Goal: Information Seeking & Learning: Learn about a topic

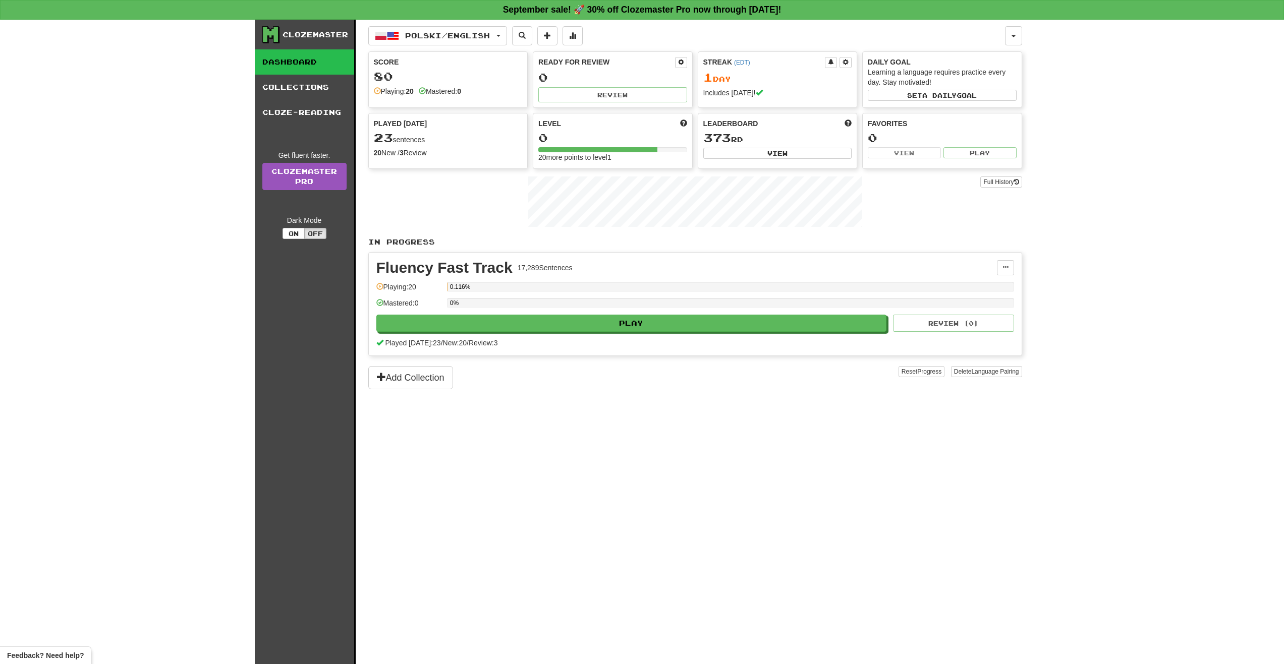
drag, startPoint x: 521, startPoint y: 472, endPoint x: 511, endPoint y: 475, distance: 10.5
click at [518, 473] on div "Polski / English Polski / English Streak: 1 Review: 0 Points today: 80 Language…" at bounding box center [695, 355] width 654 height 670
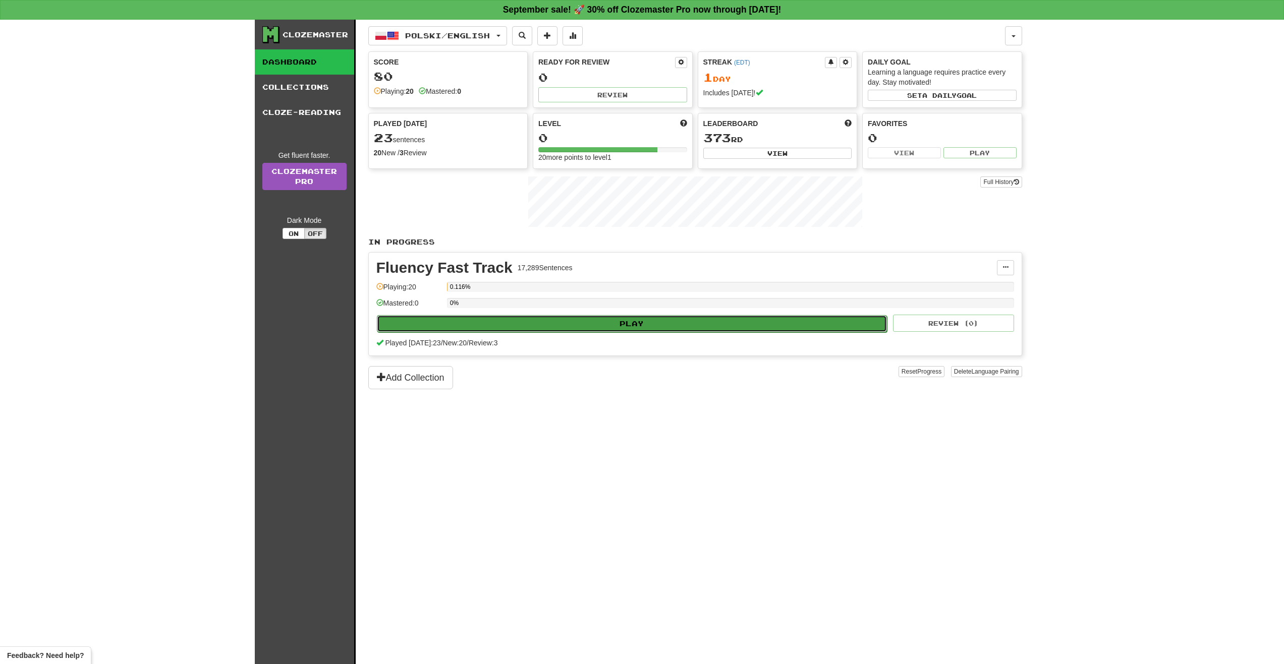
click at [652, 319] on button "Play" at bounding box center [632, 323] width 511 height 17
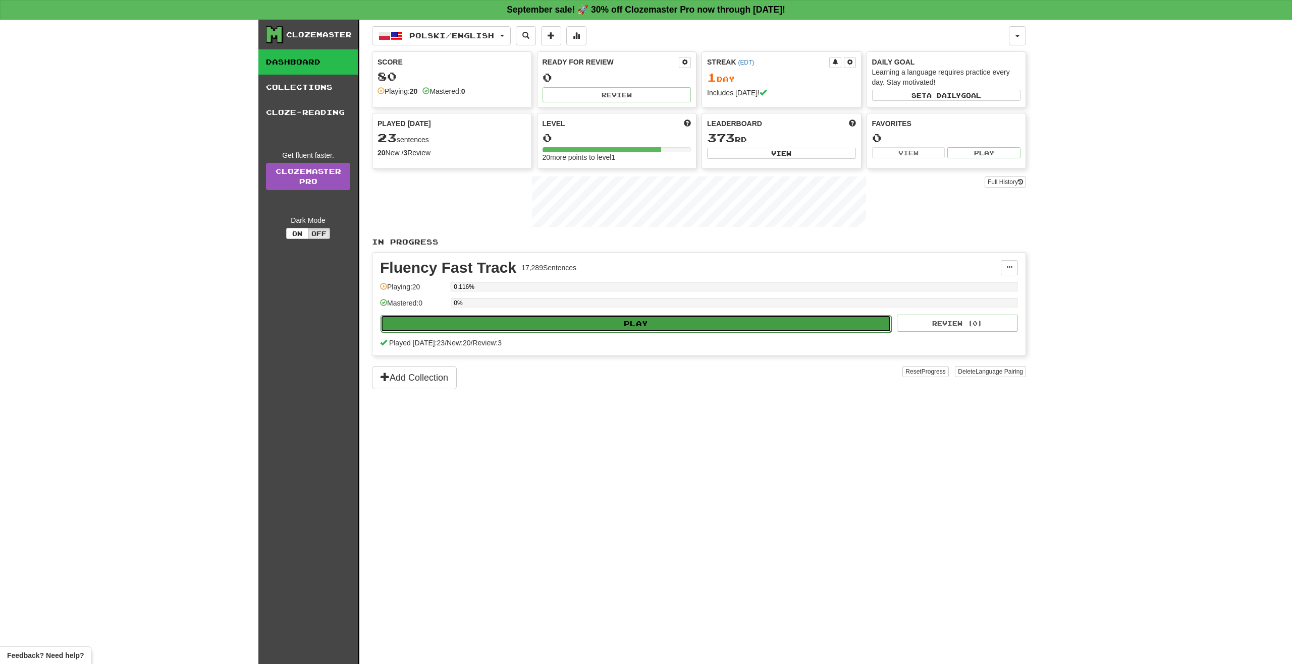
select select "**"
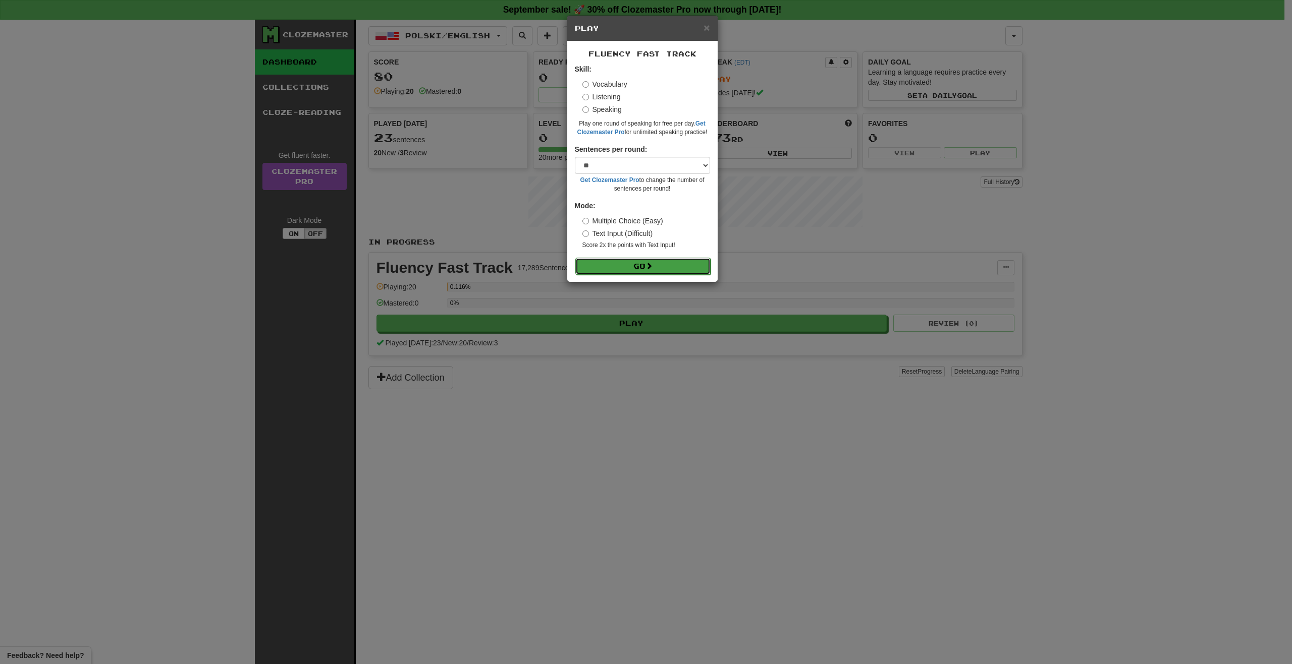
click at [658, 268] on button "Go" at bounding box center [642, 266] width 135 height 17
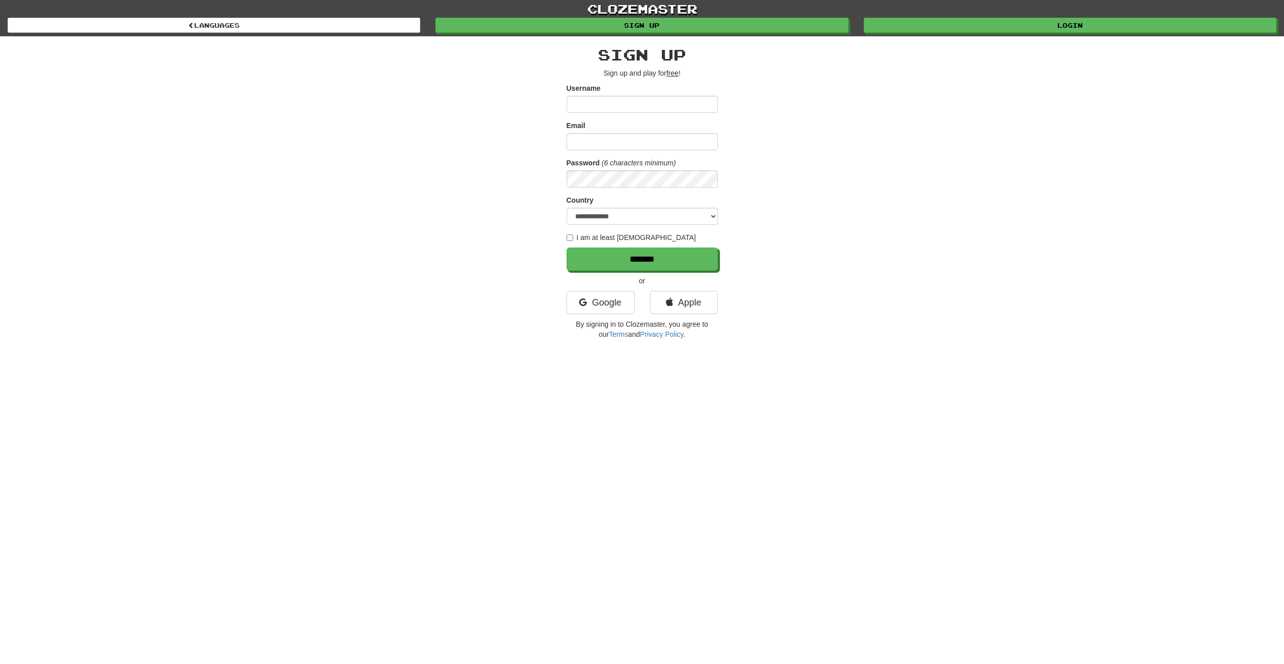
type input "**********"
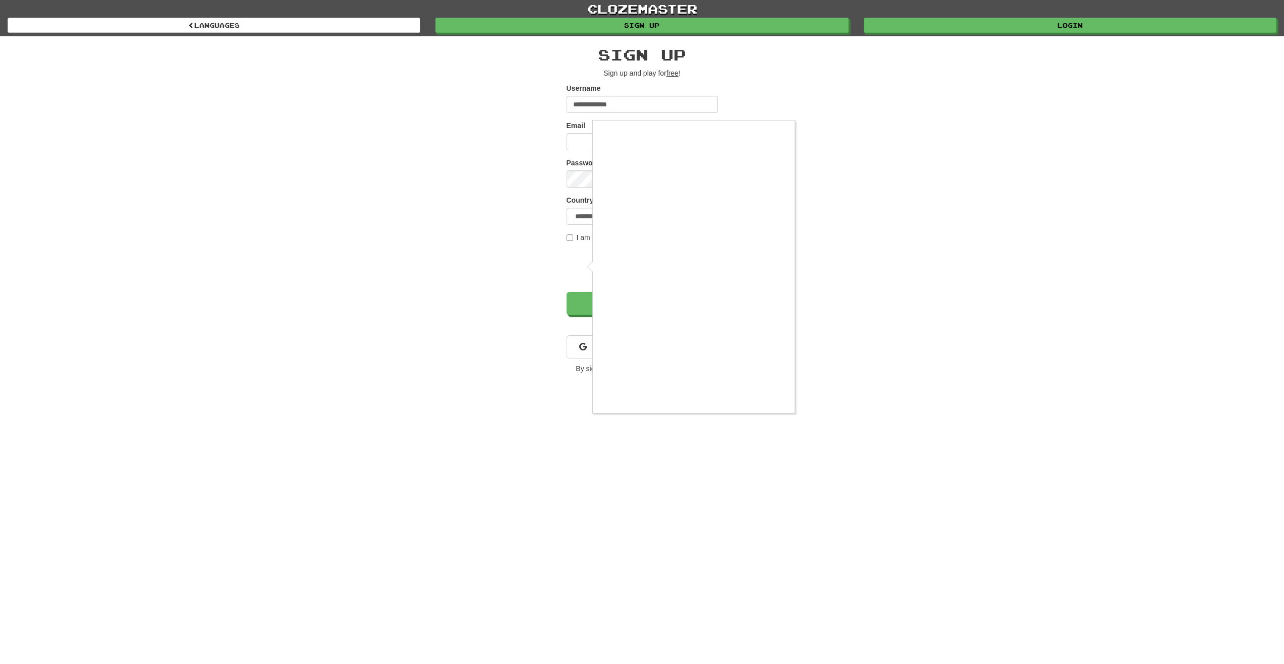
click at [587, 142] on div at bounding box center [642, 332] width 1284 height 664
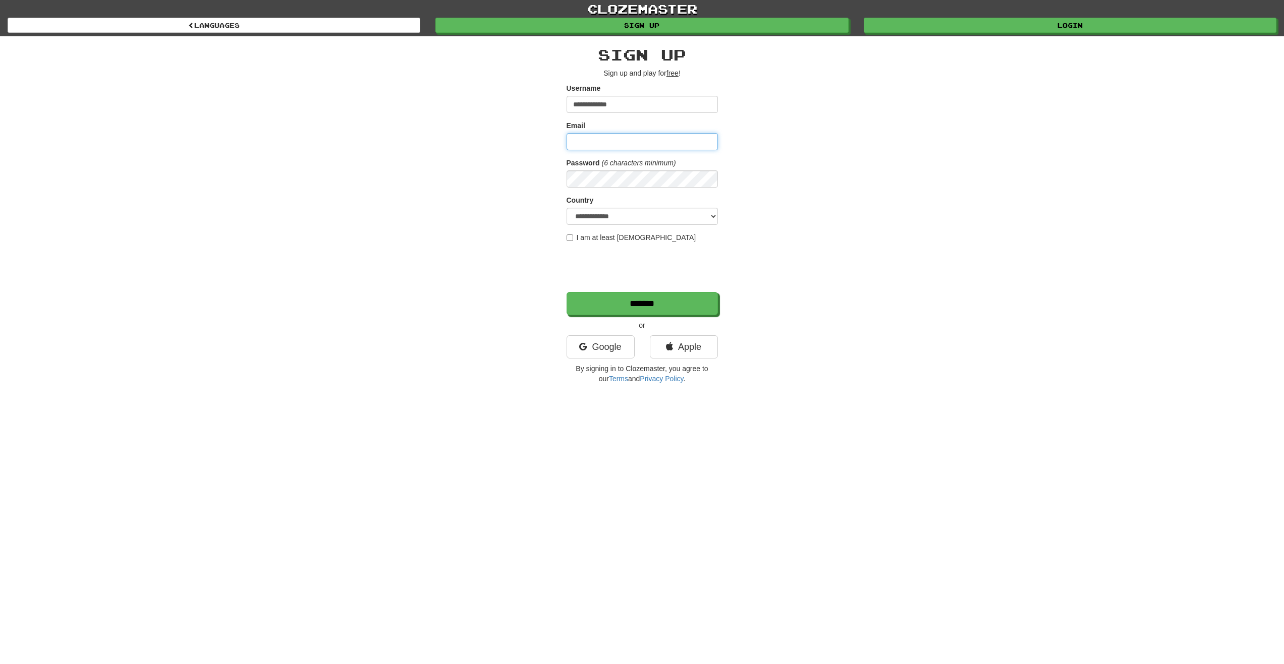
click at [581, 141] on input "Email" at bounding box center [642, 141] width 151 height 17
click at [540, 145] on div "**********" at bounding box center [642, 212] width 590 height 353
click at [964, 24] on link "Login" at bounding box center [1070, 25] width 413 height 15
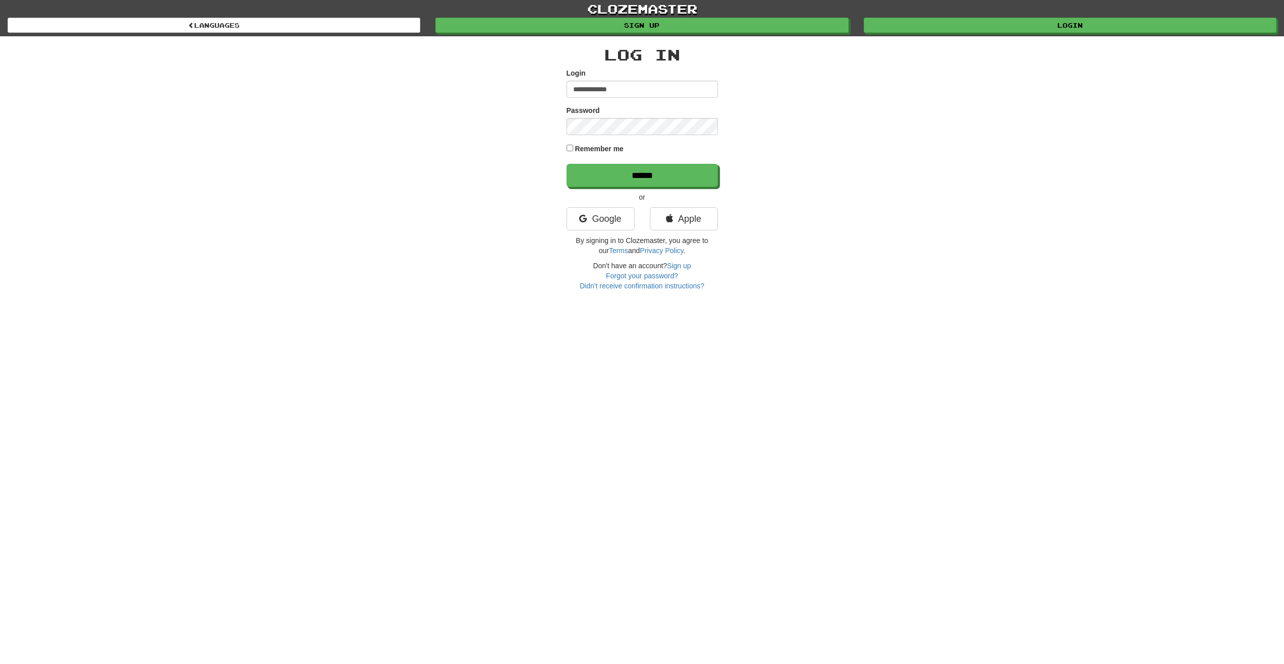
click at [572, 150] on div "Remember me" at bounding box center [642, 150] width 151 height 14
click at [604, 177] on input "******" at bounding box center [642, 175] width 151 height 23
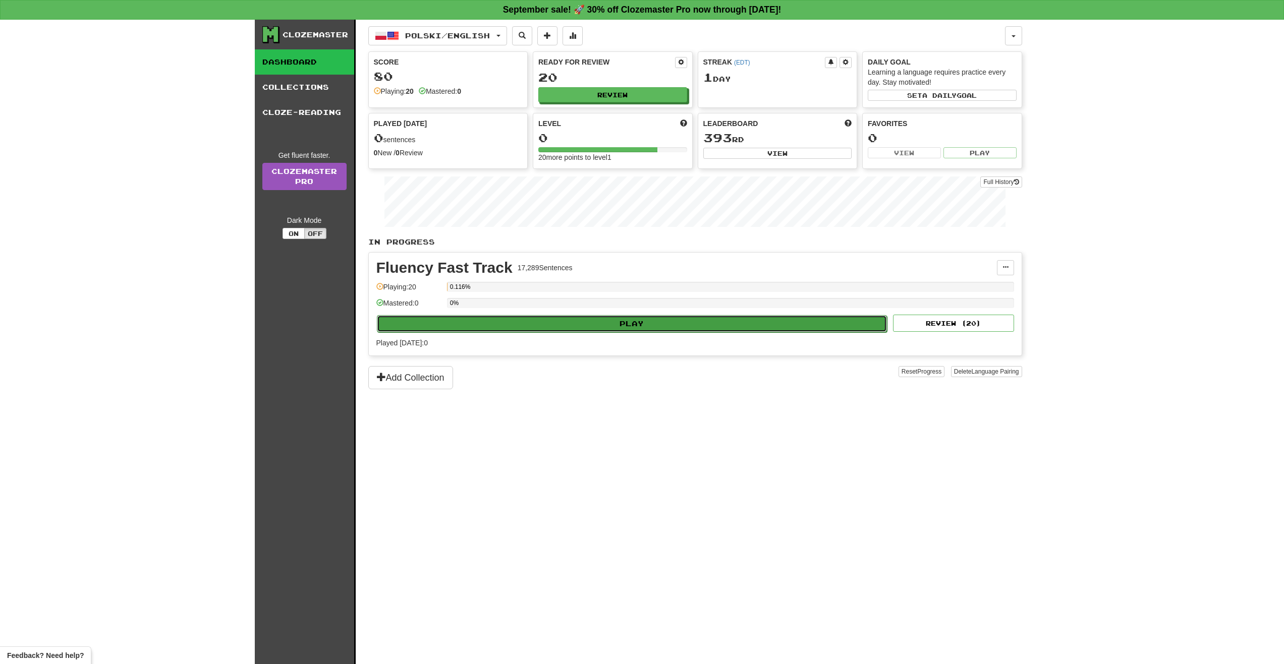
click at [533, 329] on button "Play" at bounding box center [632, 323] width 511 height 17
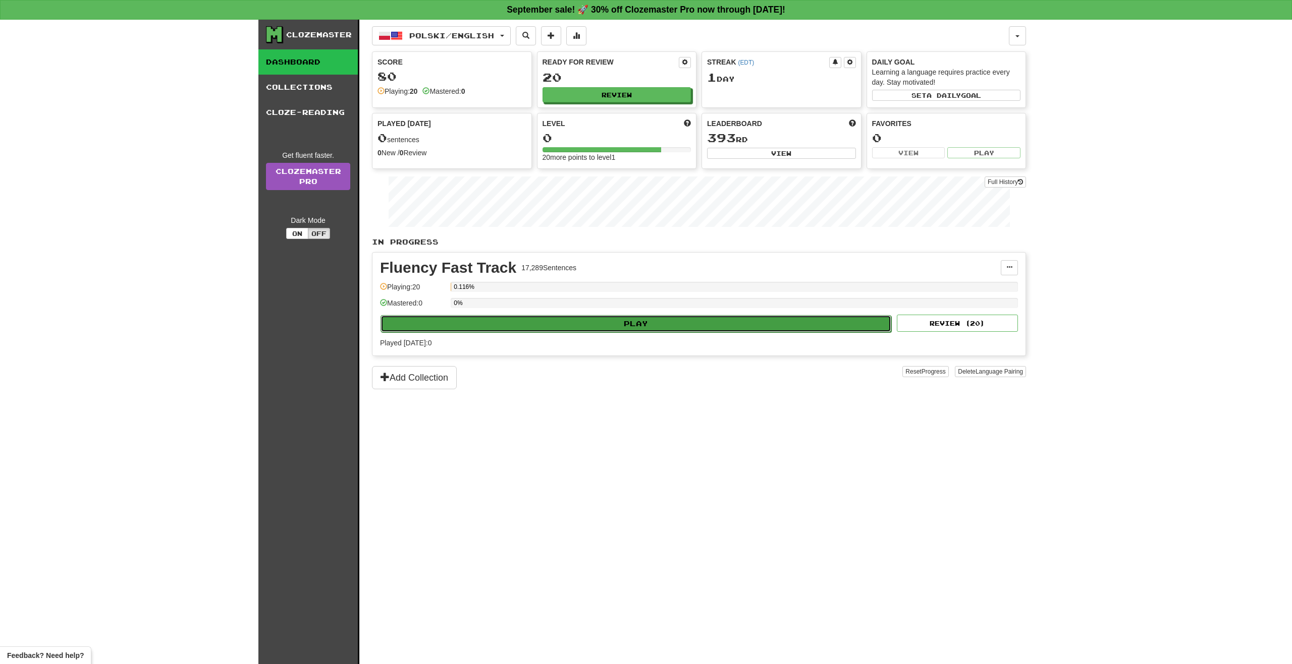
select select "**"
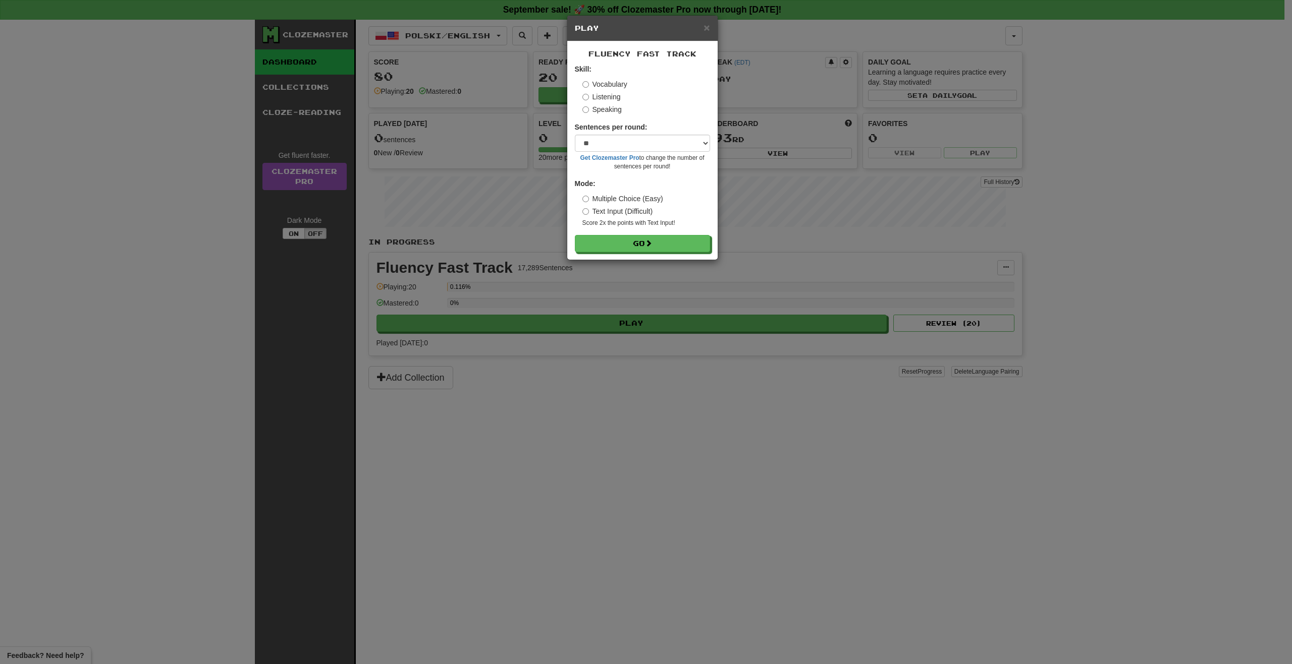
click at [590, 95] on label "Listening" at bounding box center [601, 97] width 38 height 10
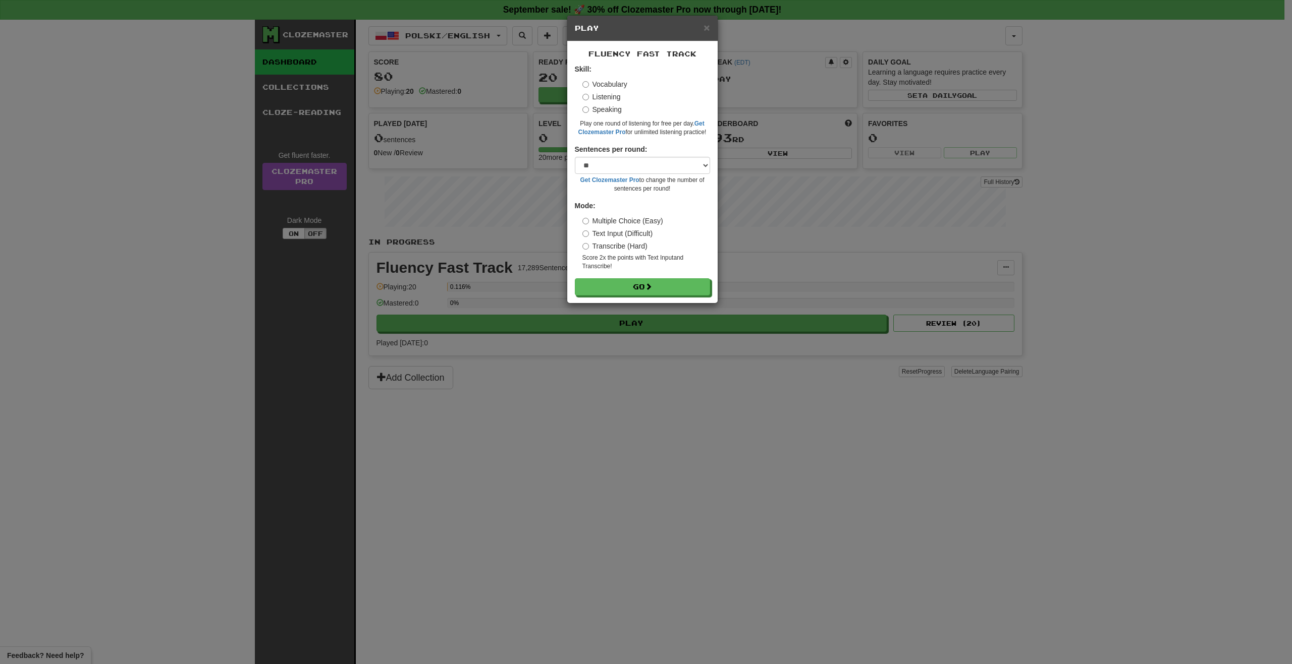
click at [595, 108] on label "Speaking" at bounding box center [601, 109] width 39 height 10
click at [634, 266] on button "Go" at bounding box center [642, 266] width 135 height 17
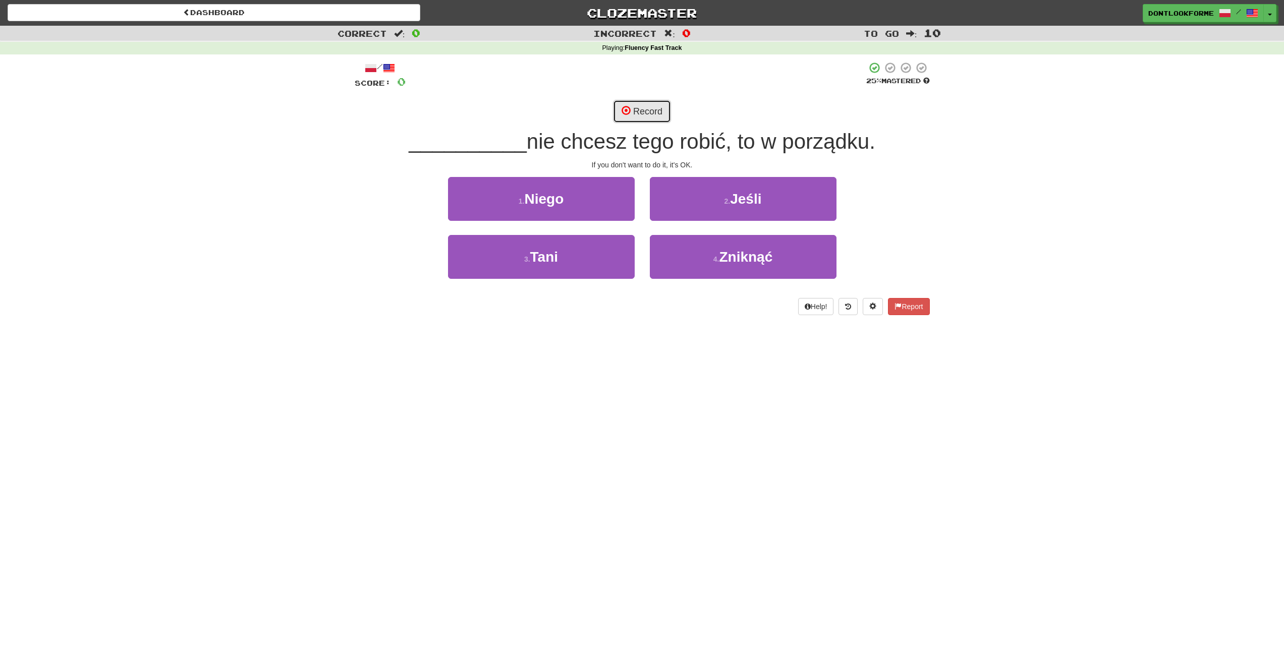
click at [646, 115] on button "Record" at bounding box center [642, 111] width 58 height 23
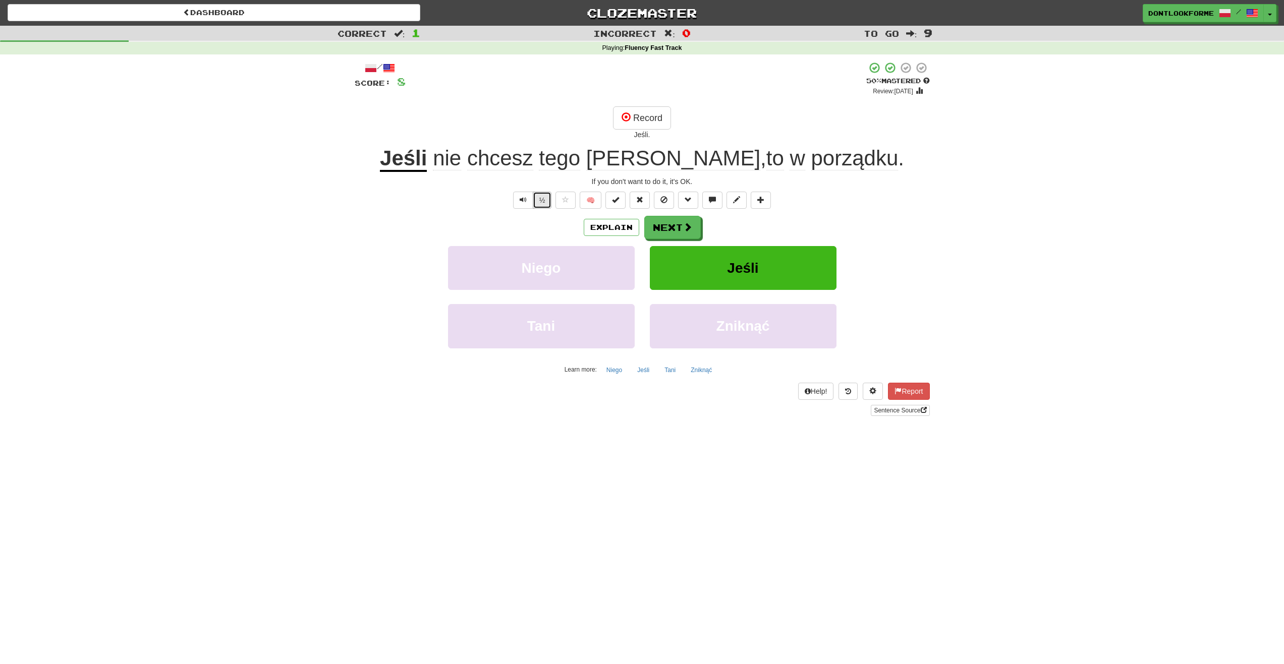
click at [549, 198] on button "½" at bounding box center [542, 200] width 19 height 17
click at [664, 227] on button "Next" at bounding box center [673, 227] width 57 height 23
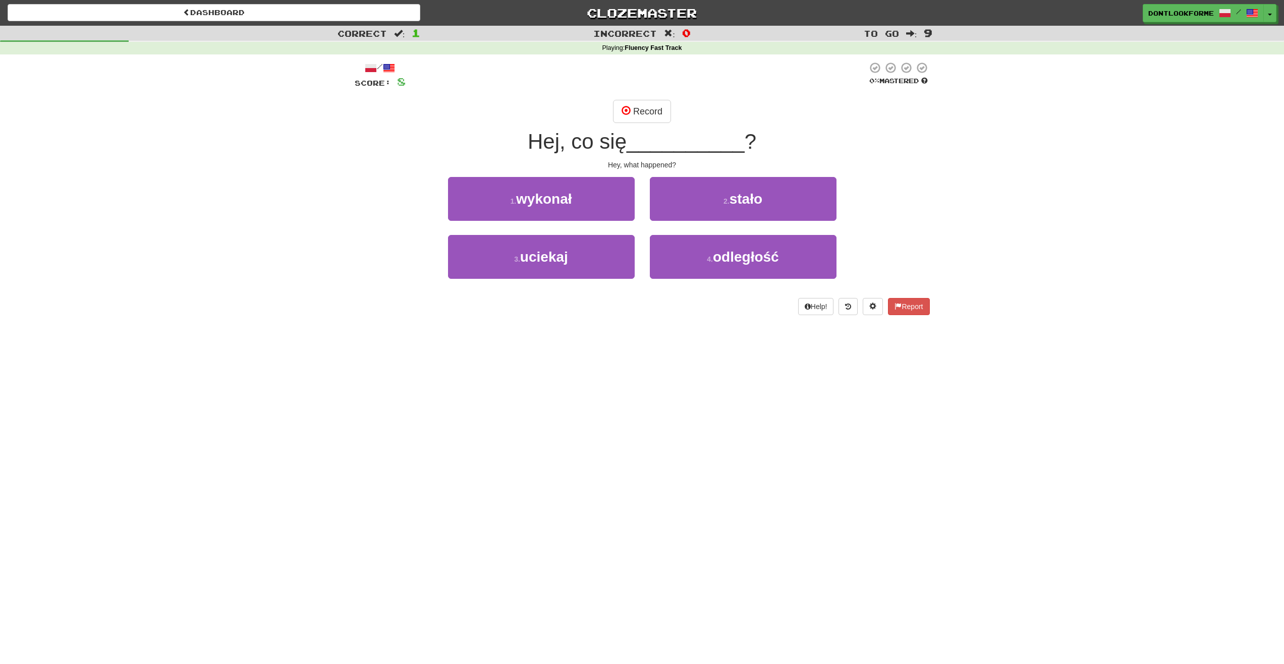
click at [623, 151] on span "Hej, co się" at bounding box center [577, 142] width 99 height 24
click at [617, 146] on span "Hej, co się" at bounding box center [577, 142] width 99 height 24
click at [656, 111] on button "Record" at bounding box center [642, 111] width 58 height 23
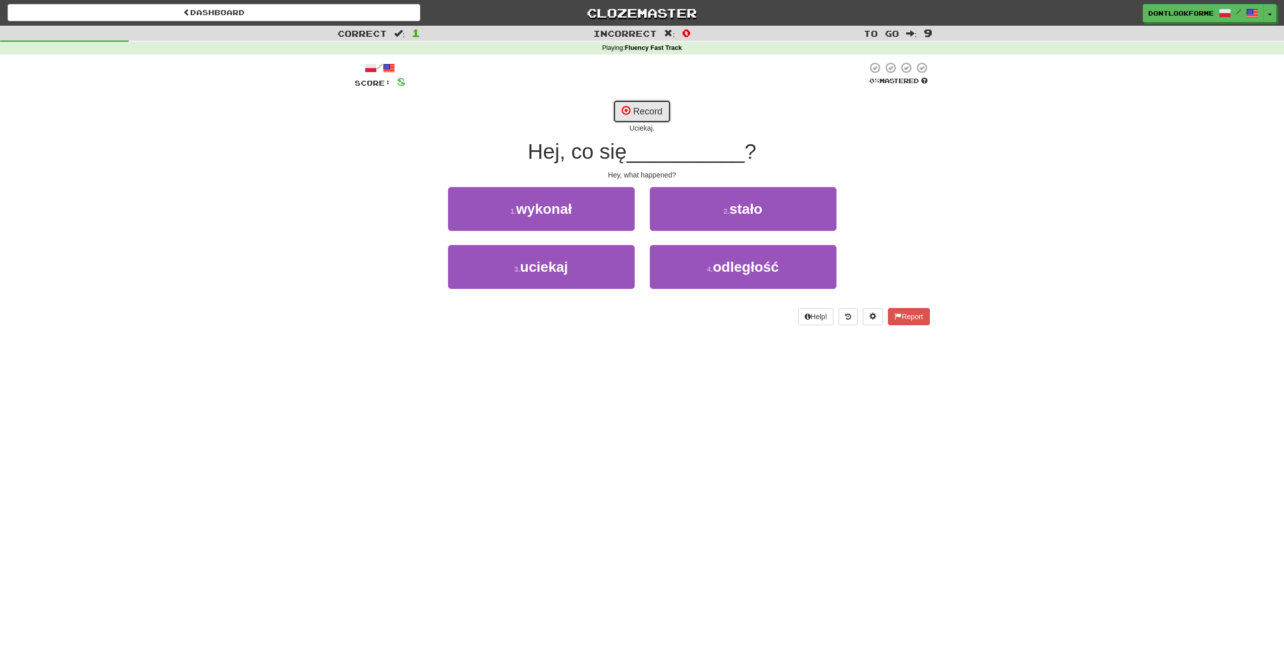
click at [645, 117] on button "Record" at bounding box center [642, 111] width 58 height 23
click at [643, 111] on button "Record" at bounding box center [642, 111] width 58 height 23
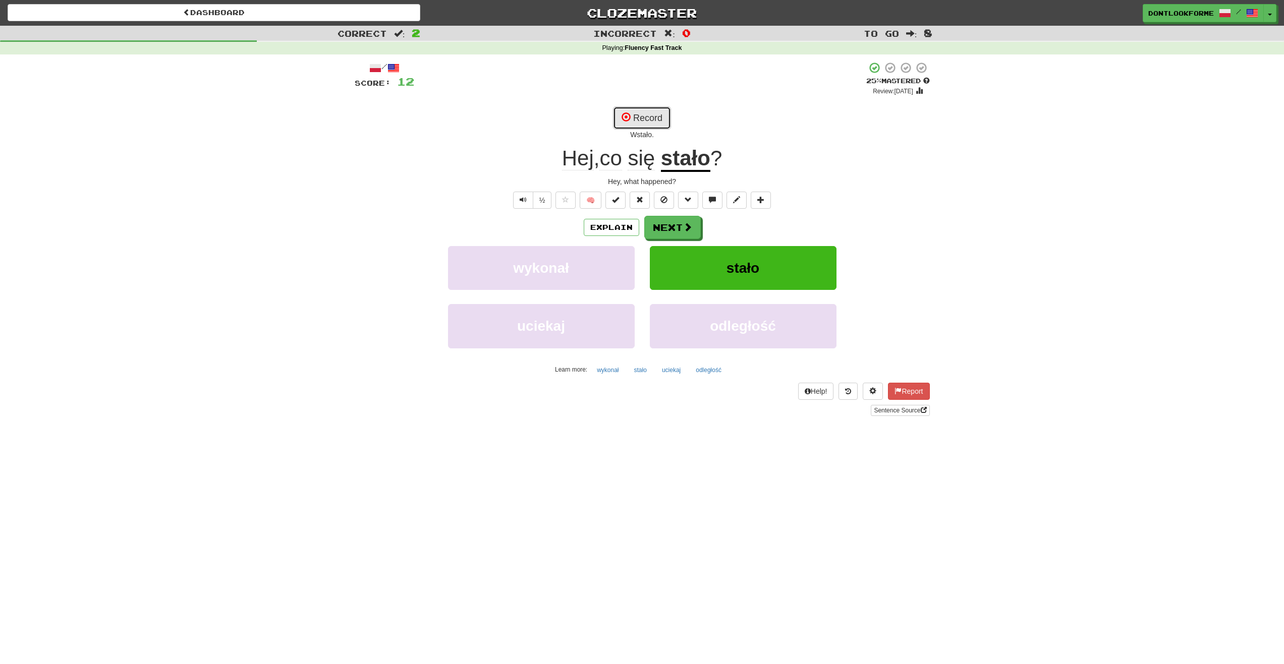
click at [638, 121] on button "Record" at bounding box center [642, 117] width 58 height 23
click at [646, 115] on button "Record" at bounding box center [642, 117] width 58 height 23
click at [571, 157] on span "Hej" at bounding box center [578, 158] width 32 height 24
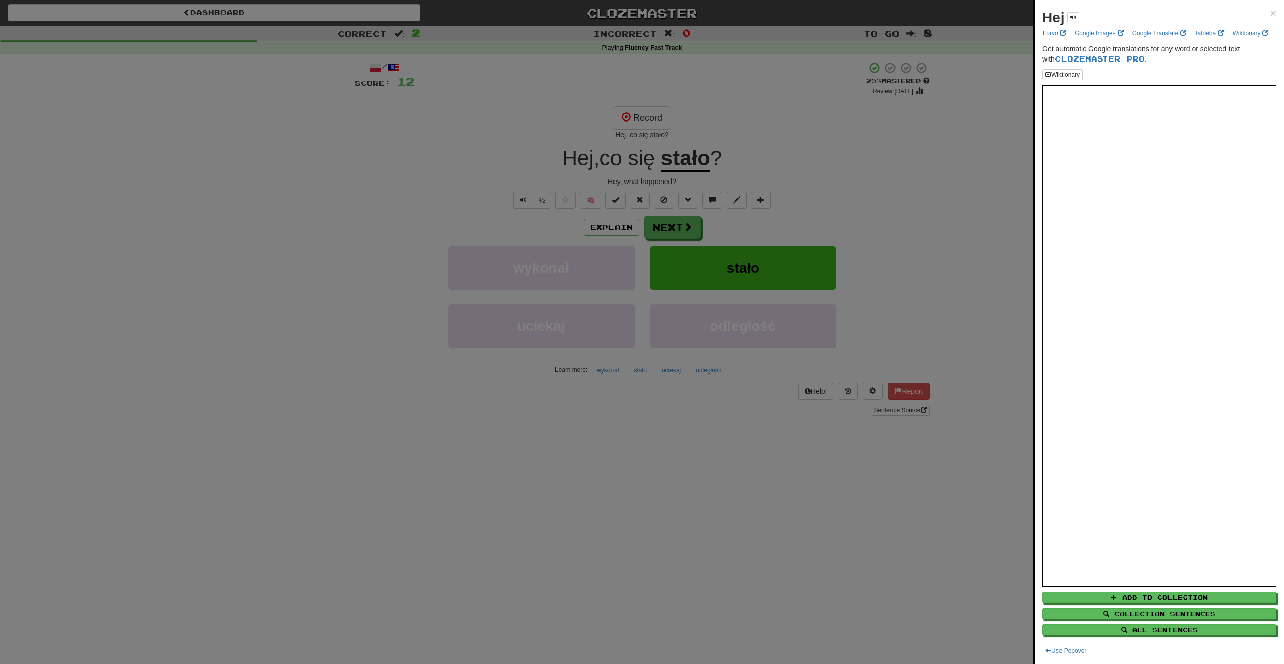
click at [612, 157] on div at bounding box center [642, 332] width 1284 height 664
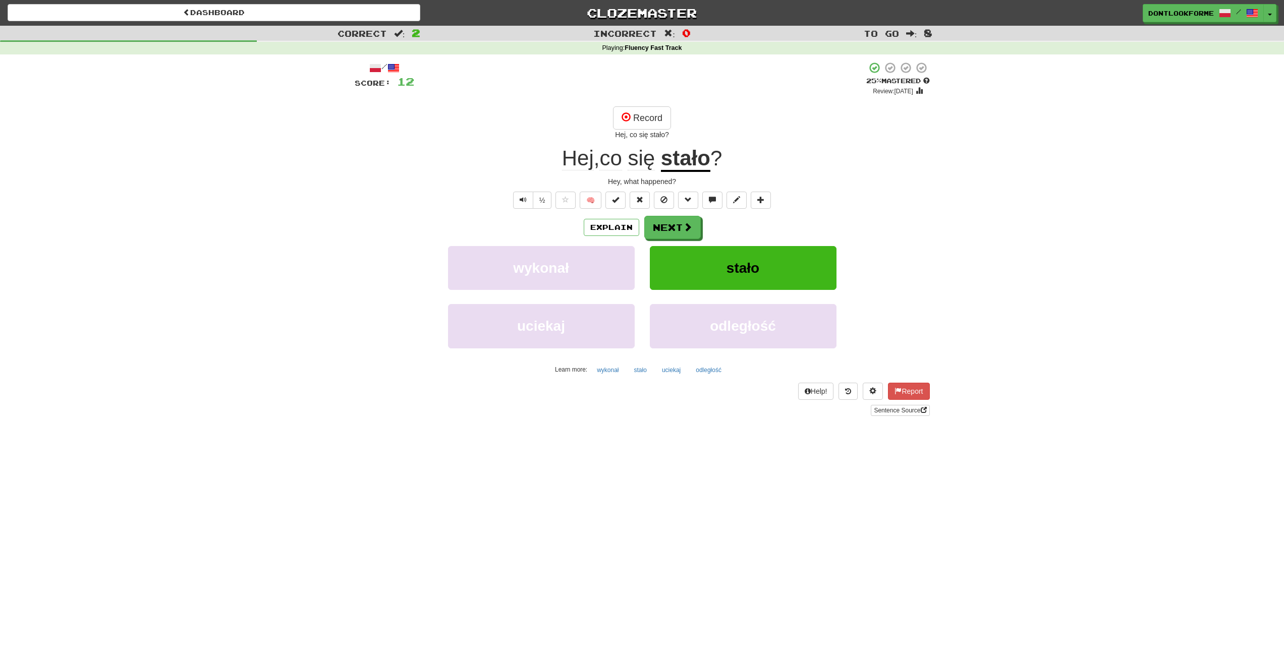
click at [614, 157] on span "co" at bounding box center [610, 158] width 22 height 24
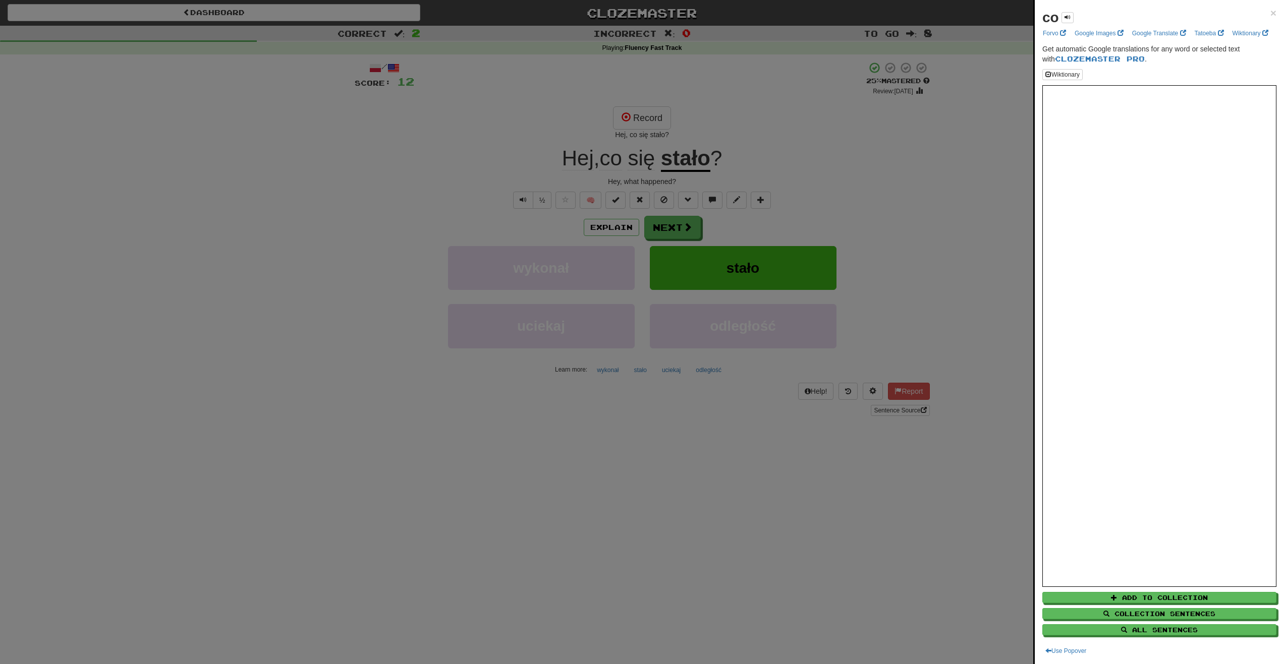
drag, startPoint x: 800, startPoint y: 185, endPoint x: 786, endPoint y: 174, distance: 17.7
click at [801, 184] on div at bounding box center [642, 332] width 1284 height 664
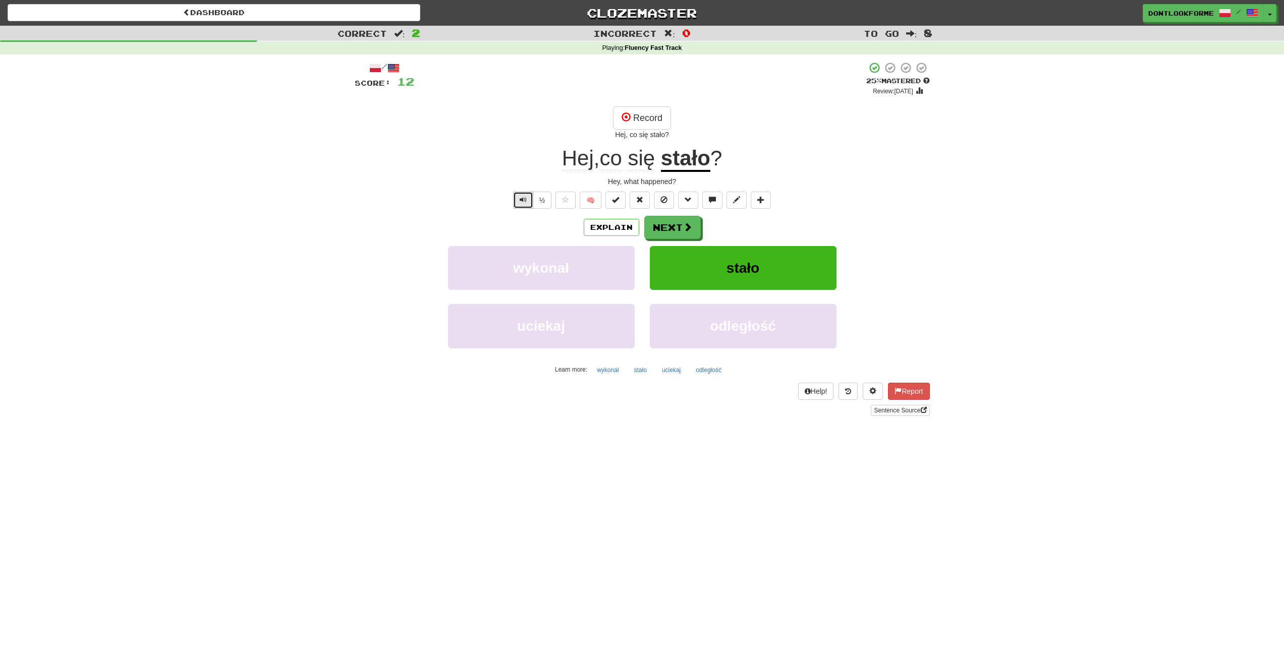
click at [528, 203] on button "Text-to-speech controls" at bounding box center [523, 200] width 20 height 17
click at [544, 198] on button "½" at bounding box center [542, 200] width 19 height 17
click at [682, 228] on button "Next" at bounding box center [673, 227] width 57 height 23
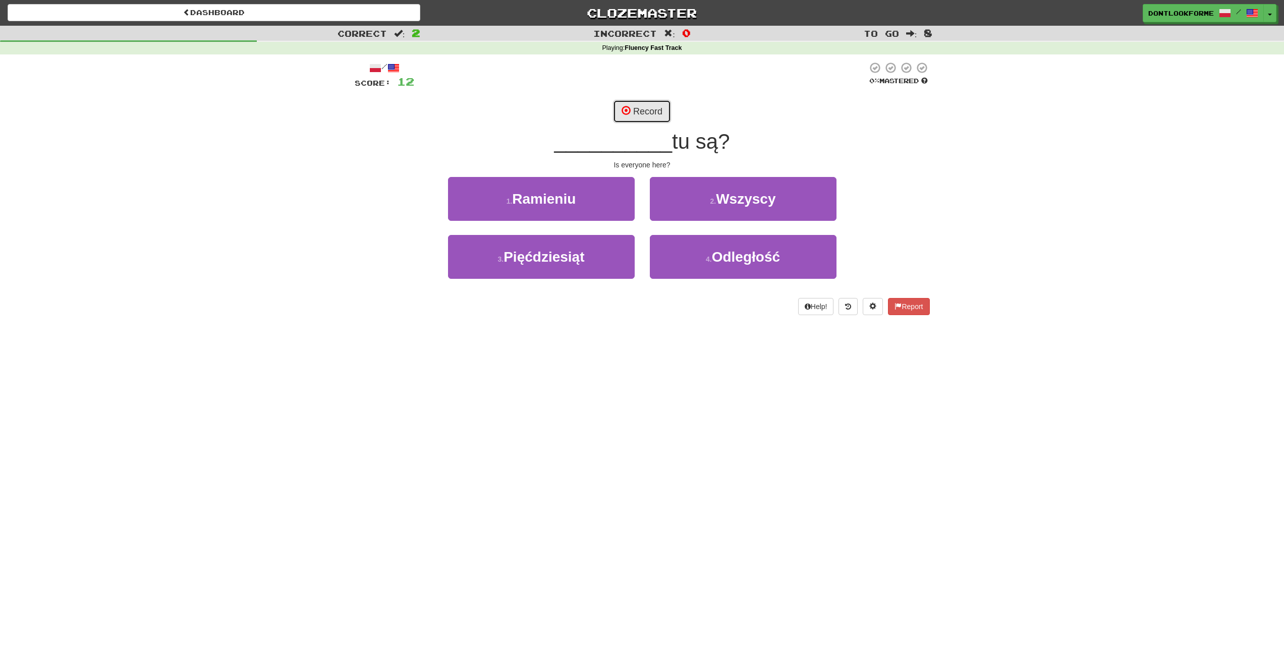
click at [639, 111] on button "Record" at bounding box center [642, 111] width 58 height 23
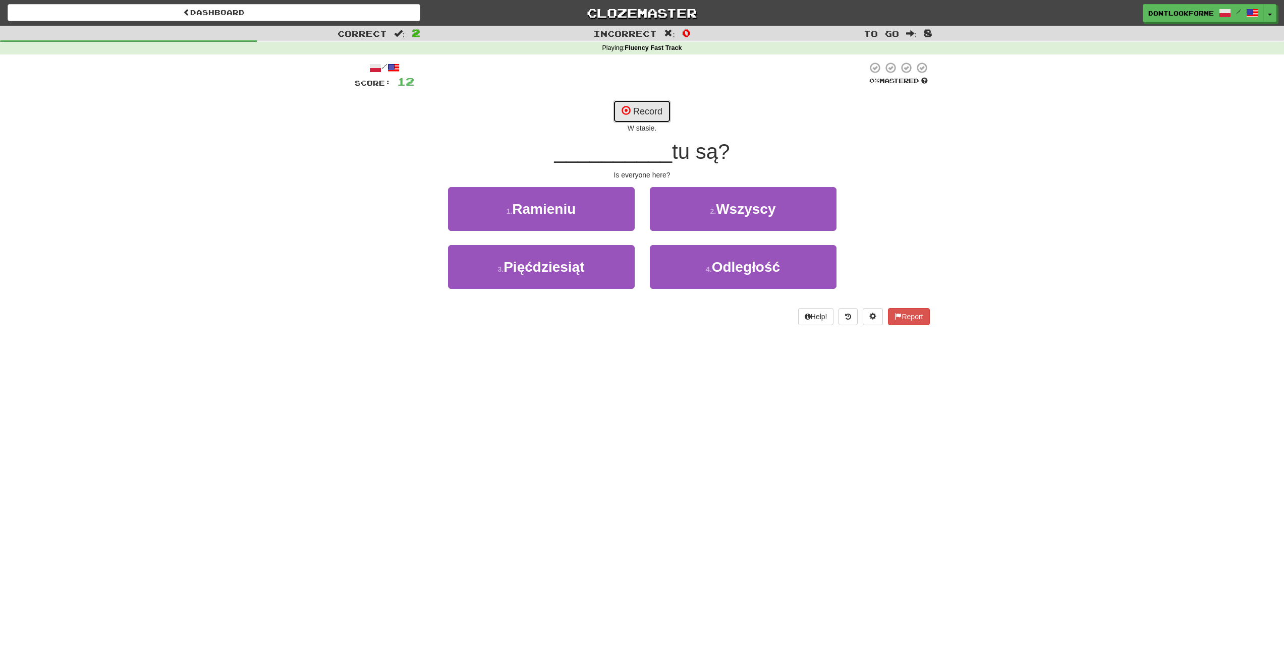
click at [630, 108] on span at bounding box center [626, 110] width 9 height 9
click at [662, 106] on button "Record" at bounding box center [642, 111] width 58 height 23
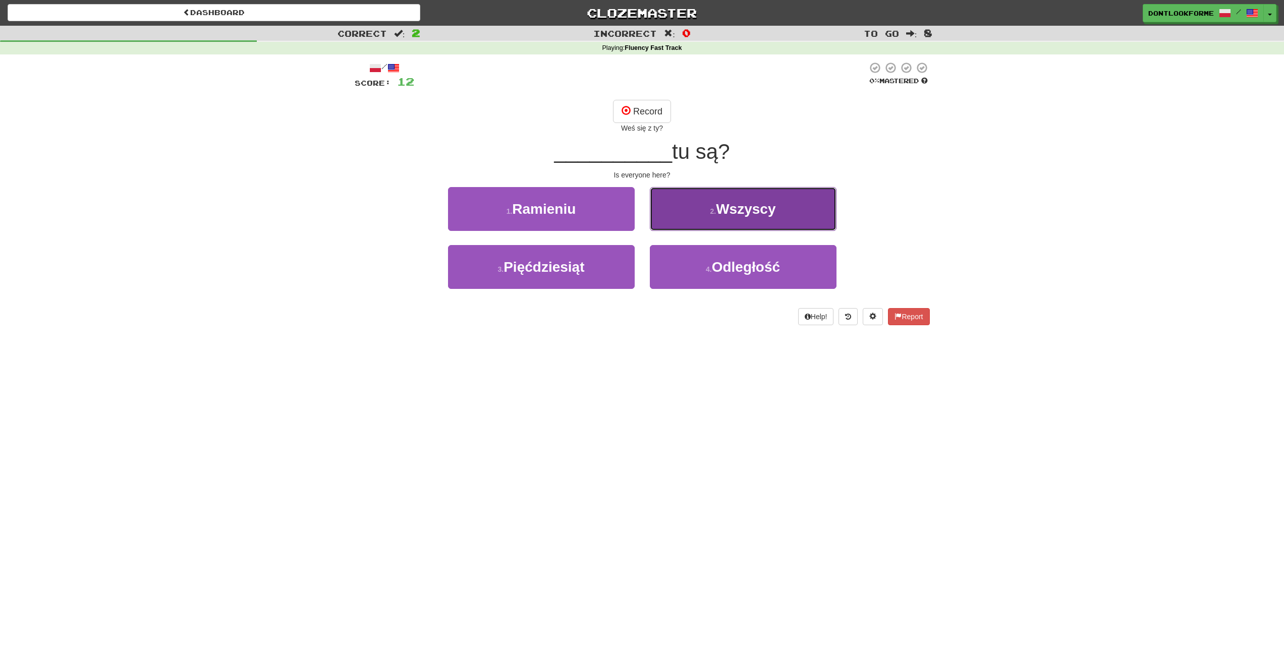
click at [769, 205] on span "Wszyscy" at bounding box center [746, 209] width 60 height 16
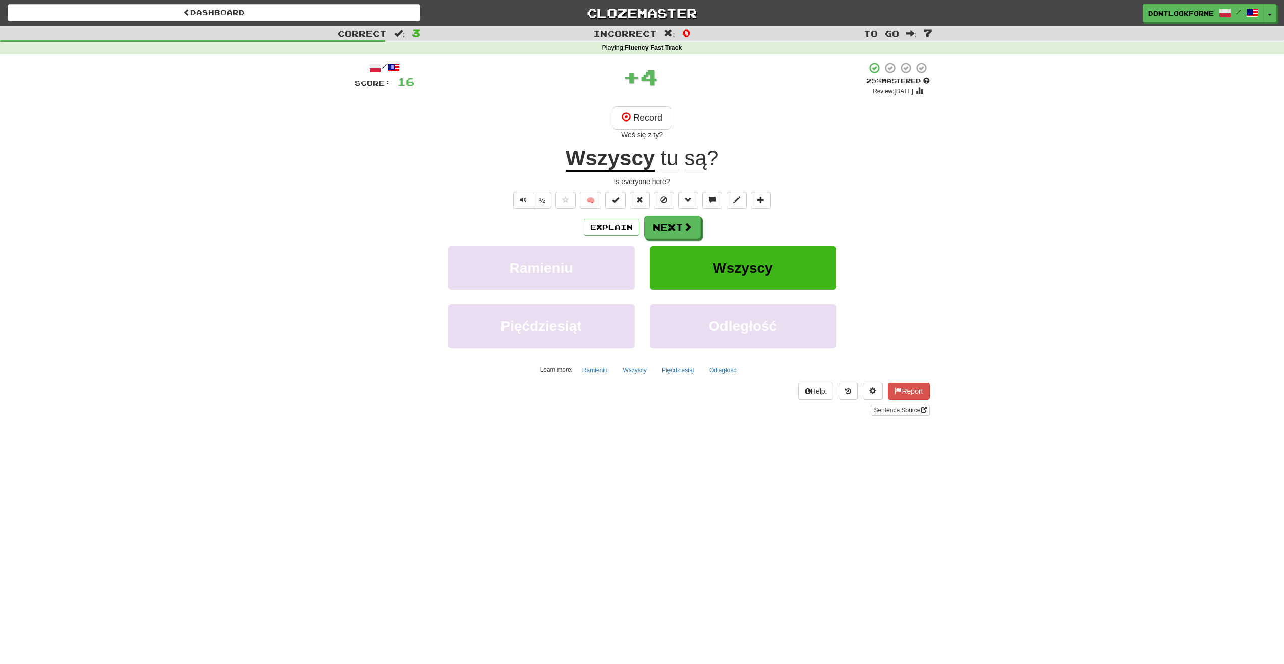
click at [589, 160] on u "Wszyscy" at bounding box center [610, 159] width 89 height 26
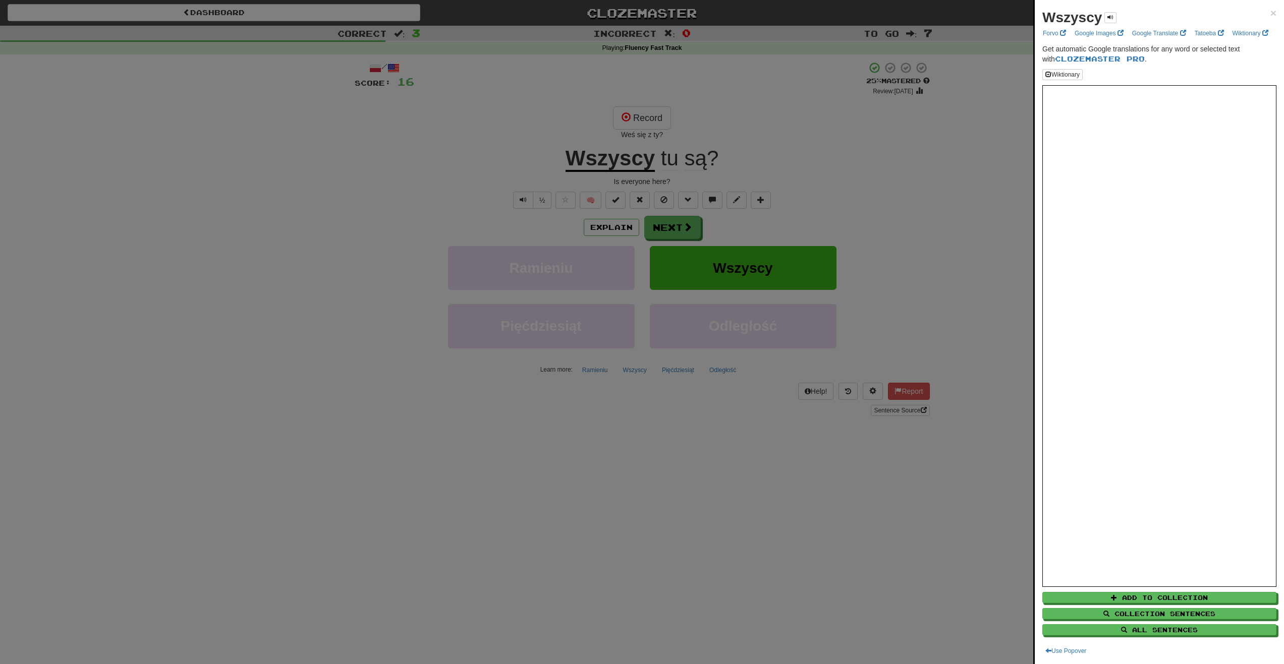
click at [532, 201] on div at bounding box center [642, 332] width 1284 height 664
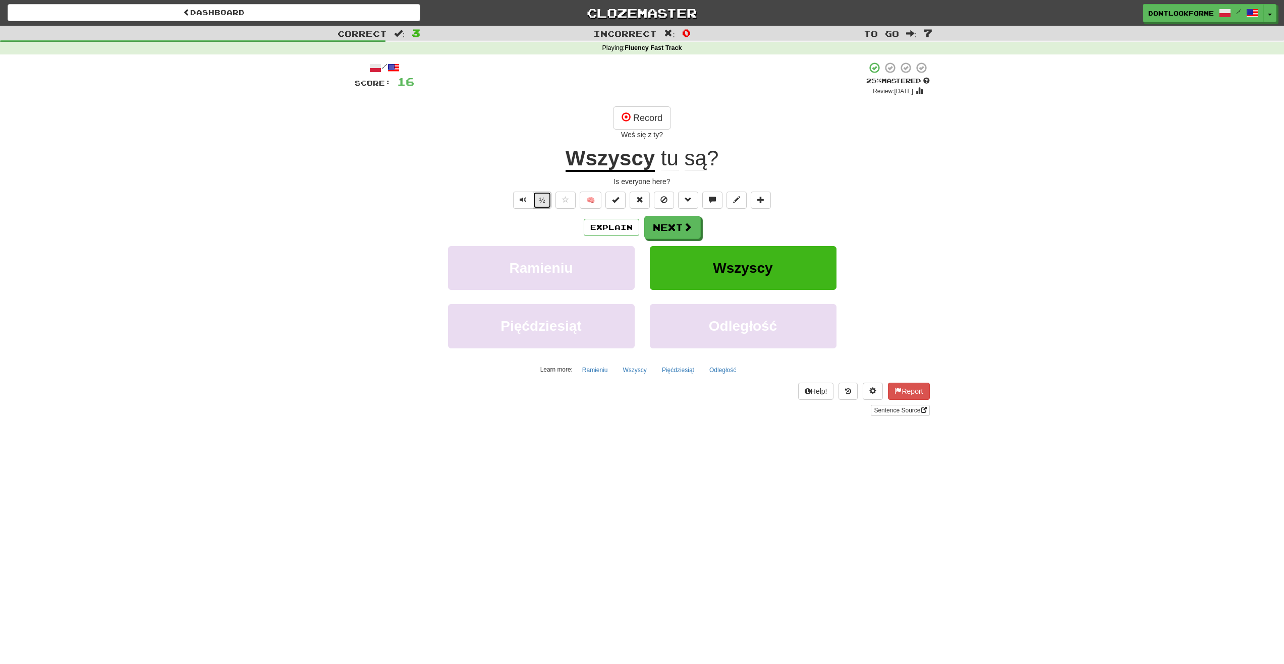
click at [536, 199] on button "½" at bounding box center [542, 200] width 19 height 17
click at [621, 162] on u "Wszyscy" at bounding box center [610, 159] width 89 height 26
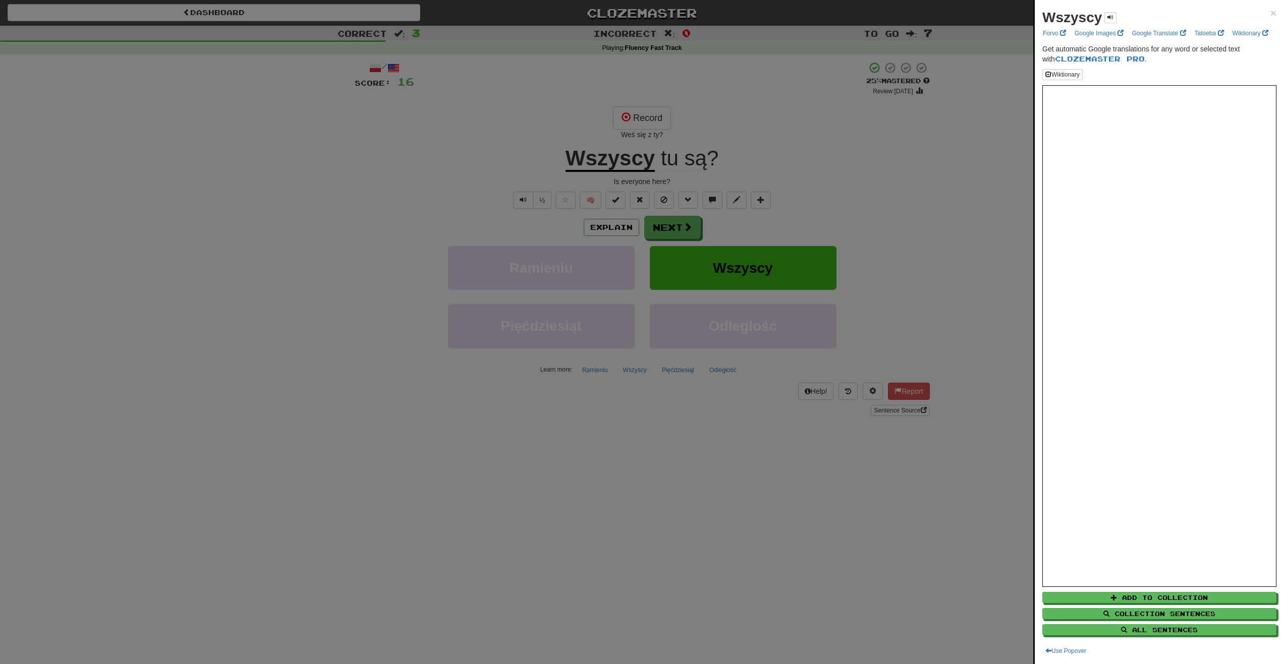
click at [679, 223] on div at bounding box center [642, 332] width 1284 height 664
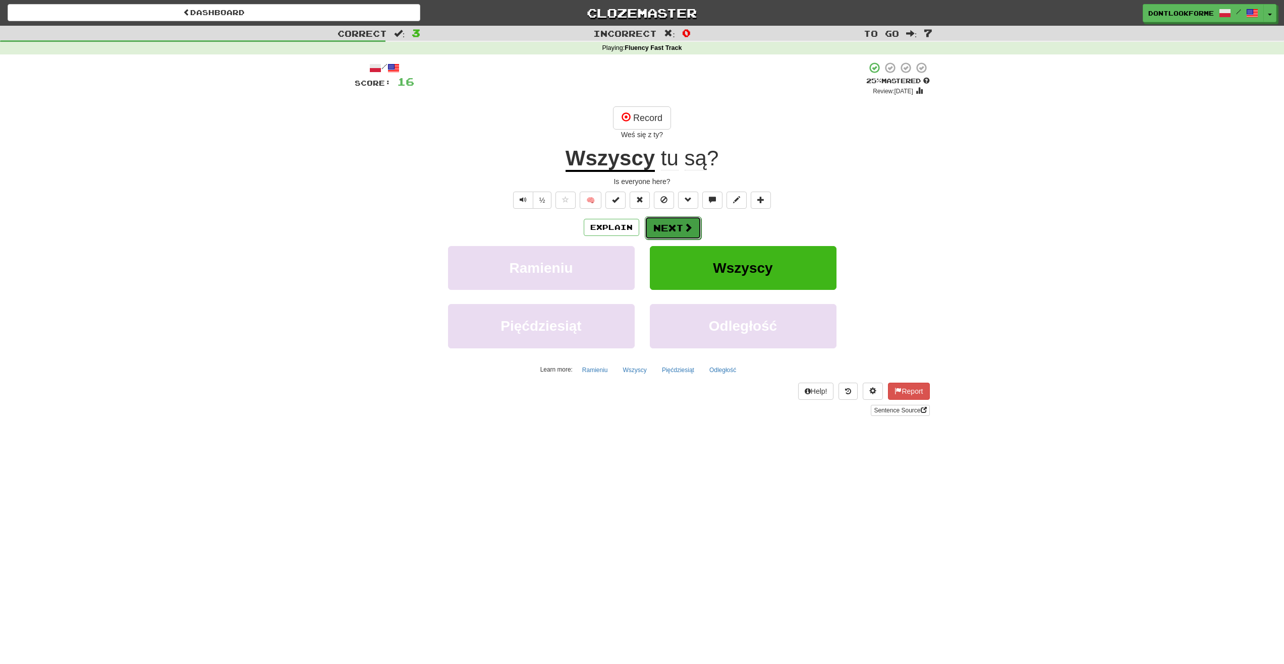
click at [679, 224] on button "Next" at bounding box center [673, 227] width 57 height 23
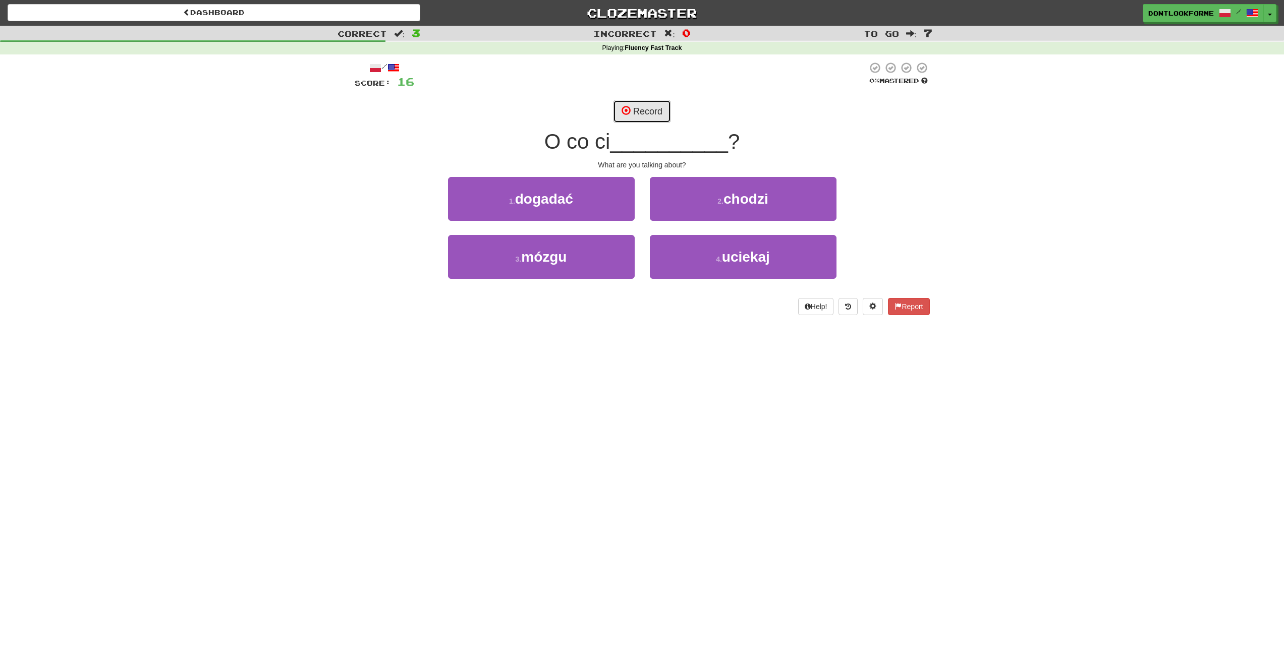
click at [643, 110] on button "Record" at bounding box center [642, 111] width 58 height 23
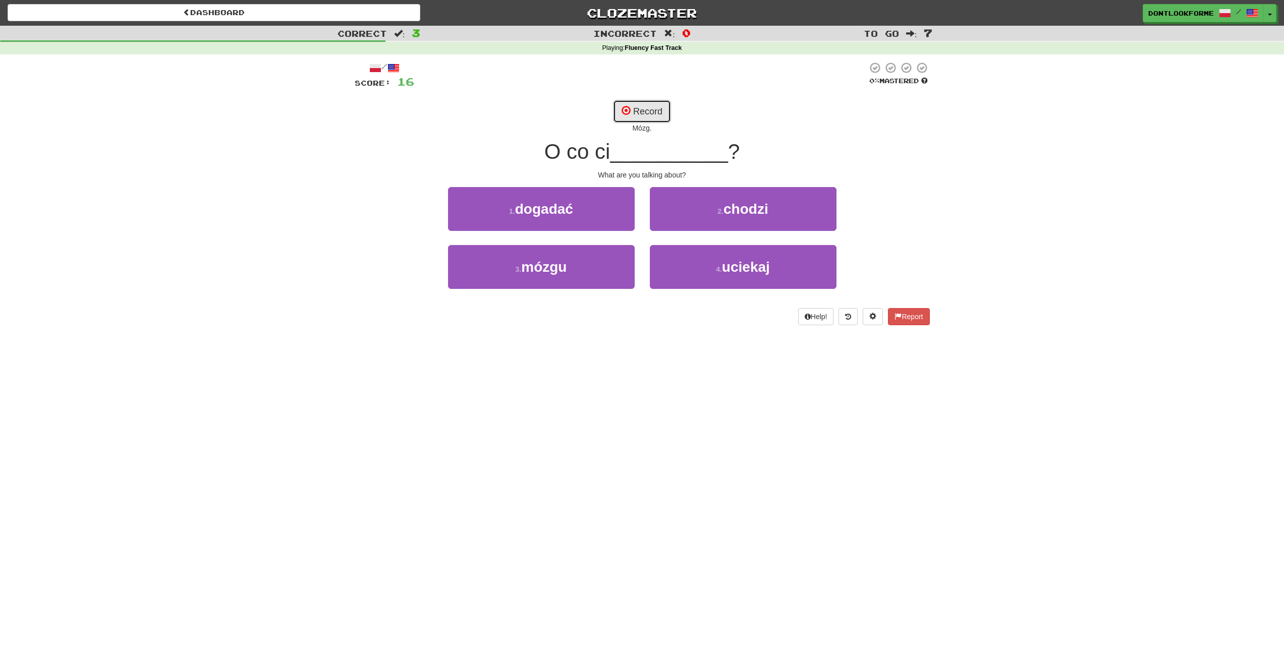
drag, startPoint x: 638, startPoint y: 112, endPoint x: 650, endPoint y: 116, distance: 13.1
click at [641, 113] on button "Record" at bounding box center [642, 111] width 58 height 23
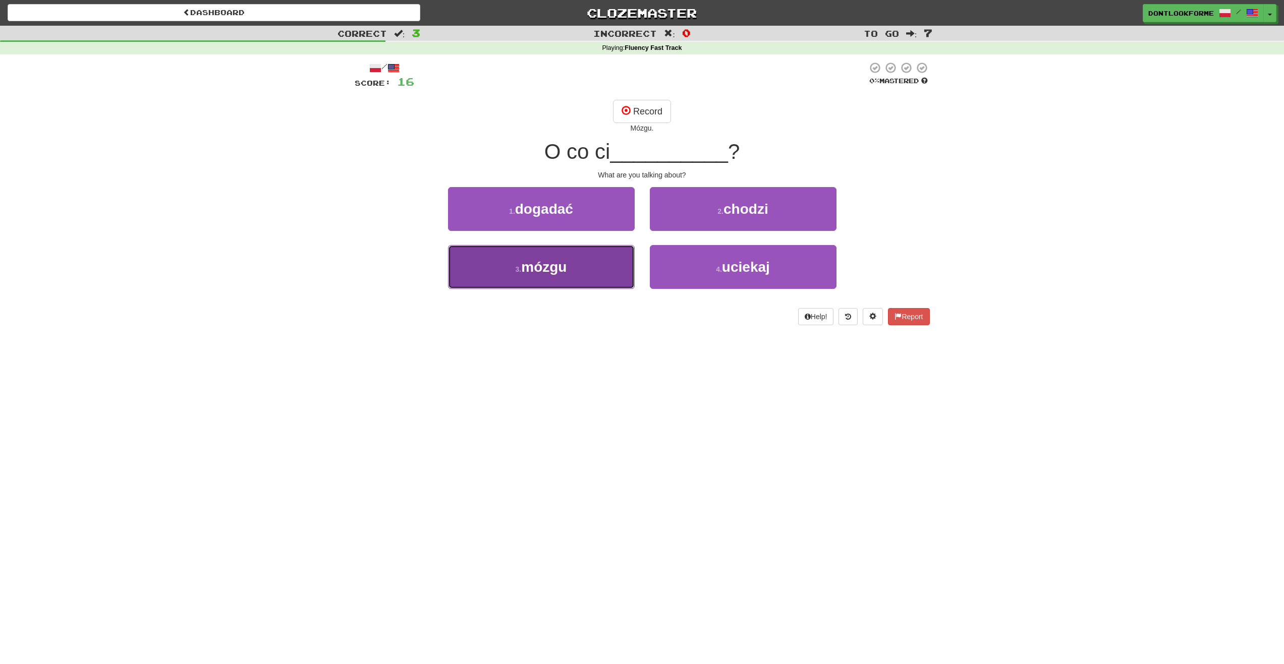
click at [542, 281] on button "3 . mózgu" at bounding box center [541, 267] width 187 height 44
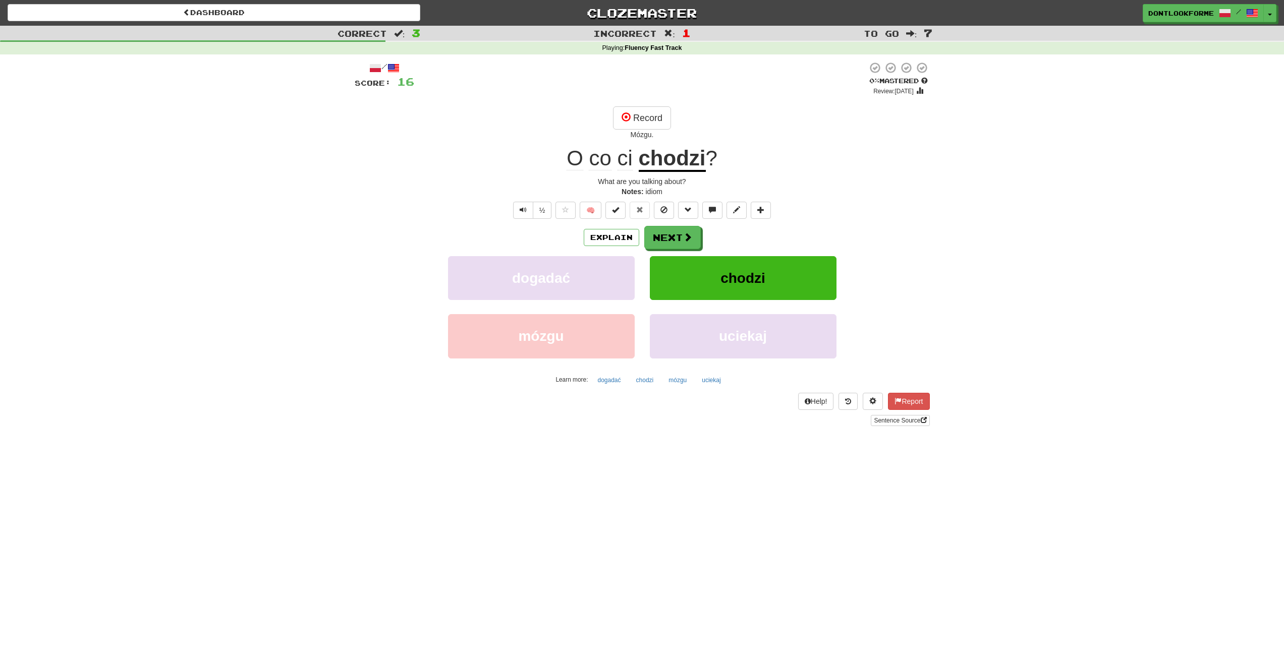
click at [652, 166] on u "chodzi" at bounding box center [672, 159] width 67 height 26
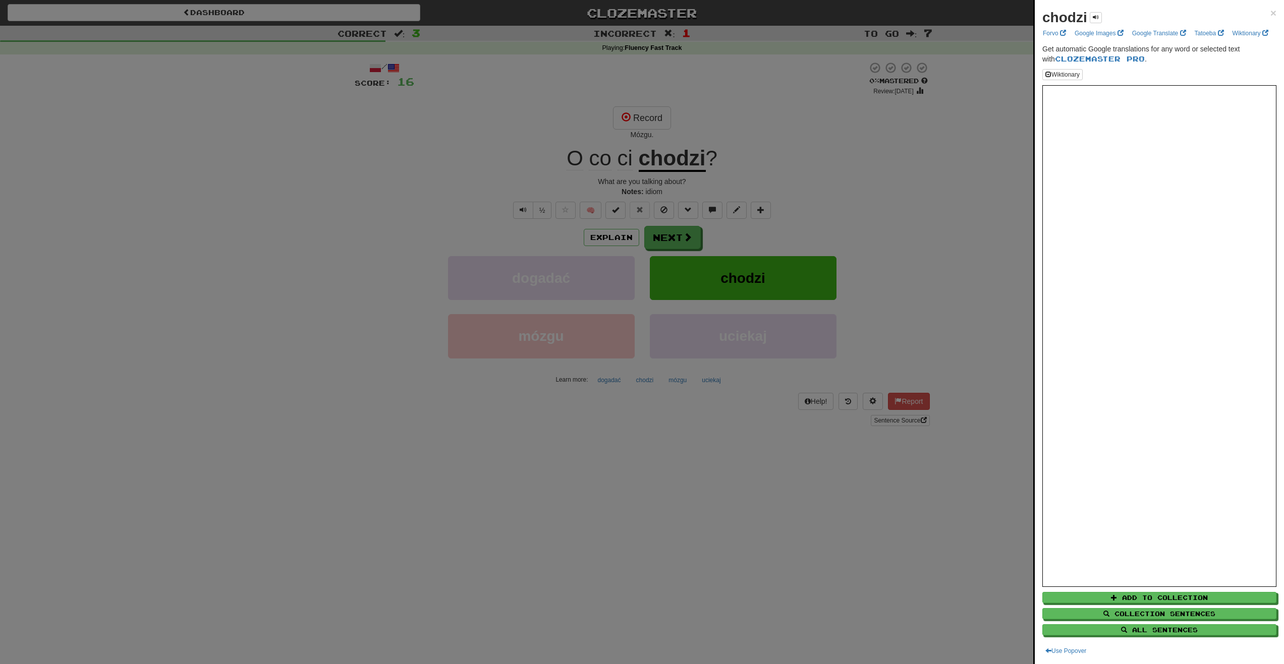
drag, startPoint x: 960, startPoint y: 207, endPoint x: 861, endPoint y: 221, distance: 99.4
click at [945, 217] on div at bounding box center [642, 332] width 1284 height 664
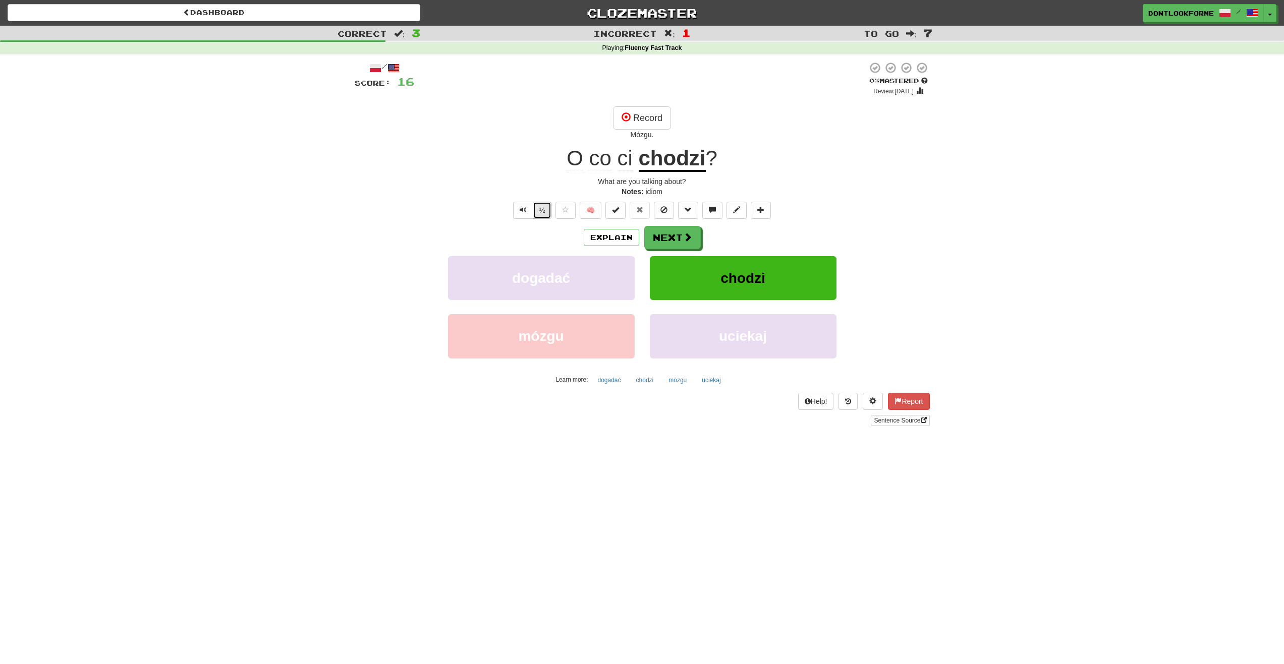
click at [545, 205] on button "½" at bounding box center [542, 210] width 19 height 17
click at [635, 118] on button "Record" at bounding box center [642, 117] width 58 height 23
click at [543, 209] on button "½" at bounding box center [542, 210] width 19 height 17
click at [684, 234] on span at bounding box center [688, 237] width 9 height 9
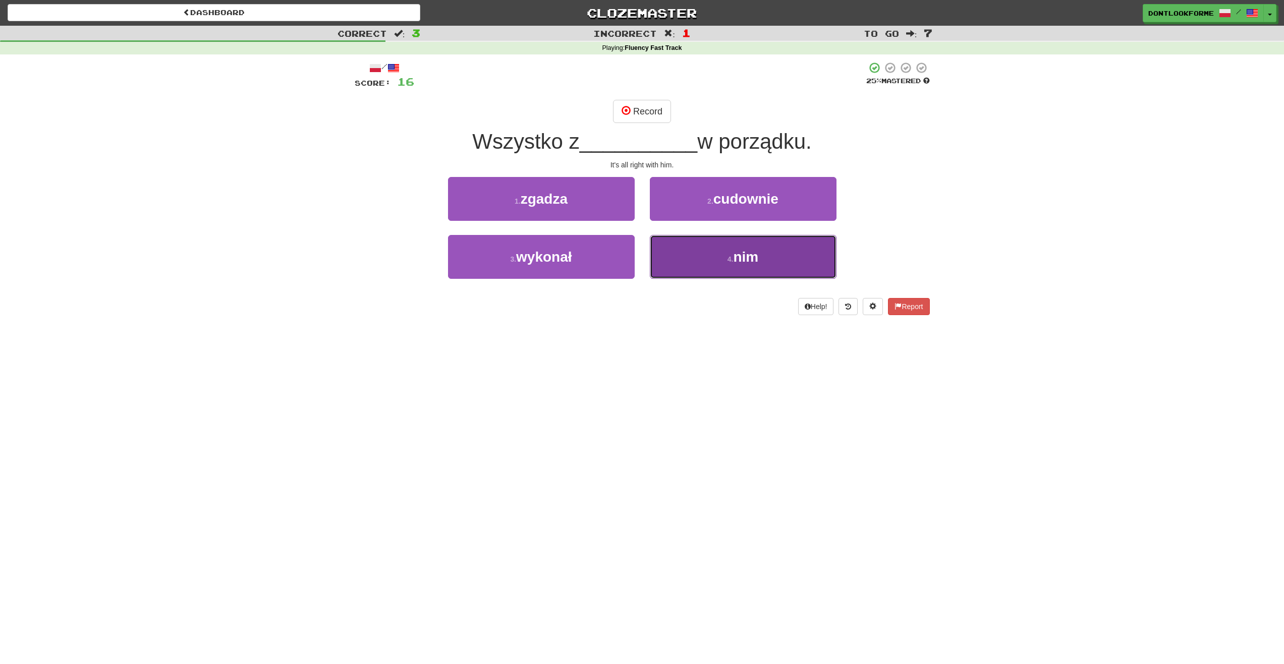
click at [770, 260] on button "4 . nim" at bounding box center [743, 257] width 187 height 44
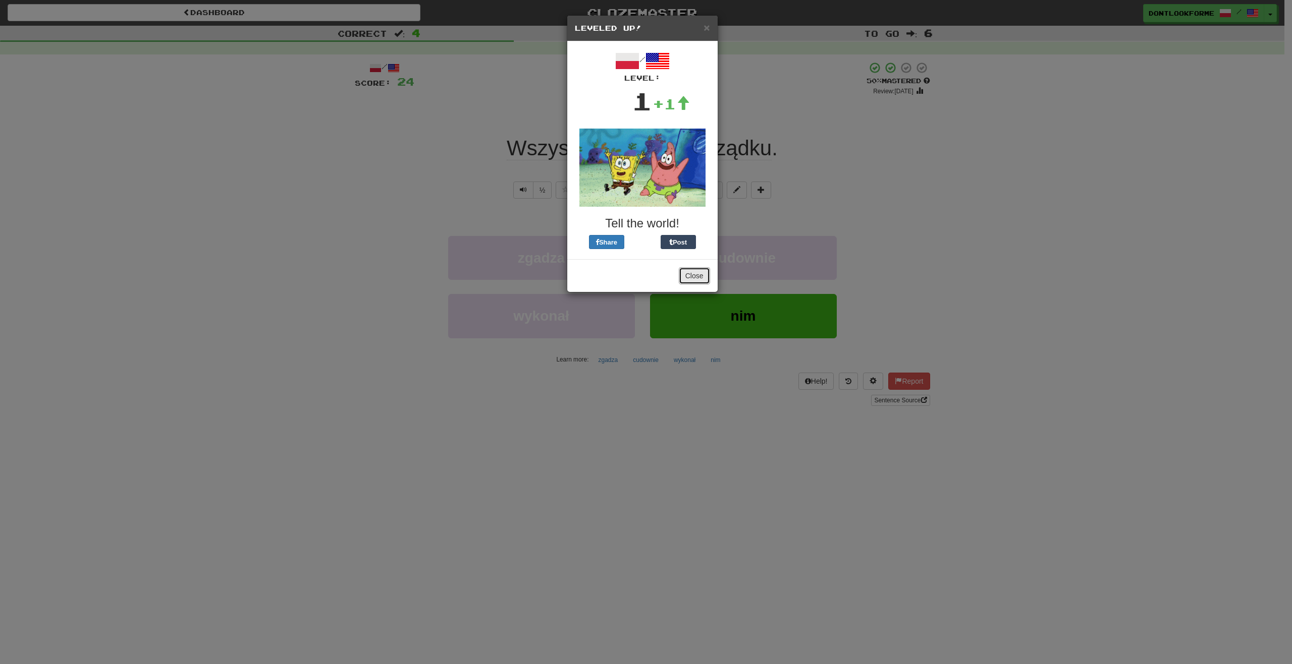
drag, startPoint x: 701, startPoint y: 279, endPoint x: 714, endPoint y: 276, distance: 13.6
click at [701, 279] on button "Close" at bounding box center [694, 275] width 31 height 17
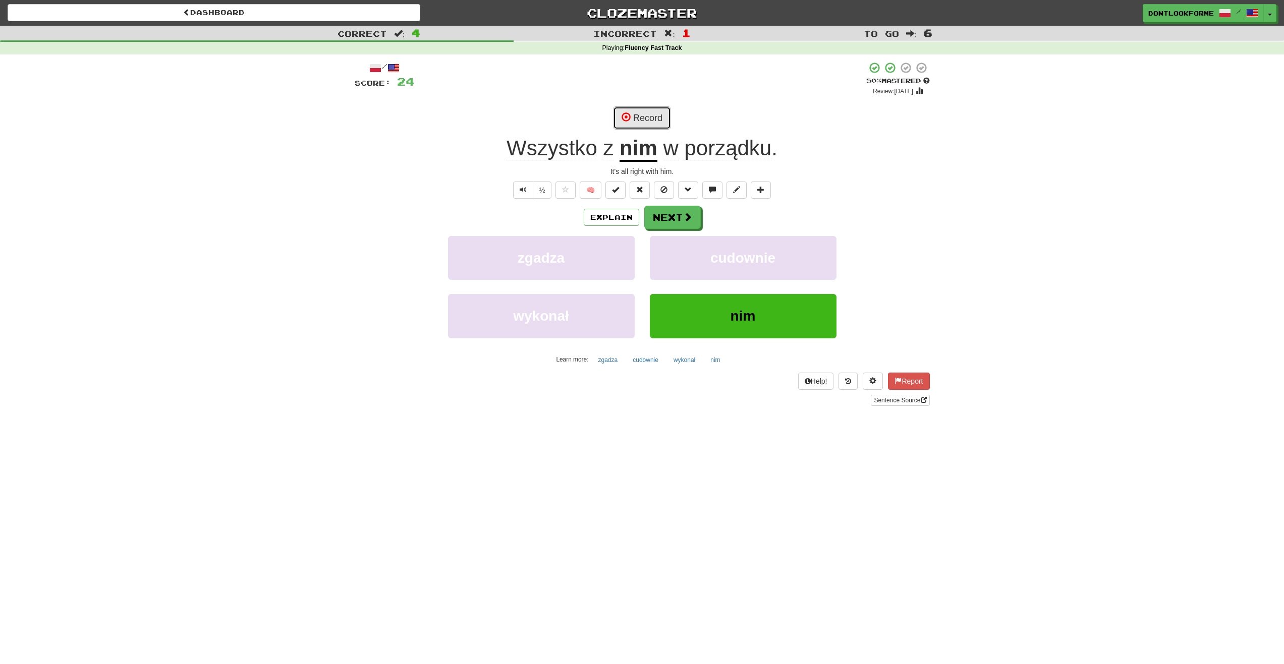
click at [657, 113] on button "Record" at bounding box center [642, 117] width 58 height 23
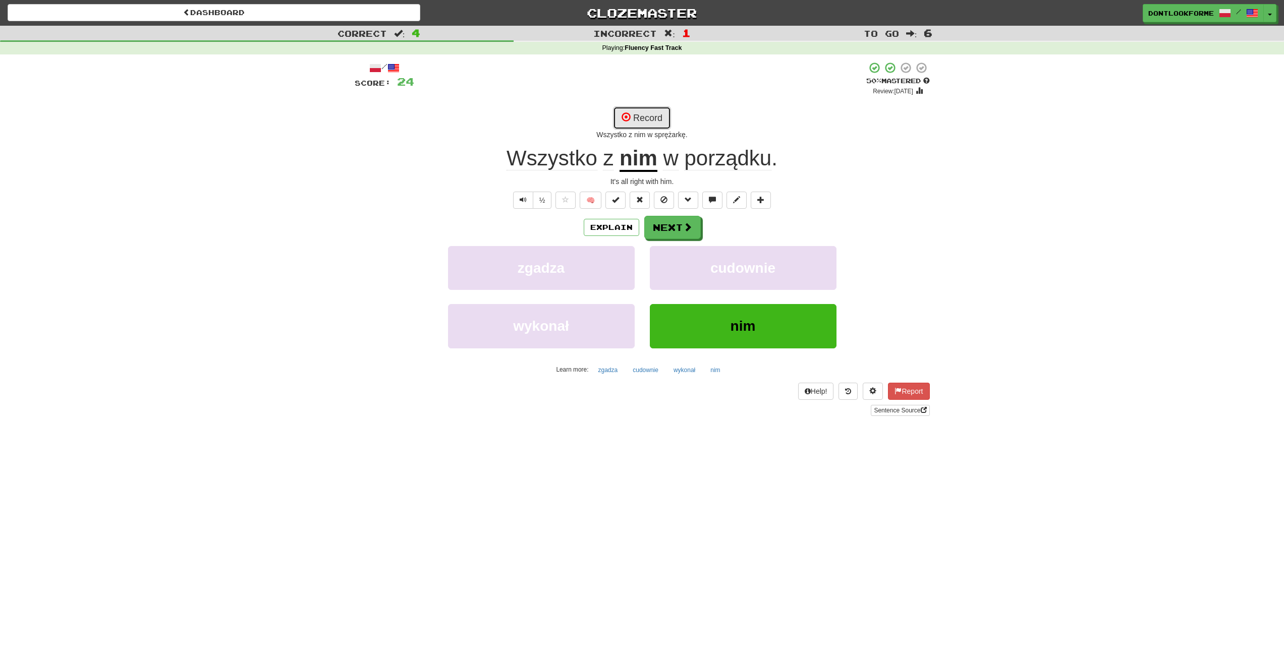
click at [643, 120] on button "Record" at bounding box center [642, 117] width 58 height 23
click at [655, 115] on button "Record" at bounding box center [642, 117] width 58 height 23
click at [660, 120] on button "Record" at bounding box center [642, 117] width 58 height 23
click at [651, 117] on button "Record" at bounding box center [642, 117] width 58 height 23
click at [646, 118] on button "Record" at bounding box center [642, 117] width 58 height 23
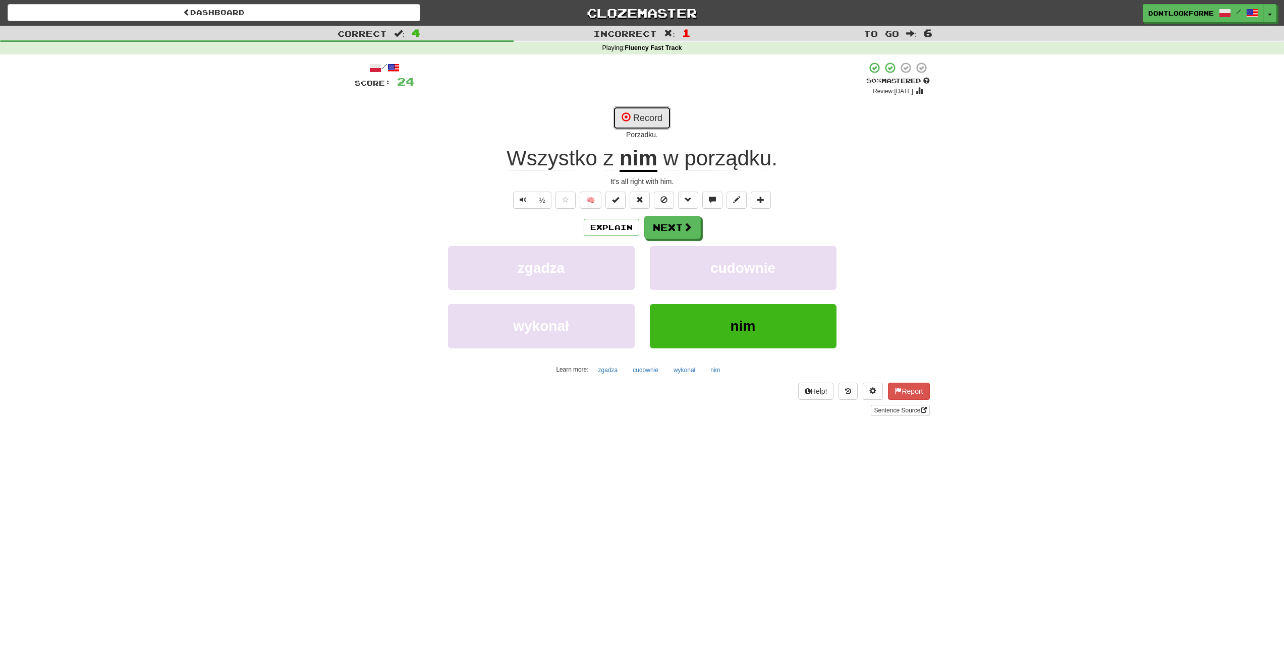
click at [640, 117] on button "Record" at bounding box center [642, 117] width 58 height 23
click at [645, 125] on button "Record" at bounding box center [642, 117] width 58 height 23
click at [655, 128] on button "Record" at bounding box center [642, 117] width 58 height 23
click at [657, 119] on button "Record" at bounding box center [642, 117] width 58 height 23
click at [643, 107] on button "Record" at bounding box center [642, 117] width 58 height 23
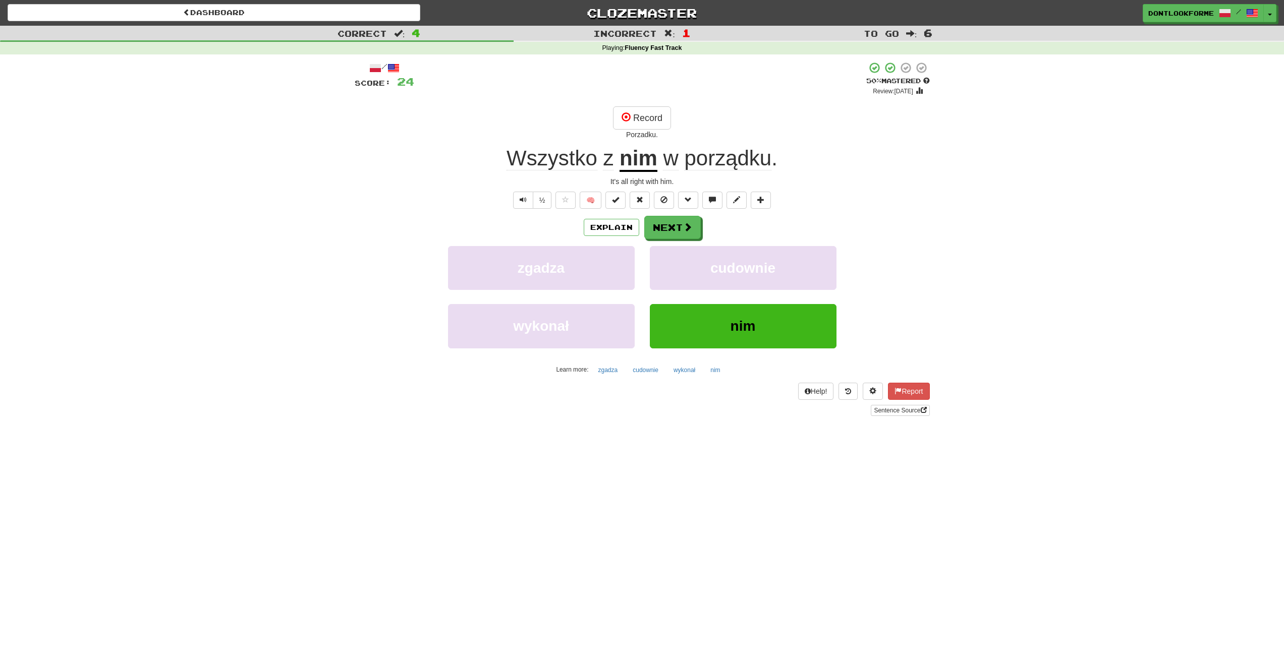
click at [743, 160] on span "porządku" at bounding box center [727, 158] width 87 height 24
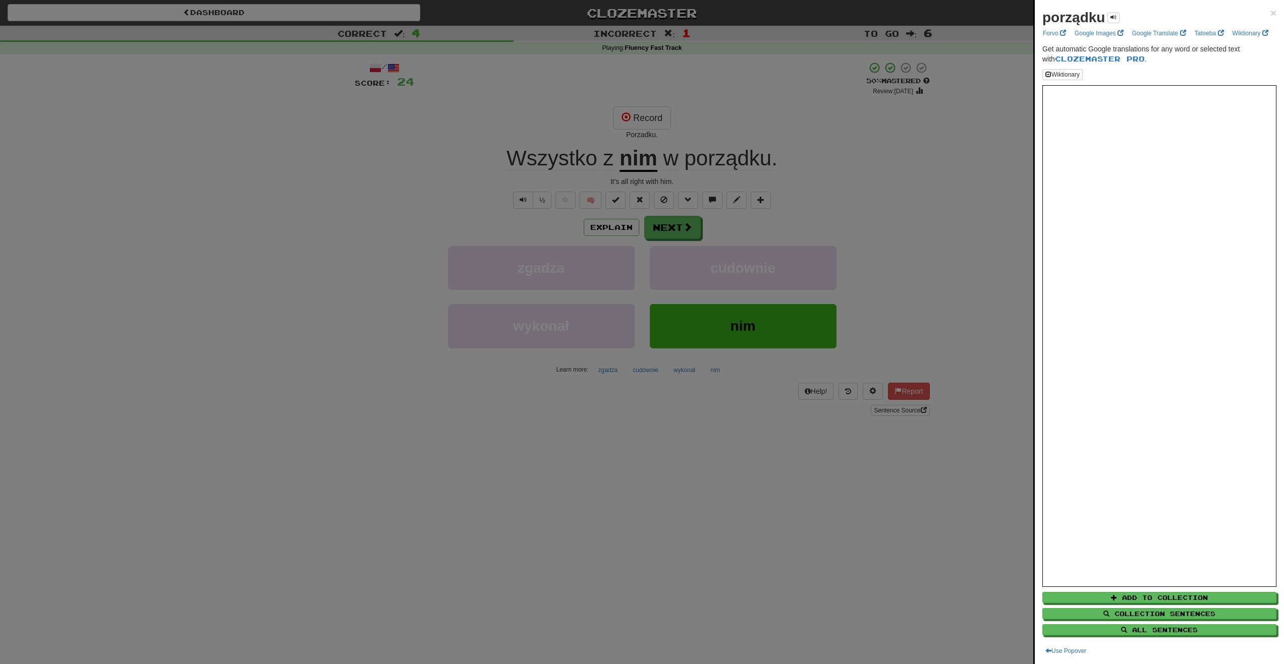
click at [918, 181] on div at bounding box center [642, 332] width 1284 height 664
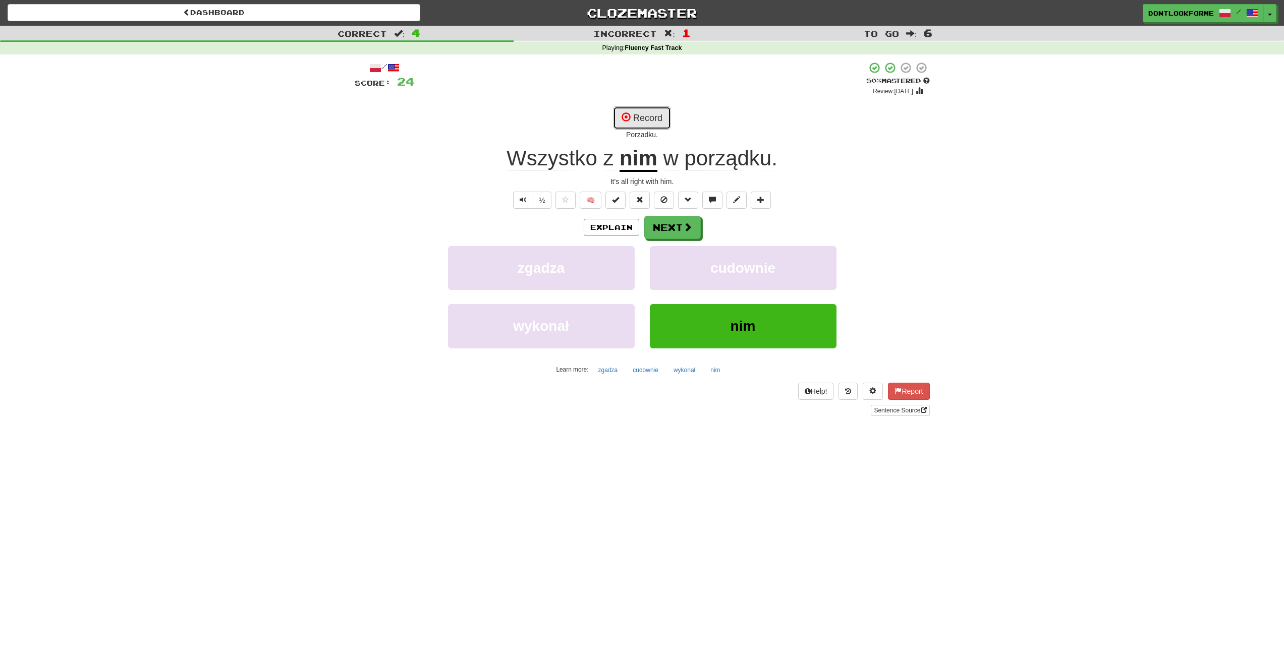
click at [641, 117] on button "Record" at bounding box center [642, 117] width 58 height 23
drag, startPoint x: 647, startPoint y: 116, endPoint x: 657, endPoint y: 118, distance: 9.8
click at [649, 118] on button "Record" at bounding box center [642, 117] width 58 height 23
click at [639, 118] on button "Record" at bounding box center [642, 117] width 58 height 23
click at [635, 115] on button "Record" at bounding box center [642, 117] width 58 height 23
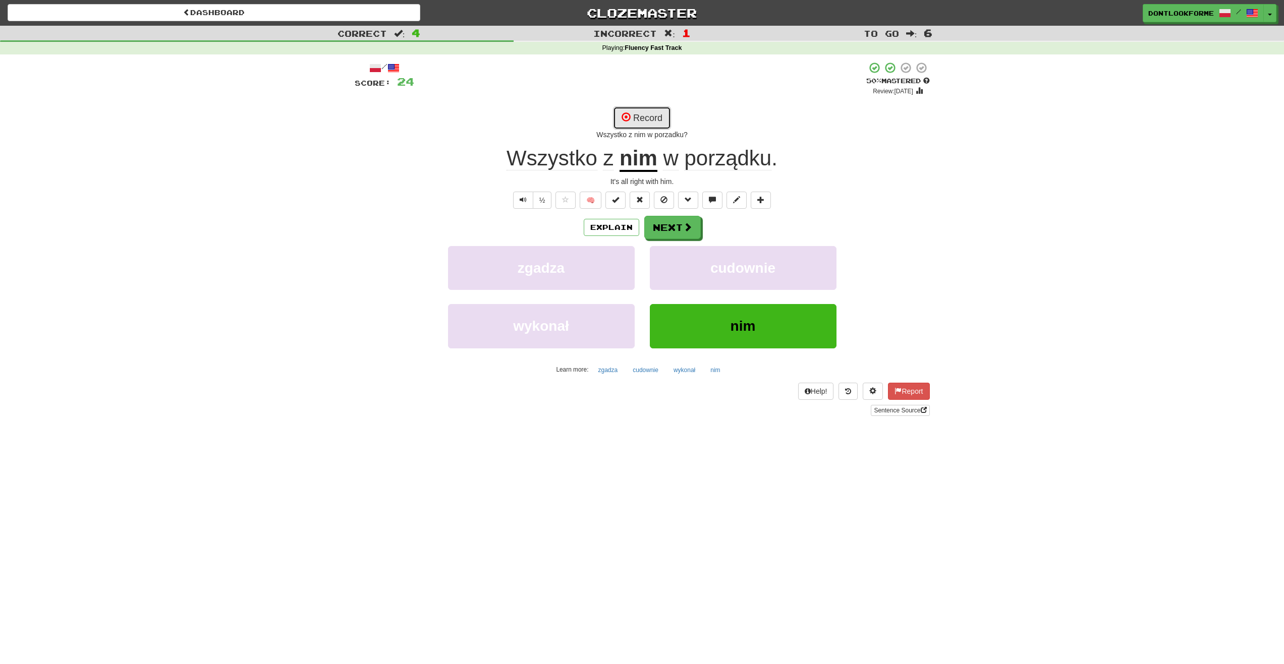
click at [647, 121] on button "Record" at bounding box center [642, 117] width 58 height 23
click at [535, 199] on button "½" at bounding box center [542, 200] width 19 height 17
click at [670, 230] on button "Next" at bounding box center [673, 227] width 57 height 23
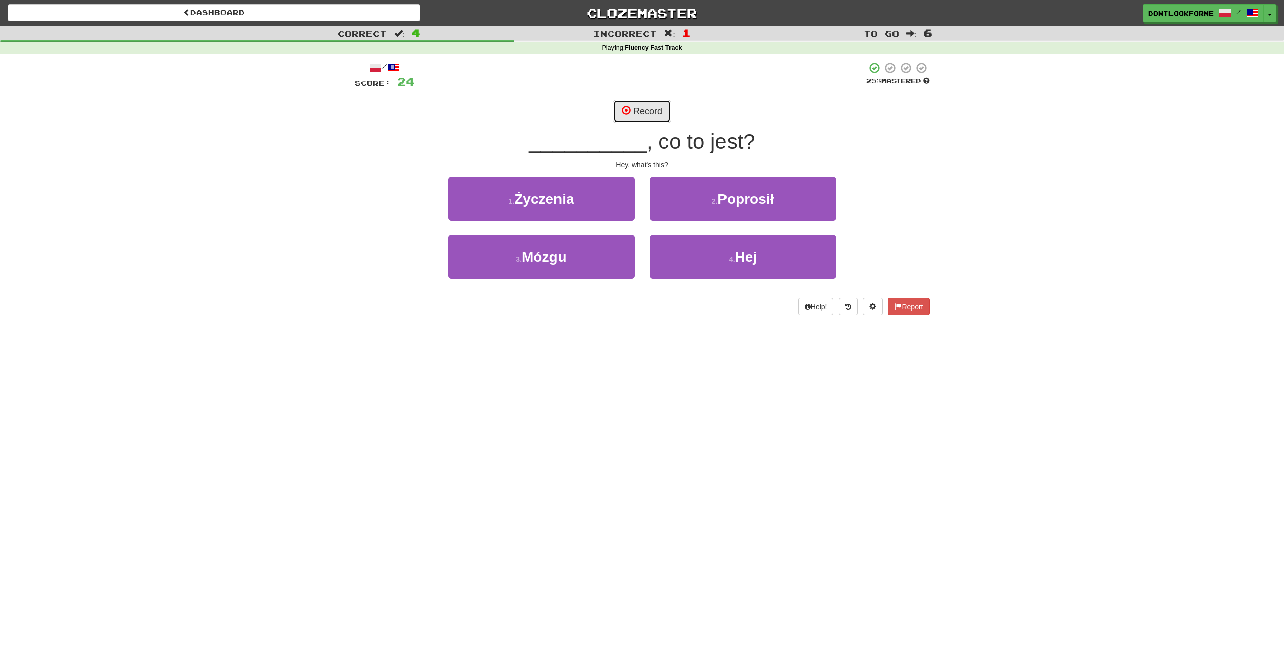
click at [628, 113] on span at bounding box center [626, 110] width 9 height 9
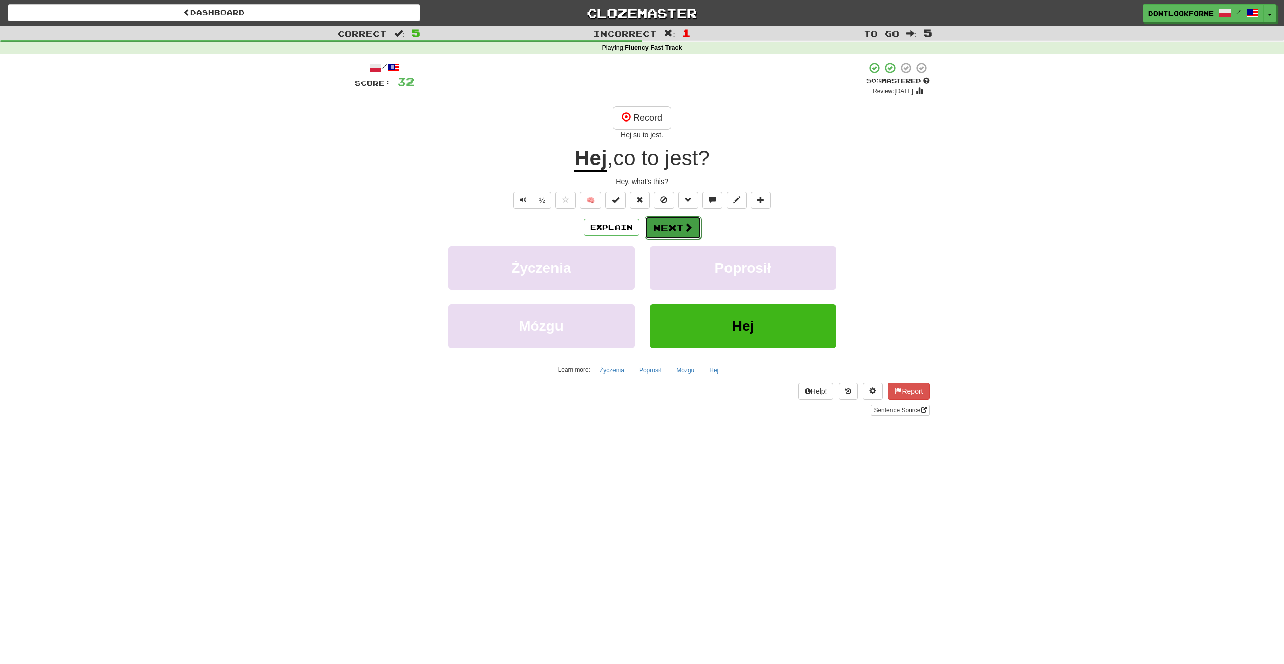
click at [677, 229] on button "Next" at bounding box center [673, 227] width 57 height 23
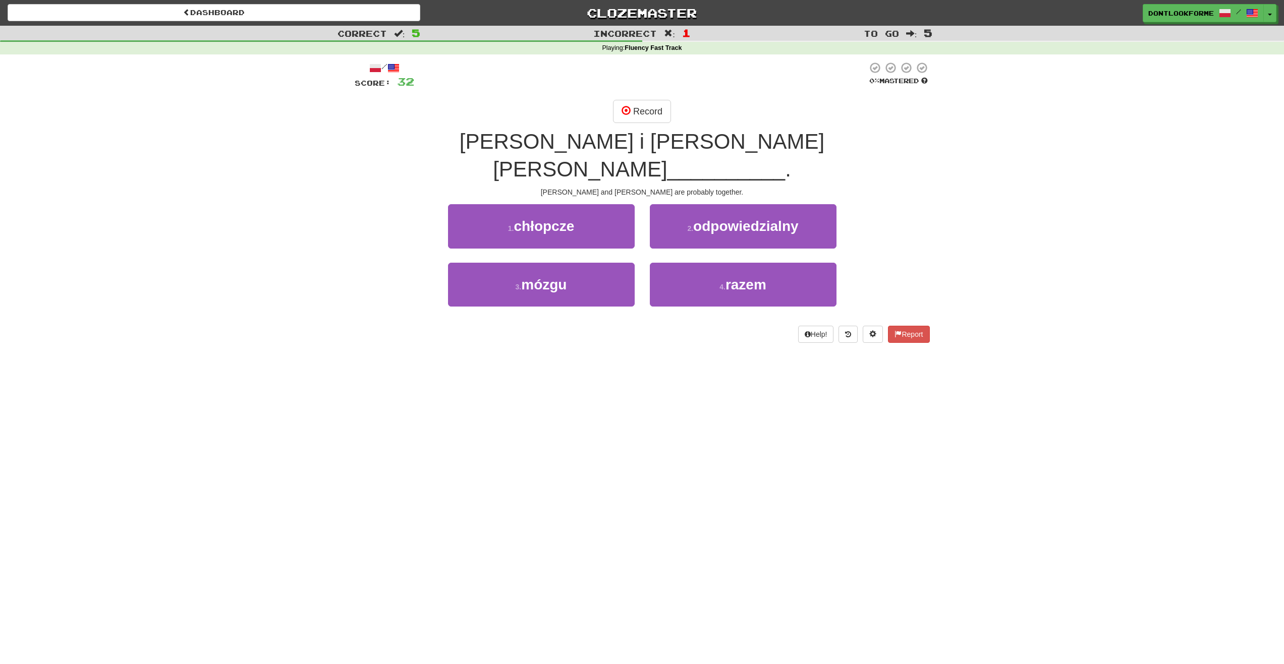
click at [557, 146] on span "Tom i Mary są chyba" at bounding box center [642, 155] width 365 height 51
click at [784, 218] on span "odpowiedzialny" at bounding box center [745, 226] width 105 height 16
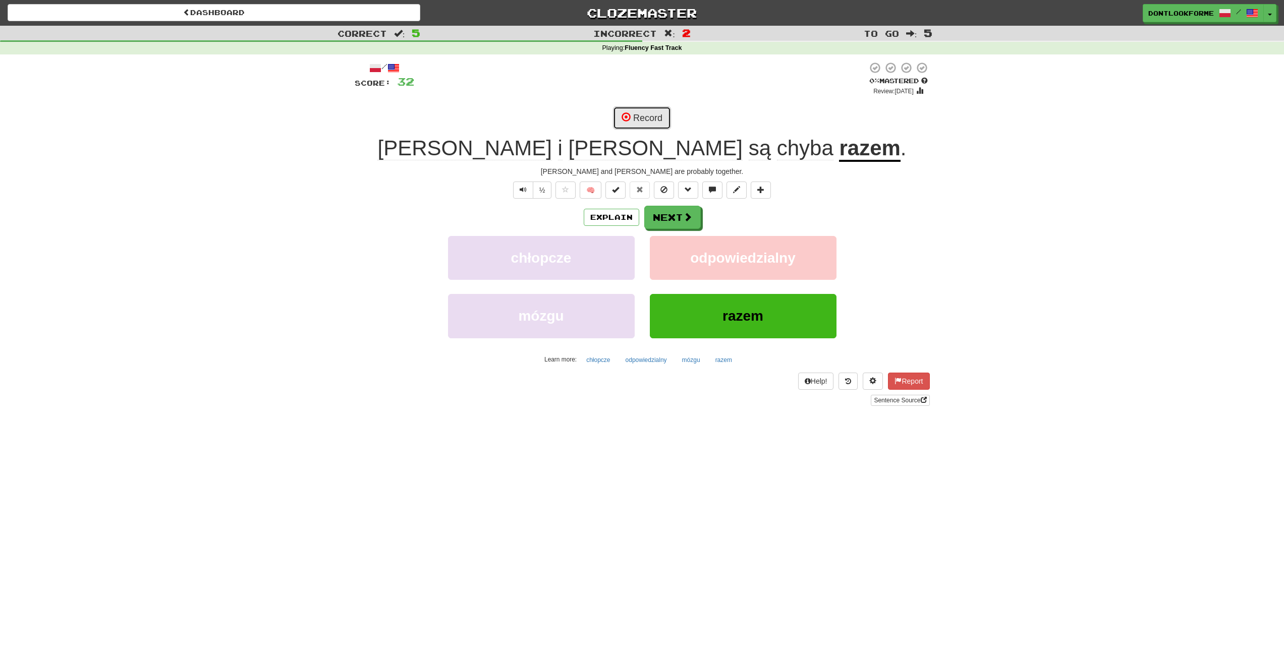
click at [636, 113] on button "Record" at bounding box center [642, 117] width 58 height 23
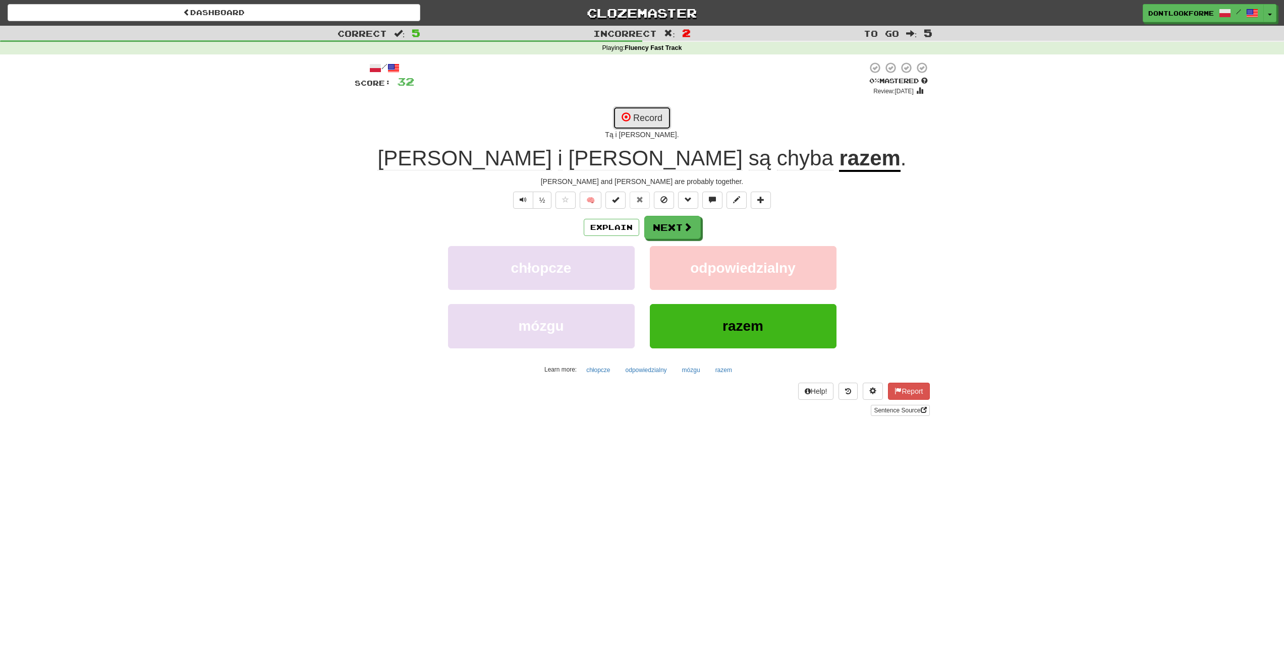
drag, startPoint x: 642, startPoint y: 125, endPoint x: 733, endPoint y: 167, distance: 99.8
click at [643, 125] on button "Record" at bounding box center [642, 117] width 58 height 23
click at [654, 121] on button "Record" at bounding box center [642, 117] width 58 height 23
click at [626, 121] on span at bounding box center [626, 117] width 9 height 9
click at [644, 117] on button "Record" at bounding box center [642, 117] width 58 height 23
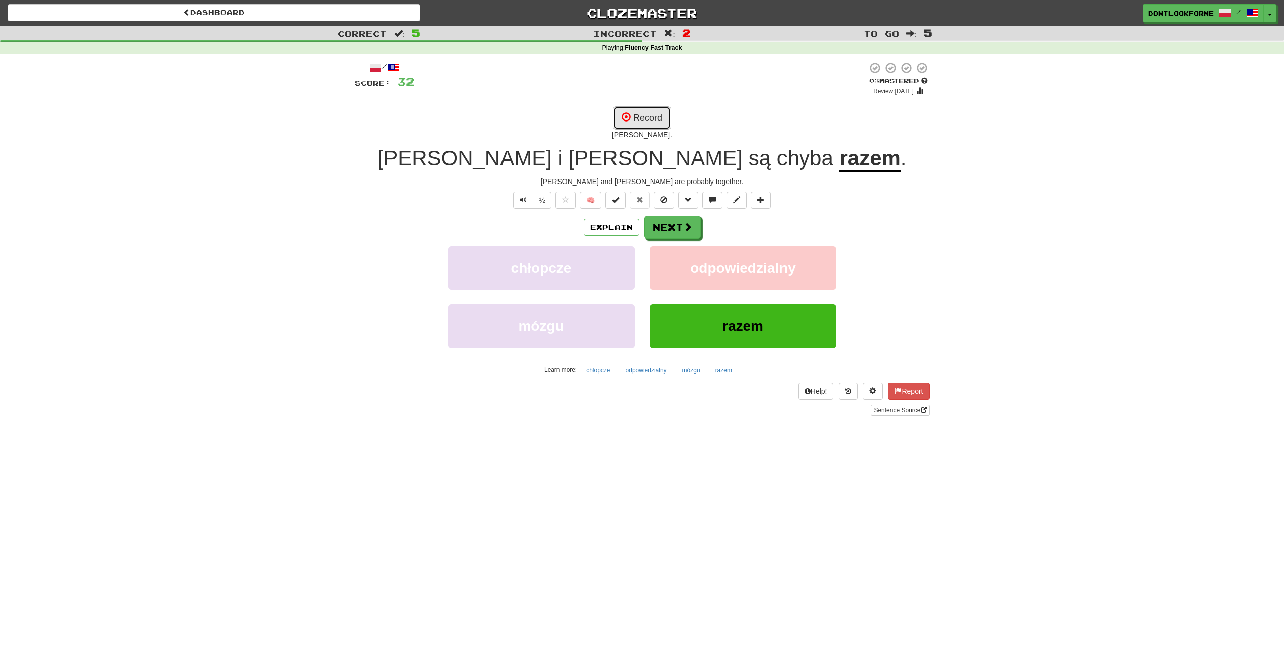
click at [645, 117] on button "Record" at bounding box center [642, 117] width 58 height 23
click at [661, 115] on button "Record" at bounding box center [642, 117] width 58 height 23
click at [643, 106] on div "/ Score: 32 0 % Mastered Review: 2025-09-20 Record Tą i marę. Tom i Mary są chy…" at bounding box center [642, 239] width 575 height 355
click at [666, 123] on button "Record" at bounding box center [642, 117] width 58 height 23
click at [646, 117] on button "Record" at bounding box center [642, 117] width 58 height 23
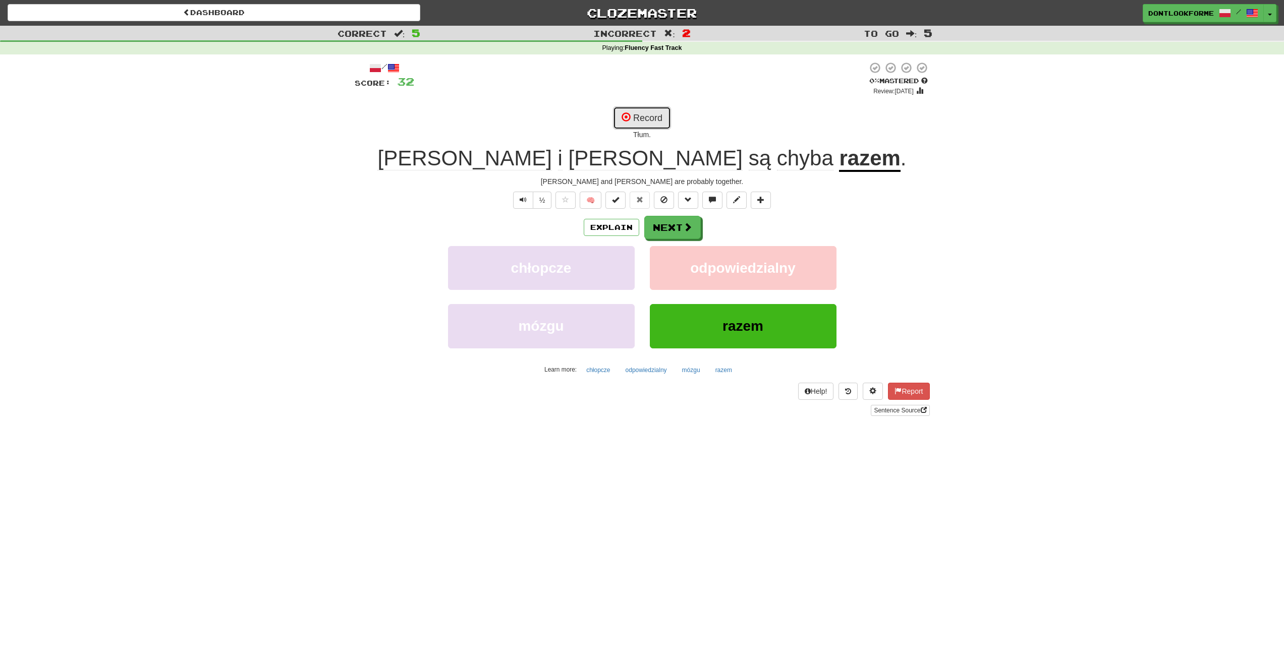
click at [666, 121] on button "Record" at bounding box center [642, 117] width 58 height 23
click at [544, 169] on span "Tom" at bounding box center [464, 158] width 174 height 24
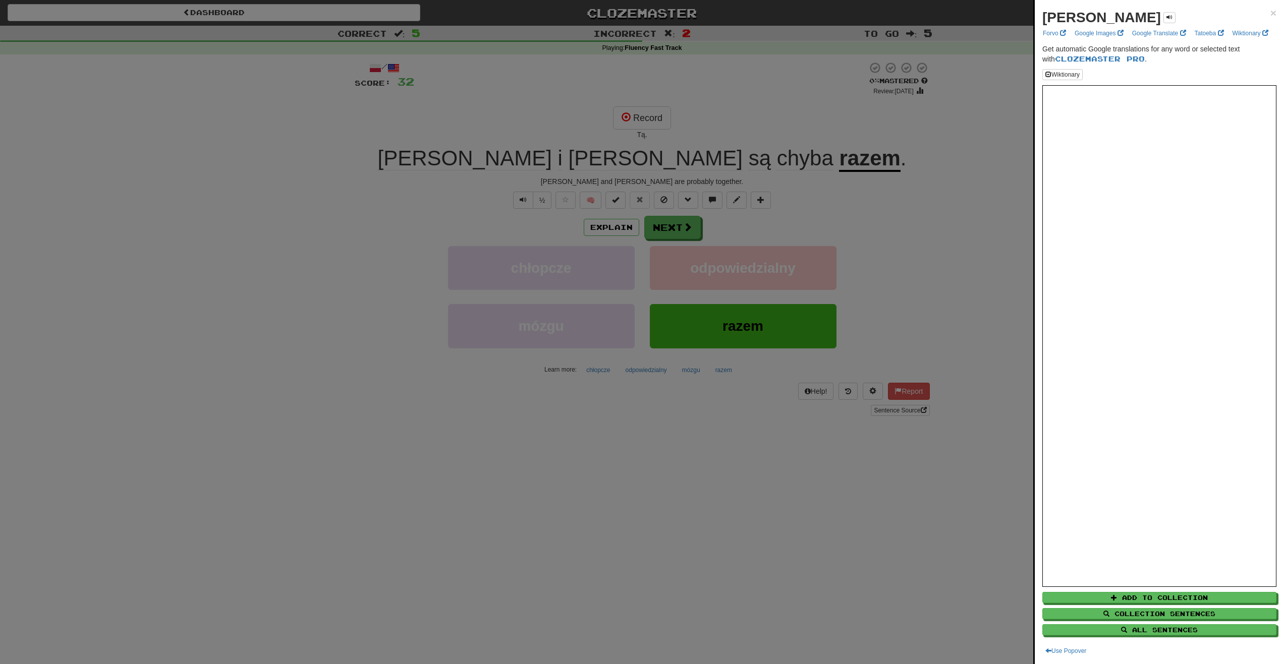
click at [650, 122] on div at bounding box center [642, 332] width 1284 height 664
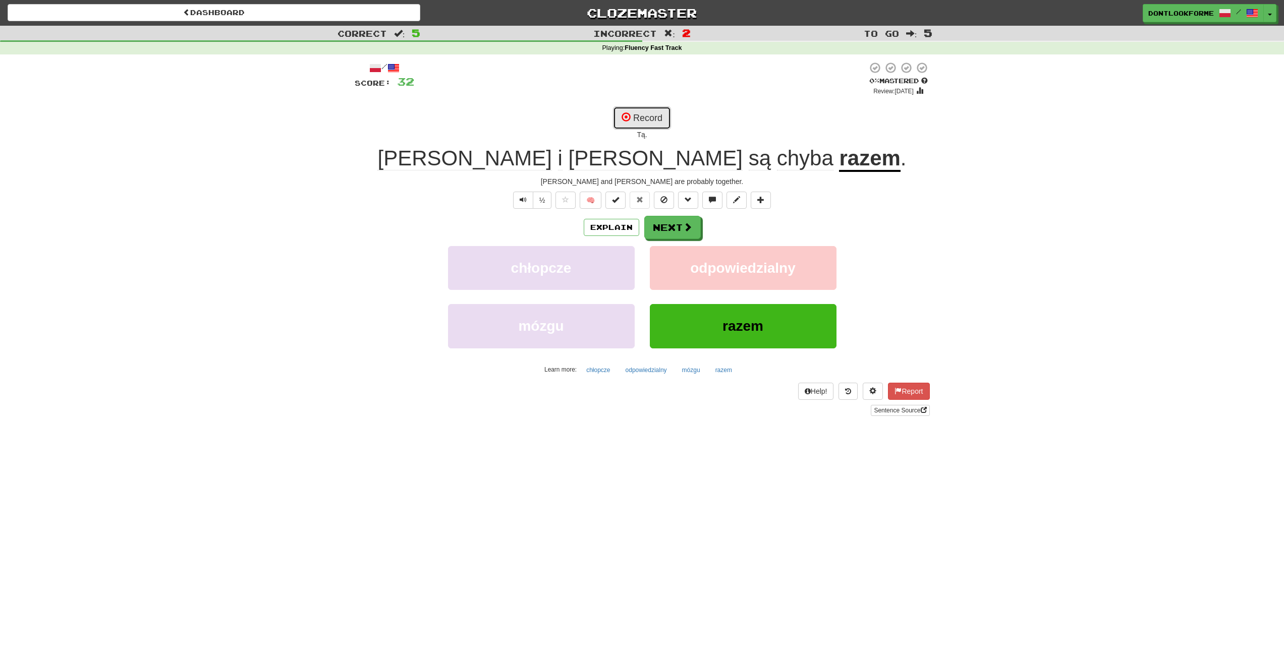
click at [651, 120] on button "Record" at bounding box center [642, 117] width 58 height 23
click at [653, 120] on button "Record" at bounding box center [642, 117] width 58 height 23
click at [651, 124] on button "Record" at bounding box center [642, 117] width 58 height 23
click at [662, 116] on button "Record" at bounding box center [642, 117] width 58 height 23
click at [652, 119] on button "Record" at bounding box center [642, 117] width 58 height 23
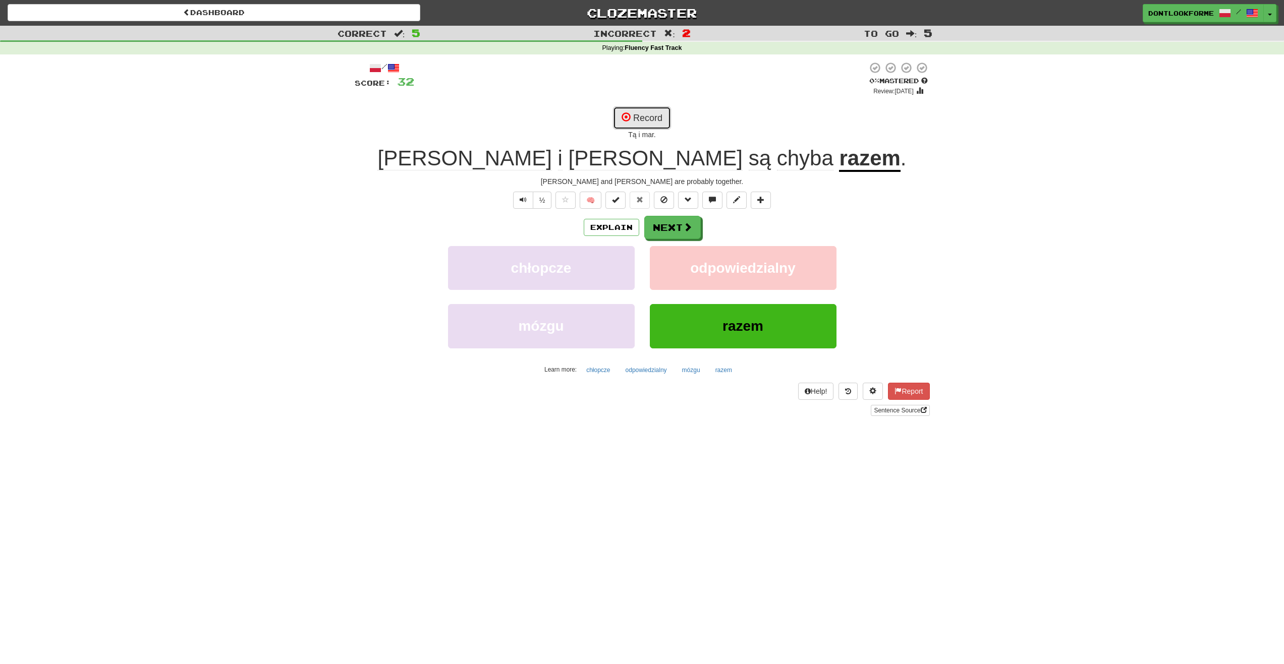
click at [640, 124] on button "Record" at bounding box center [642, 117] width 58 height 23
click at [655, 116] on button "Record" at bounding box center [642, 117] width 58 height 23
click at [597, 157] on span "Mary" at bounding box center [656, 158] width 174 height 24
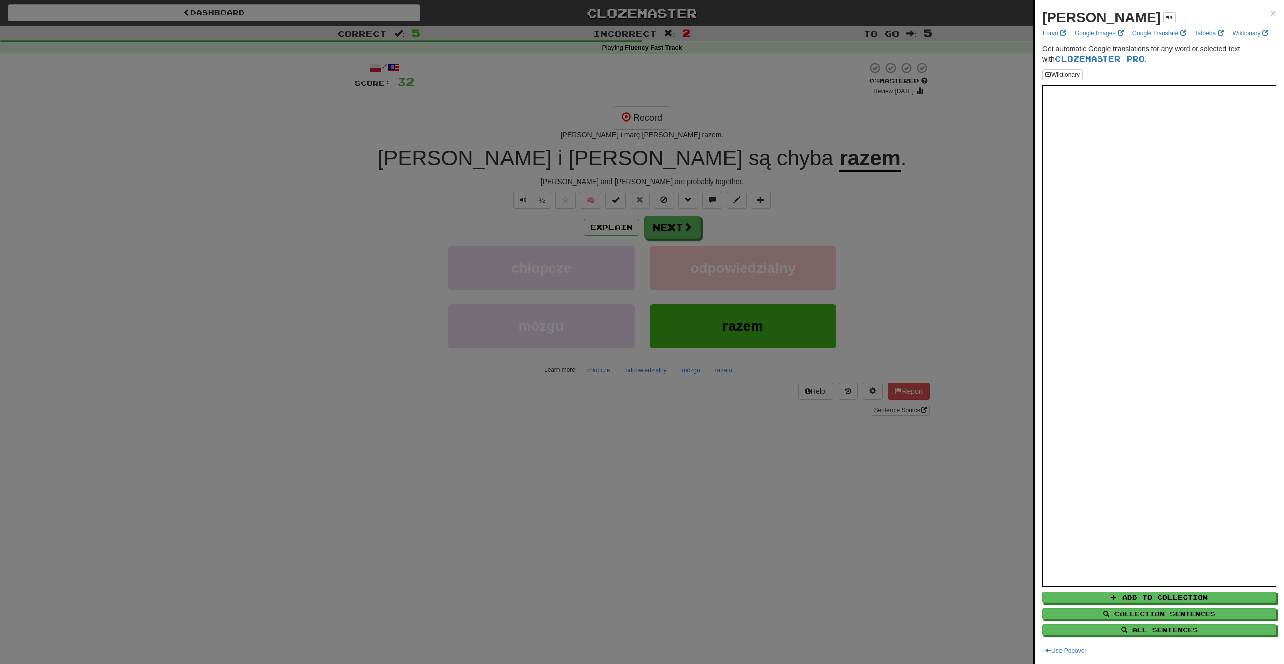
click at [624, 121] on div at bounding box center [642, 332] width 1284 height 664
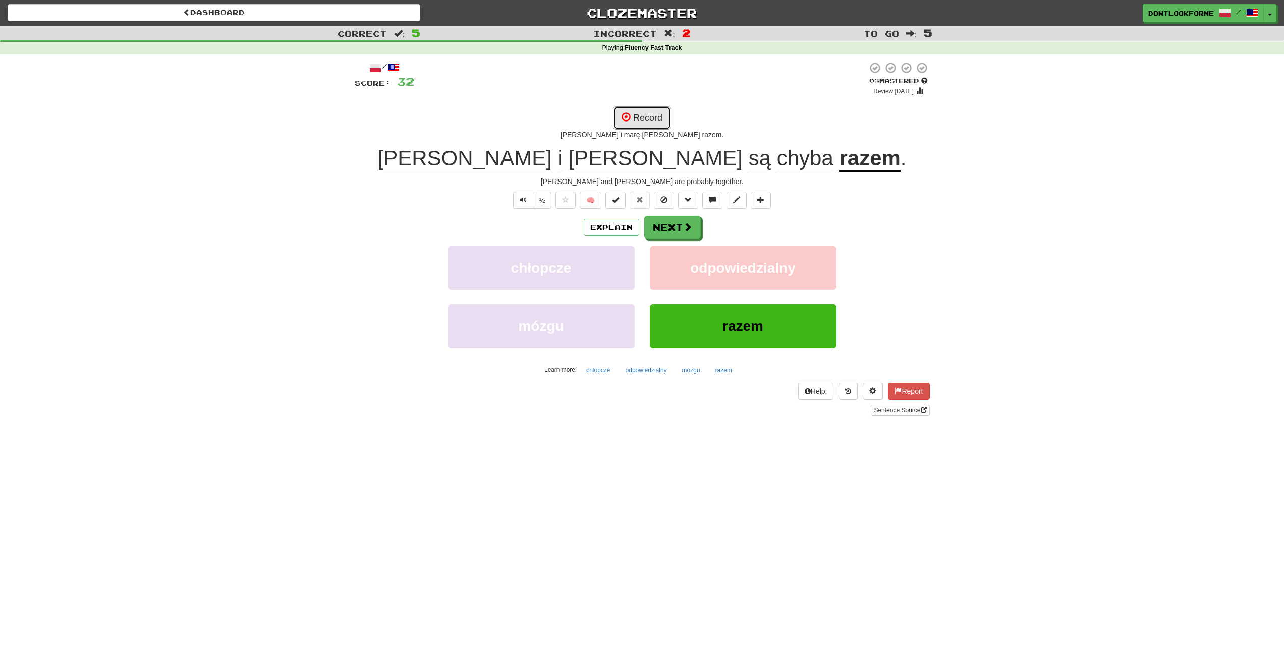
click at [631, 118] on button "Record" at bounding box center [642, 117] width 58 height 23
click at [548, 198] on button "½" at bounding box center [542, 200] width 19 height 17
click at [696, 238] on button "Next" at bounding box center [673, 227] width 57 height 23
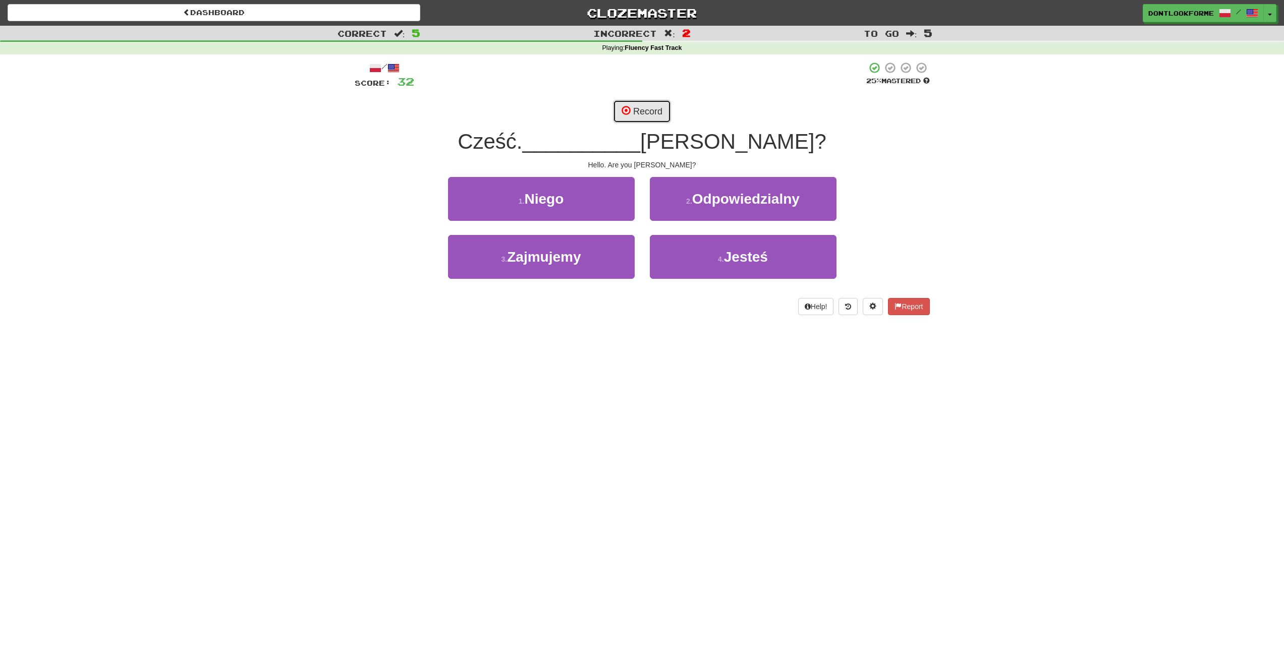
click at [635, 113] on button "Record" at bounding box center [642, 111] width 58 height 23
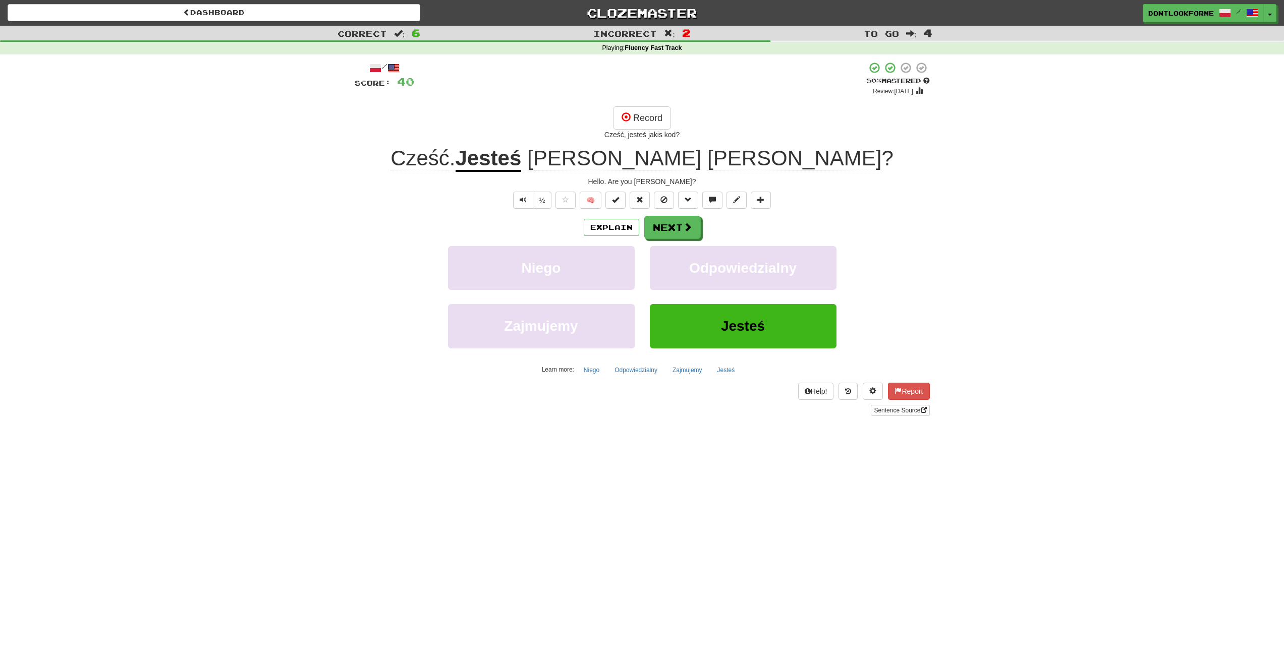
click at [659, 162] on span "Jackie" at bounding box center [614, 158] width 174 height 24
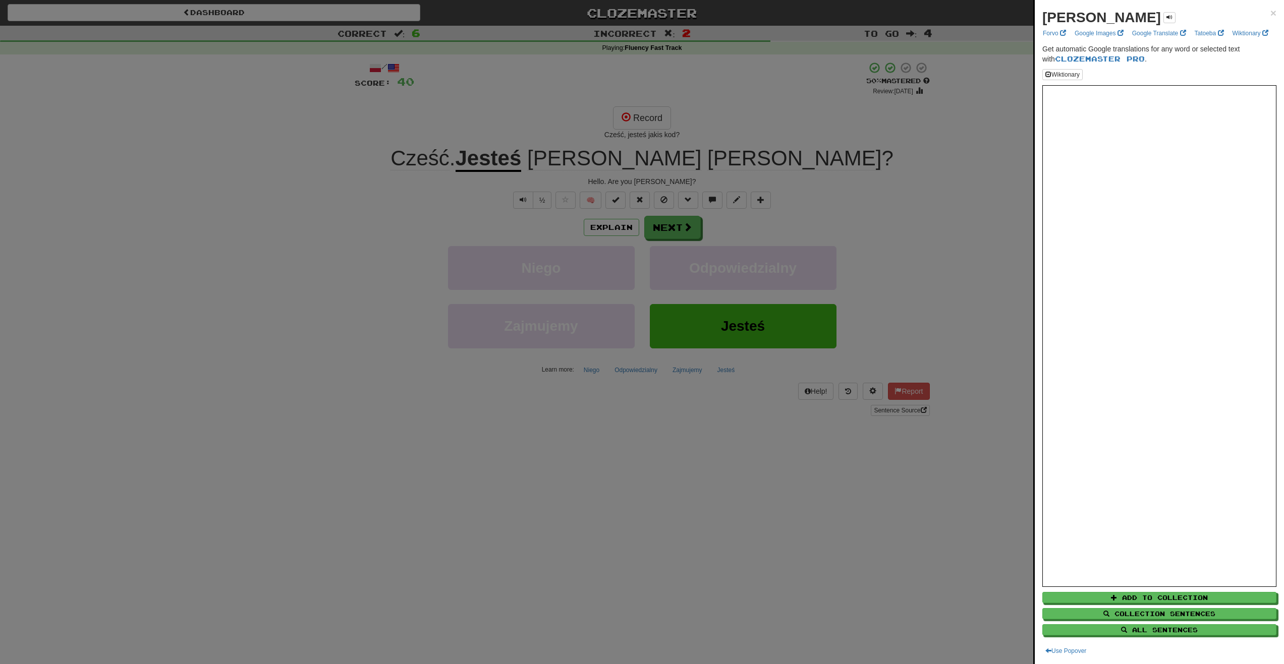
click at [469, 205] on div at bounding box center [642, 332] width 1284 height 664
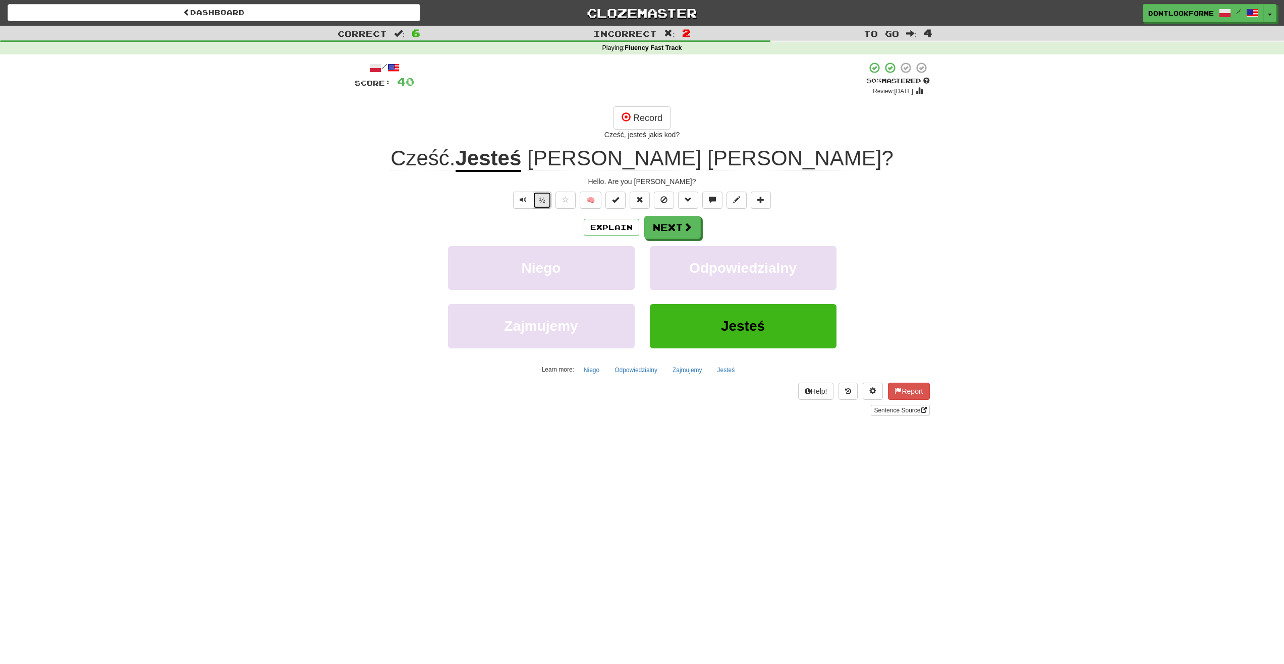
click at [545, 201] on button "½" at bounding box center [542, 200] width 19 height 17
click at [620, 118] on button "Record" at bounding box center [642, 117] width 58 height 23
click at [626, 122] on span at bounding box center [626, 117] width 9 height 9
click at [617, 123] on button "Record" at bounding box center [642, 117] width 58 height 23
click at [595, 199] on button "🧠" at bounding box center [591, 200] width 22 height 17
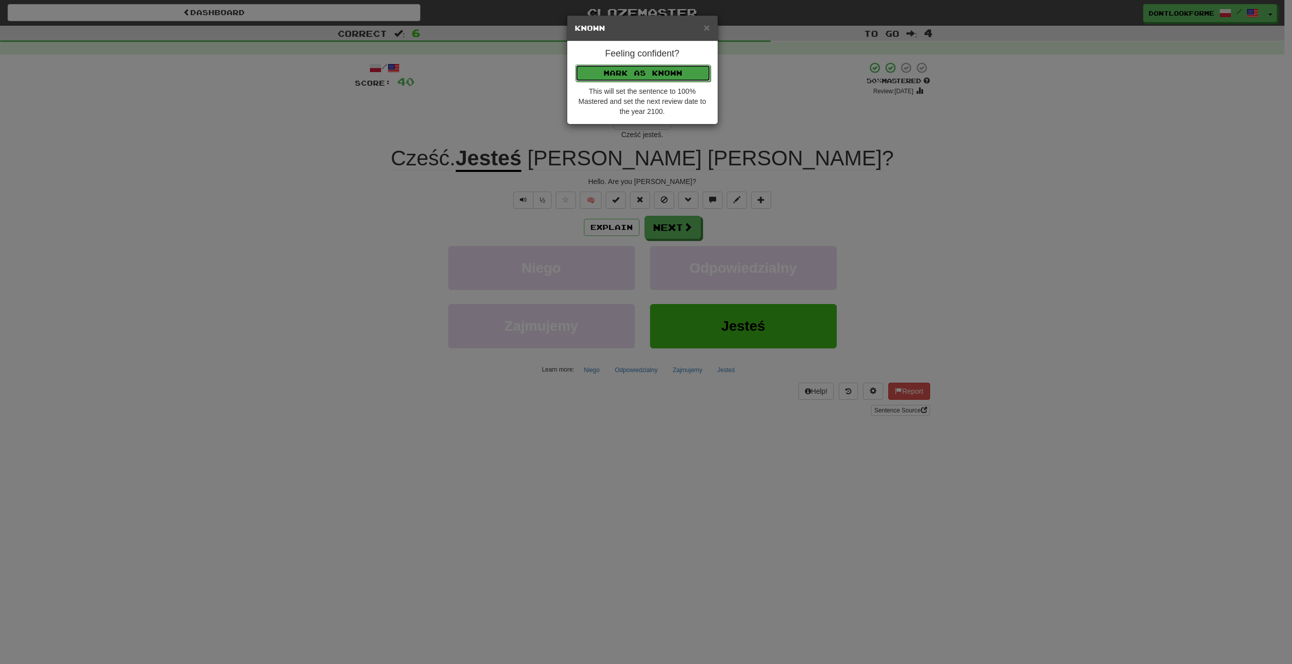
click at [661, 72] on button "Mark as Known" at bounding box center [642, 73] width 135 height 17
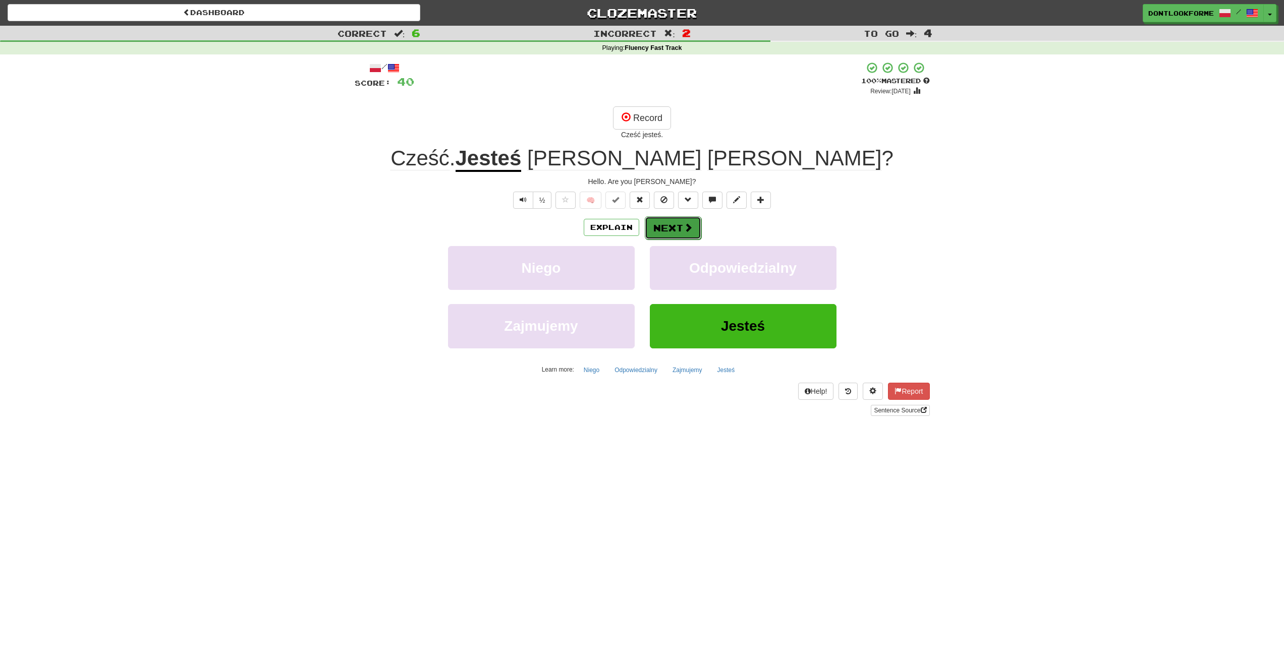
click at [676, 236] on button "Next" at bounding box center [673, 227] width 57 height 23
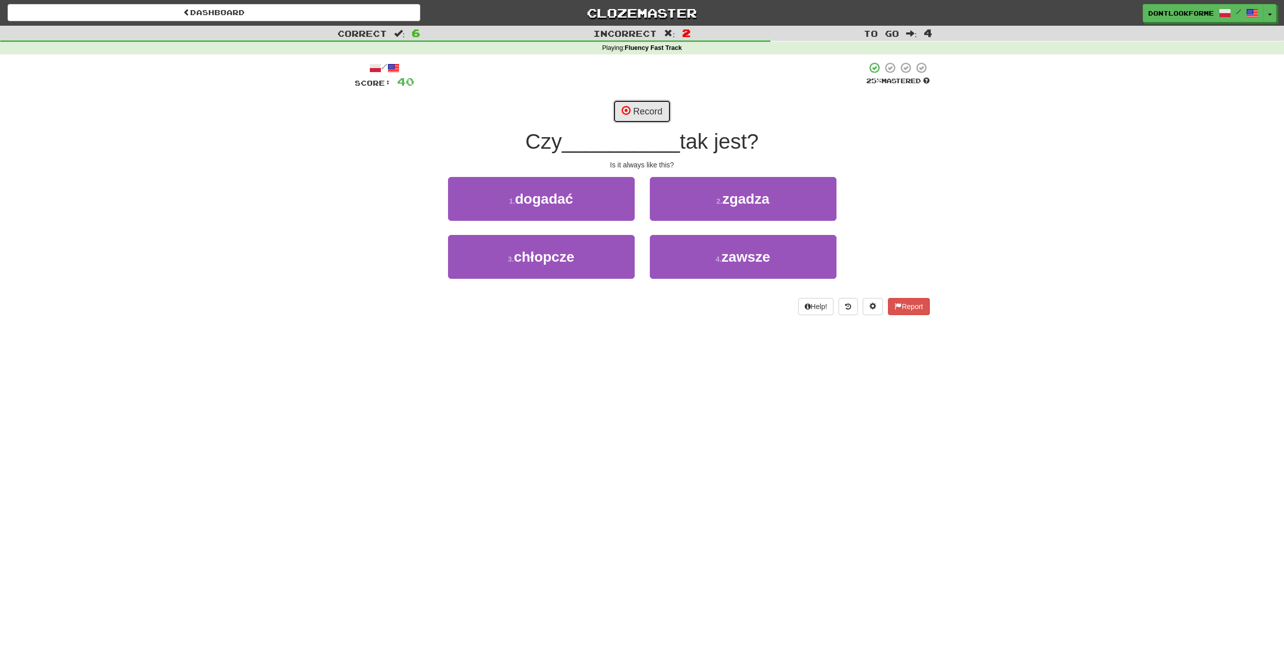
click at [626, 108] on span at bounding box center [626, 110] width 9 height 9
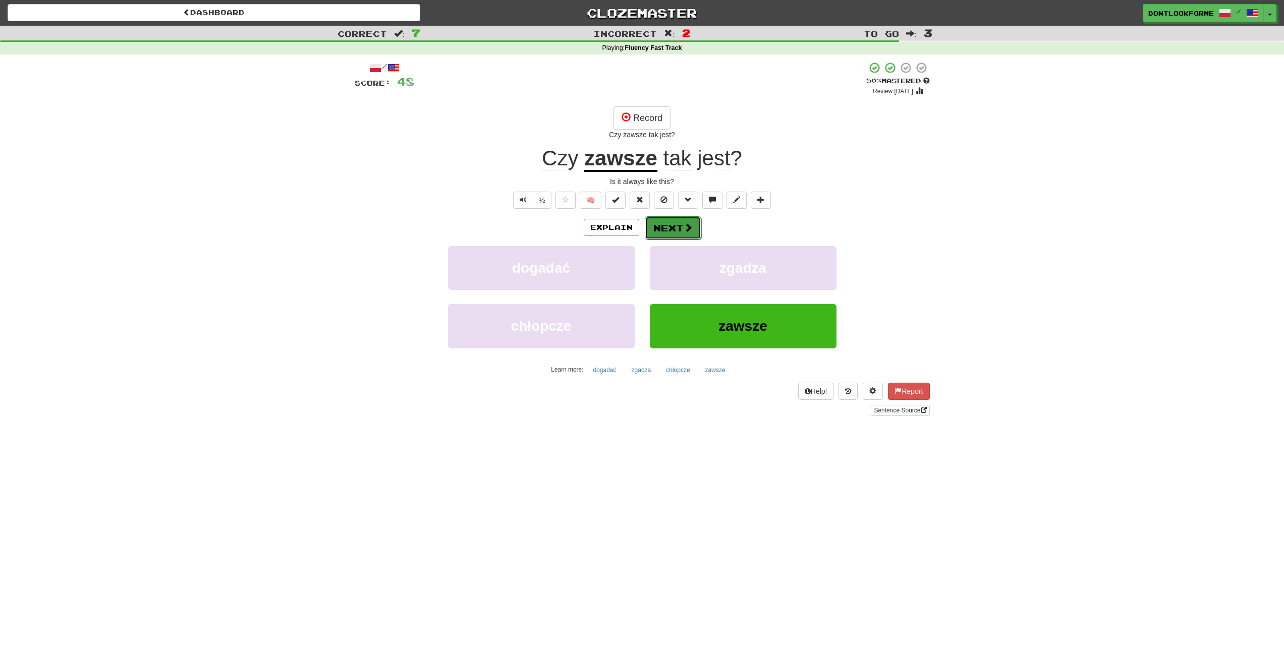
click at [659, 226] on button "Next" at bounding box center [673, 227] width 57 height 23
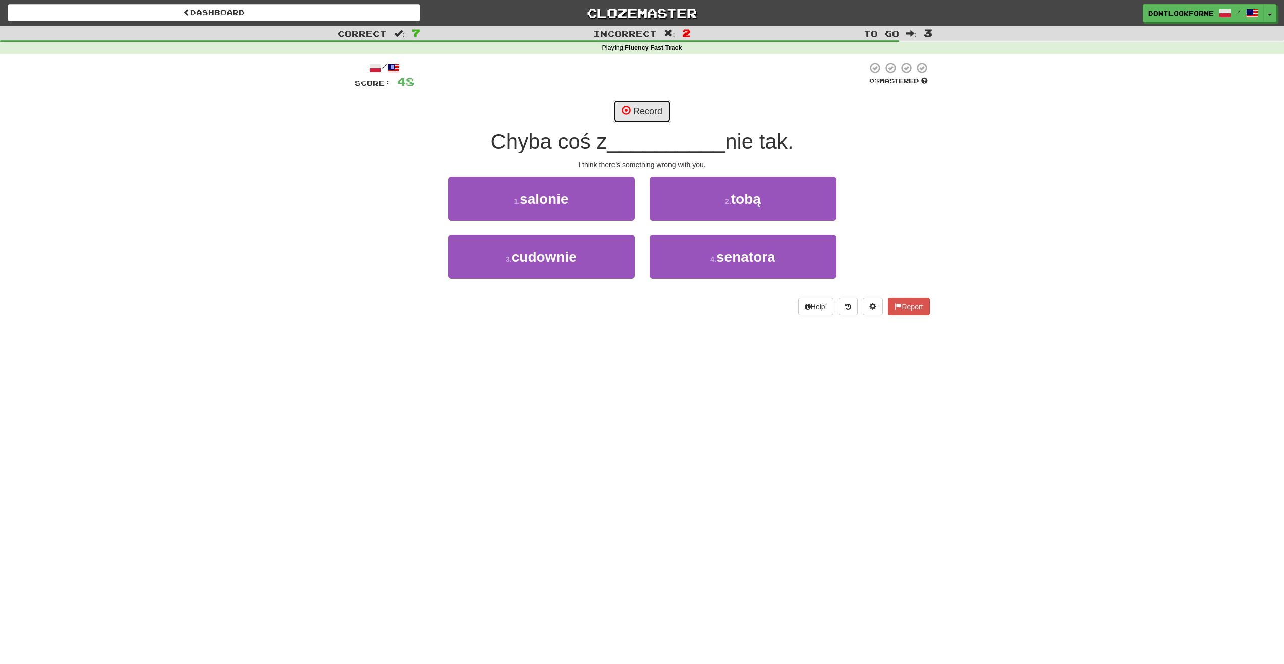
click at [644, 114] on button "Record" at bounding box center [642, 111] width 58 height 23
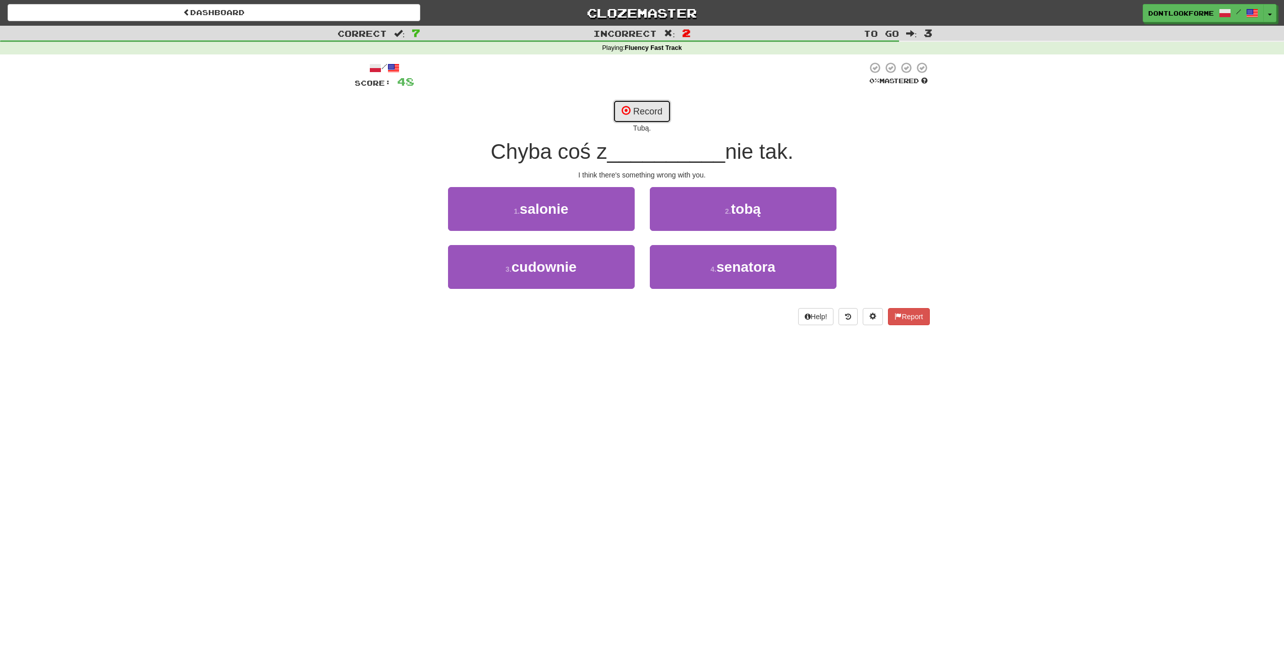
click at [624, 108] on span at bounding box center [626, 110] width 9 height 9
click at [644, 106] on button "Record" at bounding box center [642, 111] width 58 height 23
click at [646, 108] on button "Record" at bounding box center [642, 111] width 58 height 23
click at [633, 113] on button "Record" at bounding box center [642, 111] width 58 height 23
click at [632, 109] on button "Record" at bounding box center [642, 111] width 58 height 23
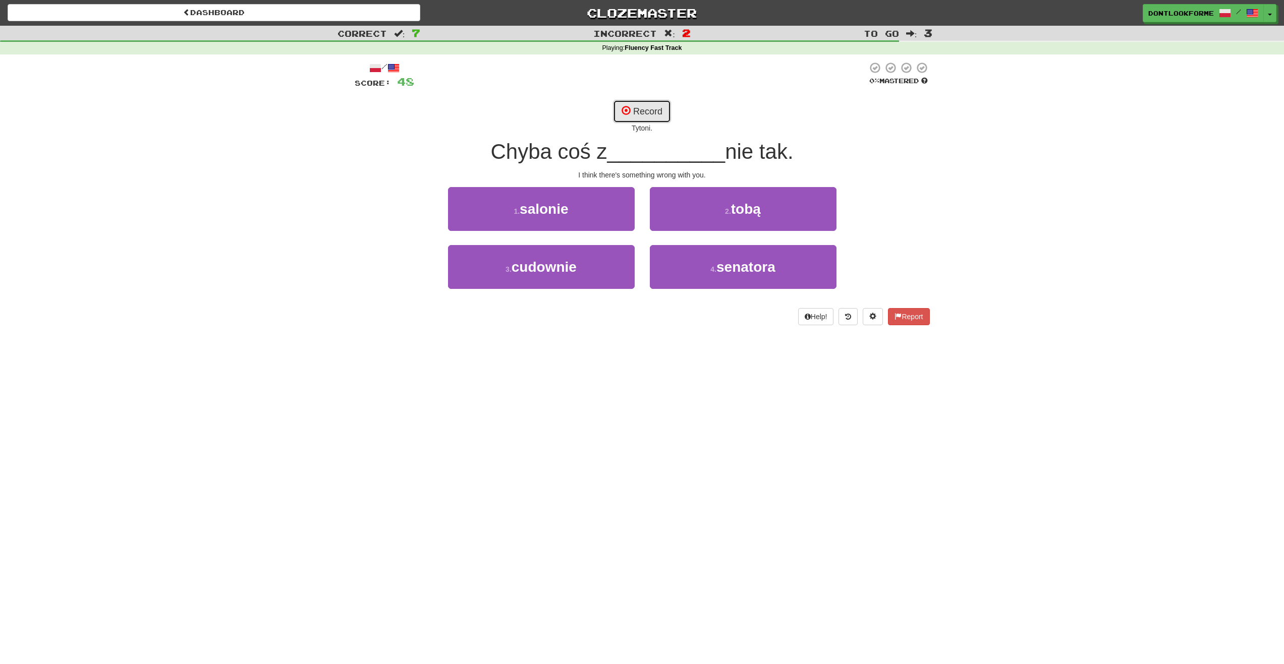
click at [645, 110] on button "Record" at bounding box center [642, 111] width 58 height 23
click at [637, 114] on button "Record" at bounding box center [642, 111] width 58 height 23
drag, startPoint x: 646, startPoint y: 110, endPoint x: 687, endPoint y: 119, distance: 41.2
click at [647, 110] on button "Record" at bounding box center [642, 111] width 58 height 23
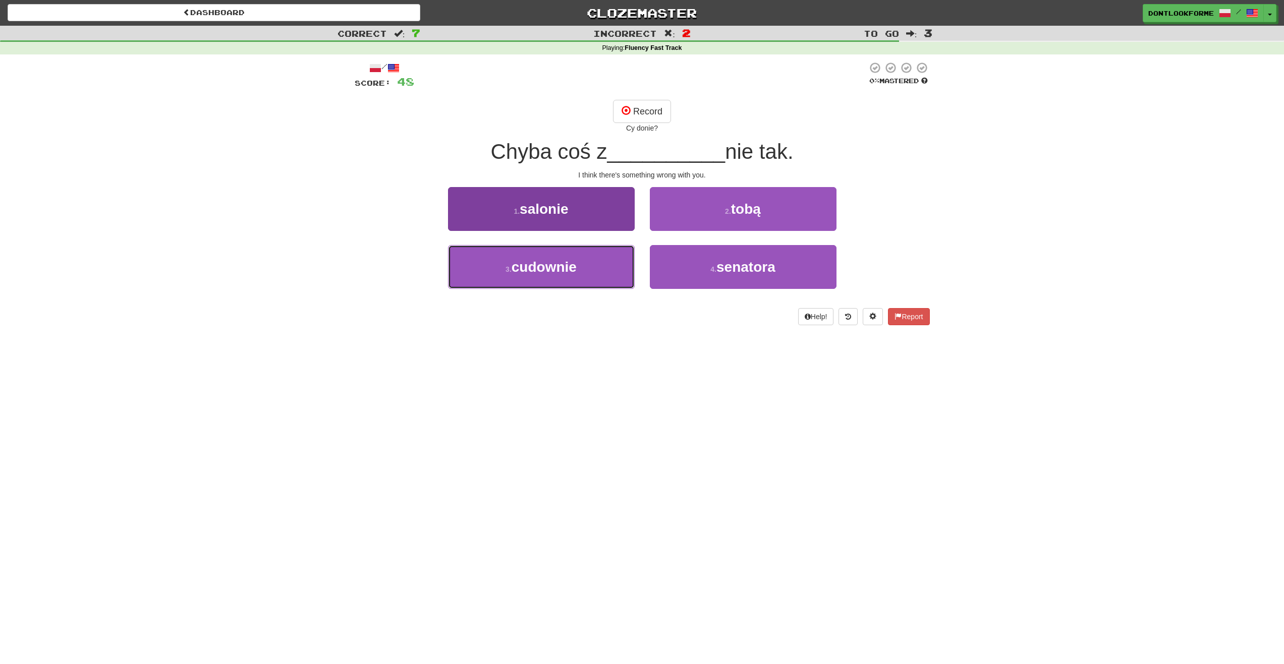
click at [539, 281] on button "3 . cudownie" at bounding box center [541, 267] width 187 height 44
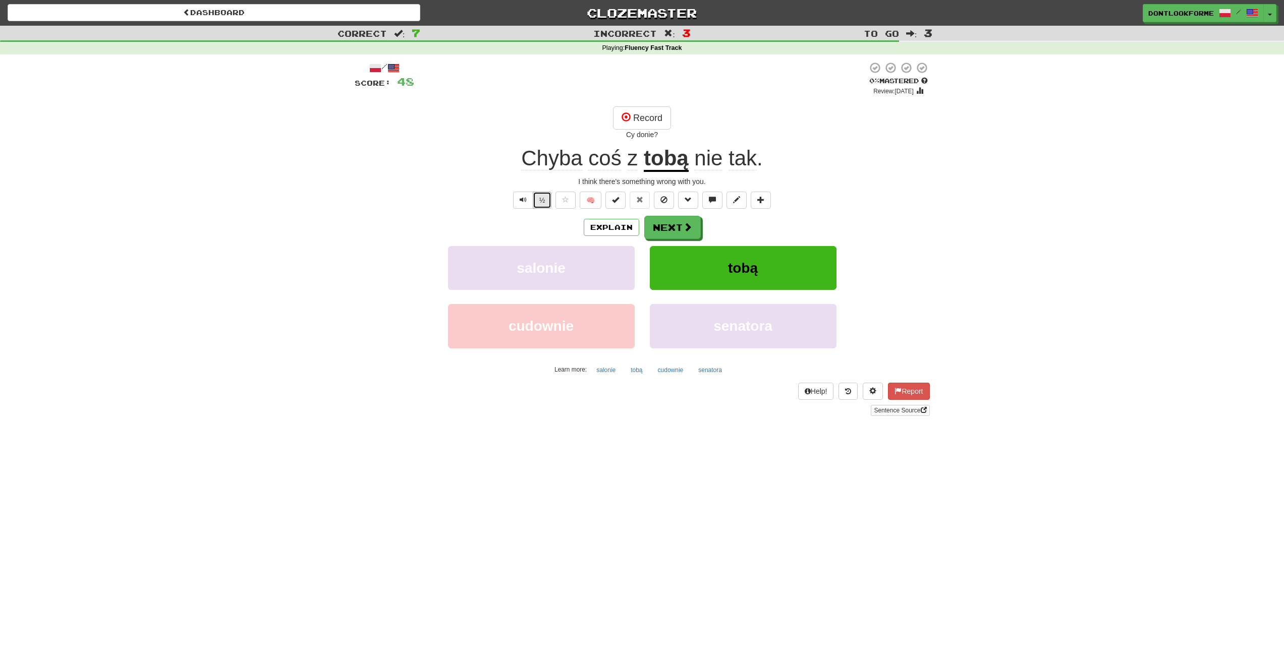
click at [539, 204] on button "½" at bounding box center [542, 200] width 19 height 17
click at [665, 165] on u "tobą" at bounding box center [666, 159] width 45 height 26
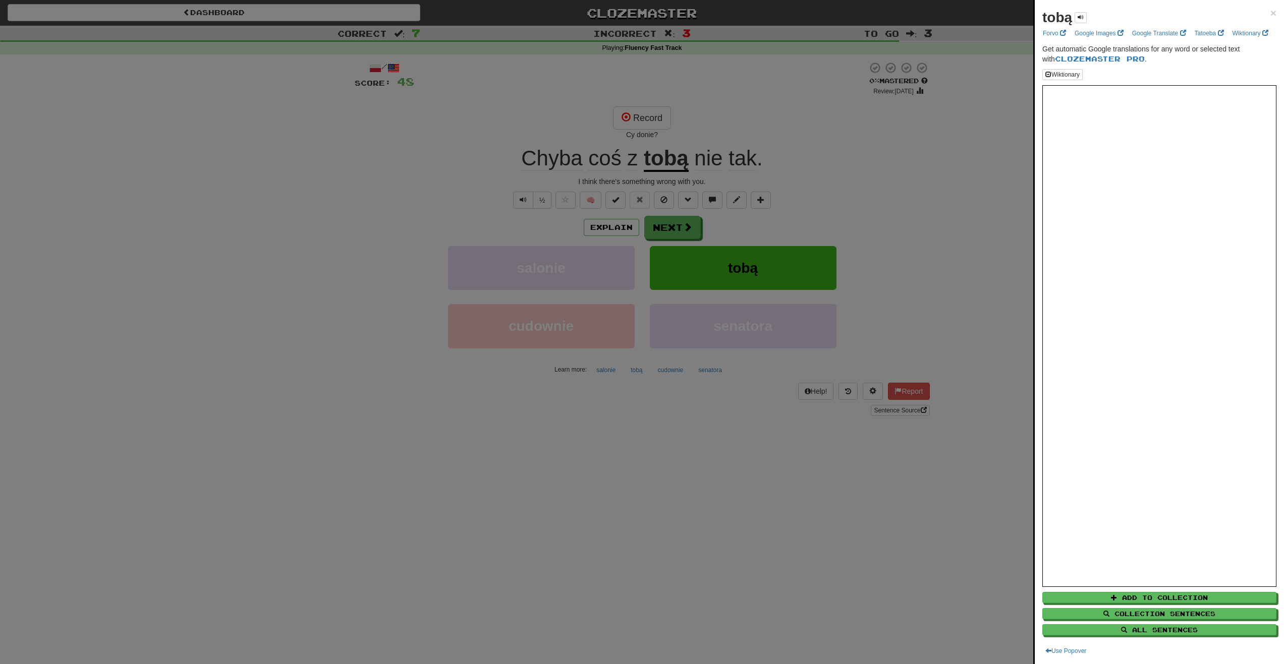
click at [664, 165] on div at bounding box center [642, 332] width 1284 height 664
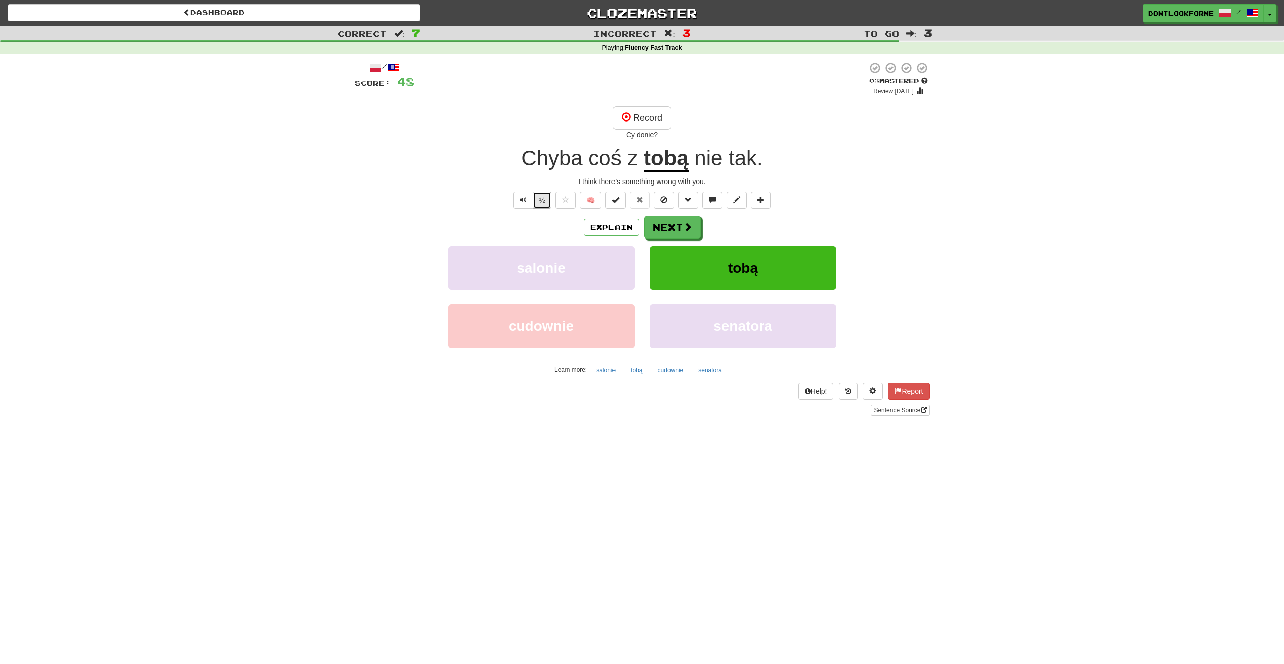
drag, startPoint x: 543, startPoint y: 202, endPoint x: 545, endPoint y: 198, distance: 5.2
click at [544, 200] on button "½" at bounding box center [542, 200] width 19 height 17
click at [540, 201] on button "½" at bounding box center [542, 200] width 19 height 17
click at [684, 226] on span at bounding box center [688, 227] width 9 height 9
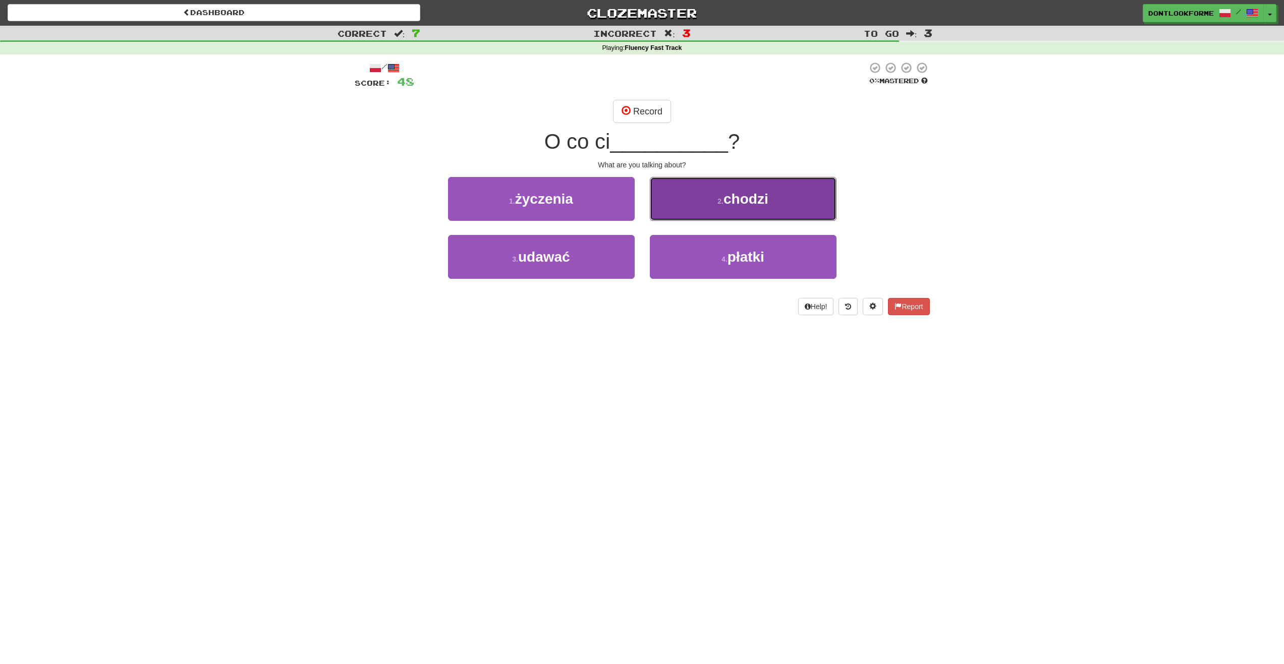
click at [740, 198] on span "chodzi" at bounding box center [745, 199] width 45 height 16
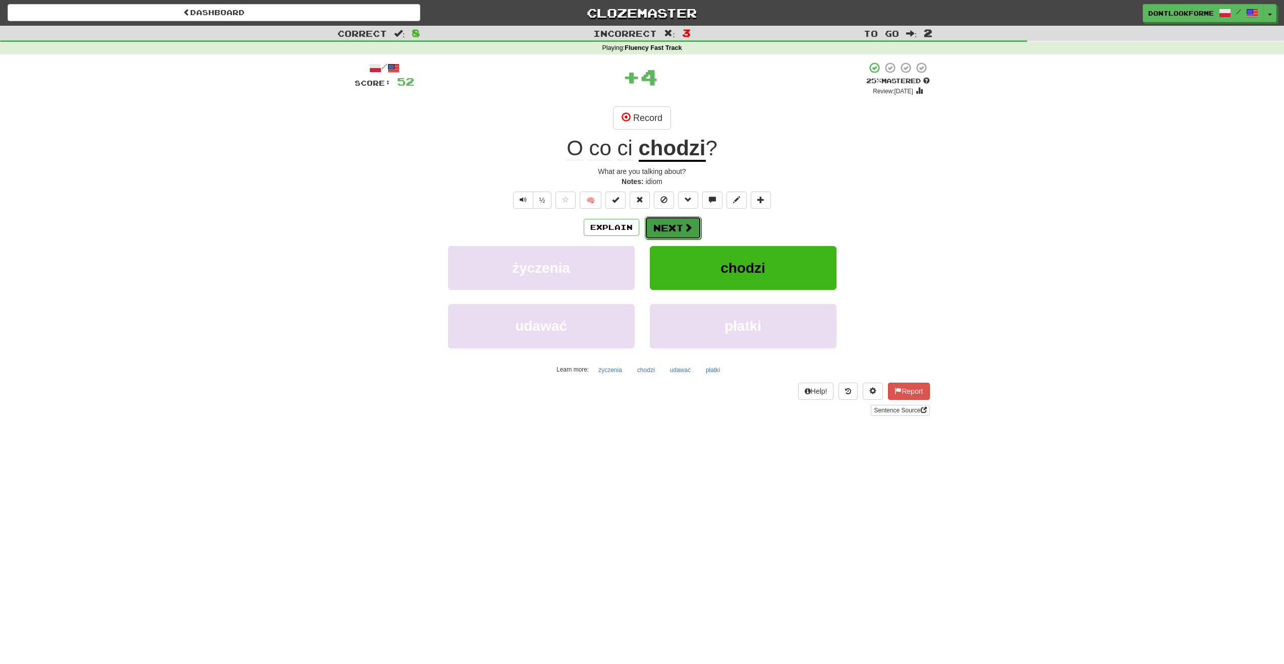
click at [659, 222] on button "Next" at bounding box center [673, 227] width 57 height 23
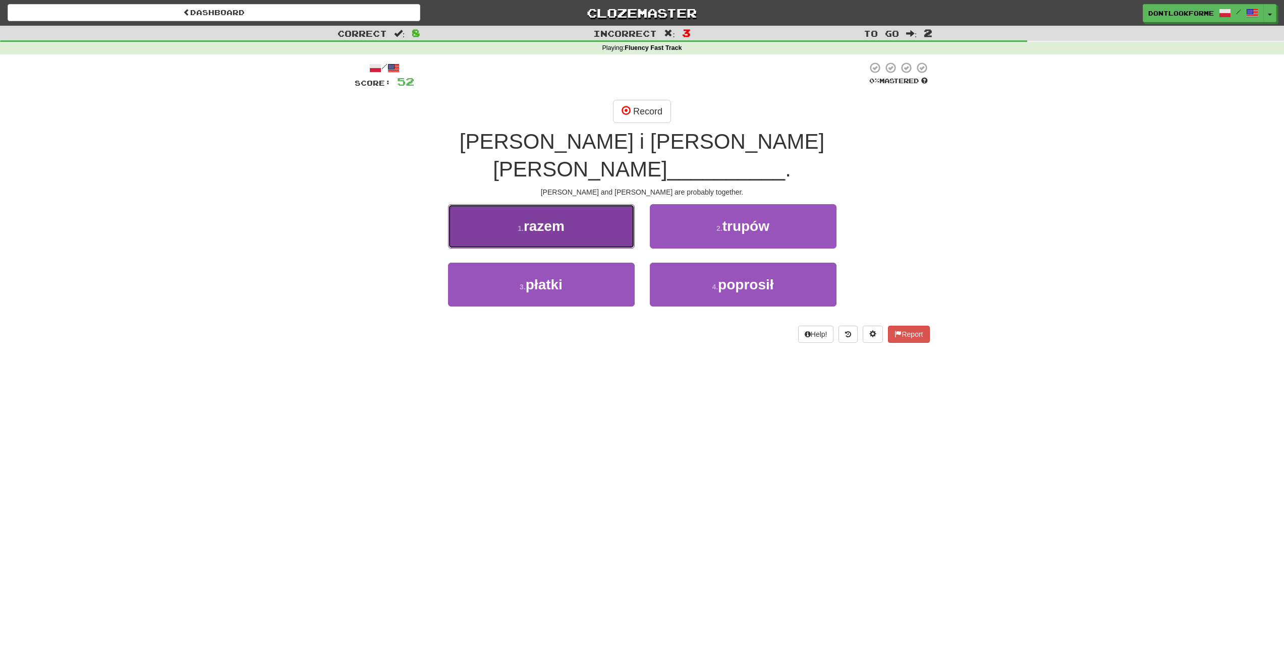
click at [564, 204] on button "1 . razem" at bounding box center [541, 226] width 187 height 44
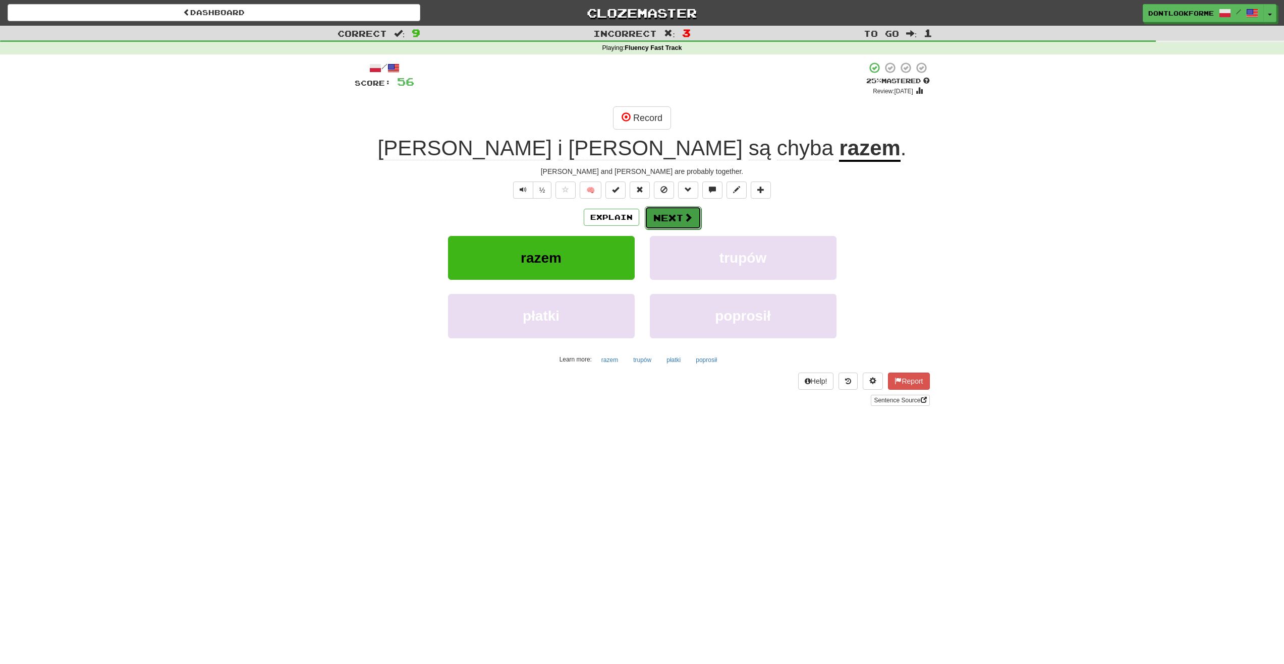
click at [682, 221] on button "Next" at bounding box center [673, 217] width 57 height 23
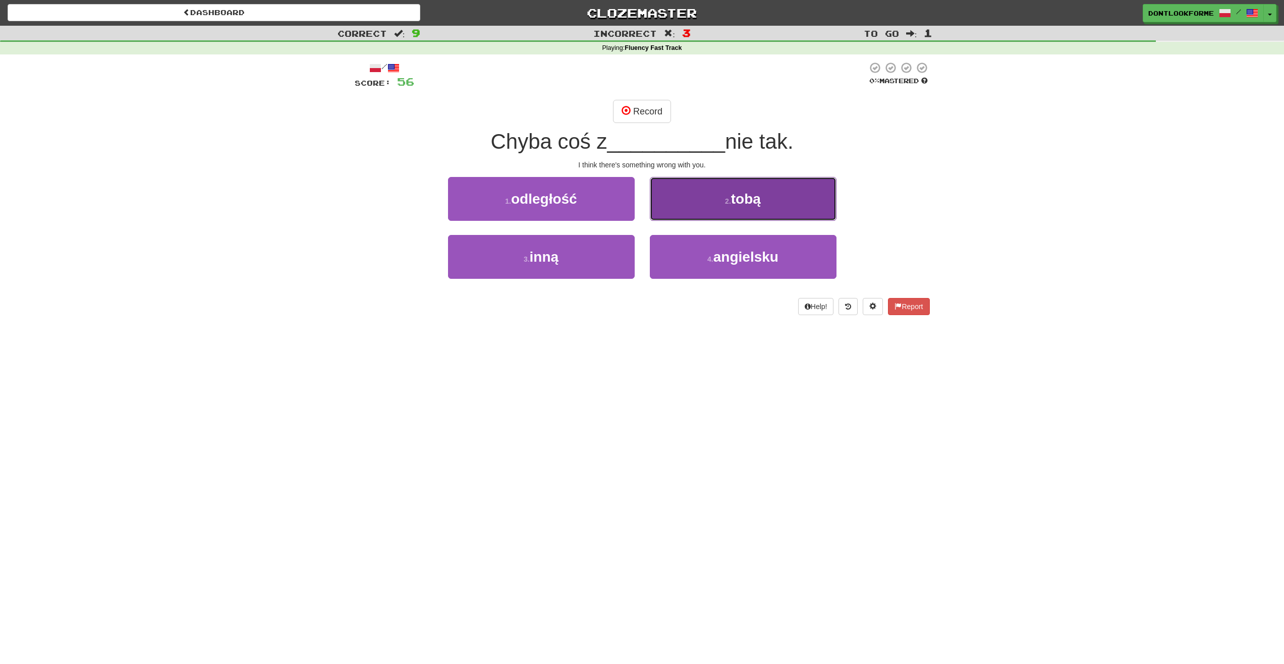
click at [729, 212] on button "2 . tobą" at bounding box center [743, 199] width 187 height 44
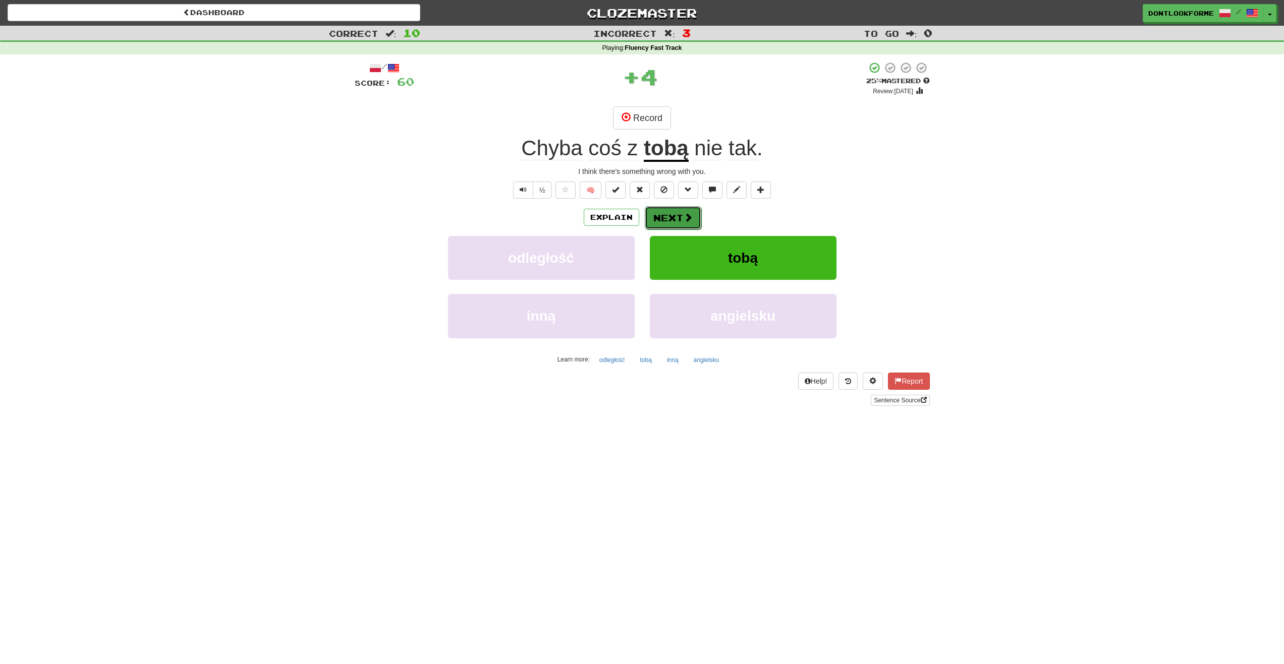
click at [677, 215] on button "Next" at bounding box center [673, 217] width 57 height 23
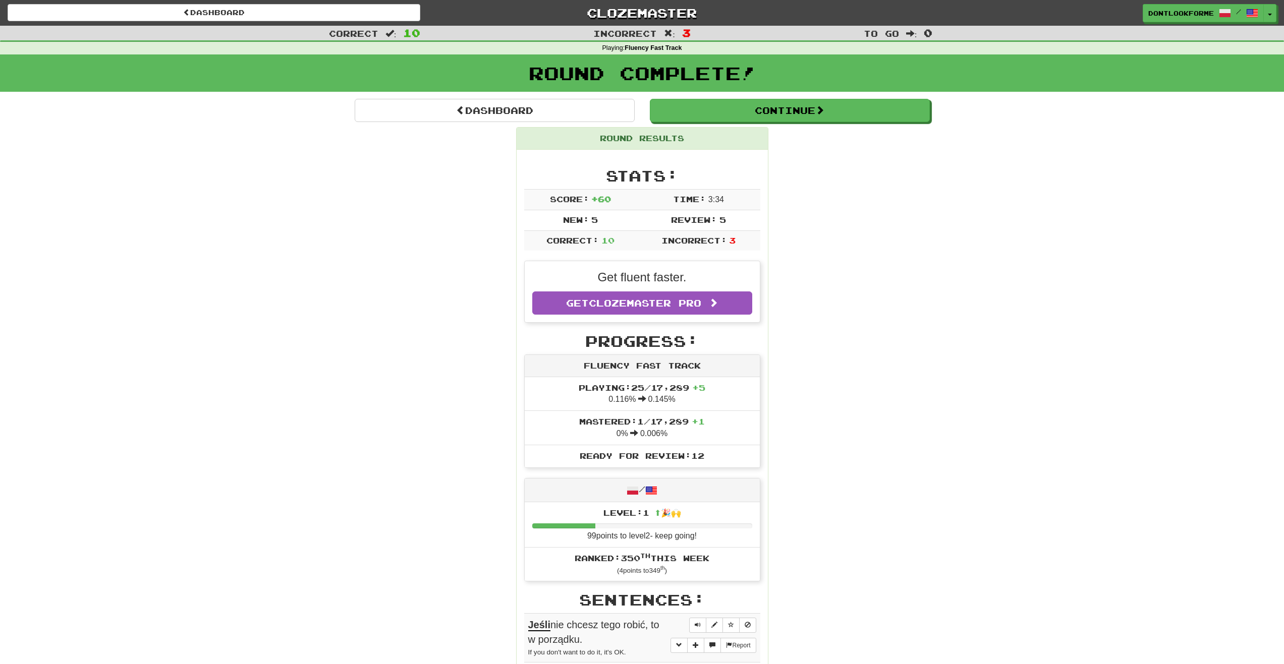
click at [815, 135] on div "Round Results Stats: Score: + 60 Time: 3 : 34 New: 5 Review: 5 Correct: 10 Inco…" at bounding box center [642, 623] width 575 height 992
click at [808, 116] on button "Continue" at bounding box center [790, 110] width 280 height 23
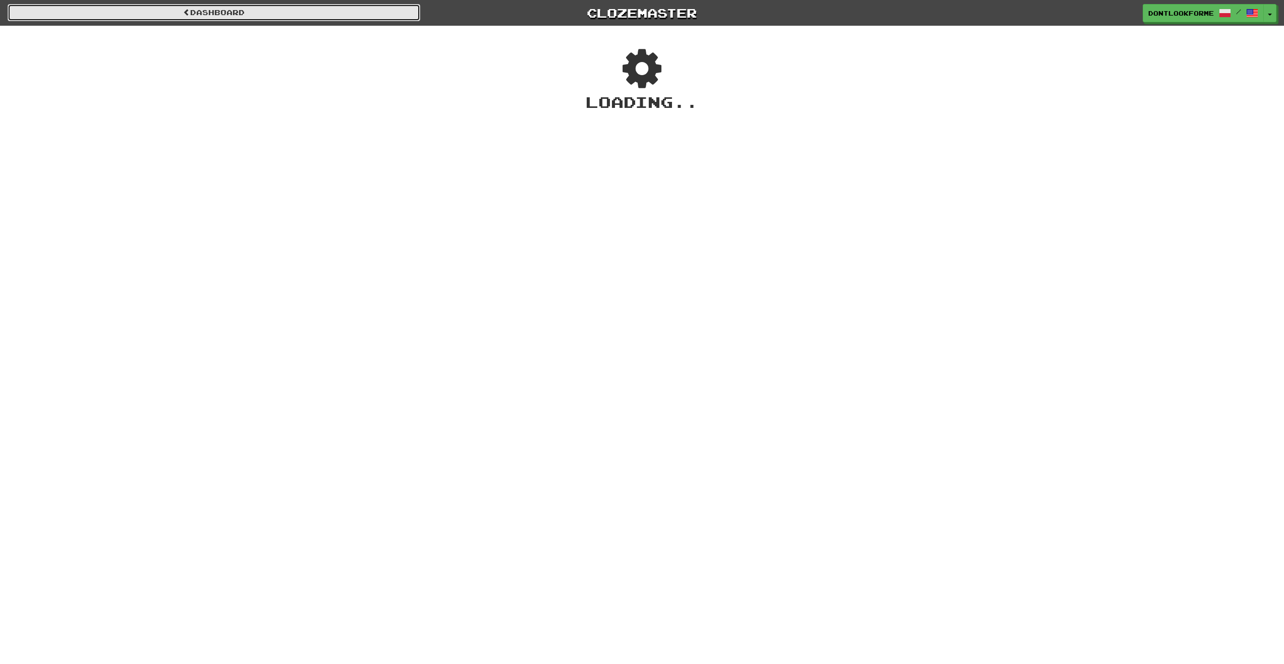
click at [378, 13] on link "Dashboard" at bounding box center [214, 12] width 413 height 17
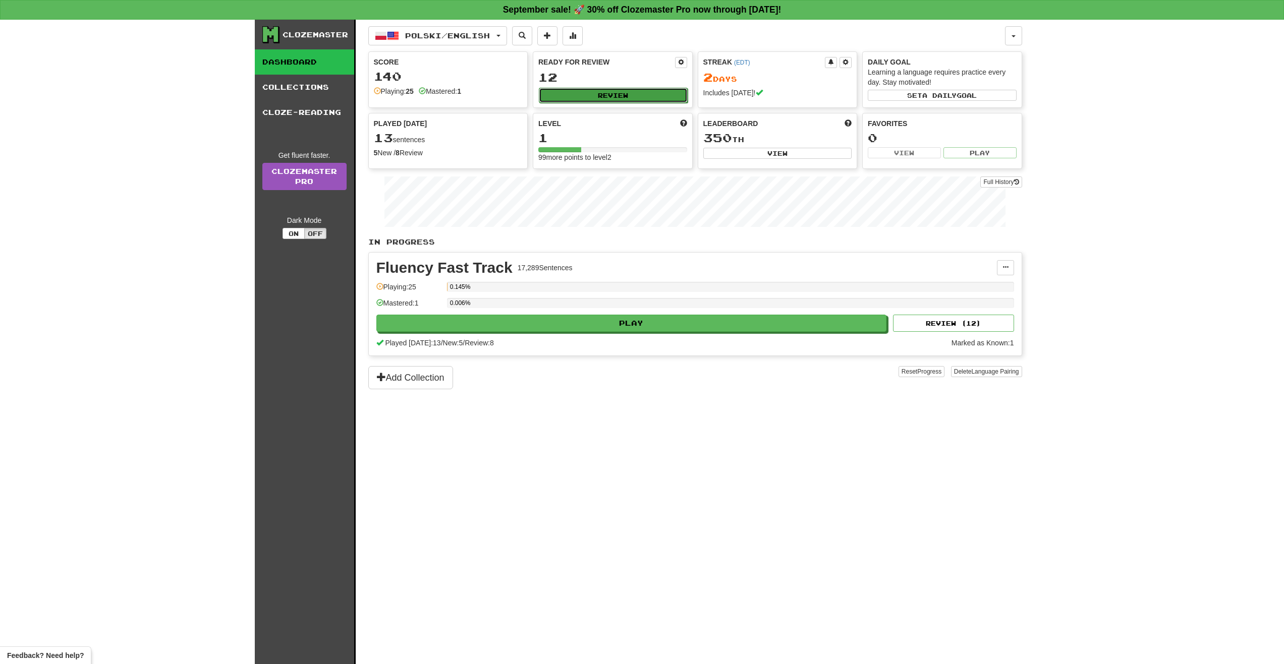
click at [620, 98] on button "Review" at bounding box center [613, 95] width 149 height 15
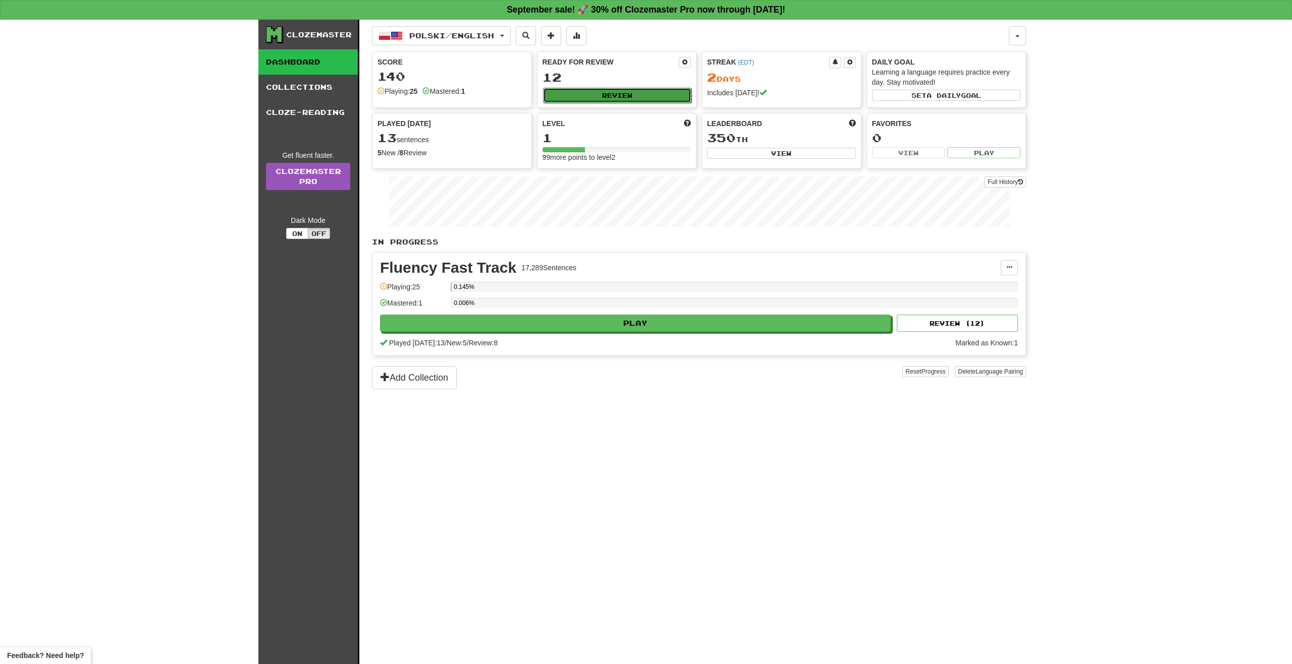
select select "**"
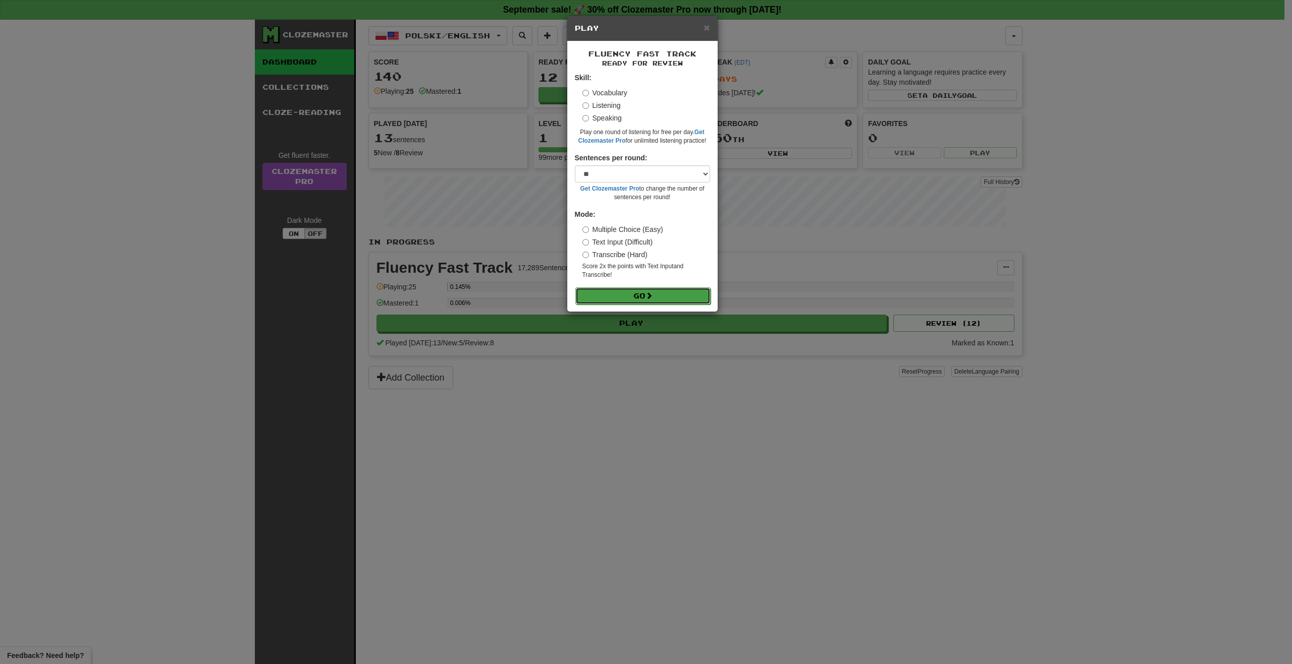
click at [637, 290] on button "Go" at bounding box center [642, 296] width 135 height 17
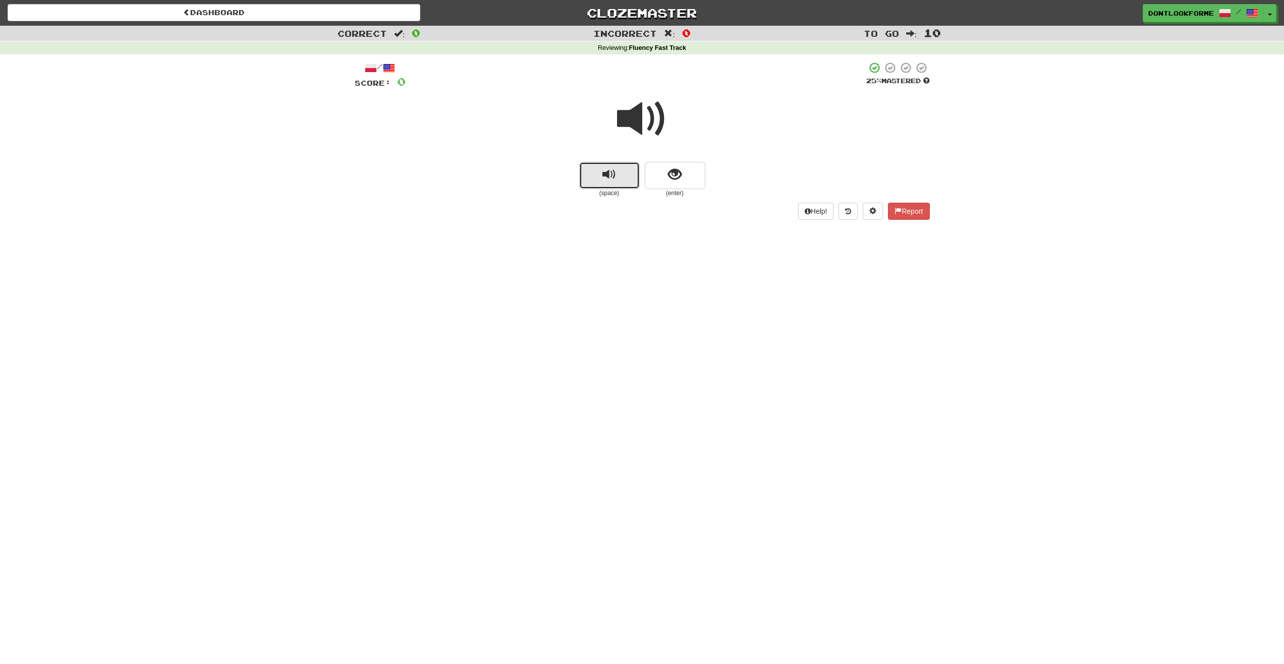
click at [605, 181] on span "replay audio" at bounding box center [609, 175] width 14 height 14
click at [678, 178] on span "show sentence" at bounding box center [675, 175] width 14 height 14
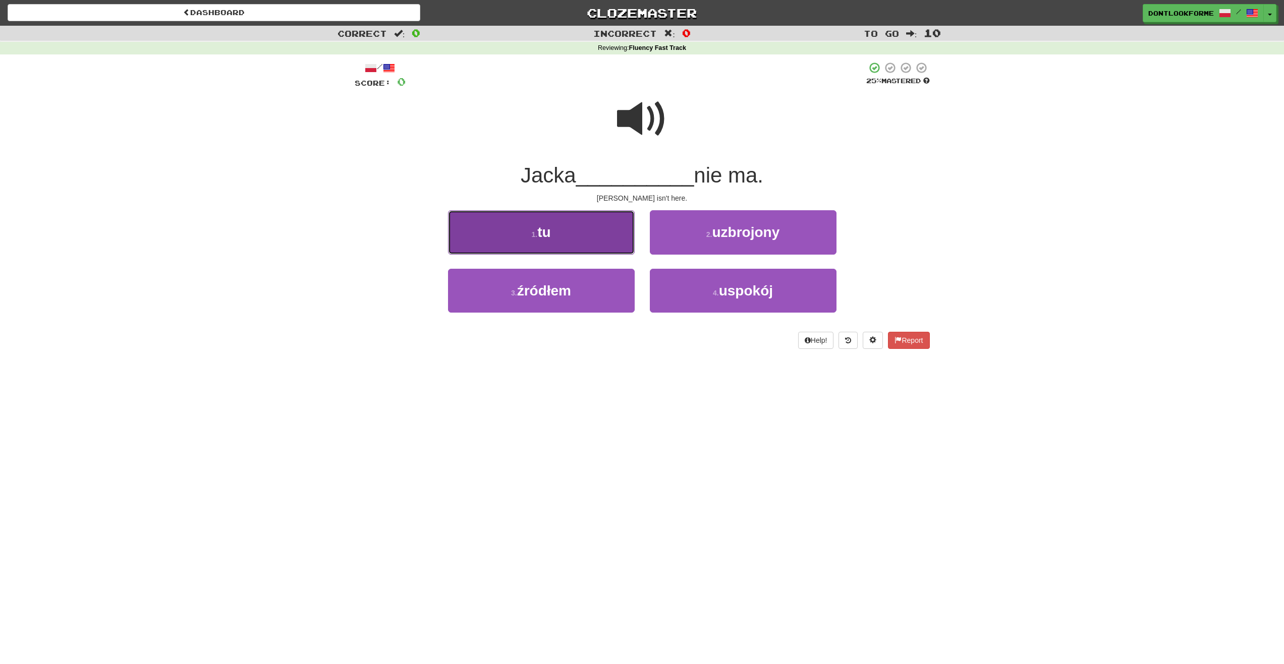
click at [535, 236] on small "1 ." at bounding box center [534, 235] width 6 height 8
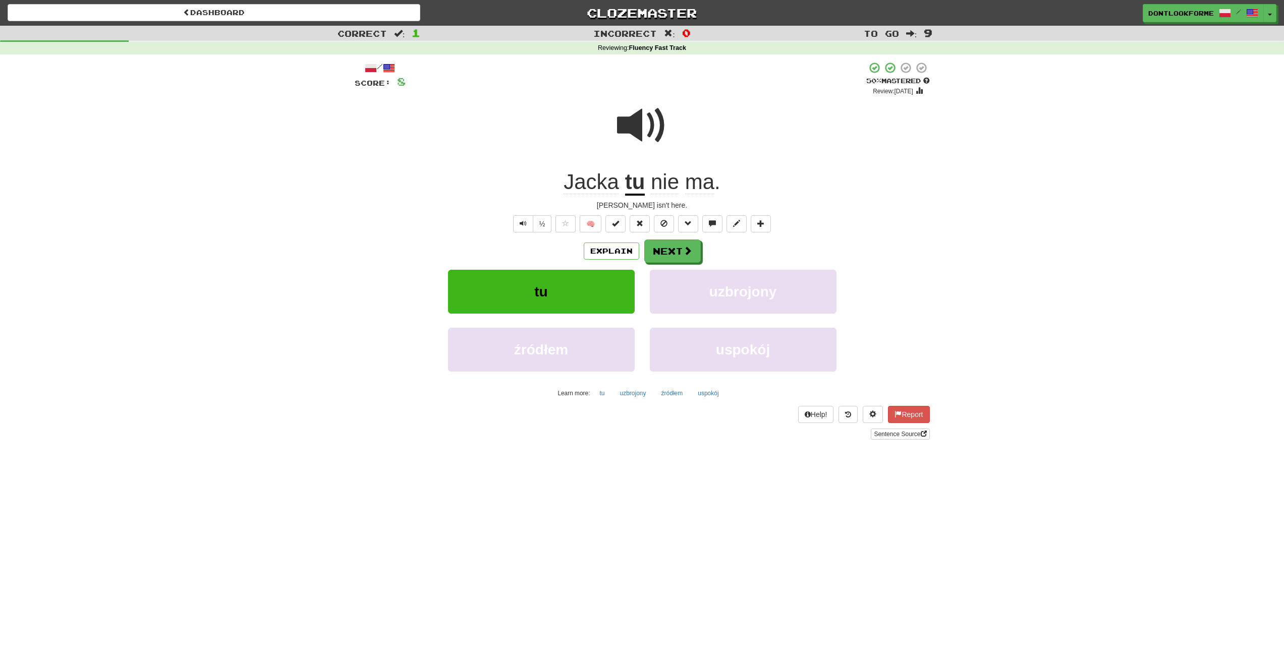
click at [704, 179] on span "ma" at bounding box center [699, 182] width 29 height 24
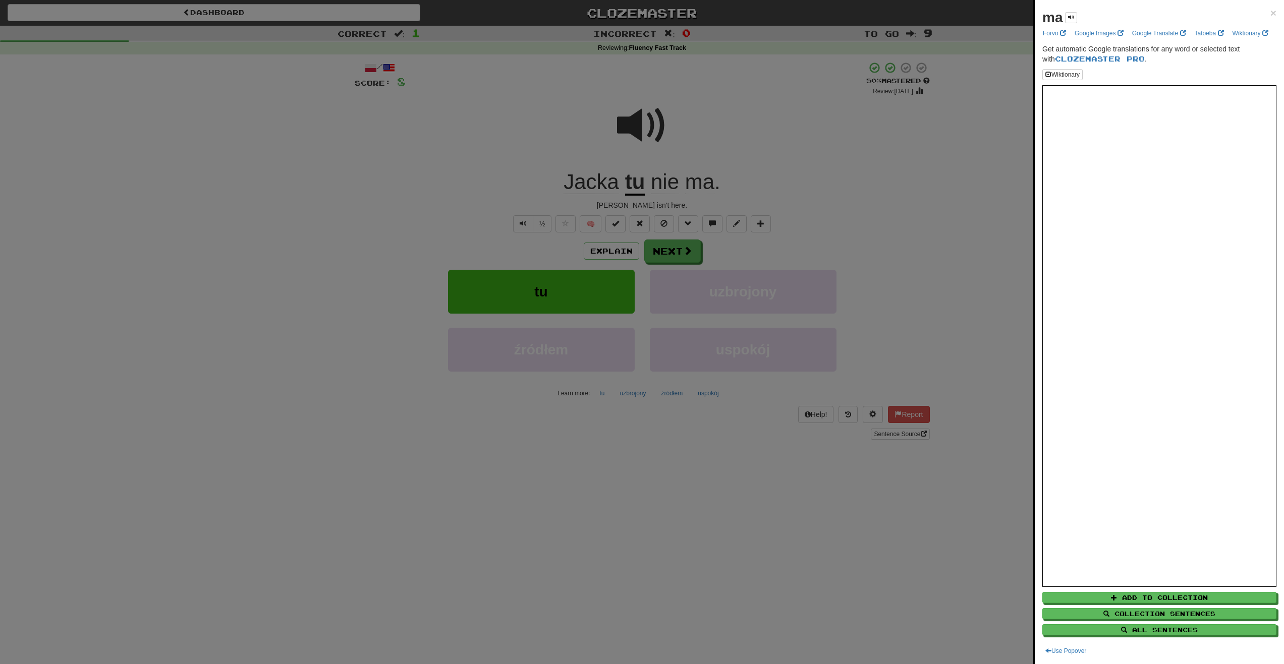
click at [676, 186] on div at bounding box center [642, 332] width 1284 height 664
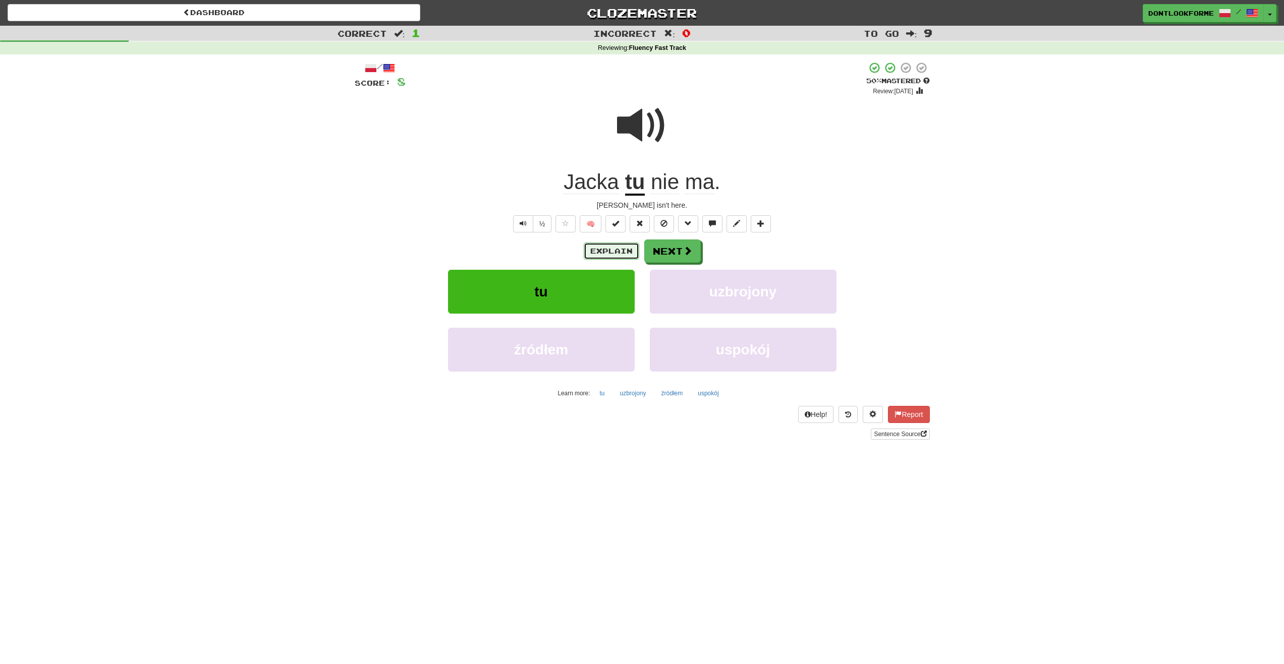
click at [614, 248] on button "Explain" at bounding box center [611, 251] width 55 height 17
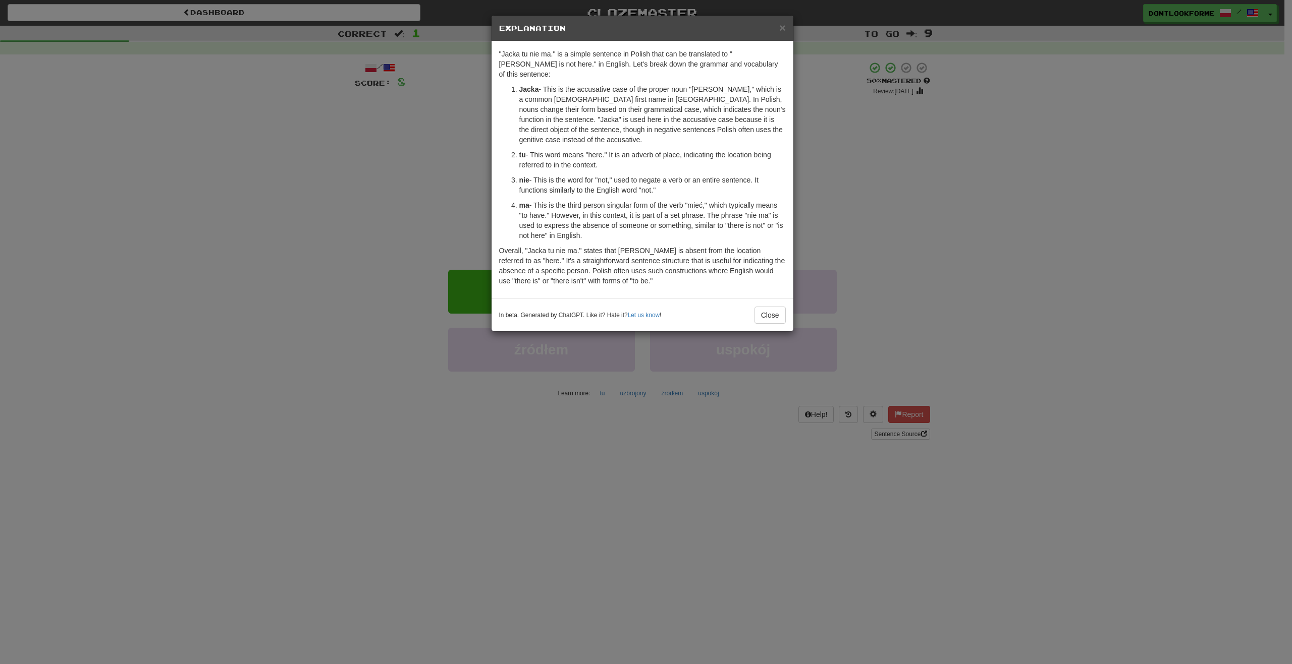
click at [861, 104] on div "× Explanation "Jacka tu nie ma." is a simple sentence in Polish that can be tra…" at bounding box center [646, 332] width 1292 height 664
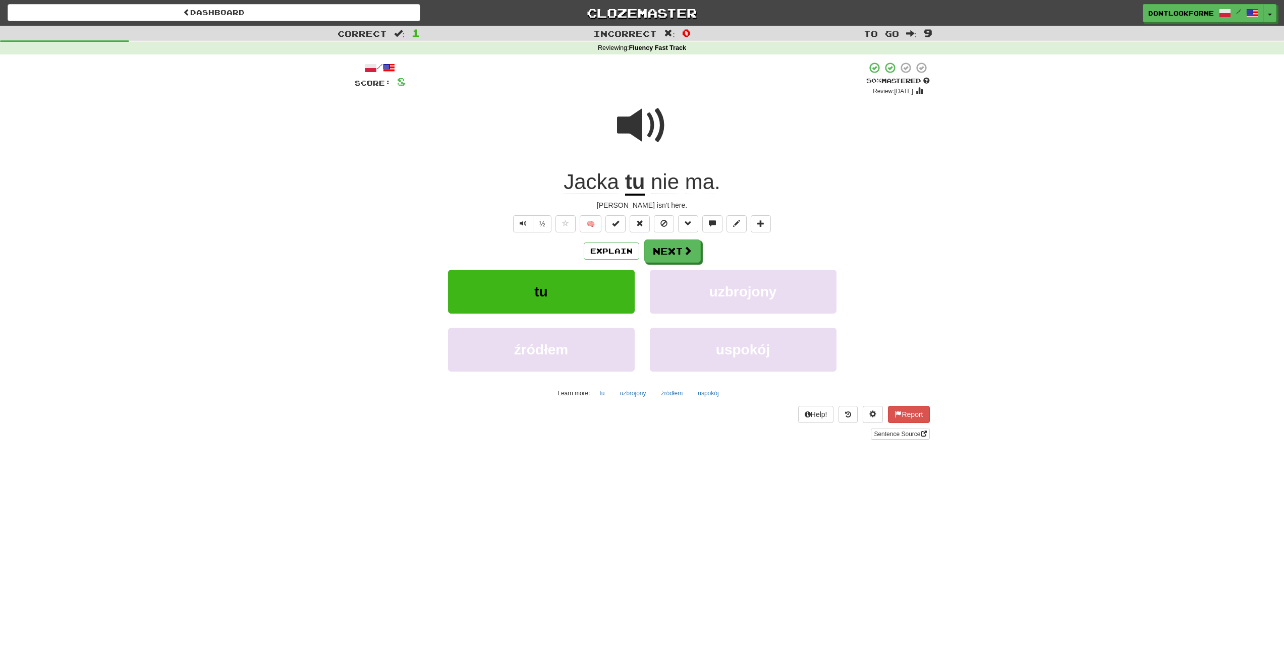
click at [588, 185] on span "Jacka" at bounding box center [591, 182] width 55 height 24
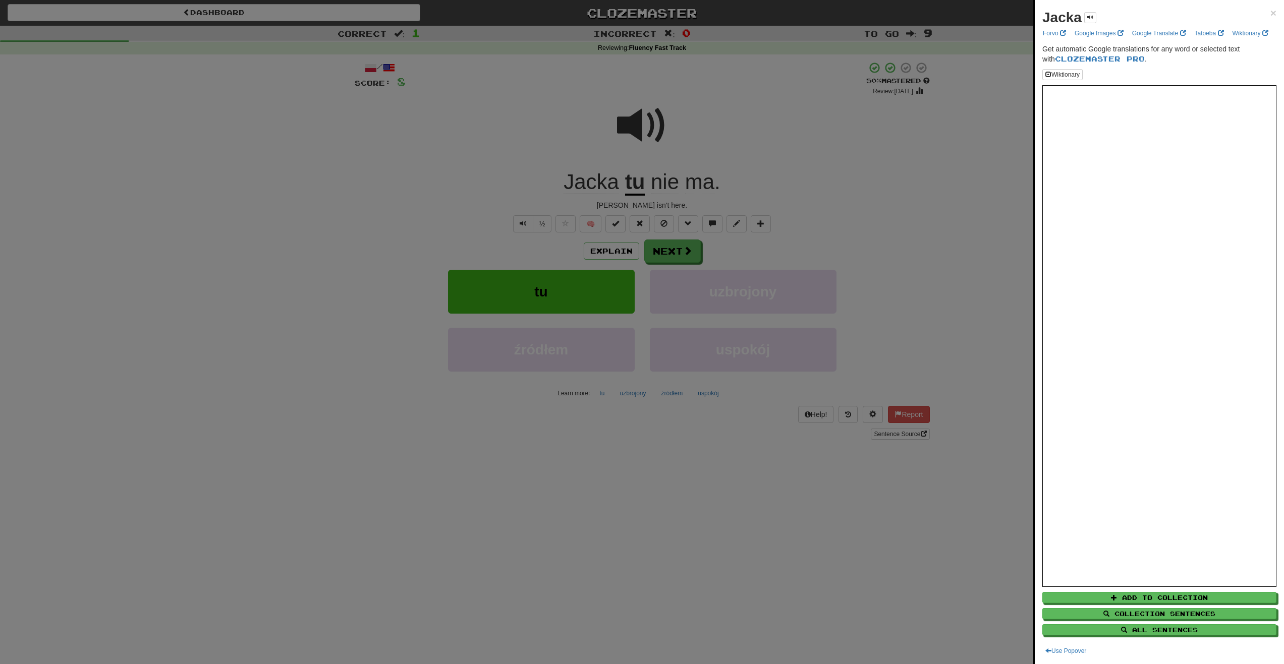
click at [553, 182] on div at bounding box center [642, 332] width 1284 height 664
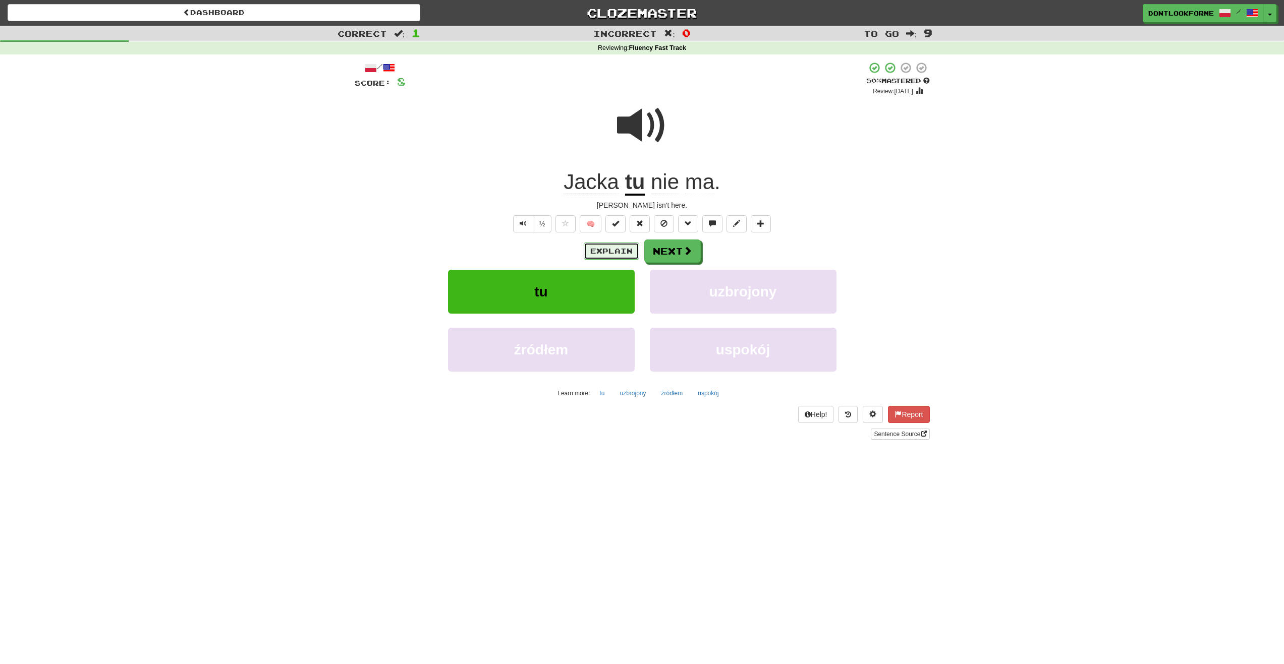
click at [611, 252] on button "Explain" at bounding box center [611, 251] width 55 height 17
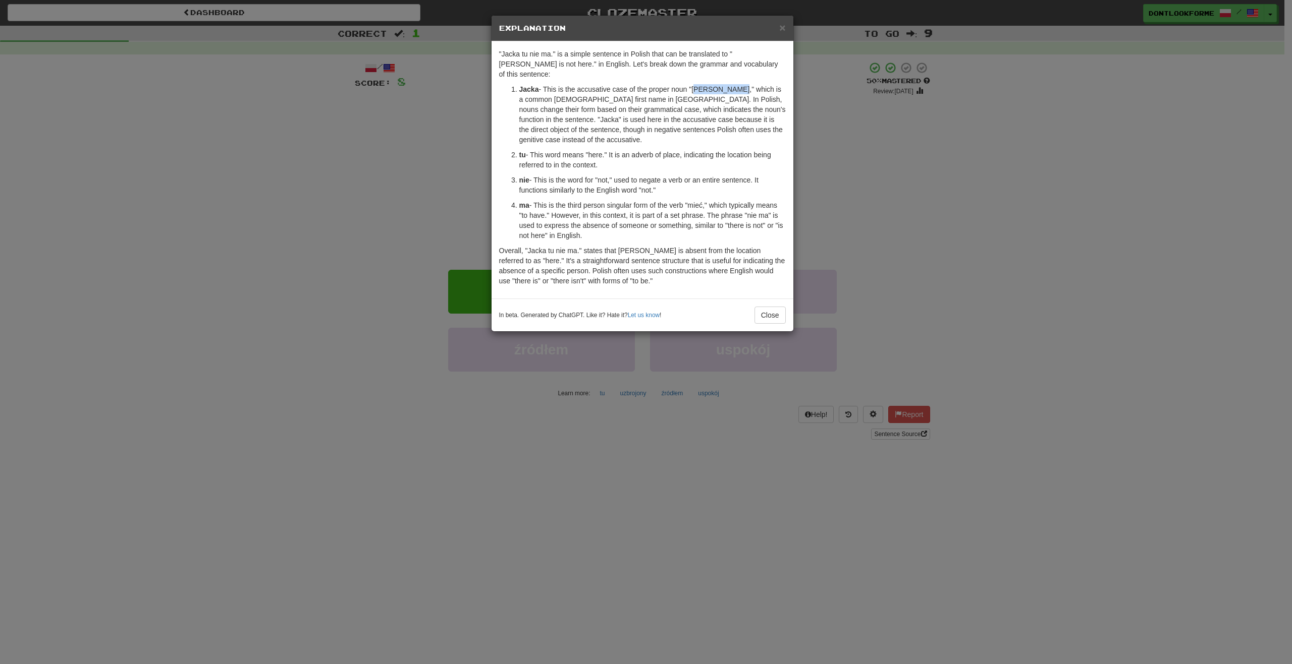
drag, startPoint x: 694, startPoint y: 80, endPoint x: 733, endPoint y: 76, distance: 39.1
click at [733, 84] on p "Jacka - This is the accusative case of the proper noun "Jacek," which is a comm…" at bounding box center [652, 114] width 266 height 61
drag, startPoint x: 733, startPoint y: 76, endPoint x: 774, endPoint y: 106, distance: 51.3
click at [774, 106] on p "Jacka - This is the accusative case of the proper noun "Jacek," which is a comm…" at bounding box center [652, 114] width 266 height 61
click at [760, 307] on button "Close" at bounding box center [769, 315] width 31 height 17
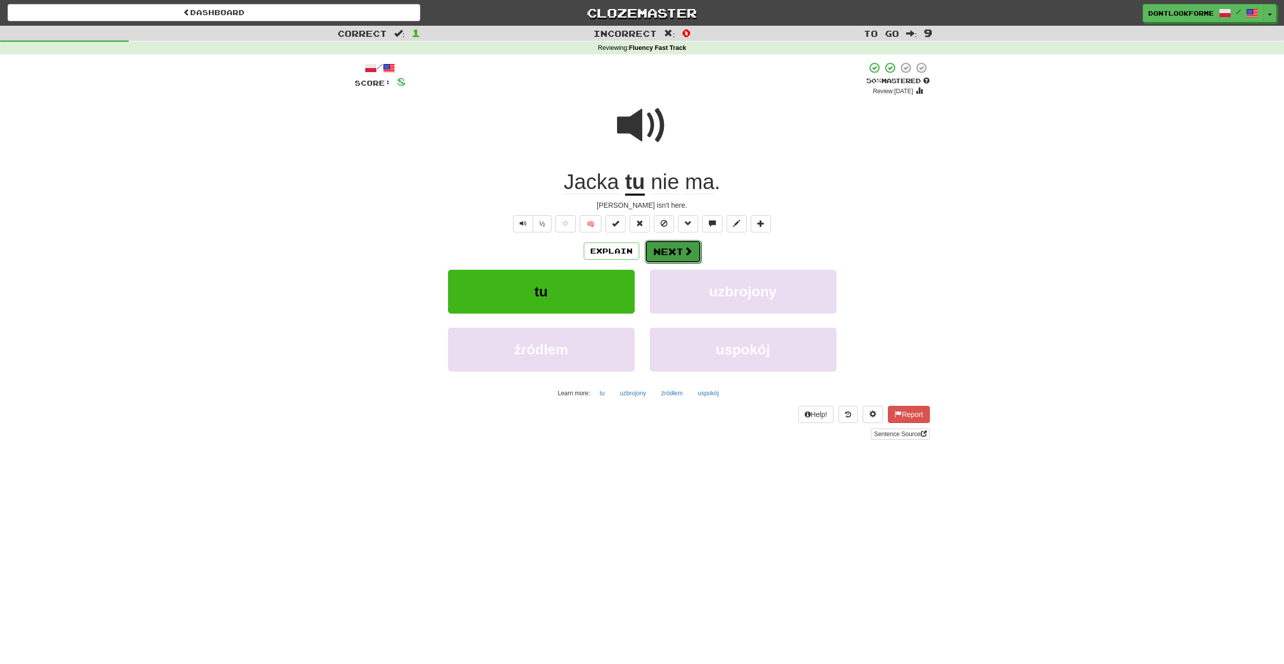
click at [664, 253] on button "Next" at bounding box center [673, 251] width 57 height 23
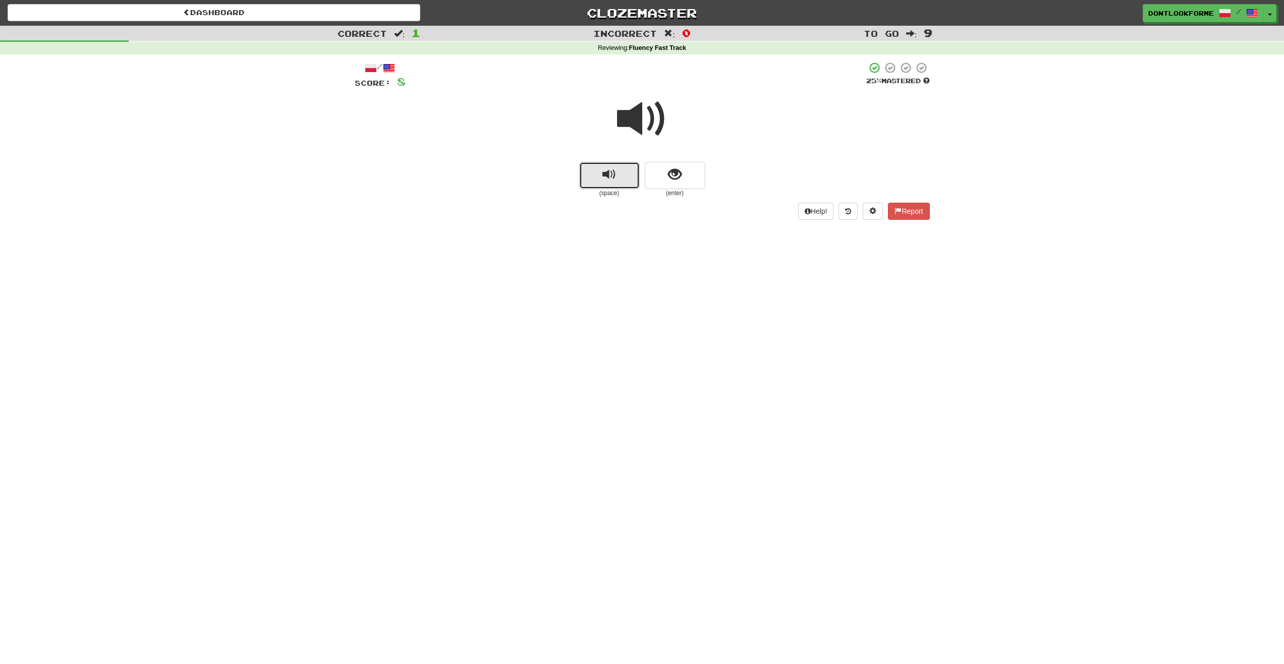
click at [610, 179] on span "replay audio" at bounding box center [609, 175] width 14 height 14
click at [665, 176] on button "show sentence" at bounding box center [675, 175] width 61 height 27
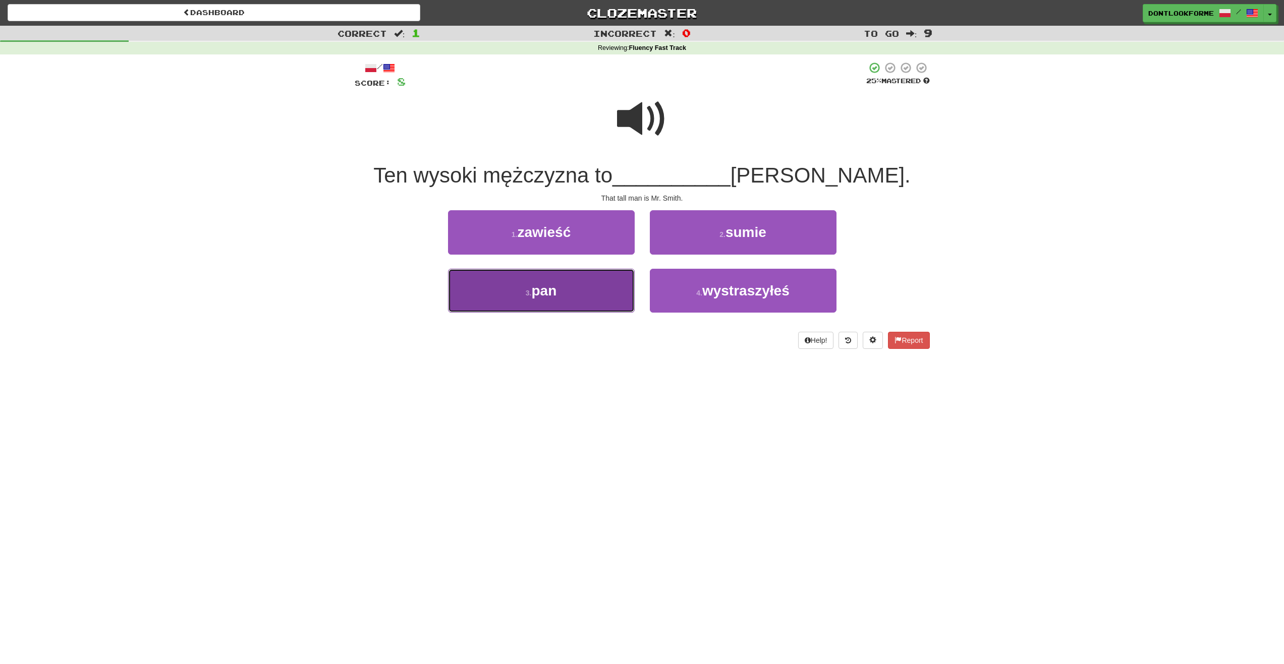
click at [552, 288] on span "pan" at bounding box center [543, 291] width 25 height 16
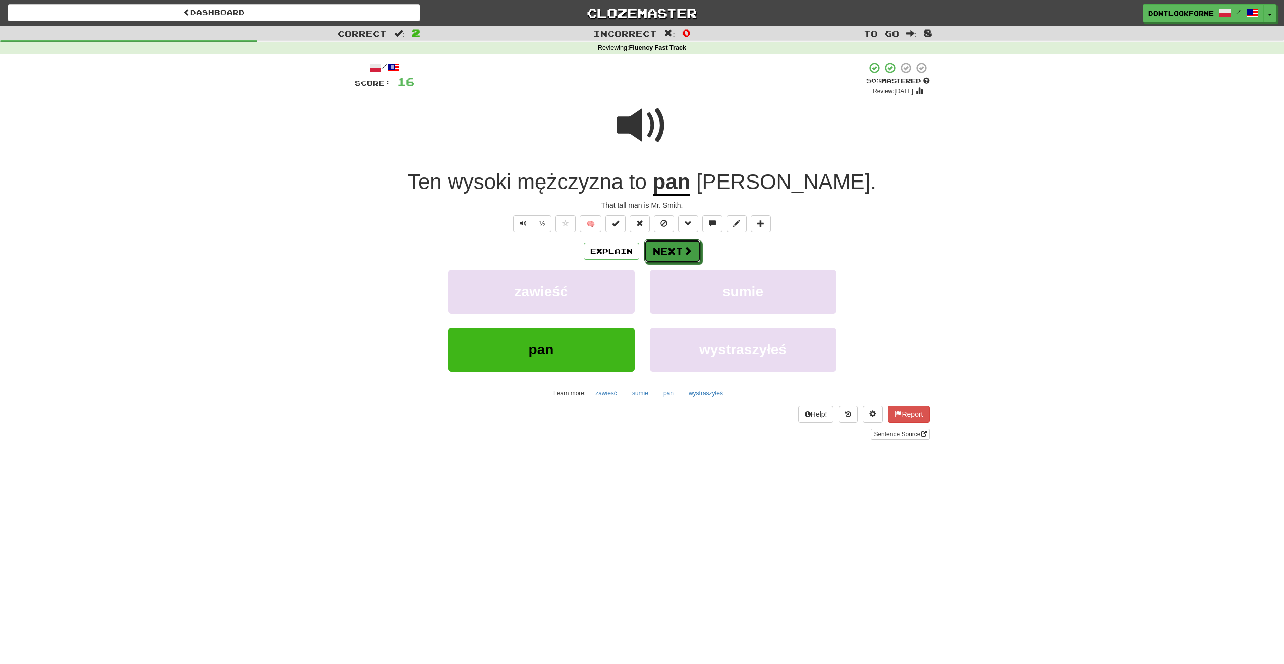
click at [690, 247] on span at bounding box center [687, 250] width 9 height 9
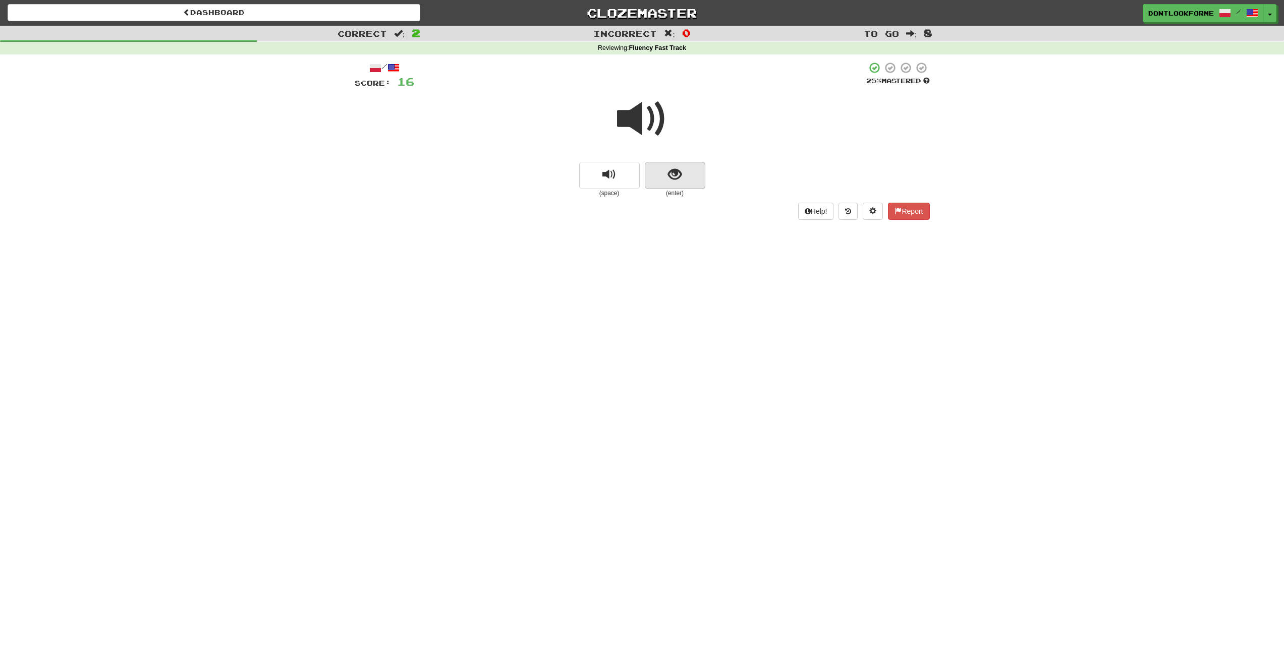
click at [705, 171] on div "(space) (enter)" at bounding box center [642, 180] width 575 height 36
click at [701, 176] on button "show sentence" at bounding box center [675, 175] width 61 height 27
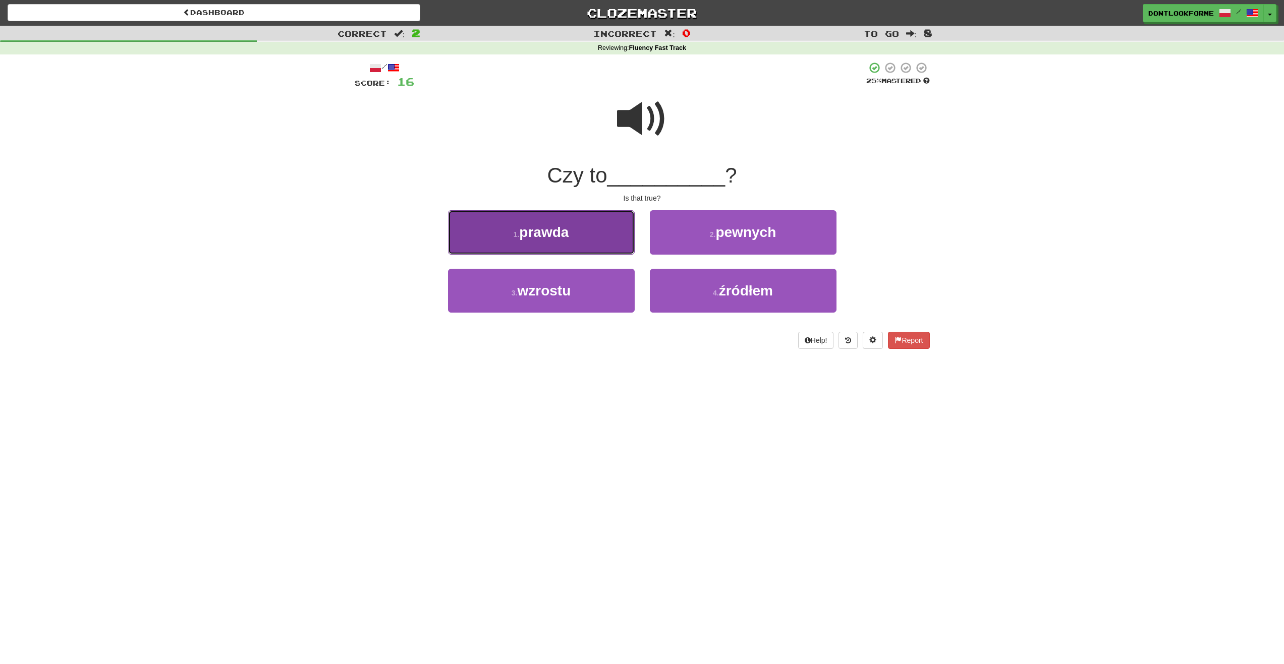
click at [552, 233] on span "prawda" at bounding box center [543, 233] width 49 height 16
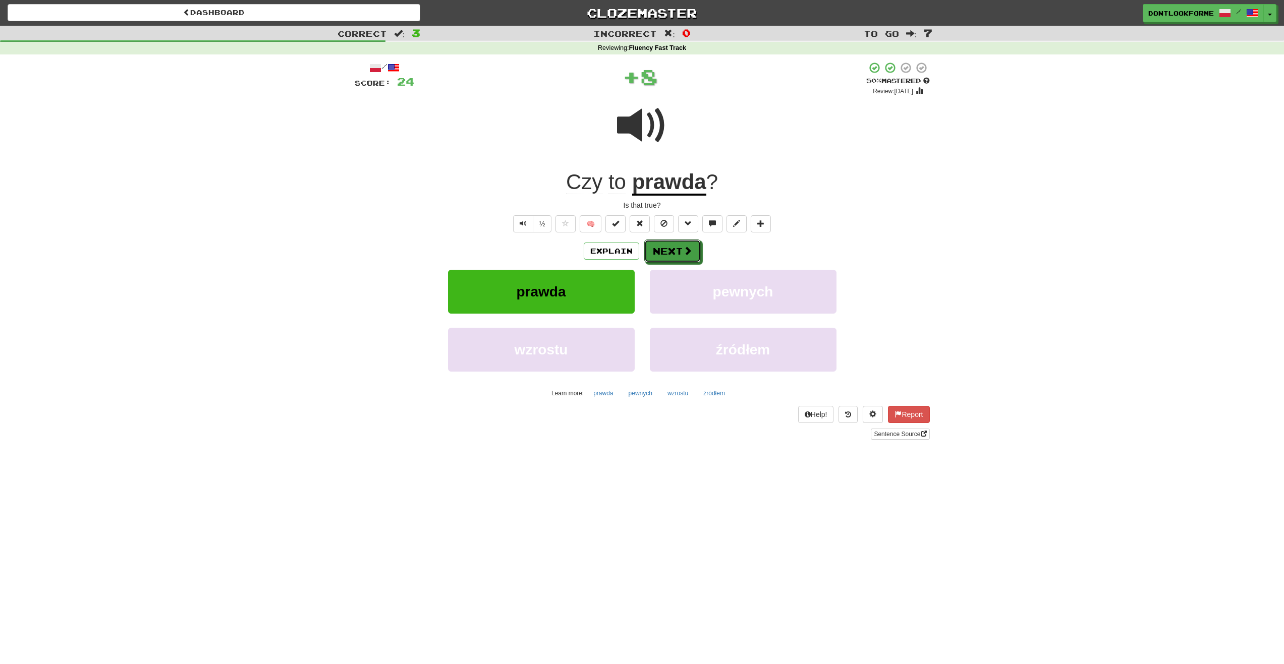
click at [662, 255] on button "Next" at bounding box center [672, 251] width 57 height 23
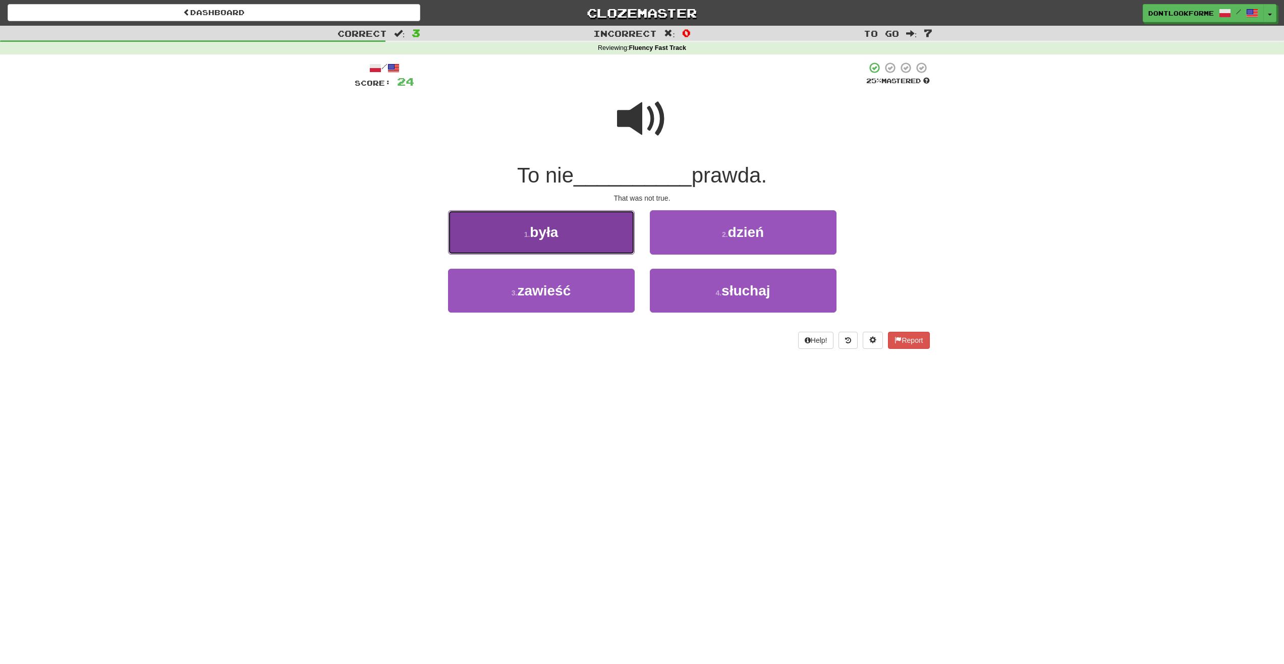
click at [592, 237] on button "1 . była" at bounding box center [541, 232] width 187 height 44
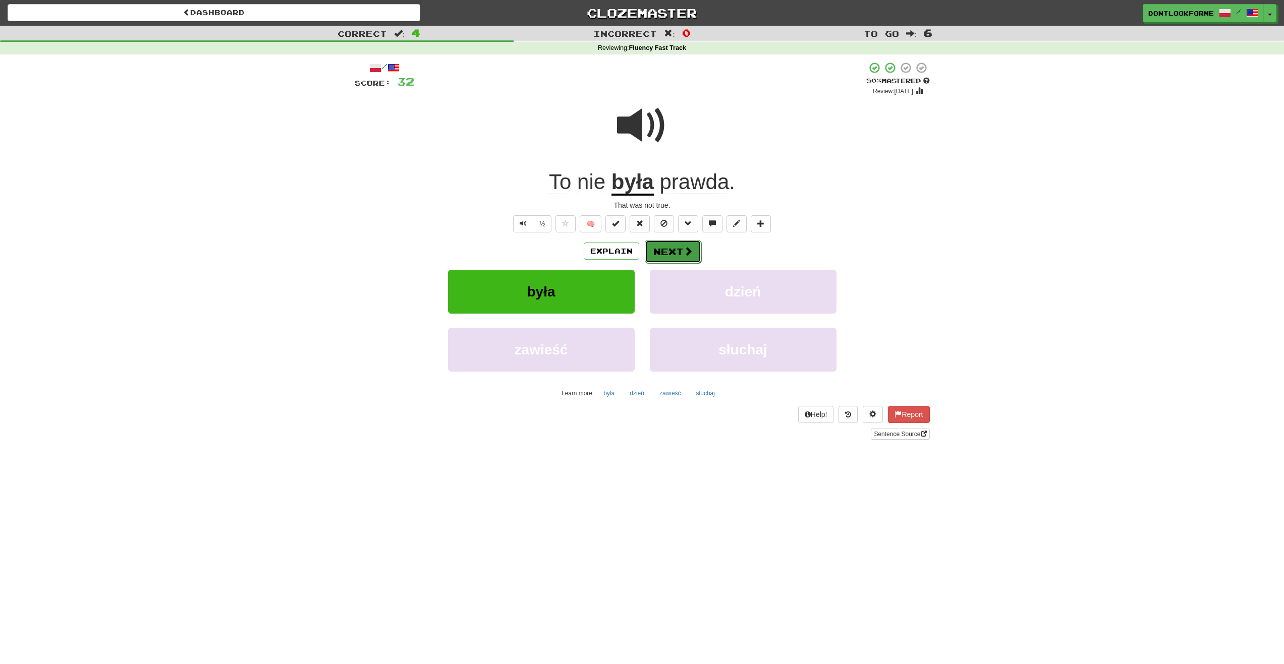
click at [676, 254] on button "Next" at bounding box center [673, 251] width 57 height 23
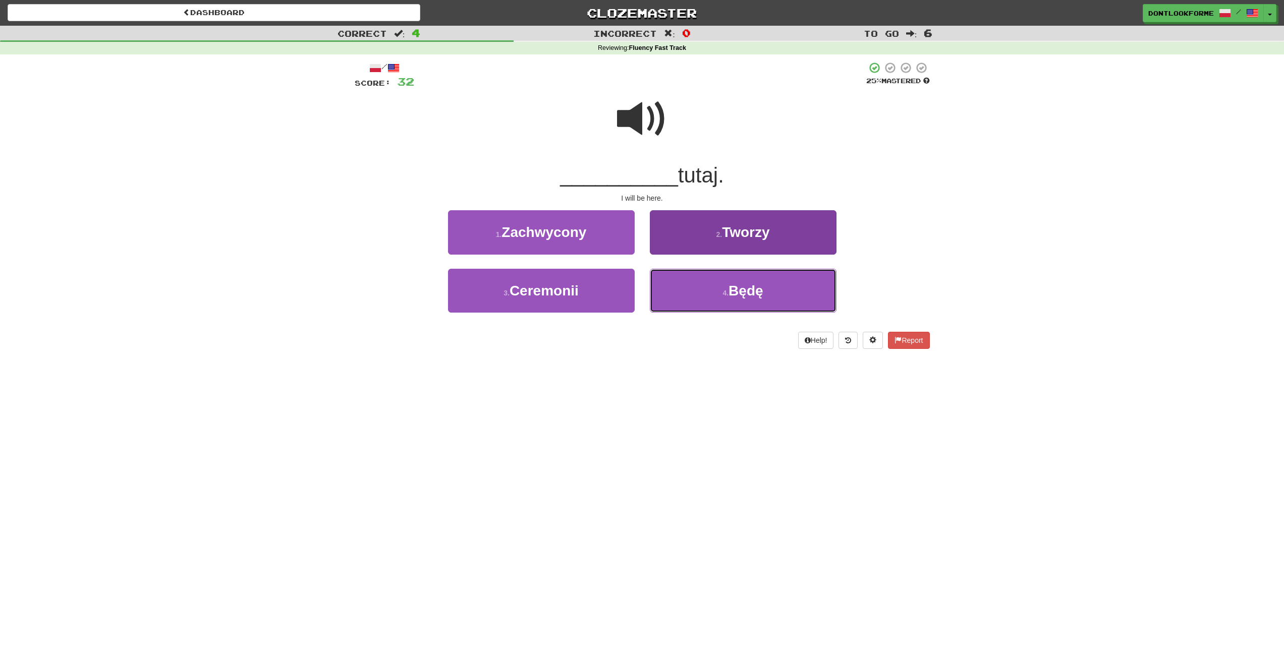
click at [780, 304] on button "4 . Będę" at bounding box center [743, 291] width 187 height 44
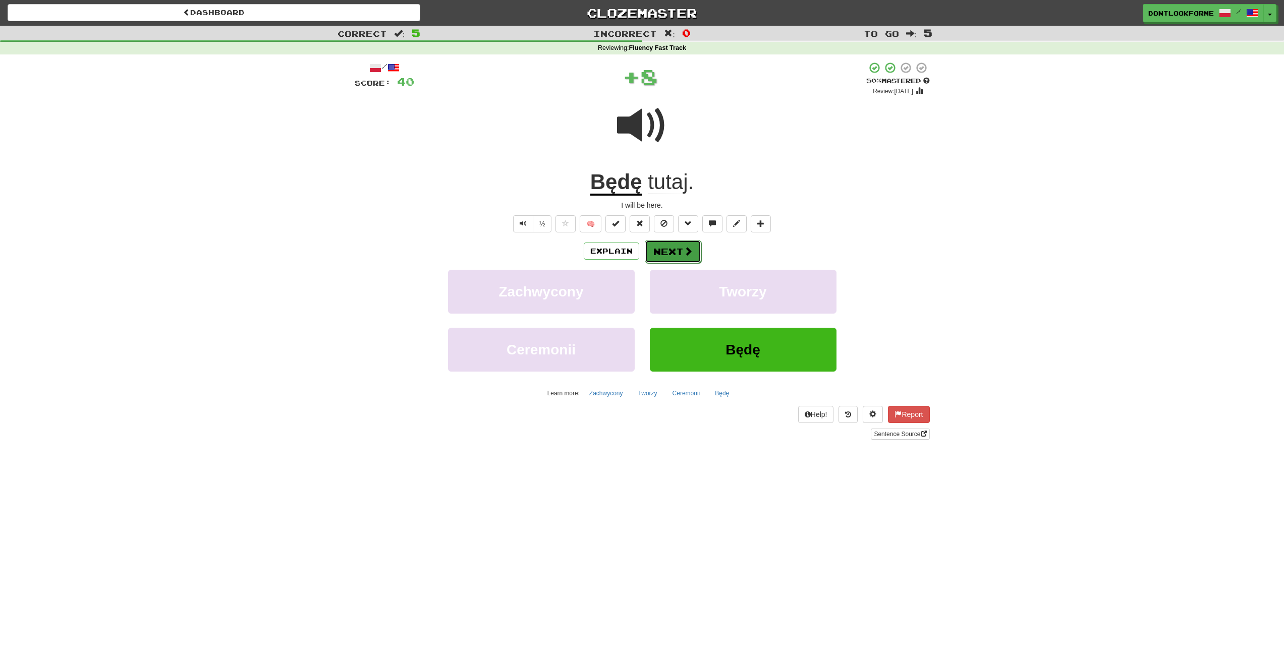
click at [684, 257] on button "Next" at bounding box center [673, 251] width 57 height 23
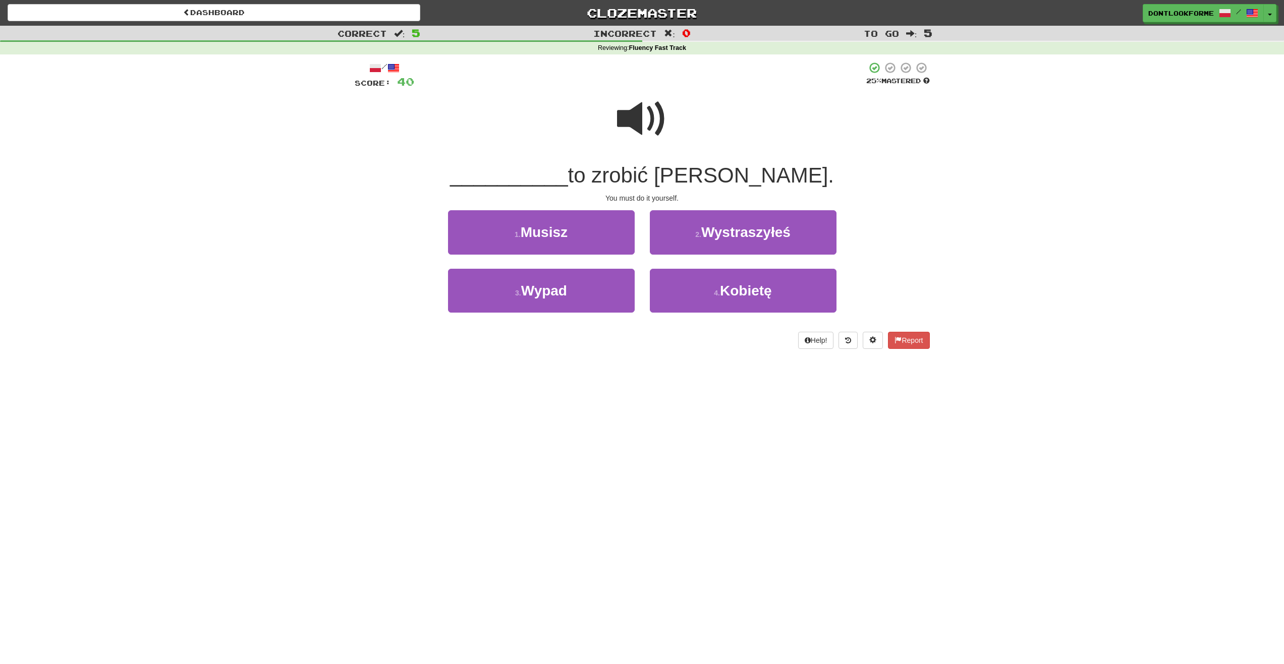
click at [643, 124] on span at bounding box center [642, 119] width 50 height 50
click at [588, 230] on button "1 . Musisz" at bounding box center [541, 232] width 187 height 44
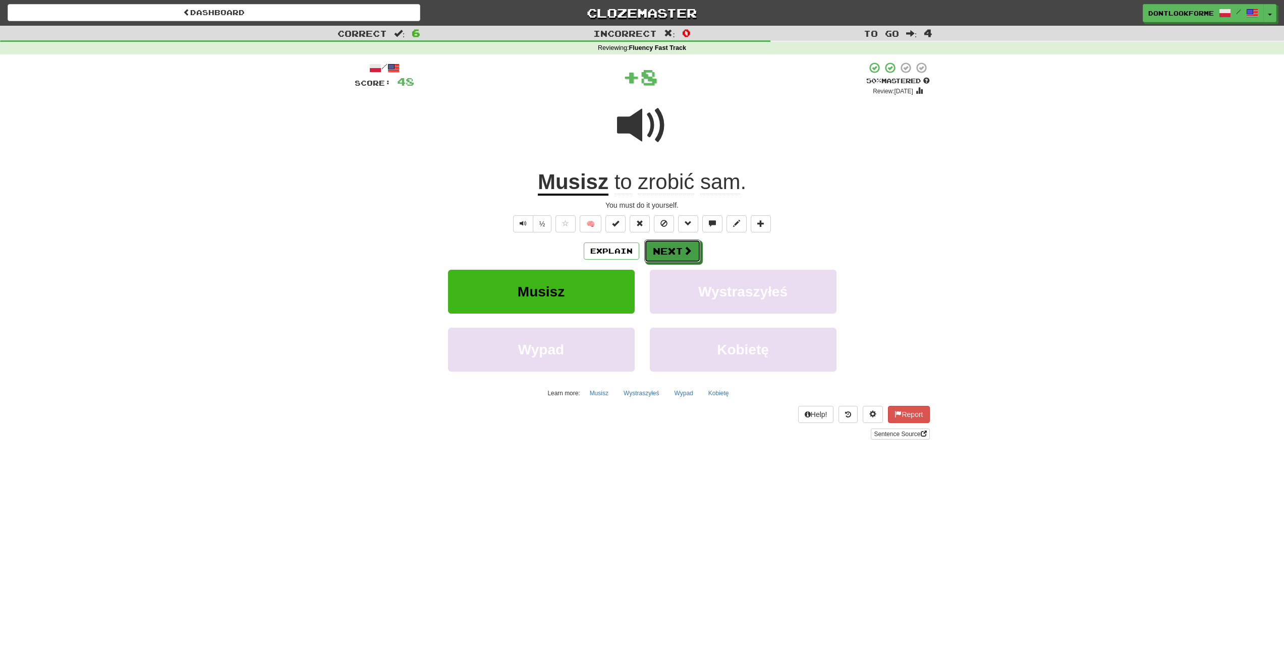
click at [661, 251] on button "Next" at bounding box center [672, 251] width 57 height 23
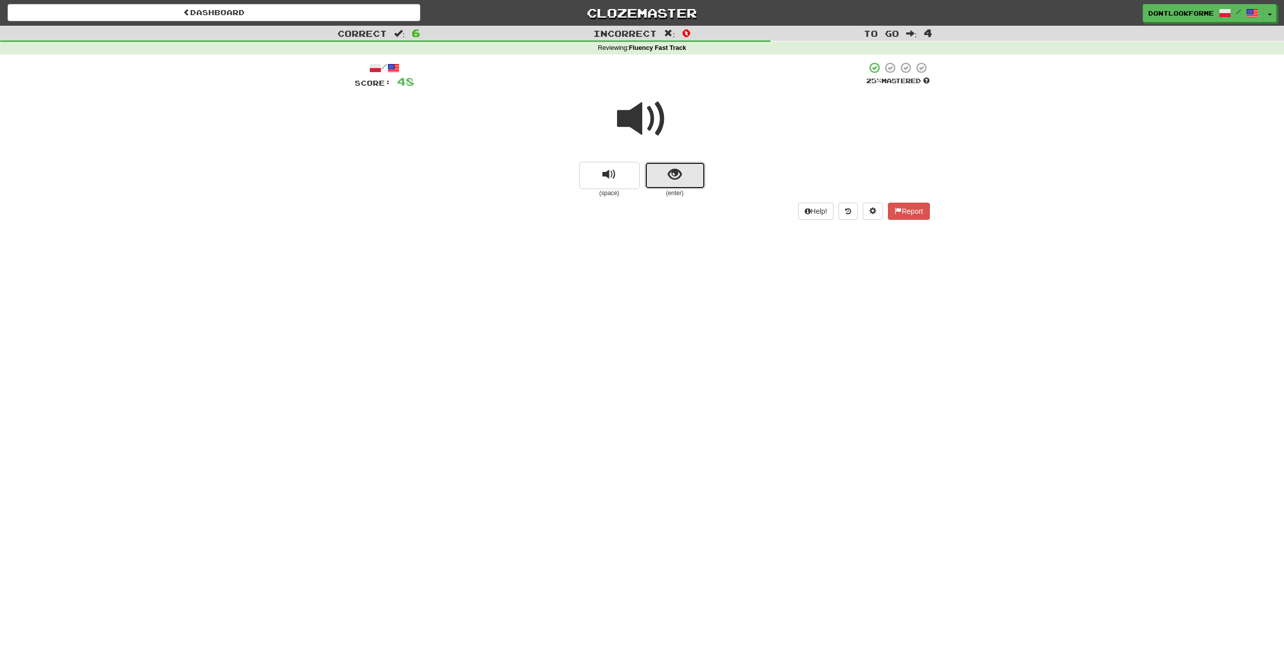
click at [673, 179] on span "show sentence" at bounding box center [675, 175] width 14 height 14
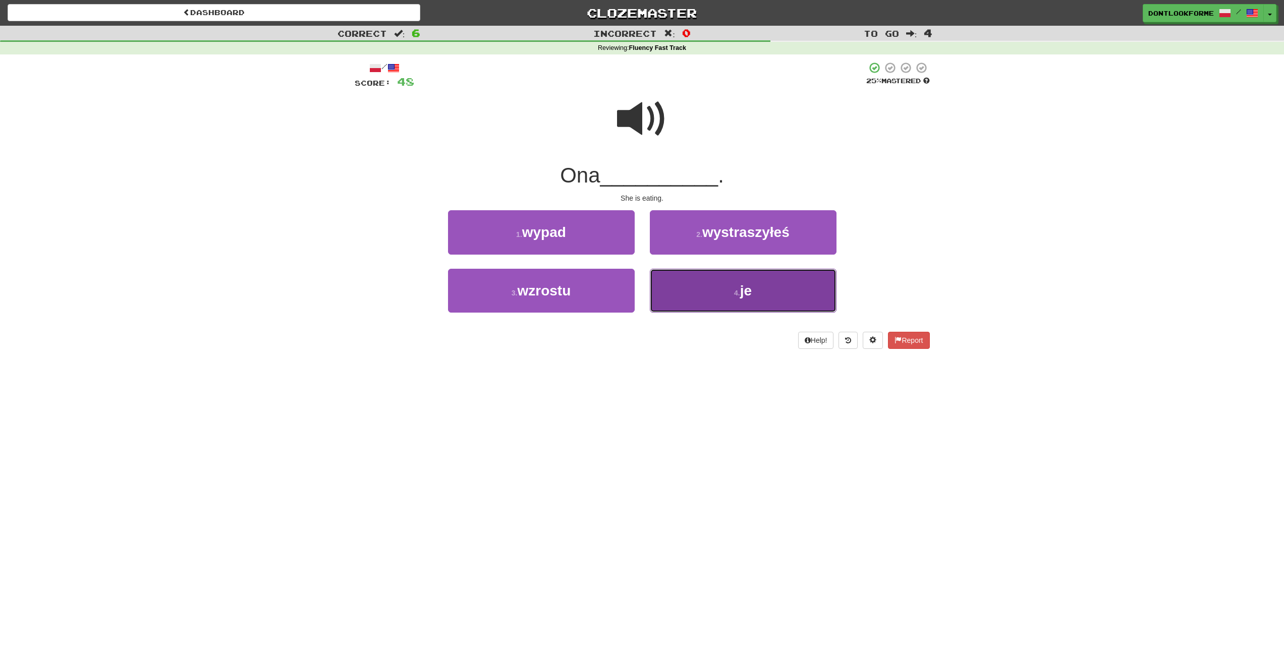
click at [735, 287] on button "4 . je" at bounding box center [743, 291] width 187 height 44
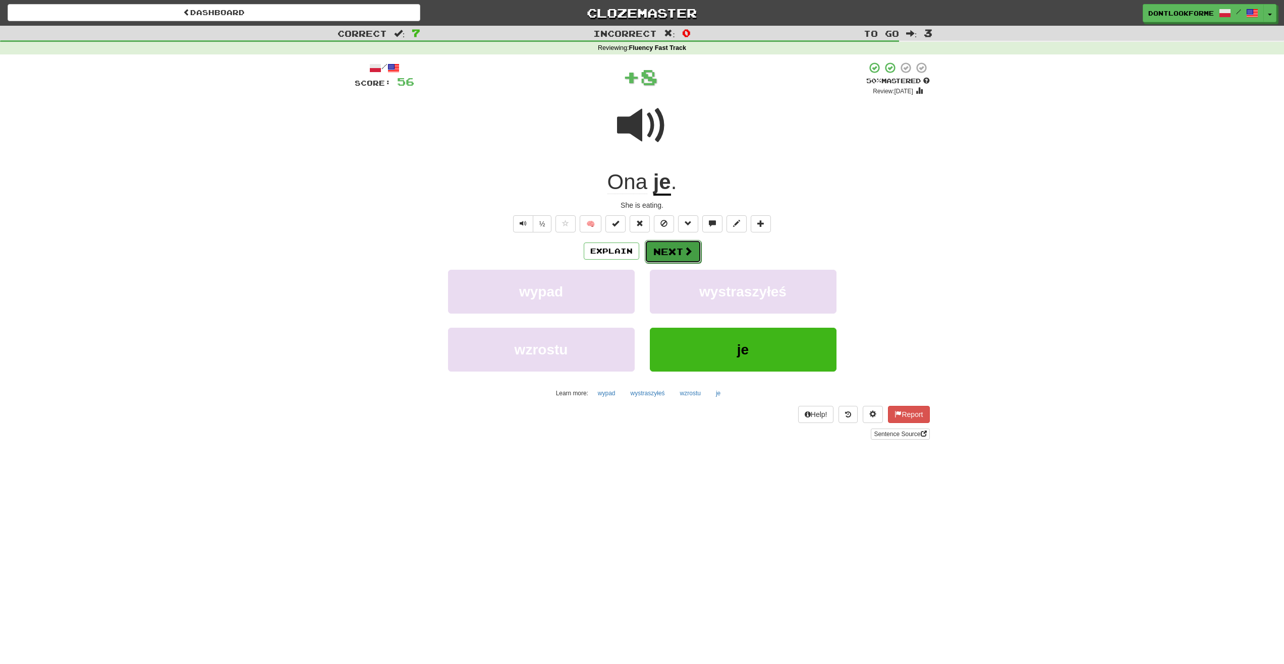
click at [687, 248] on span at bounding box center [688, 251] width 9 height 9
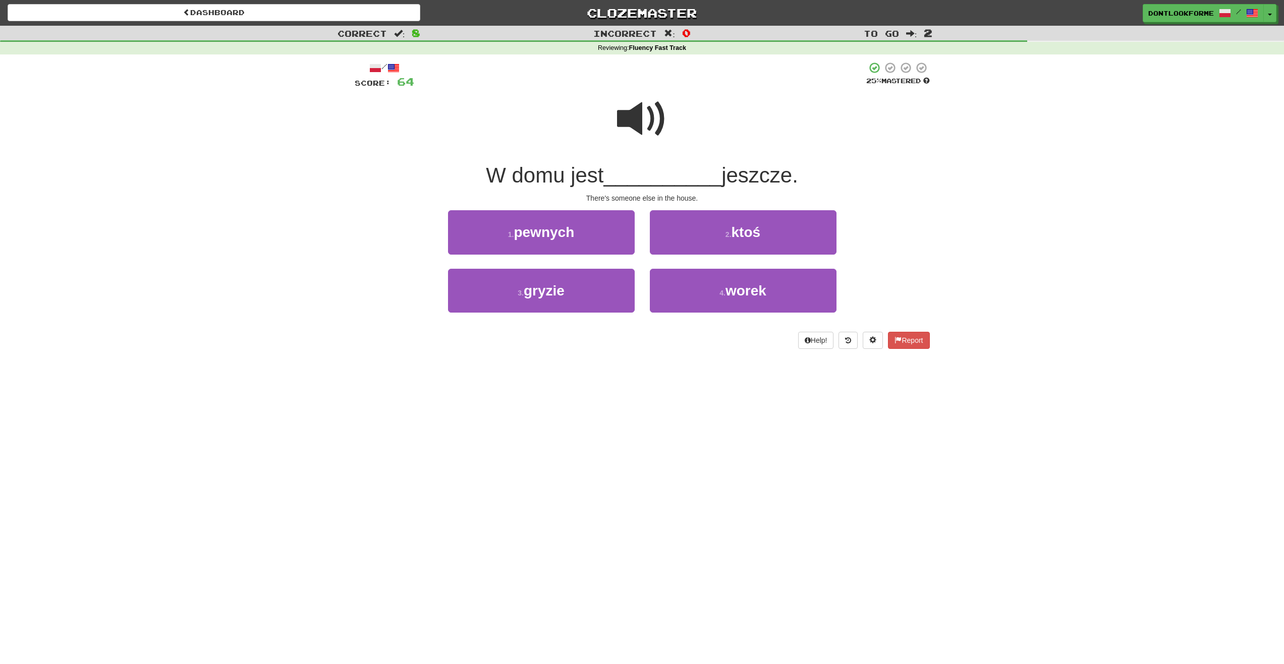
click at [632, 117] on span at bounding box center [642, 119] width 50 height 50
click at [647, 144] on span at bounding box center [642, 119] width 50 height 50
click at [623, 128] on span at bounding box center [642, 119] width 50 height 50
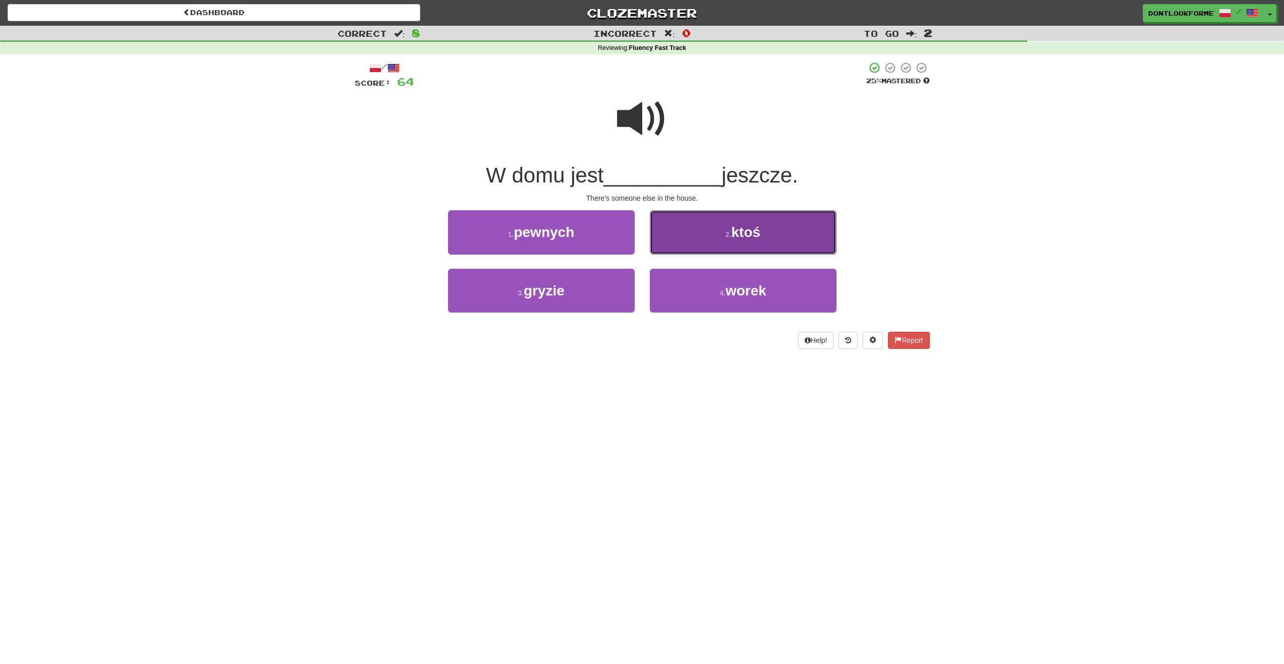
click at [751, 233] on span "ktoś" at bounding box center [746, 233] width 29 height 16
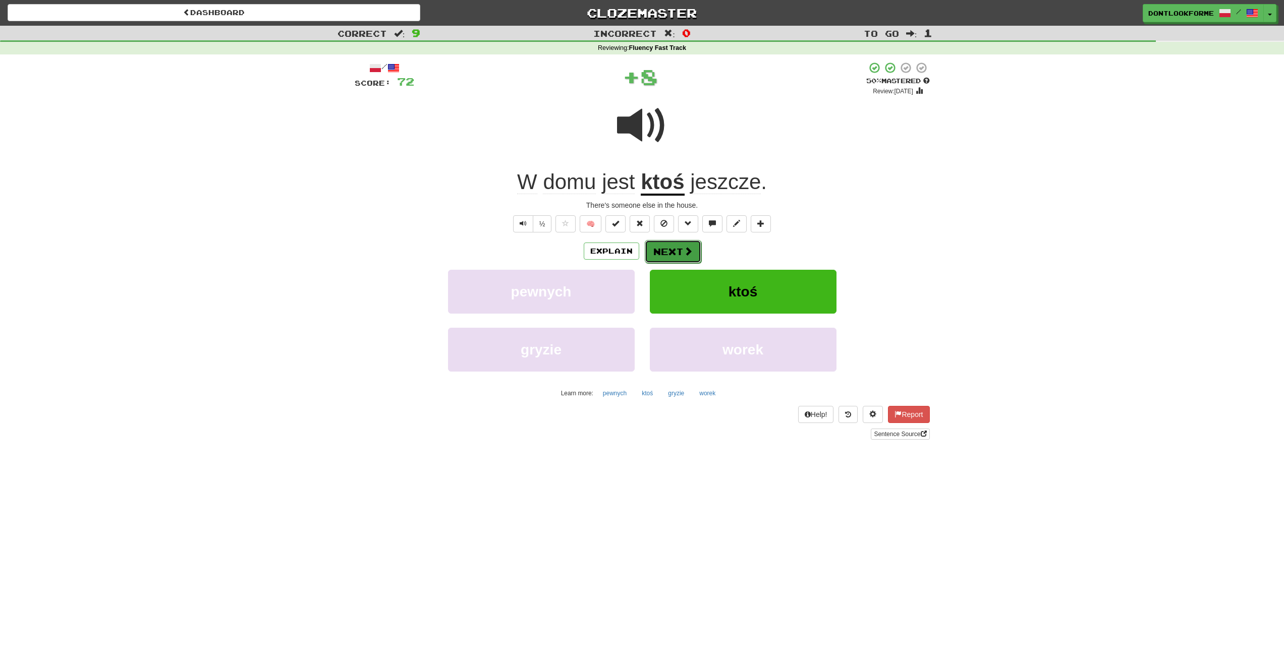
click at [676, 246] on button "Next" at bounding box center [673, 251] width 57 height 23
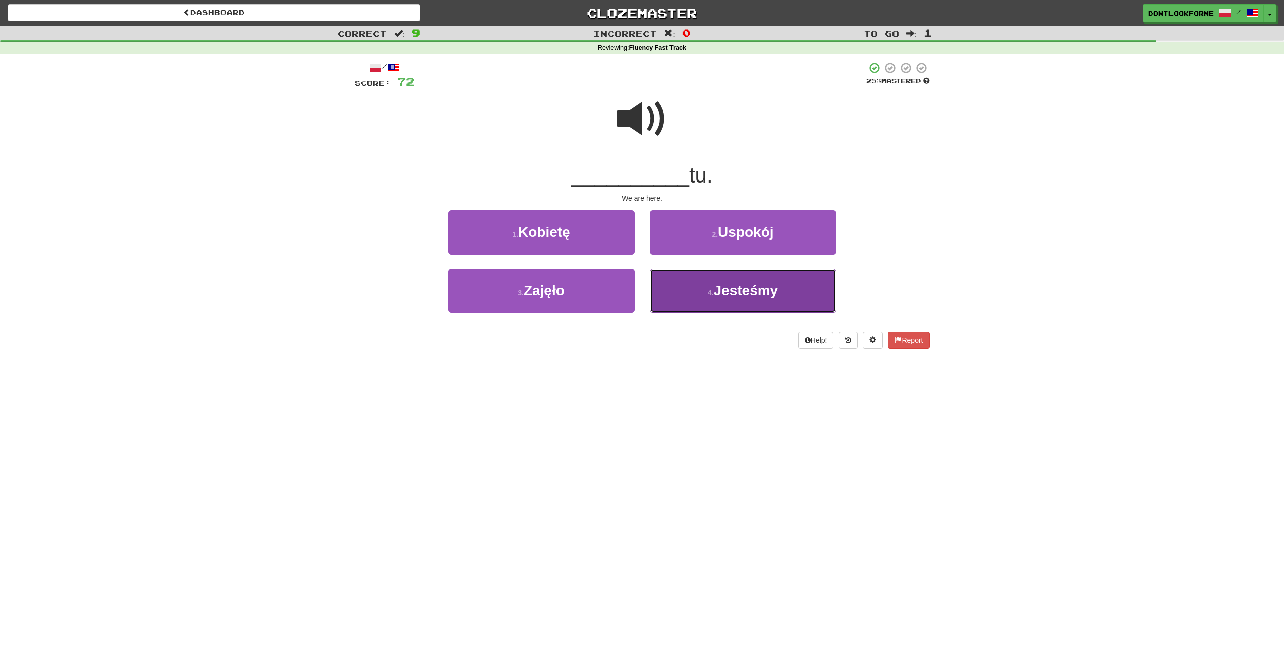
click at [787, 293] on button "4 . Jesteśmy" at bounding box center [743, 291] width 187 height 44
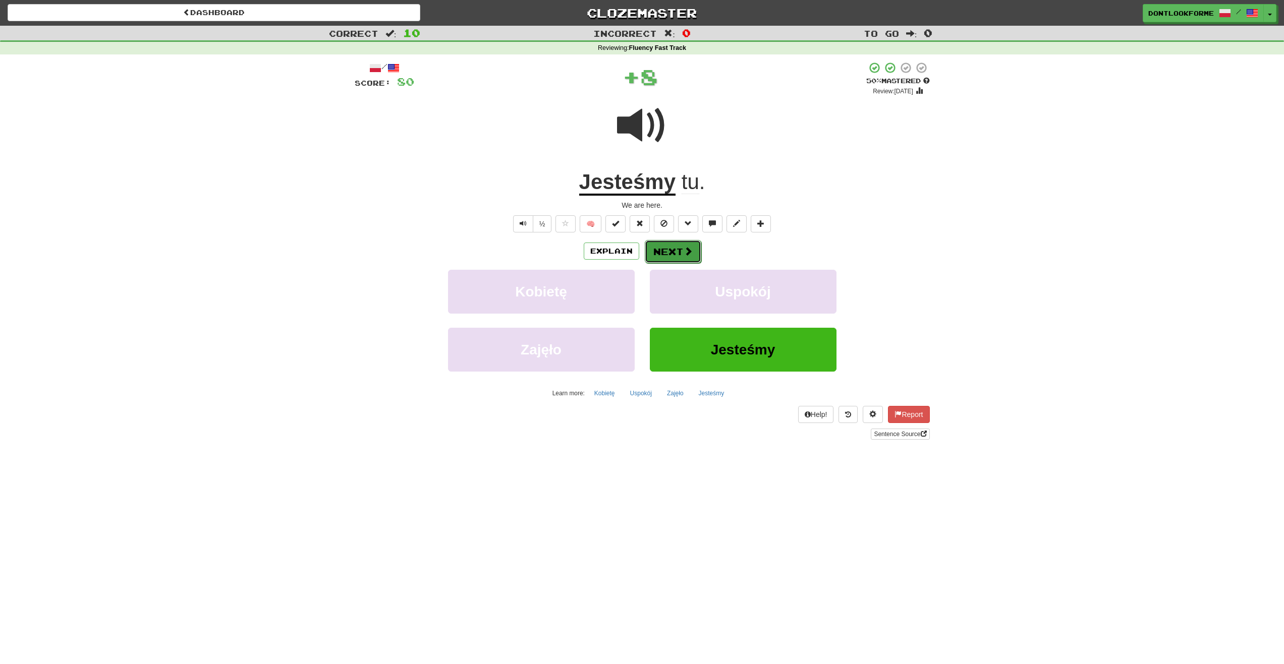
click at [678, 251] on button "Next" at bounding box center [673, 251] width 57 height 23
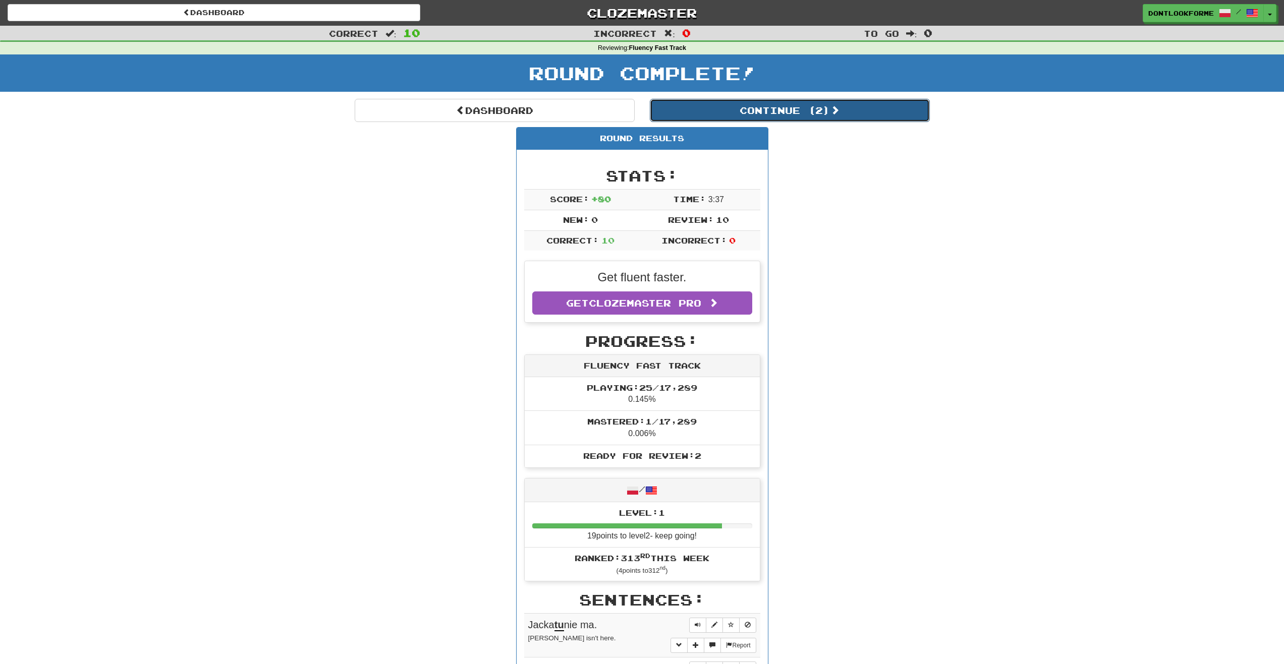
click at [840, 113] on span at bounding box center [834, 109] width 9 height 9
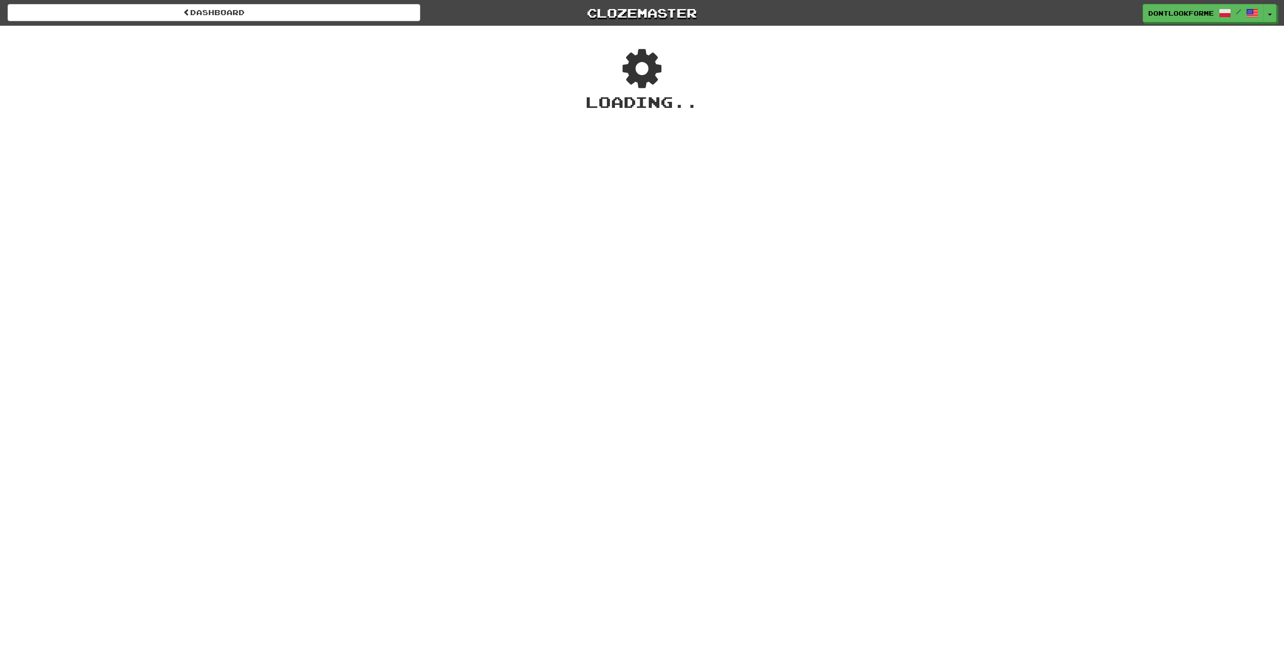
click at [635, 91] on icon at bounding box center [642, 68] width 59 height 45
click at [211, 10] on link "Dashboard" at bounding box center [214, 12] width 413 height 17
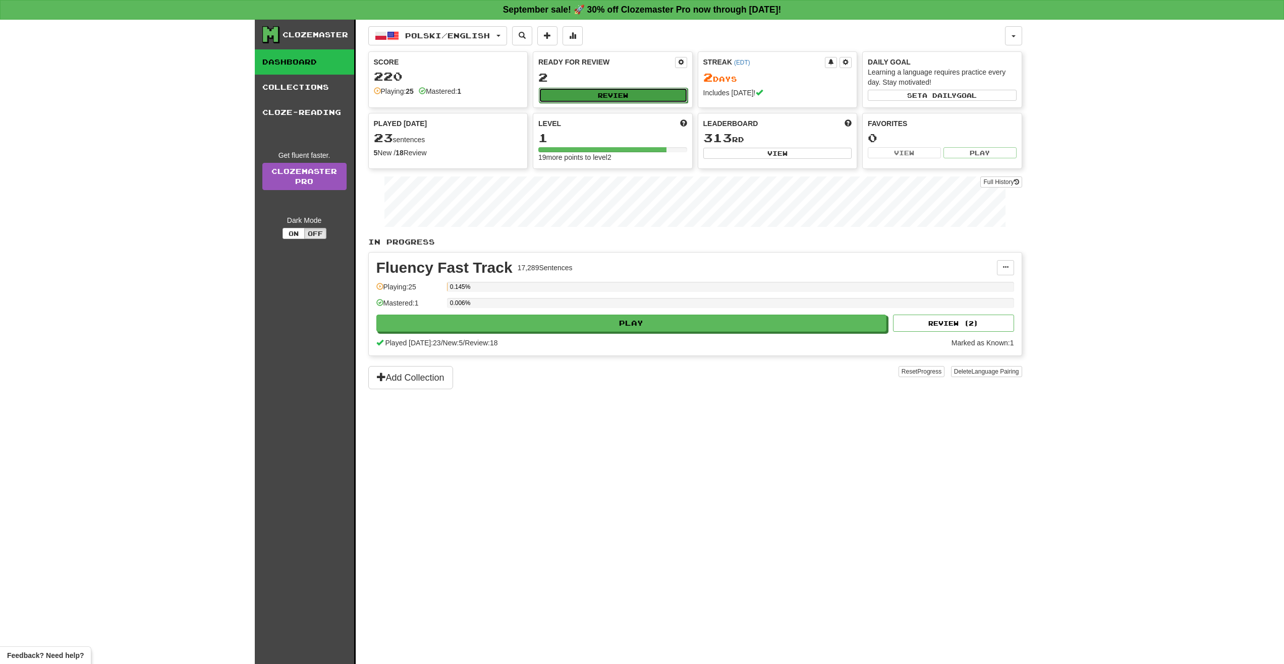
click at [620, 93] on button "Review" at bounding box center [613, 95] width 149 height 15
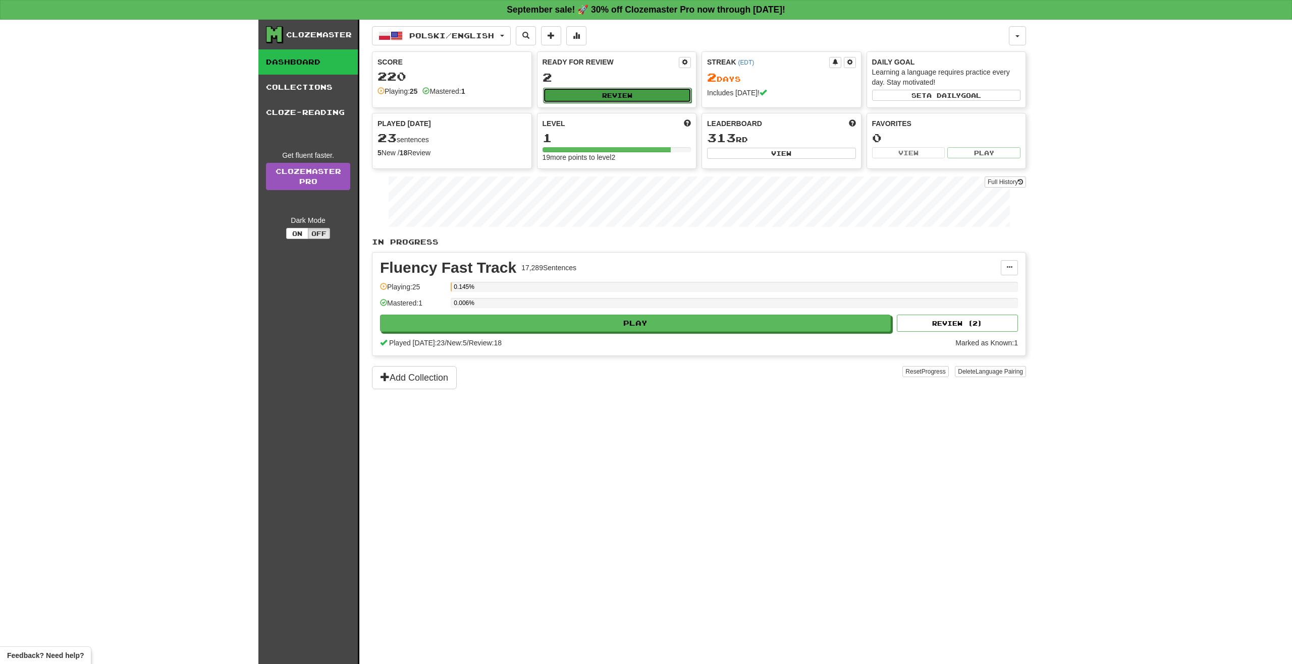
select select "**"
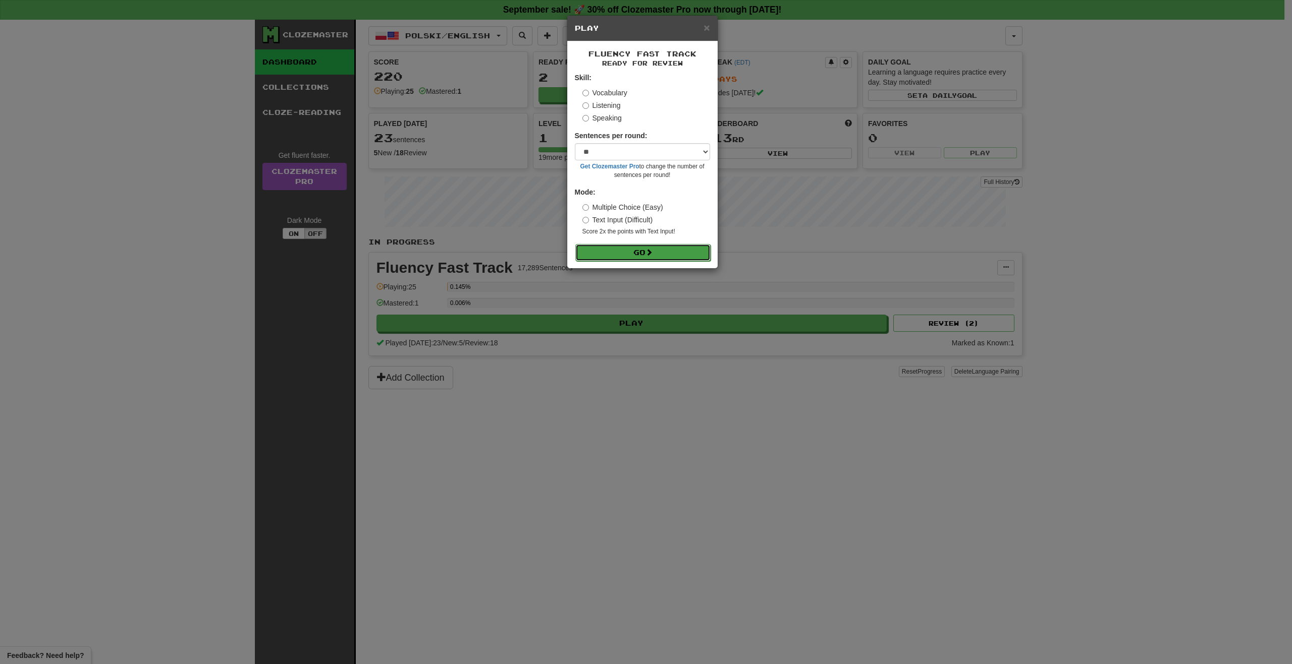
click at [630, 252] on button "Go" at bounding box center [642, 252] width 135 height 17
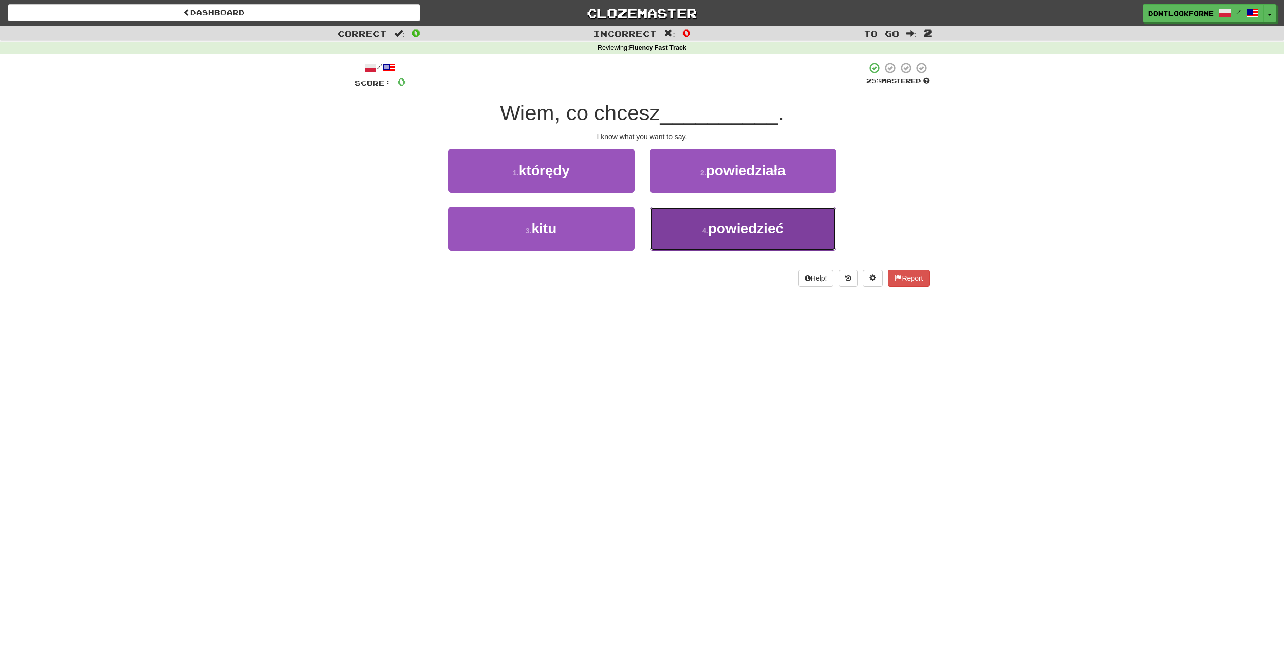
click at [810, 233] on button "4 . powiedzieć" at bounding box center [743, 229] width 187 height 44
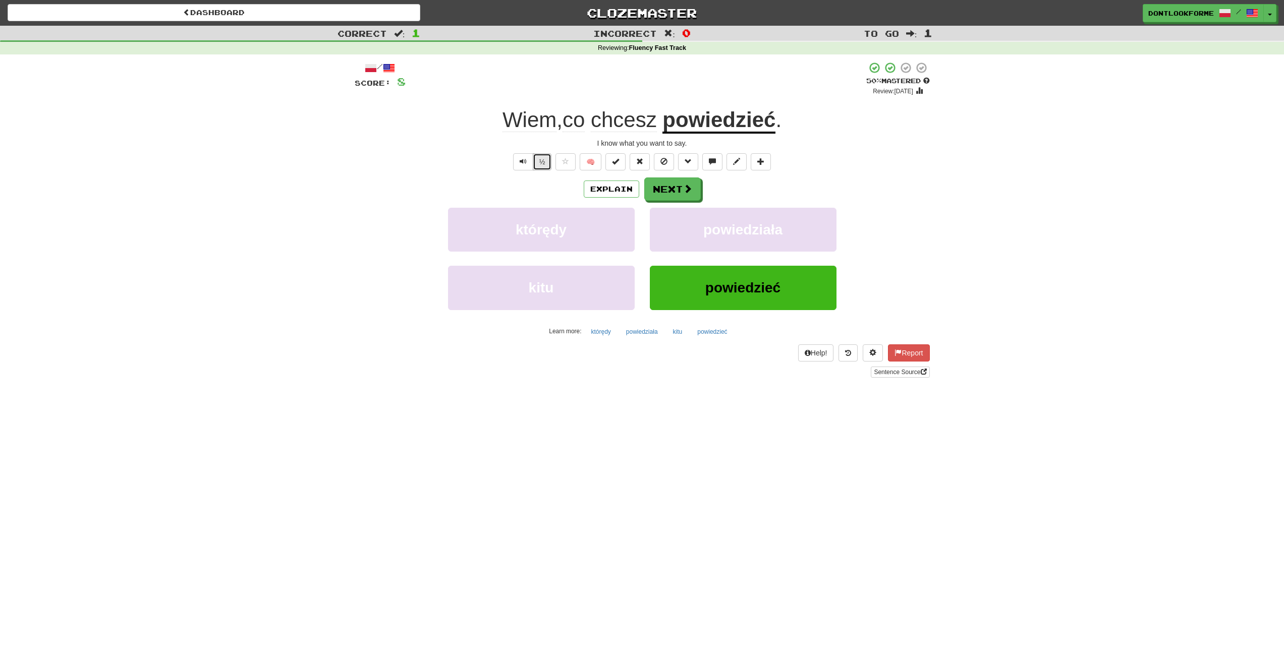
click at [546, 163] on button "½" at bounding box center [542, 161] width 19 height 17
click at [543, 160] on button "½" at bounding box center [542, 161] width 19 height 17
click at [544, 161] on button "½" at bounding box center [542, 161] width 19 height 17
click at [677, 190] on button "Next" at bounding box center [673, 189] width 57 height 23
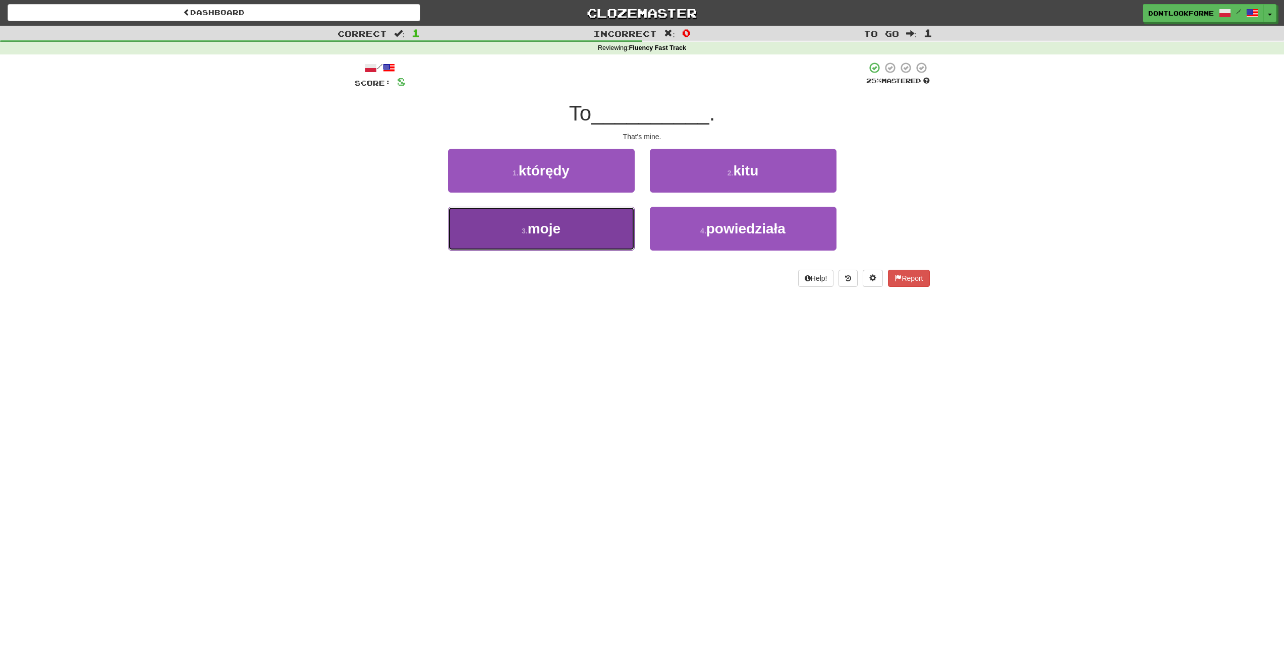
click at [557, 233] on span "moje" at bounding box center [544, 229] width 33 height 16
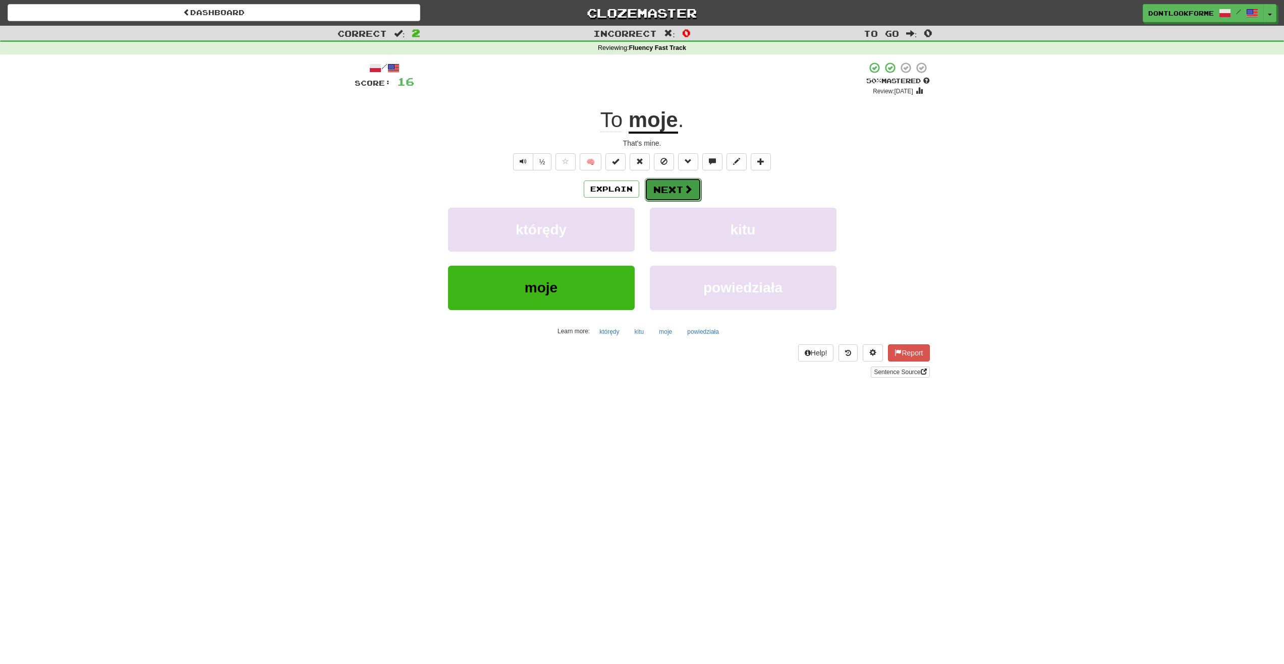
click at [683, 195] on button "Next" at bounding box center [673, 189] width 57 height 23
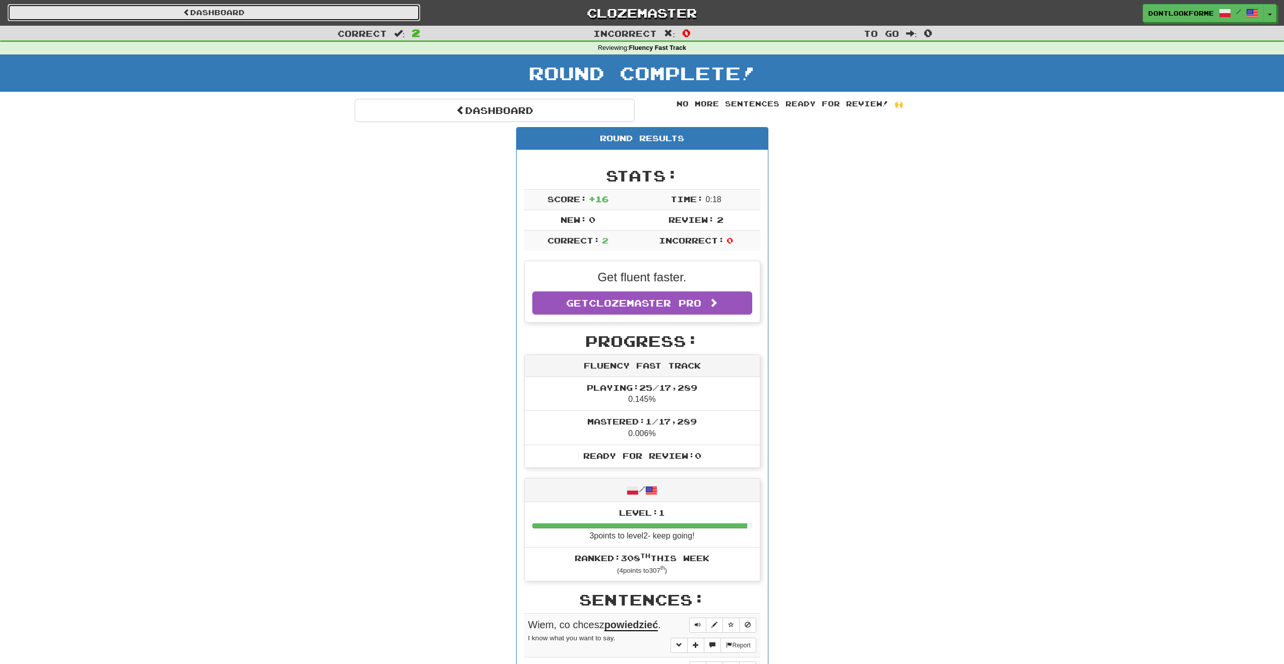
click at [312, 17] on link "Dashboard" at bounding box center [214, 12] width 413 height 17
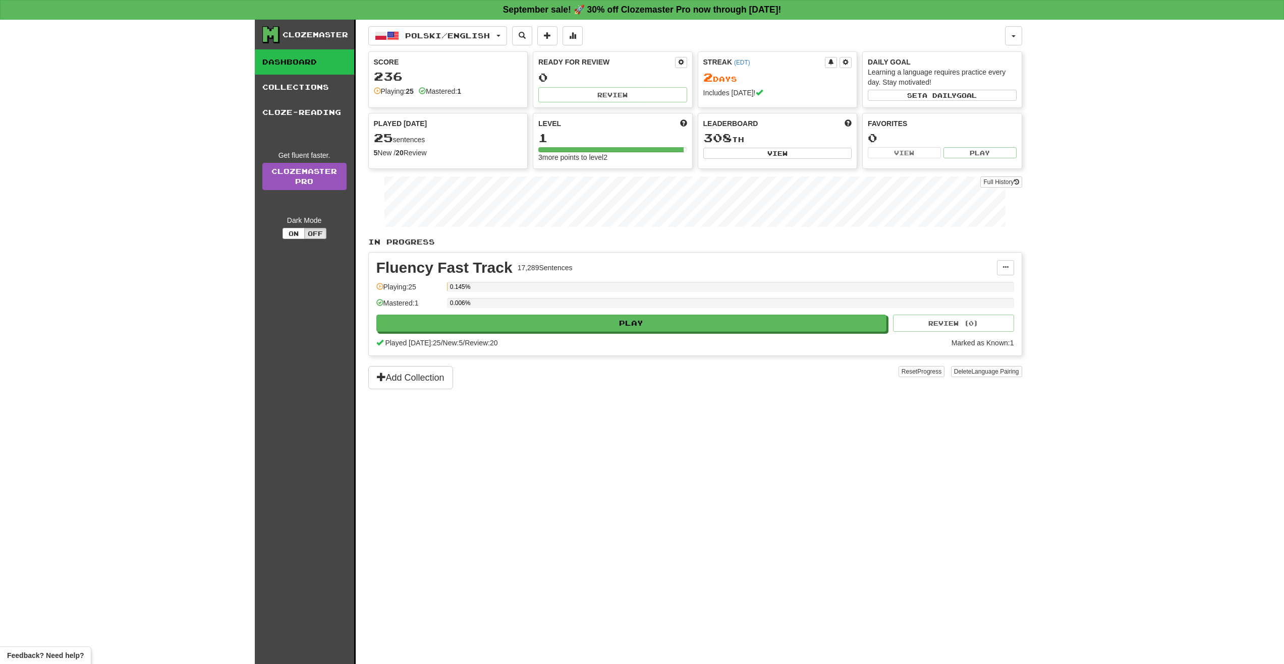
click at [440, 143] on div "25 sentences" at bounding box center [448, 138] width 149 height 13
drag, startPoint x: 440, startPoint y: 143, endPoint x: 448, endPoint y: 155, distance: 14.3
click at [448, 155] on div "5 New / 20 Review" at bounding box center [448, 153] width 149 height 10
click at [315, 118] on link "Cloze-Reading" at bounding box center [304, 112] width 99 height 25
click at [313, 235] on button "Off" at bounding box center [315, 233] width 22 height 11
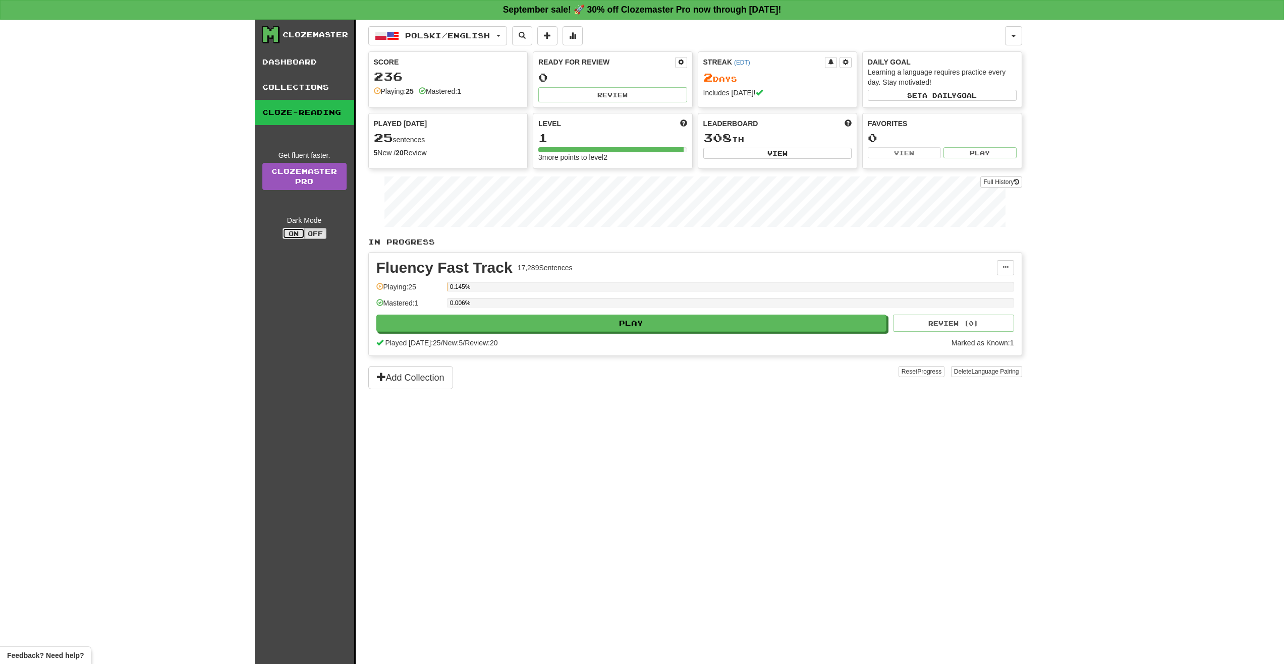
click at [295, 236] on button "On" at bounding box center [294, 233] width 22 height 11
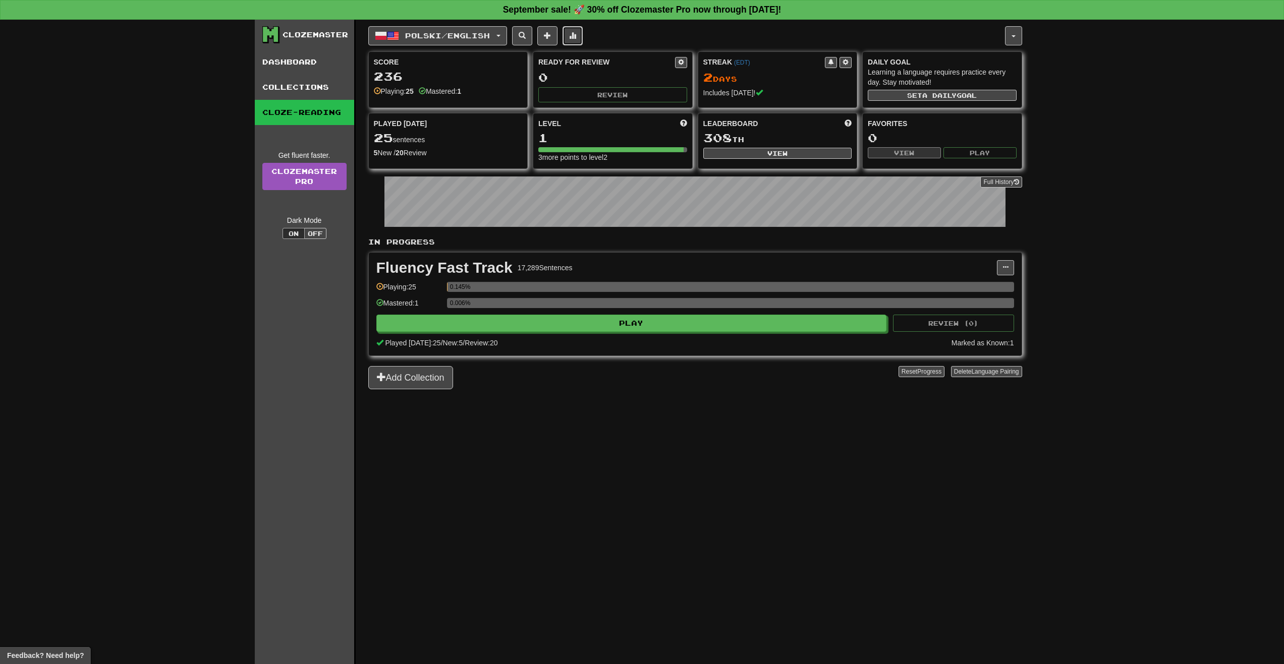
click at [576, 36] on span at bounding box center [572, 35] width 7 height 7
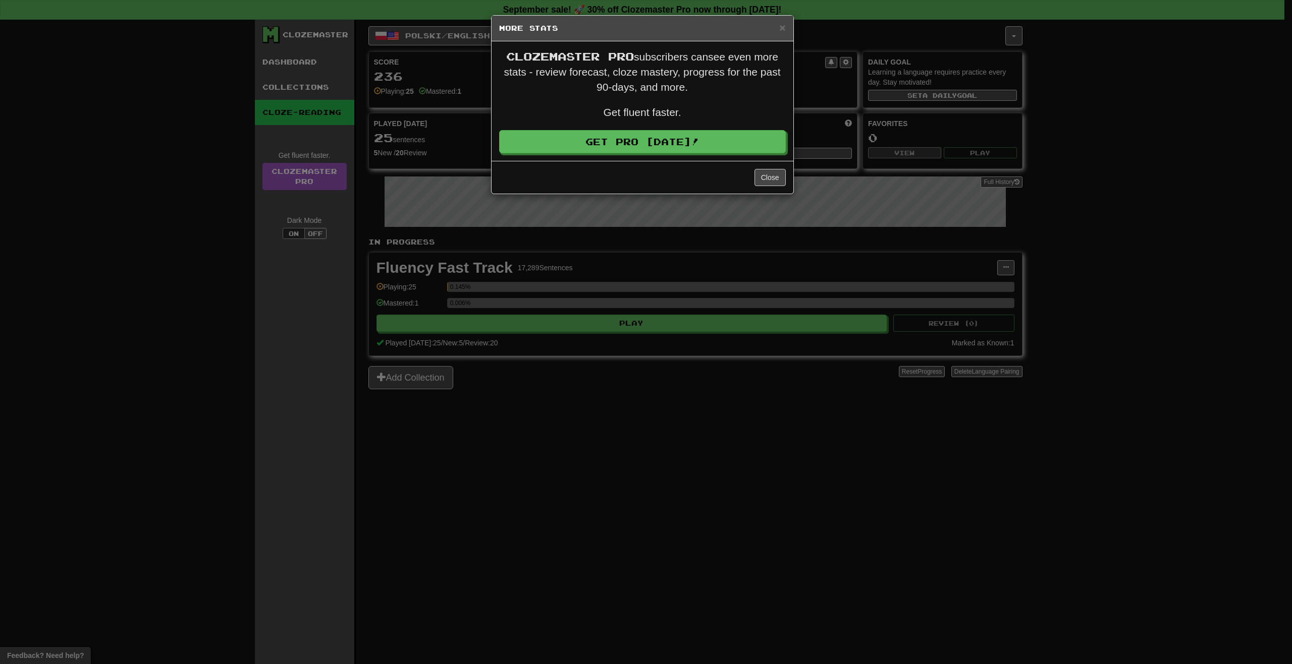
click at [778, 30] on h5 "More Stats" at bounding box center [642, 28] width 287 height 10
click at [782, 29] on span "×" at bounding box center [782, 28] width 6 height 12
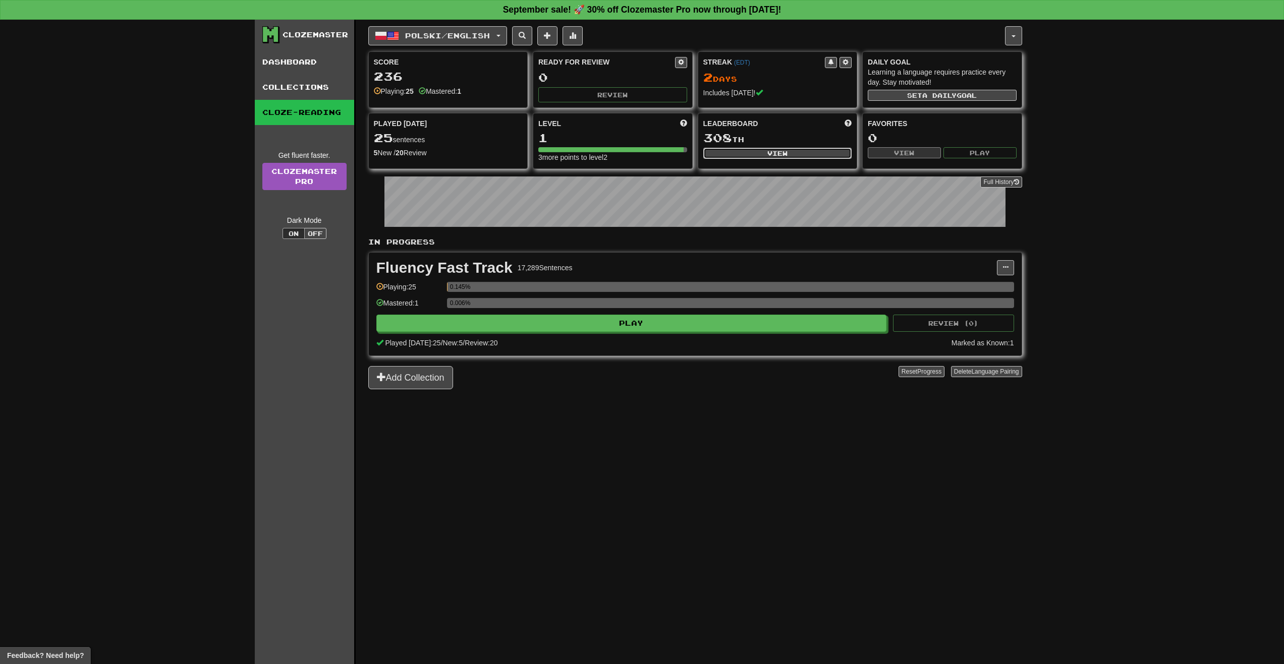
click at [759, 150] on button "View" at bounding box center [777, 153] width 149 height 11
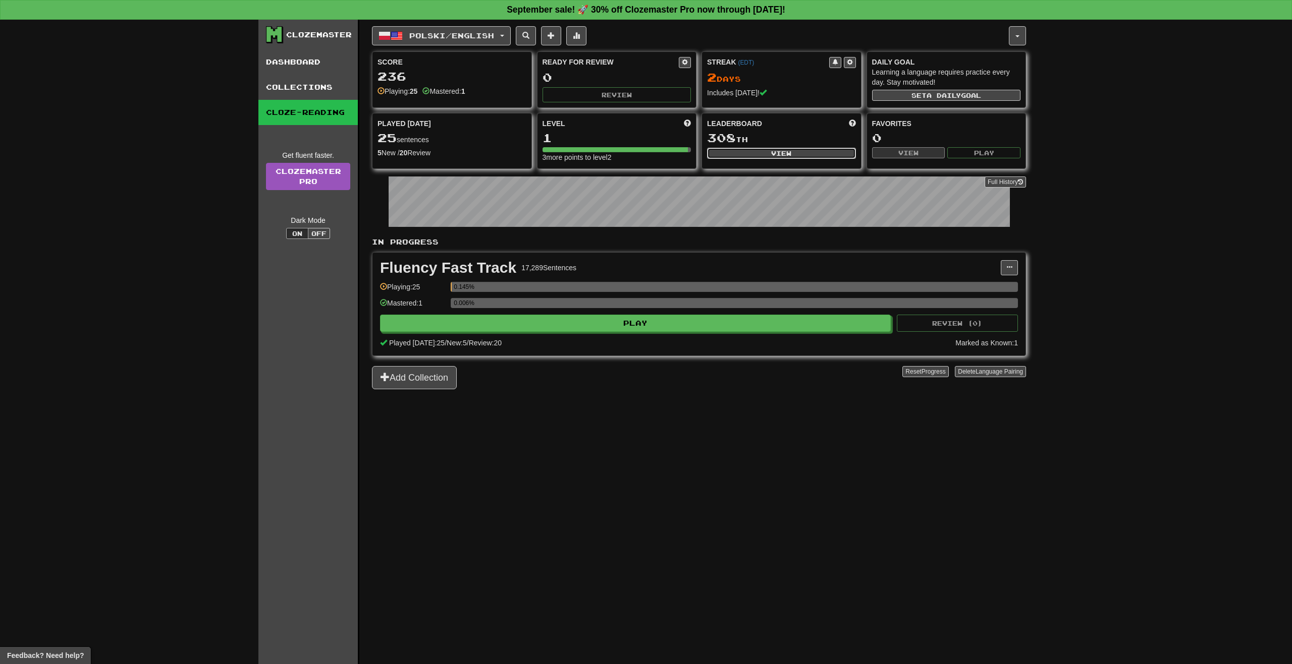
select select "**********"
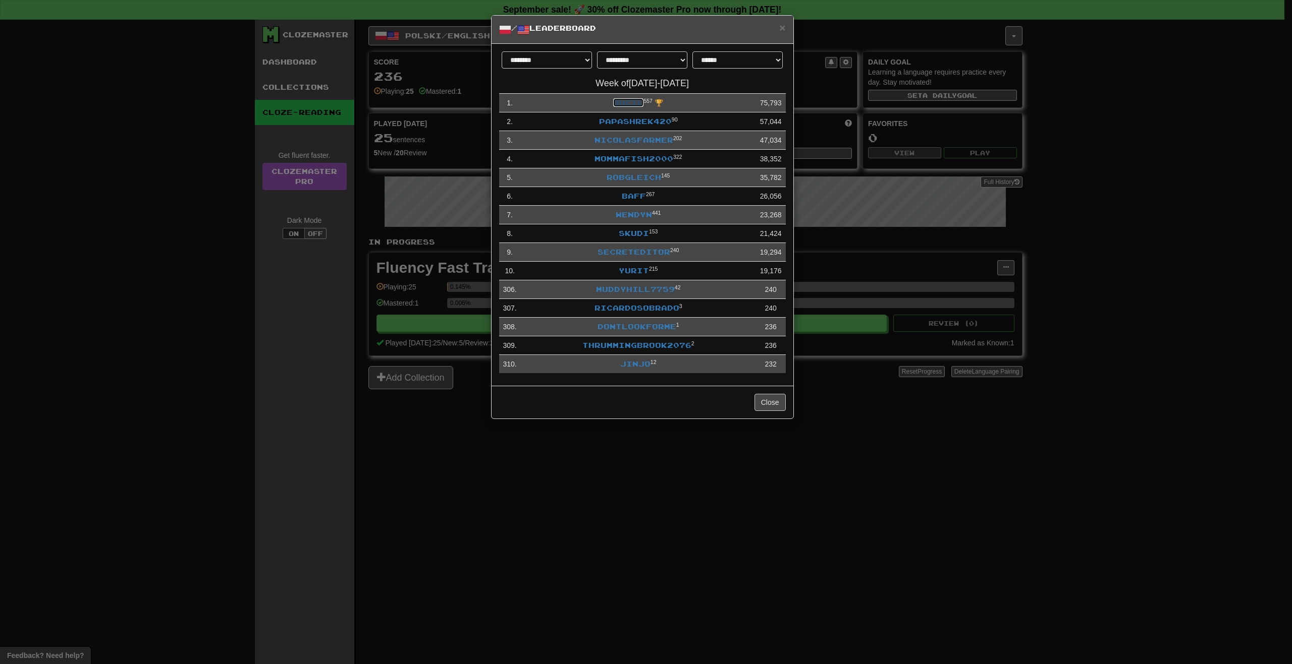
click at [630, 101] on link "Guciu" at bounding box center [628, 102] width 30 height 9
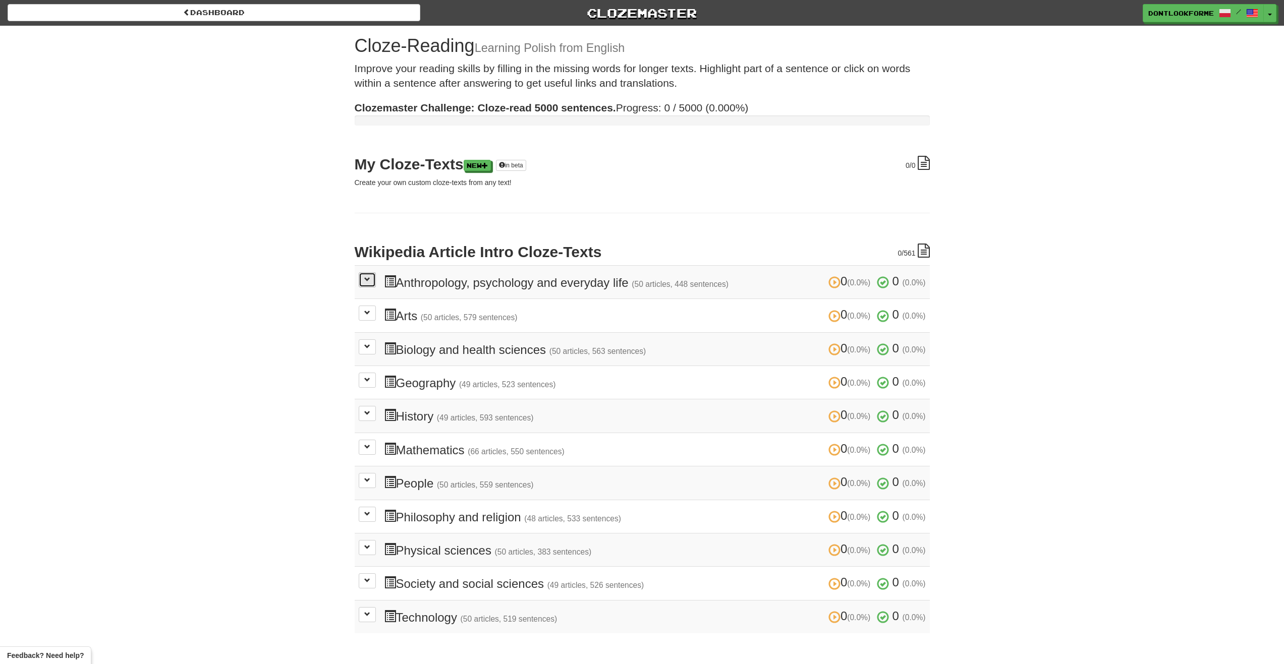
click at [372, 286] on button at bounding box center [367, 279] width 17 height 15
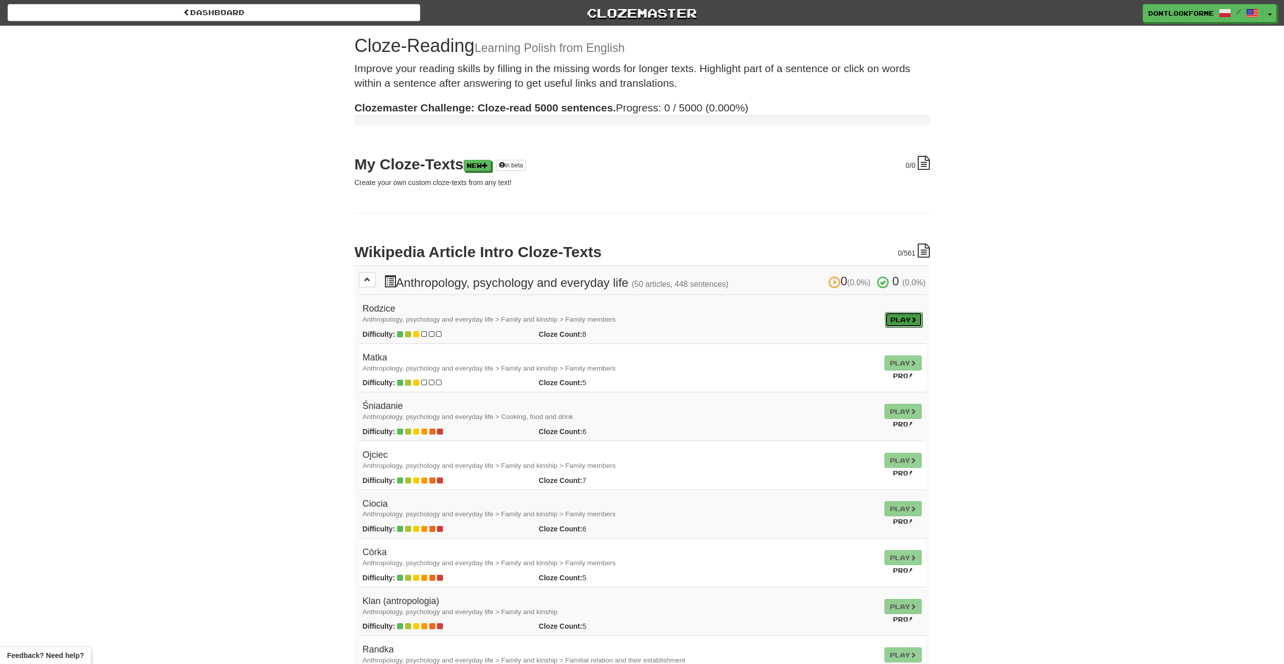
click at [889, 321] on link "Play" at bounding box center [903, 319] width 37 height 15
drag, startPoint x: 764, startPoint y: 173, endPoint x: 789, endPoint y: 173, distance: 25.2
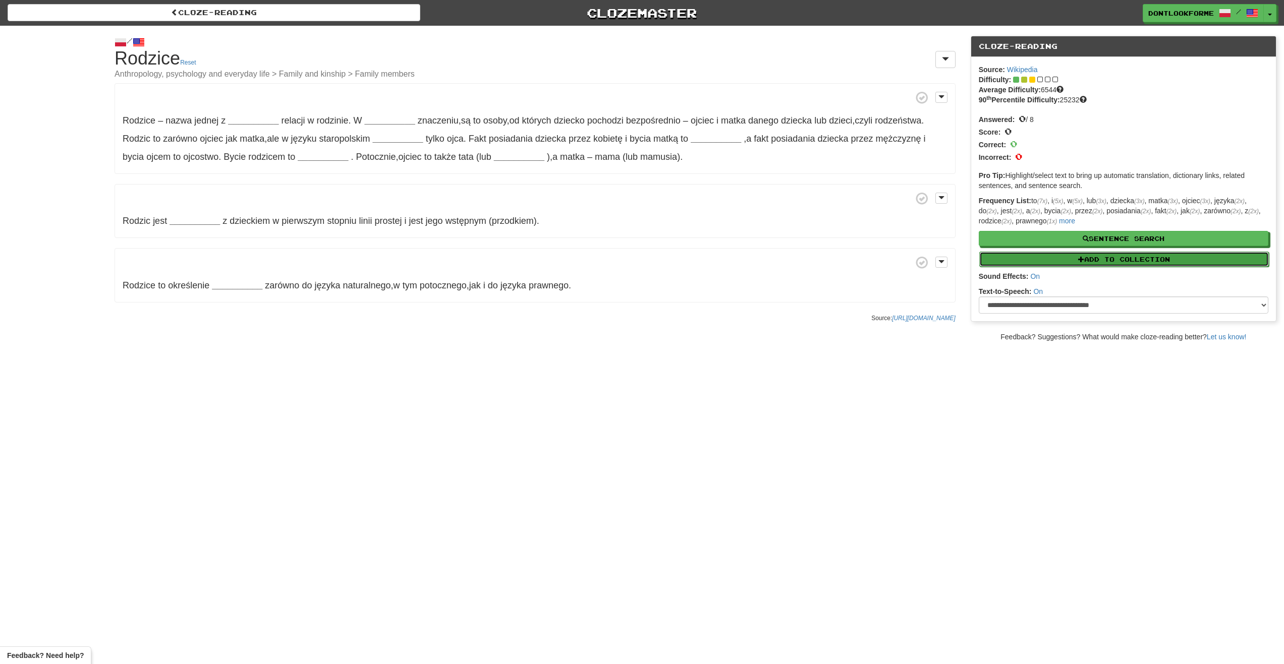
click at [1049, 263] on button "Add to Collection" at bounding box center [1124, 259] width 290 height 15
click at [598, 328] on div "/ Cloze-Reading Rodzice Reset Anthropology, psychology and everyday life > Fami…" at bounding box center [642, 184] width 1284 height 316
click at [132, 123] on span "Rodzice" at bounding box center [139, 121] width 33 height 10
click at [271, 123] on strong "__________" at bounding box center [253, 121] width 50 height 10
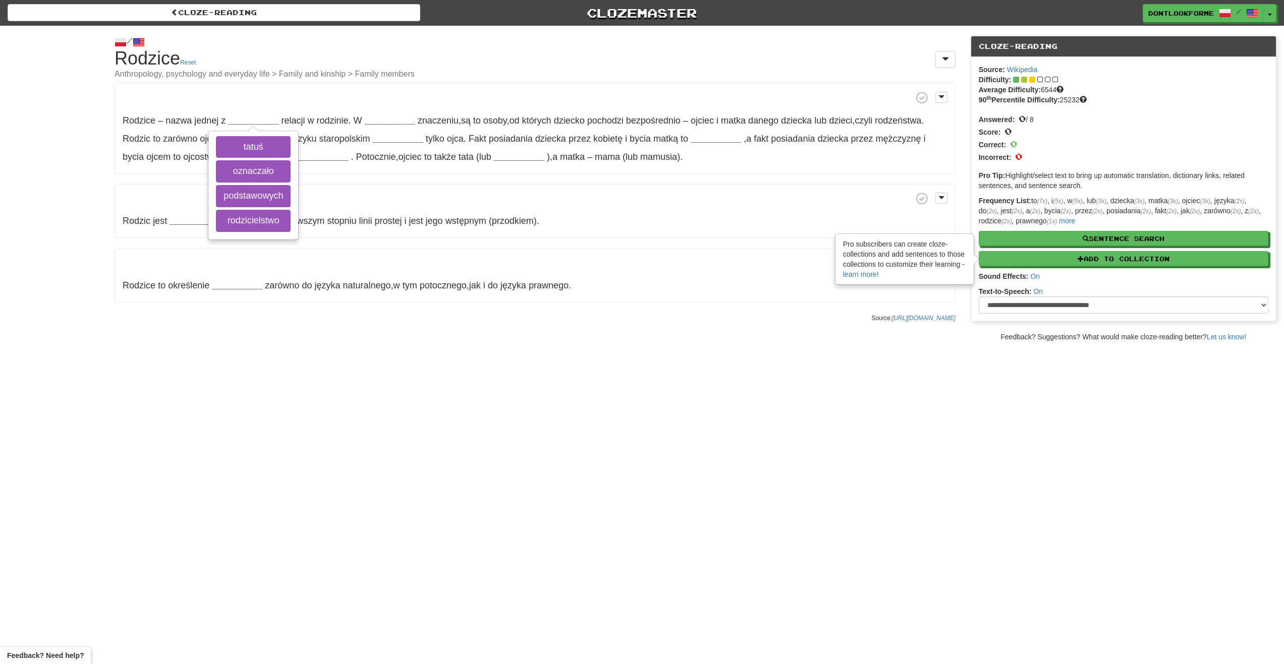
click at [455, 294] on p "Rodzice to określenie __________ zarówno do języka naturalnego , w tym potoczne…" at bounding box center [535, 275] width 841 height 54
drag, startPoint x: 300, startPoint y: 334, endPoint x: 287, endPoint y: 359, distance: 27.8
click div "Cloze-Reading Clozemaster dontlookforme / Toggle Dropdown Dashboard Leaderboard…"
drag, startPoint x: 271, startPoint y: 393, endPoint x: 259, endPoint y: 389, distance: 12.1
click div "Cloze-Reading Clozemaster dontlookforme / Toggle Dropdown Dashboard Leaderboard…"
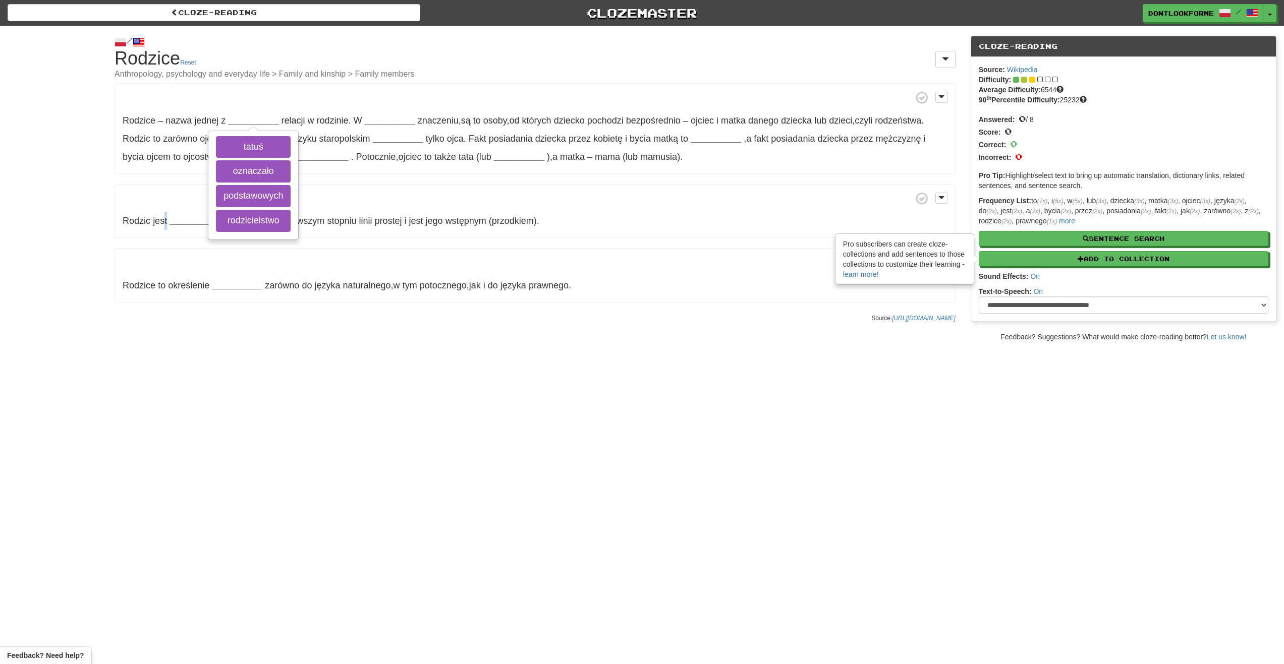
drag, startPoint x: 166, startPoint y: 232, endPoint x: 161, endPoint y: 233, distance: 5.6
click p "Rodzic jest __________ z dzieckiem w pierwszym stopniu linii prostej i jest jeg…"
drag, startPoint x: 161, startPoint y: 233, endPoint x: 123, endPoint y: 186, distance: 60.2
click p "Rodzic jest __________ z dzieckiem w pierwszym stopniu linii prostej i jest jeg…"
click span "Rodzic"
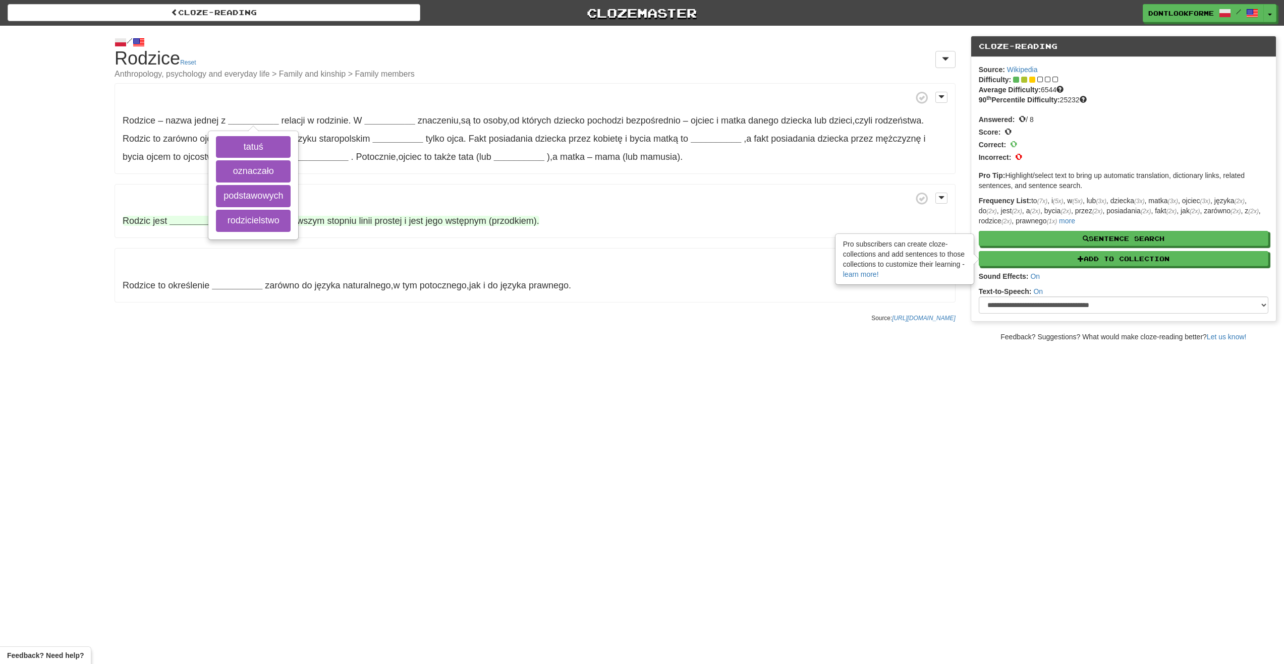
click span "jest"
click strong "__________"
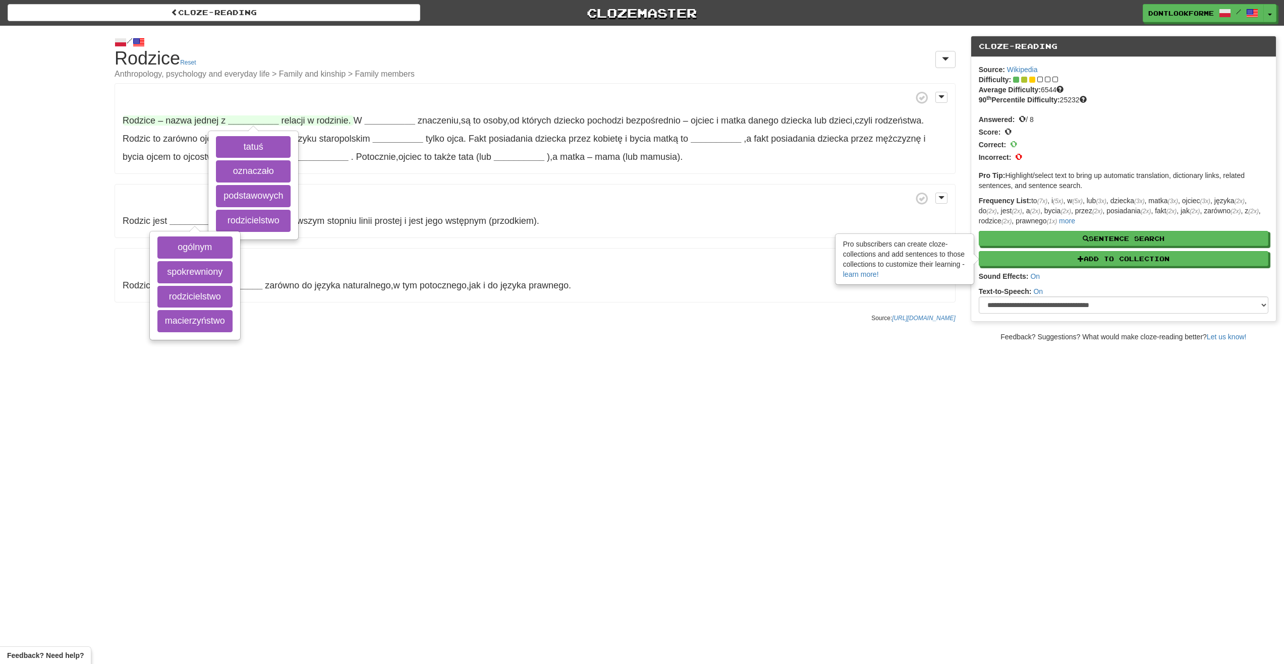
click strong "__________"
drag, startPoint x: 133, startPoint y: 221, endPoint x: 84, endPoint y: 223, distance: 49.5
click div "/ Cloze-Reading Rodzice Reset Anthropology, psychology and everyday life > Fami…"
click div "Cloze-Reading Clozemaster dontlookforme / Toggle Dropdown Dashboard Leaderboard…"
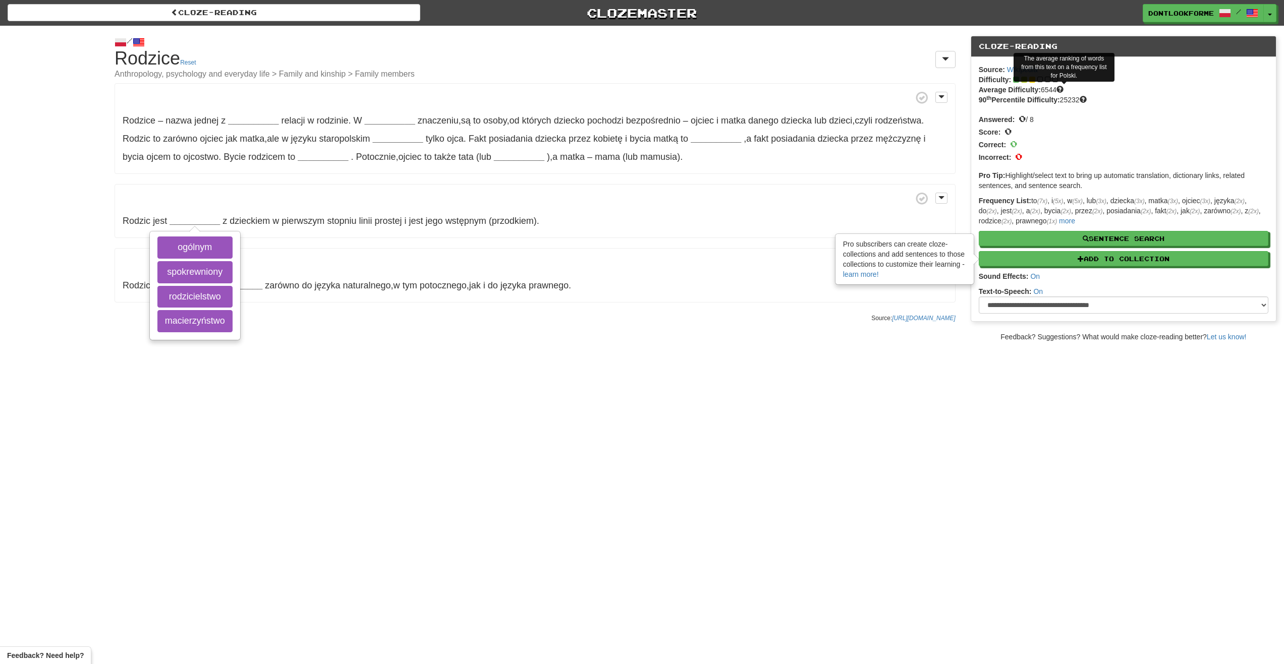
click span
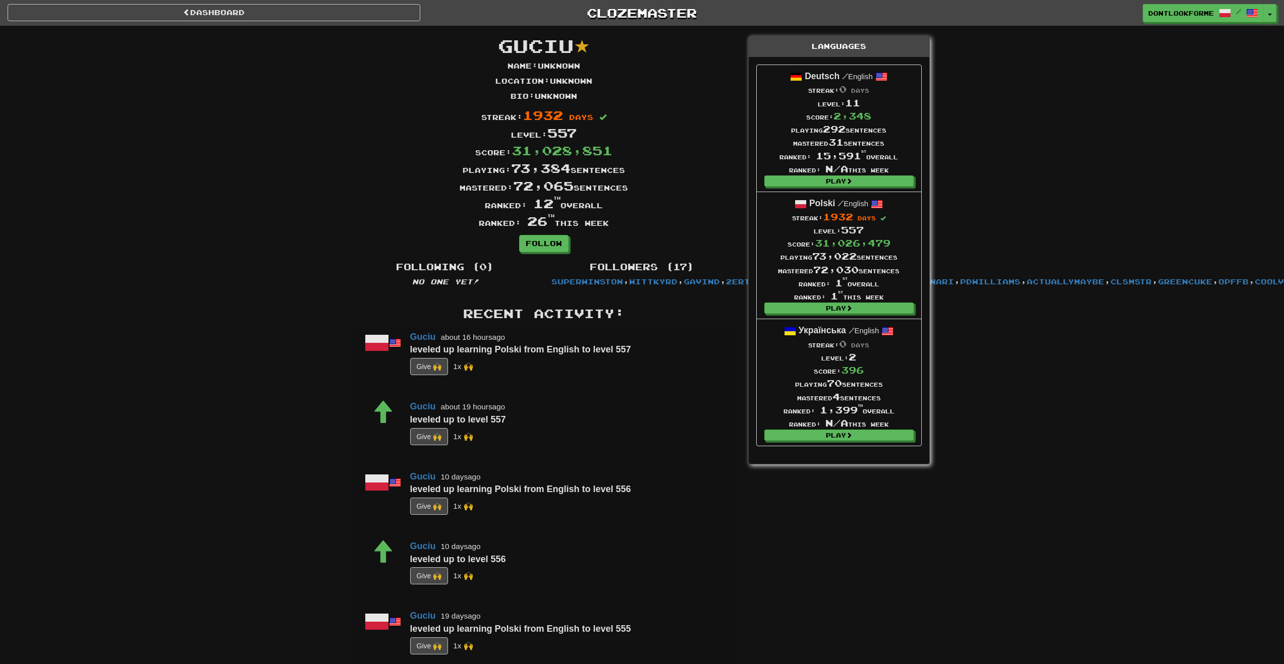
click at [690, 357] on div "leveled up learning Polski from English to level 557" at bounding box center [566, 350] width 313 height 13
click at [428, 375] on button "G i ve 🙌" at bounding box center [429, 366] width 38 height 17
click at [1183, 19] on div "Dashboard Clozemaster dontlookforme / Toggle Dropdown Dashboard Leaderboard Act…" at bounding box center [642, 13] width 1269 height 26
click at [1184, 16] on span "dontlookforme" at bounding box center [1182, 13] width 66 height 9
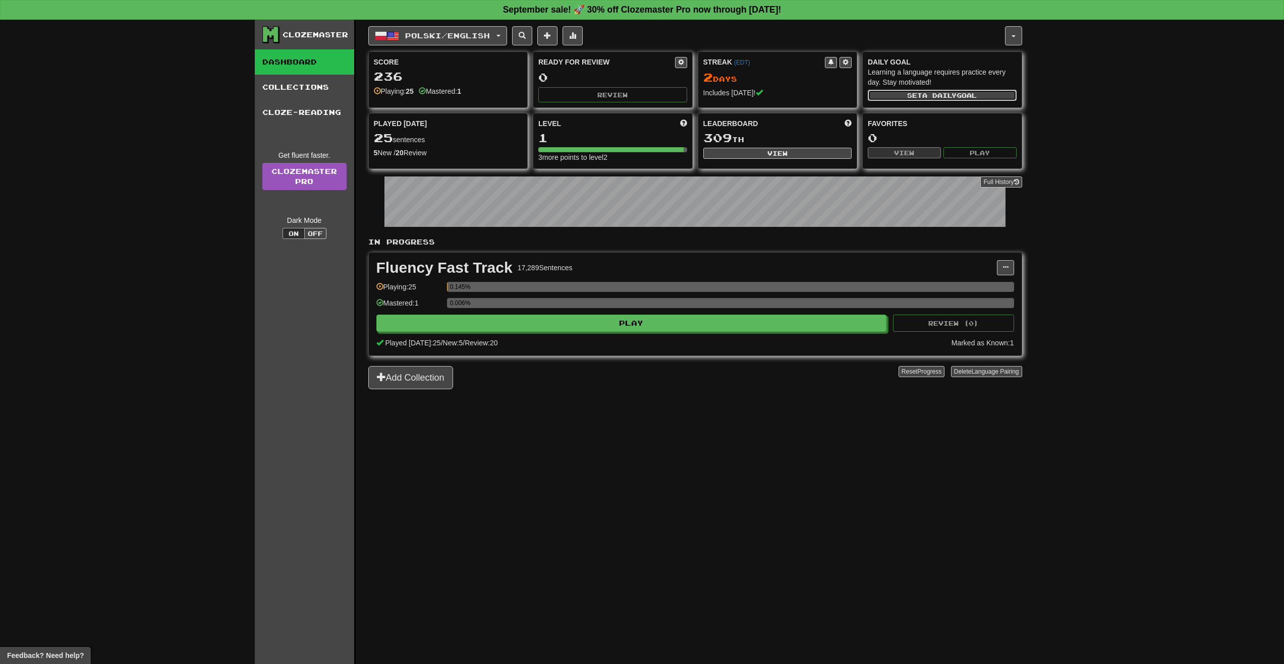
click at [955, 97] on span "a daily" at bounding box center [939, 95] width 34 height 7
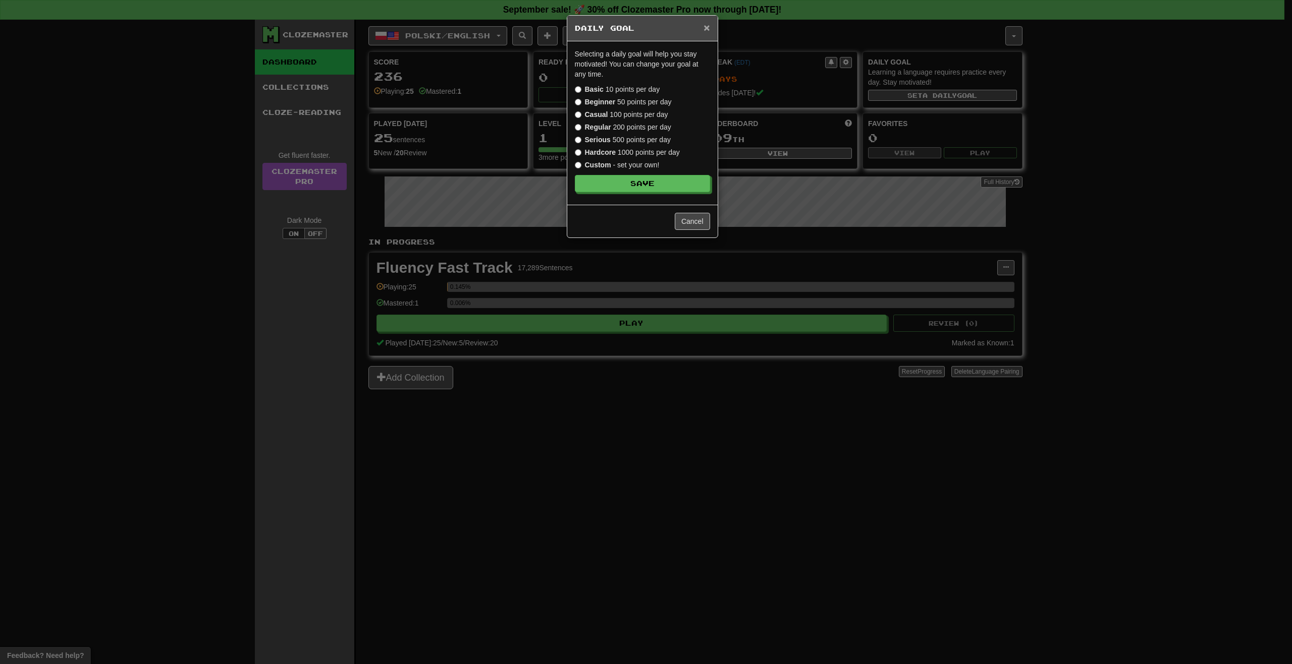
click at [707, 25] on span "×" at bounding box center [706, 28] width 6 height 12
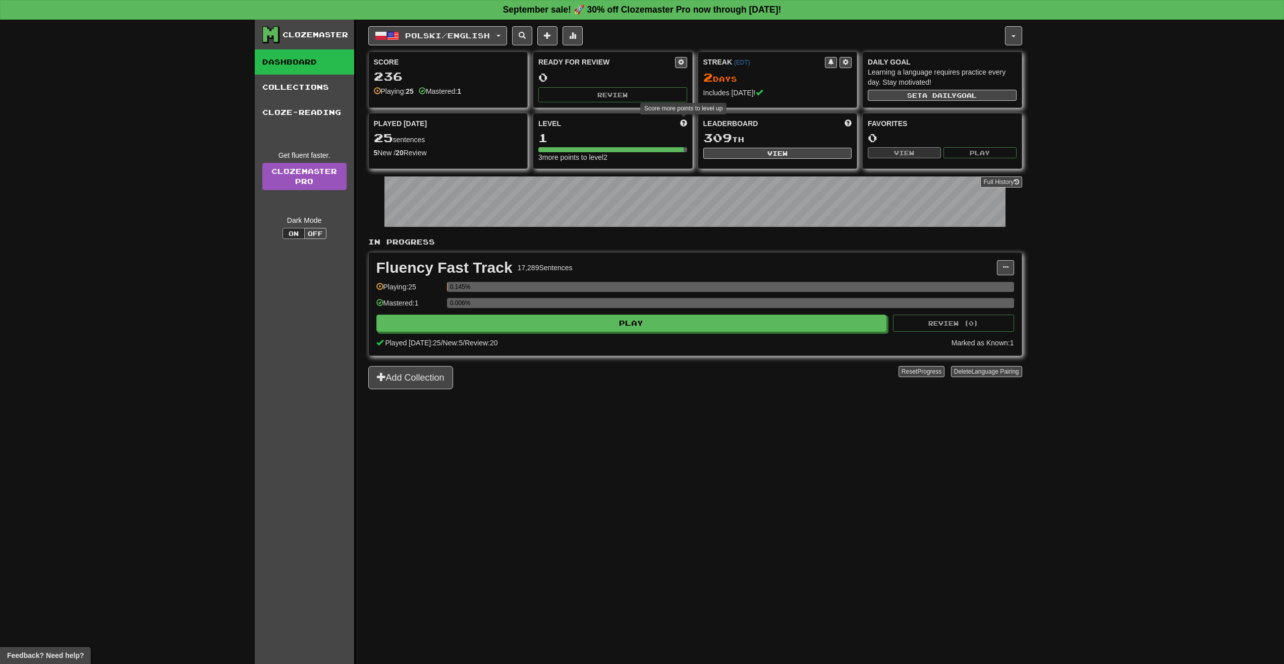
click at [681, 123] on span at bounding box center [683, 123] width 7 height 7
click at [306, 63] on link "Dashboard" at bounding box center [304, 61] width 99 height 25
click at [456, 40] on button "Polski / English" at bounding box center [437, 35] width 139 height 19
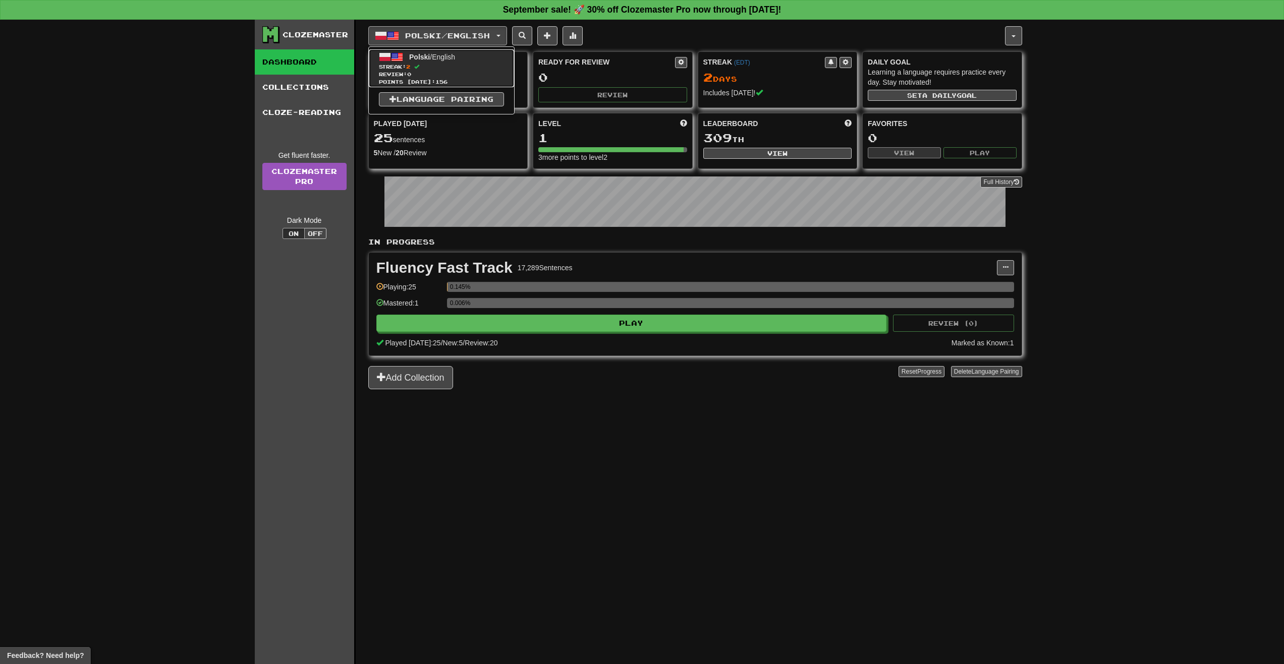
click at [385, 59] on span at bounding box center [385, 57] width 12 height 12
click at [1011, 183] on button "Full History" at bounding box center [1000, 182] width 41 height 11
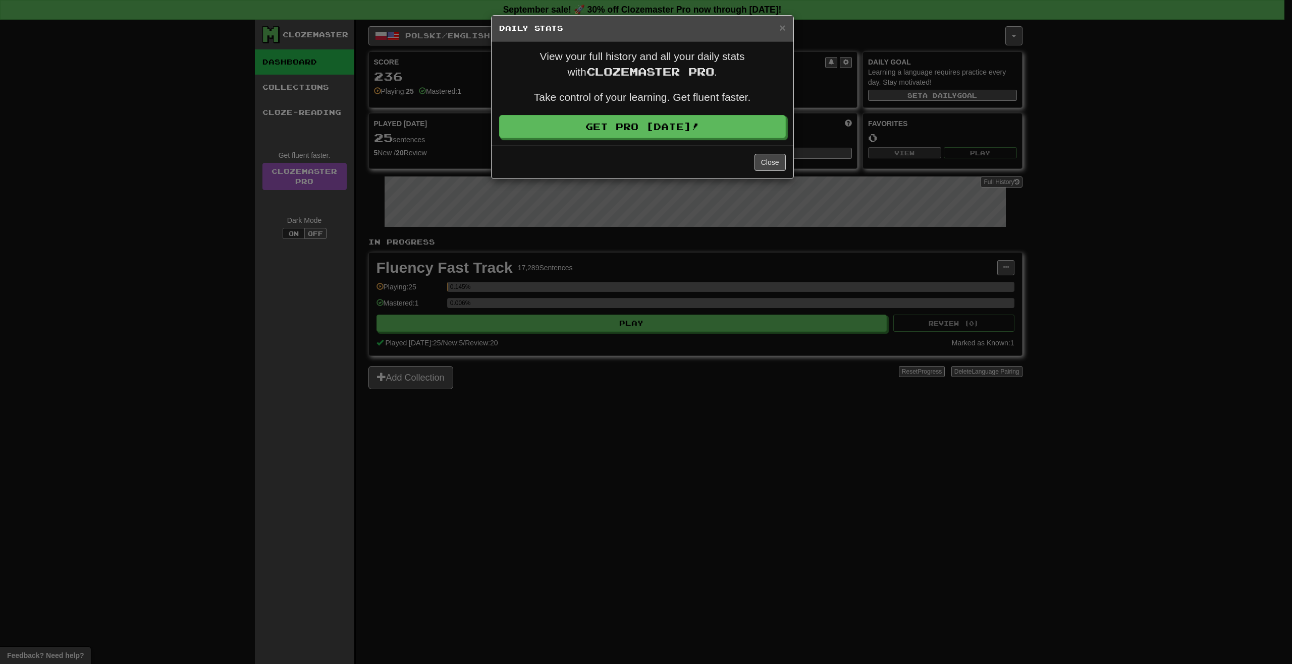
click at [778, 21] on div "× Daily Stats" at bounding box center [642, 29] width 302 height 26
click at [781, 26] on span "×" at bounding box center [782, 28] width 6 height 12
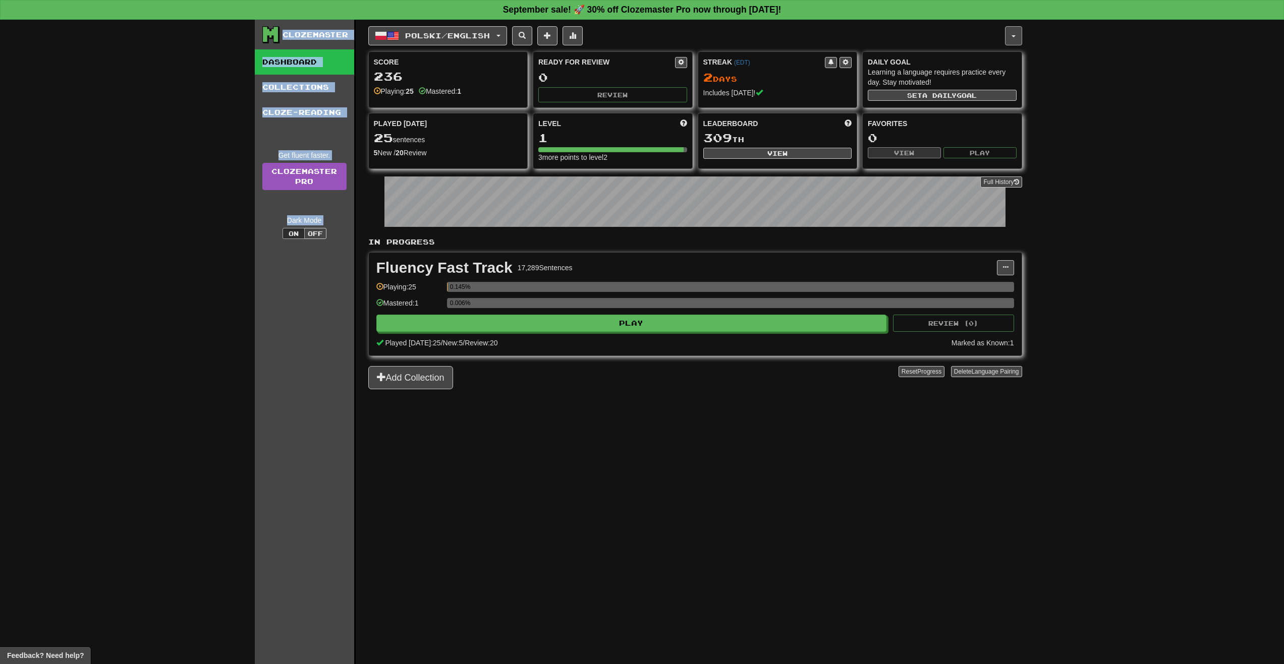
click at [1020, 39] on div "Clozemaster Dashboard Collections Cloze-Reading Get fluent faster. Clozemaster …" at bounding box center [642, 342] width 775 height 645
drag, startPoint x: 1020, startPoint y: 39, endPoint x: 1014, endPoint y: 40, distance: 6.6
click at [1014, 40] on button "button" at bounding box center [1013, 35] width 17 height 19
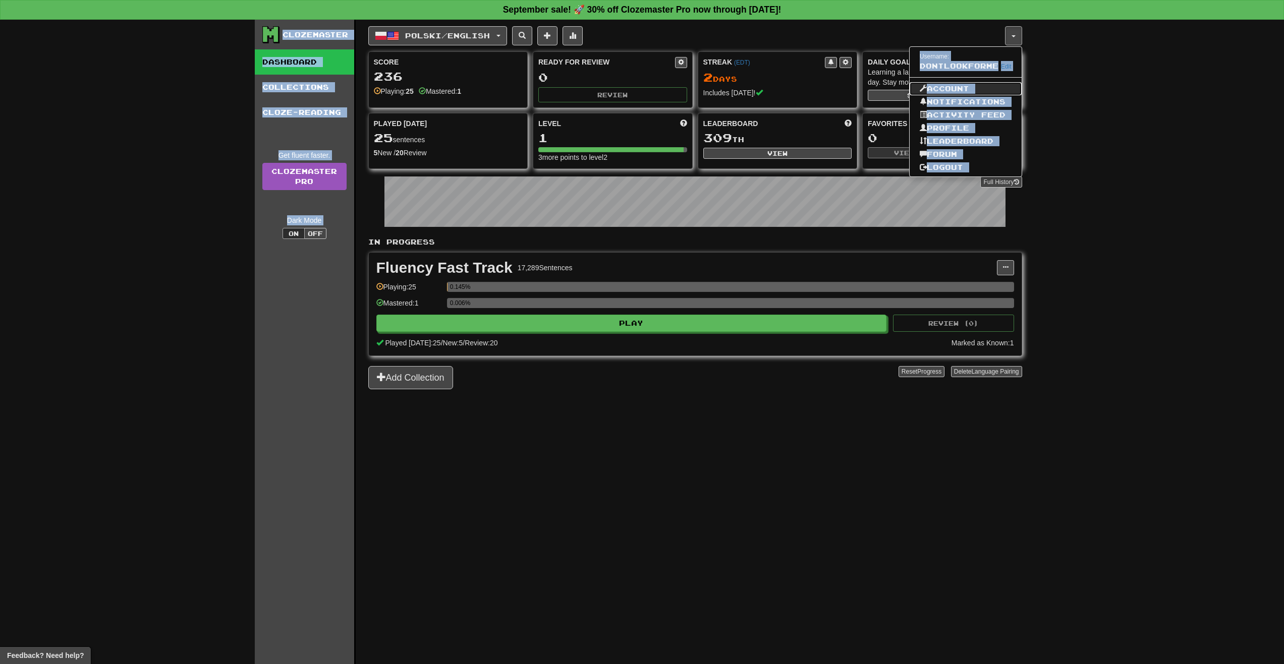
click at [948, 87] on link "Account" at bounding box center [966, 88] width 112 height 13
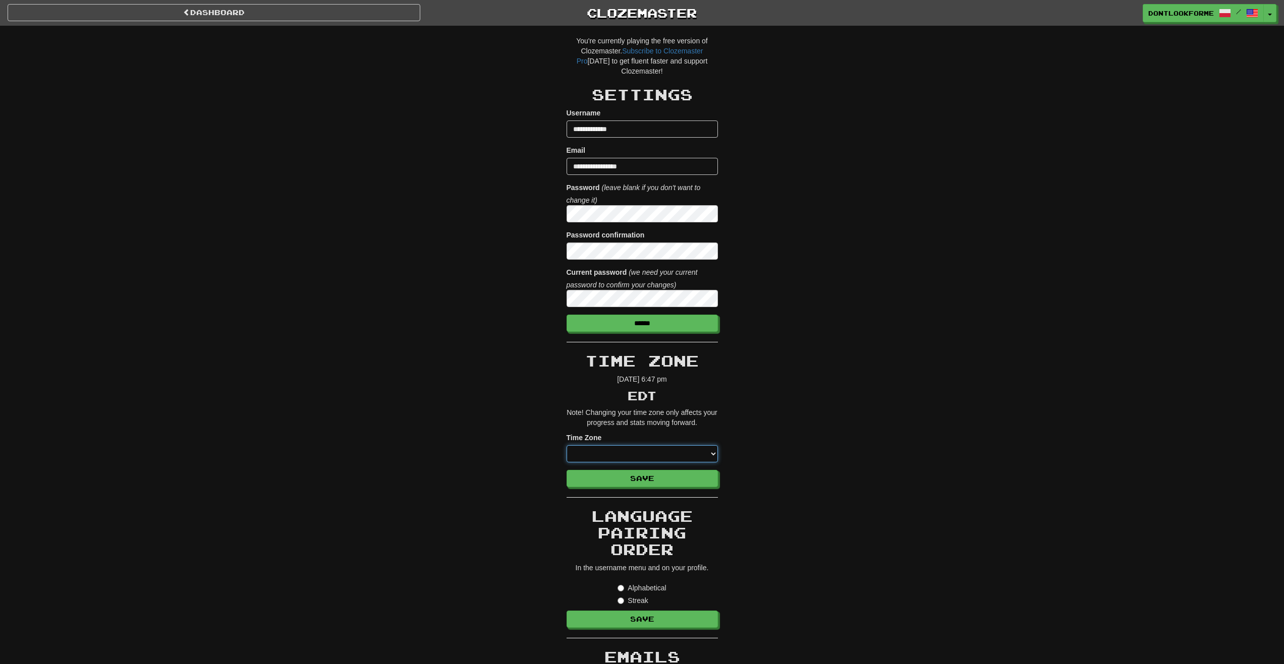
click at [673, 451] on select "**********" at bounding box center [642, 453] width 151 height 17
click at [913, 296] on div "**********" at bounding box center [642, 584] width 590 height 1117
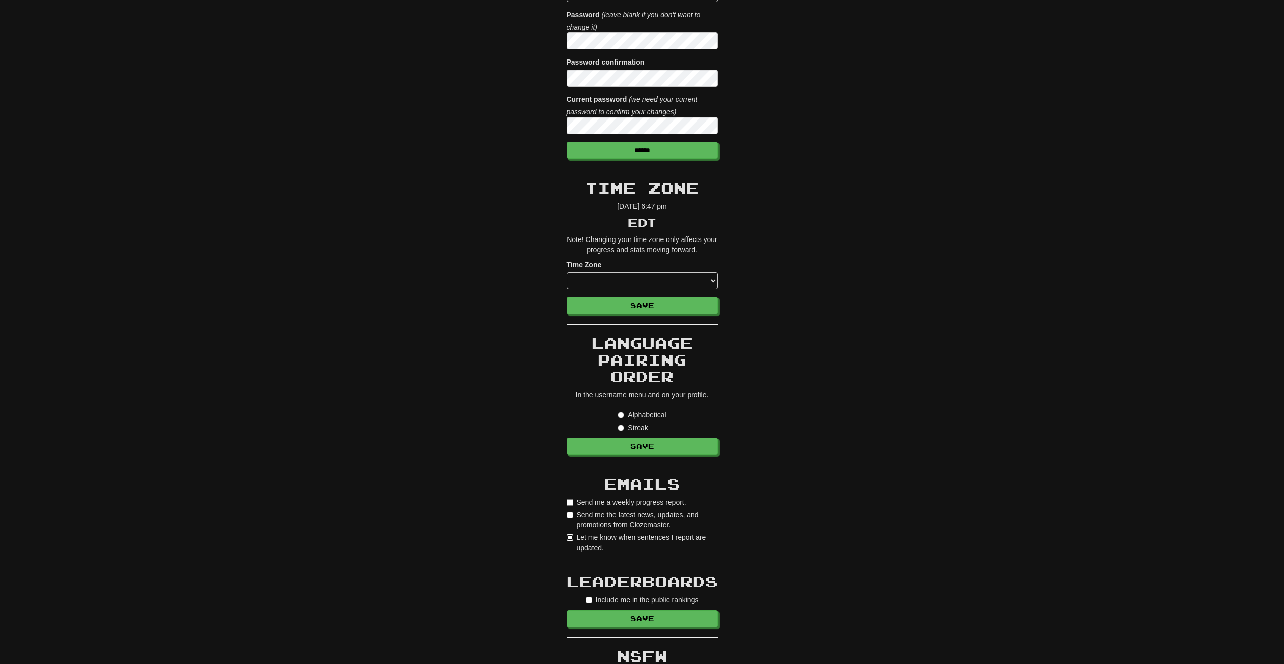
scroll to position [252, 0]
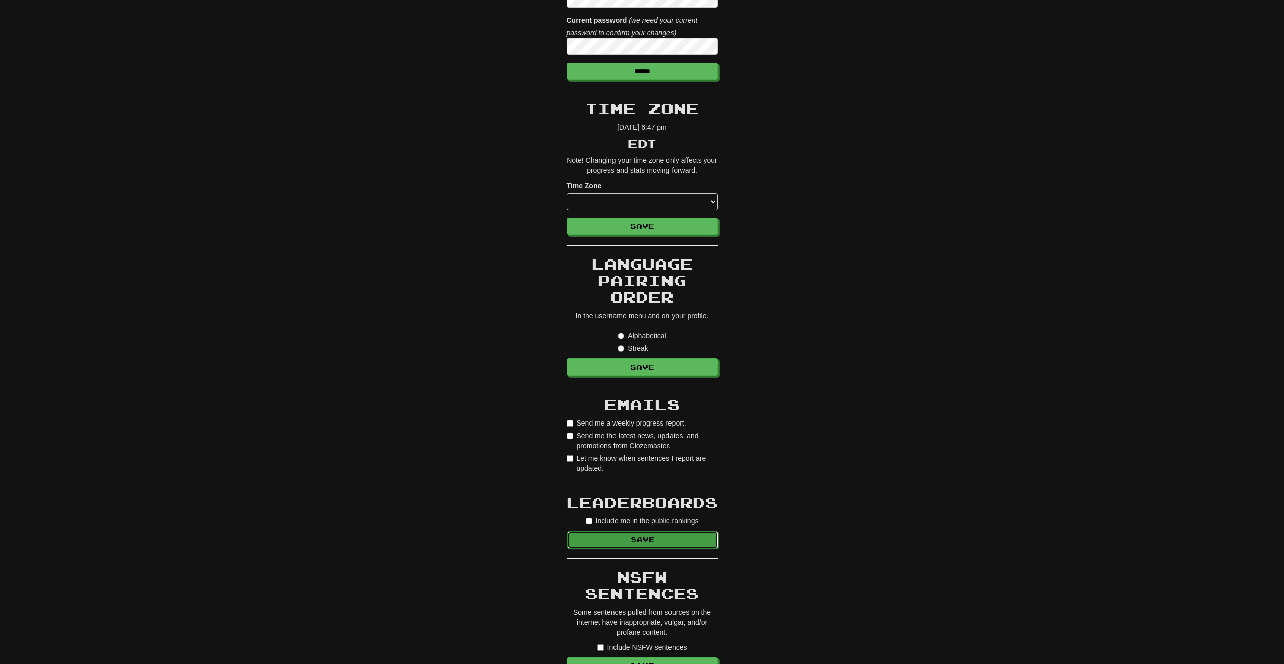
click at [667, 540] on button "Save" at bounding box center [642, 540] width 151 height 17
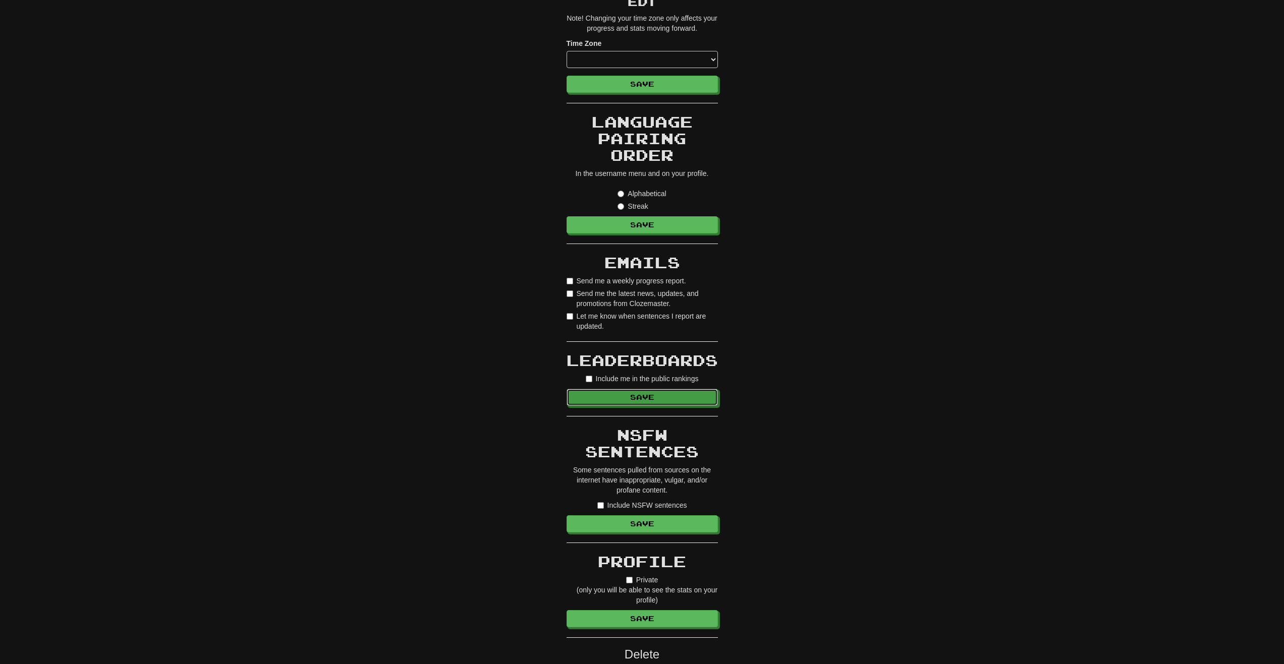
scroll to position [404, 0]
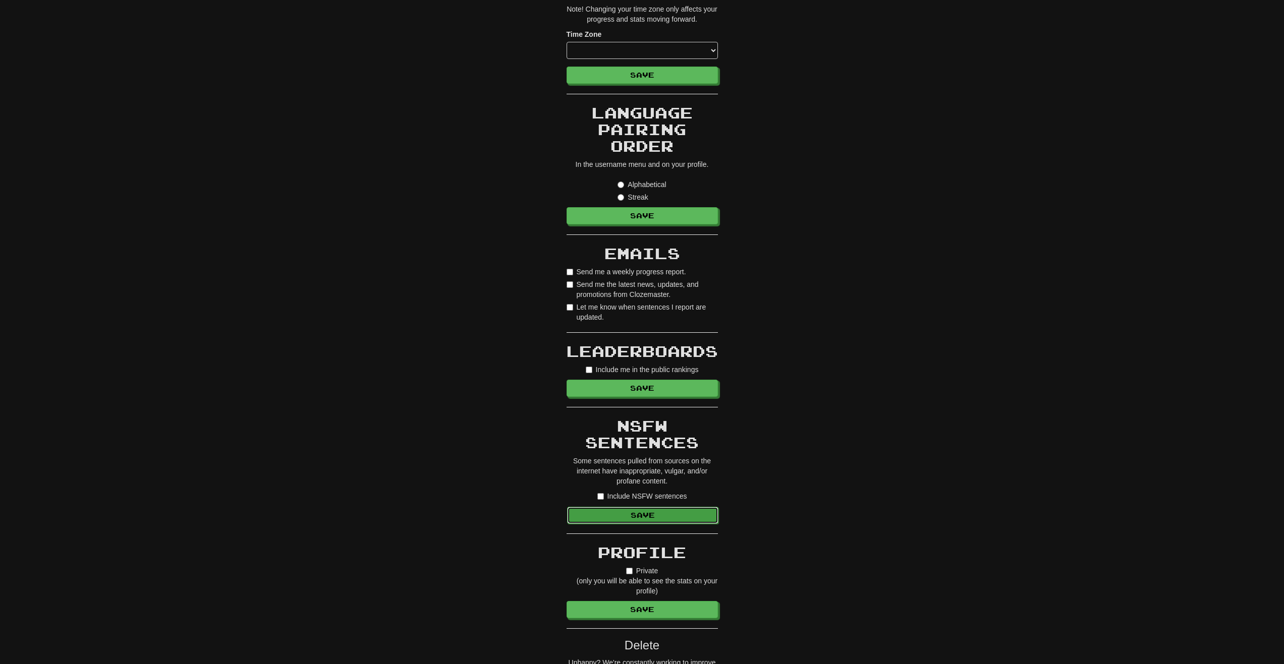
click at [650, 514] on button "Save" at bounding box center [642, 515] width 151 height 17
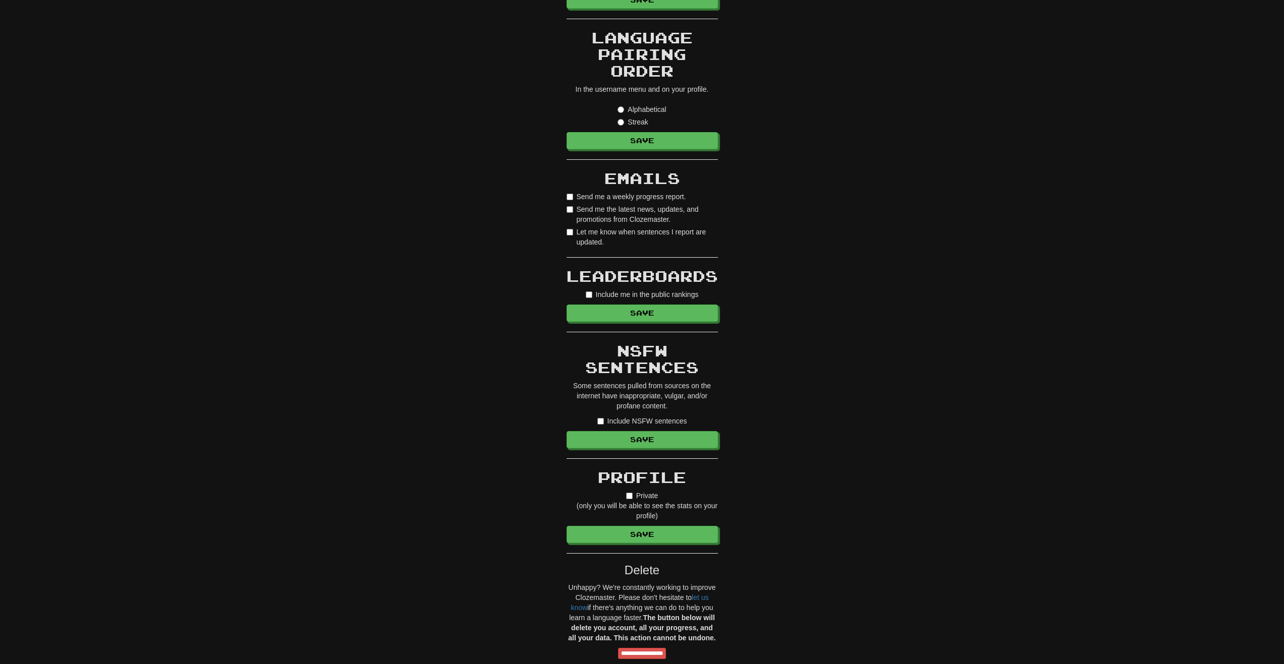
scroll to position [505, 0]
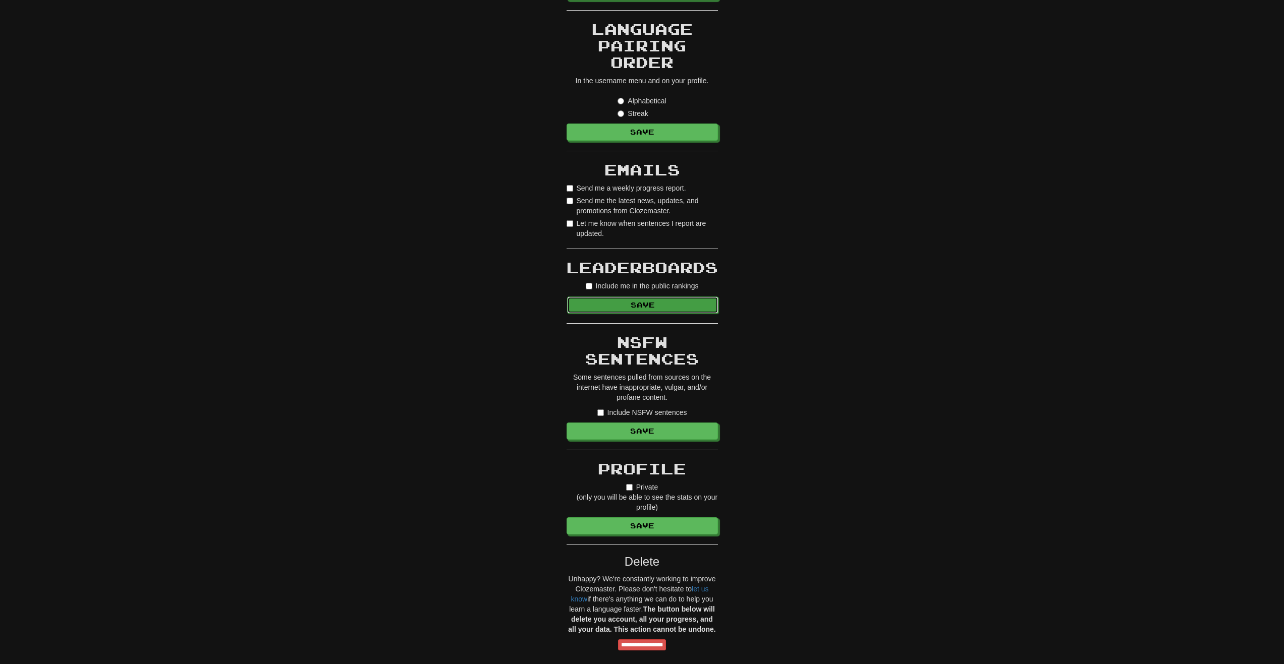
click at [613, 301] on button "Save" at bounding box center [642, 305] width 151 height 17
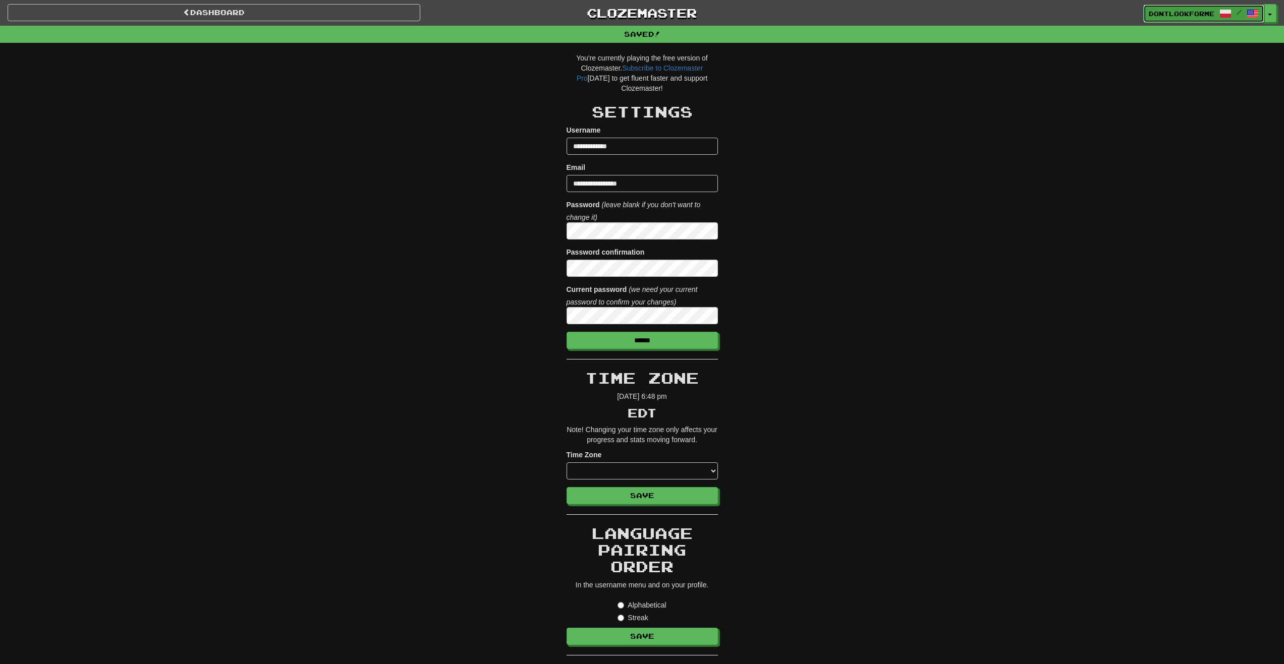
click at [1195, 13] on span "dontlookforme" at bounding box center [1182, 13] width 66 height 9
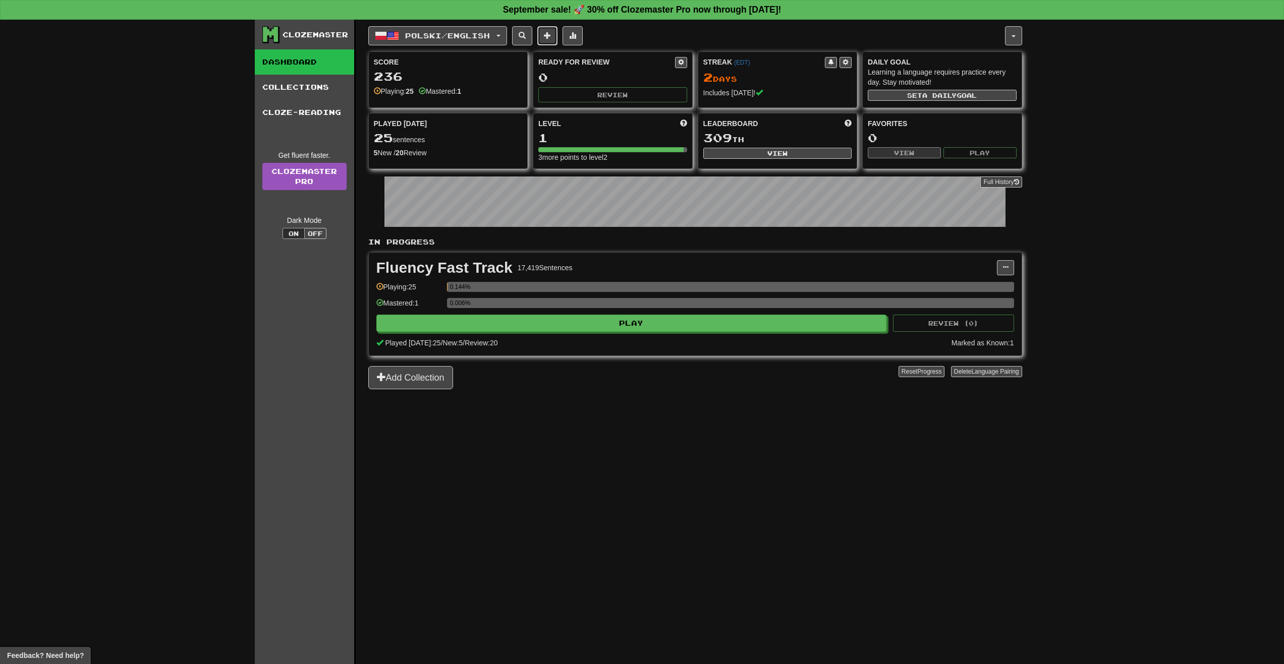
click at [551, 33] on span at bounding box center [547, 35] width 7 height 7
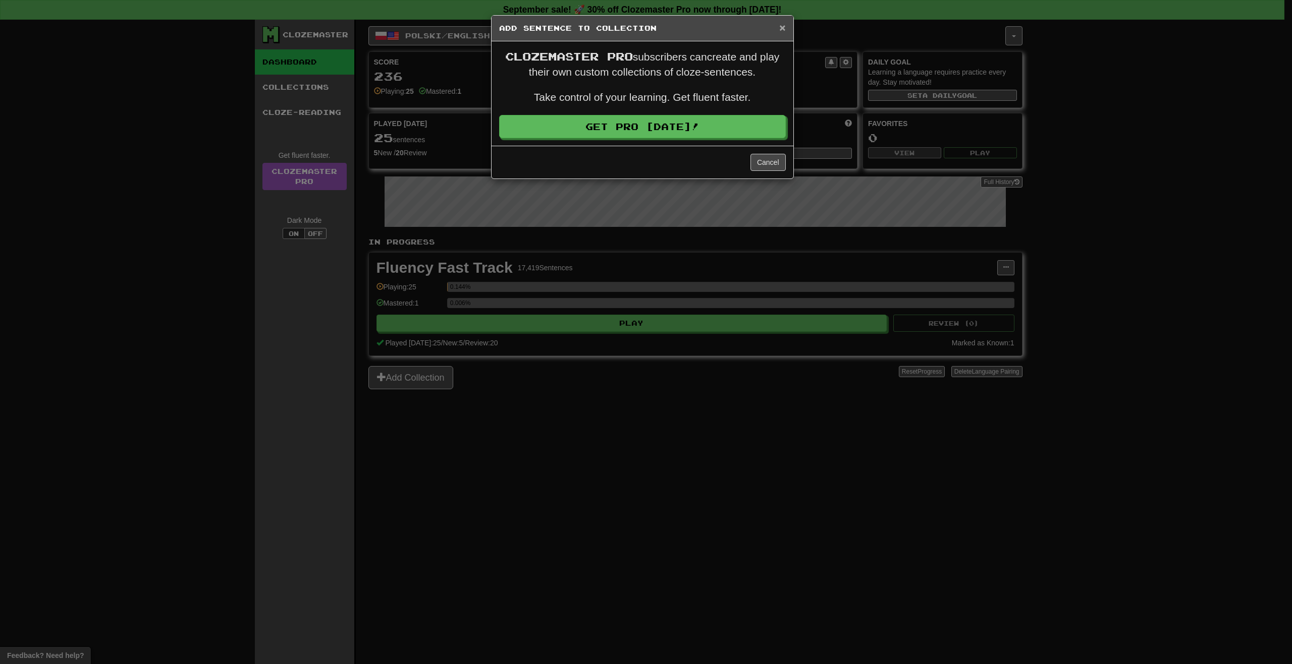
click at [783, 27] on span "×" at bounding box center [782, 28] width 6 height 12
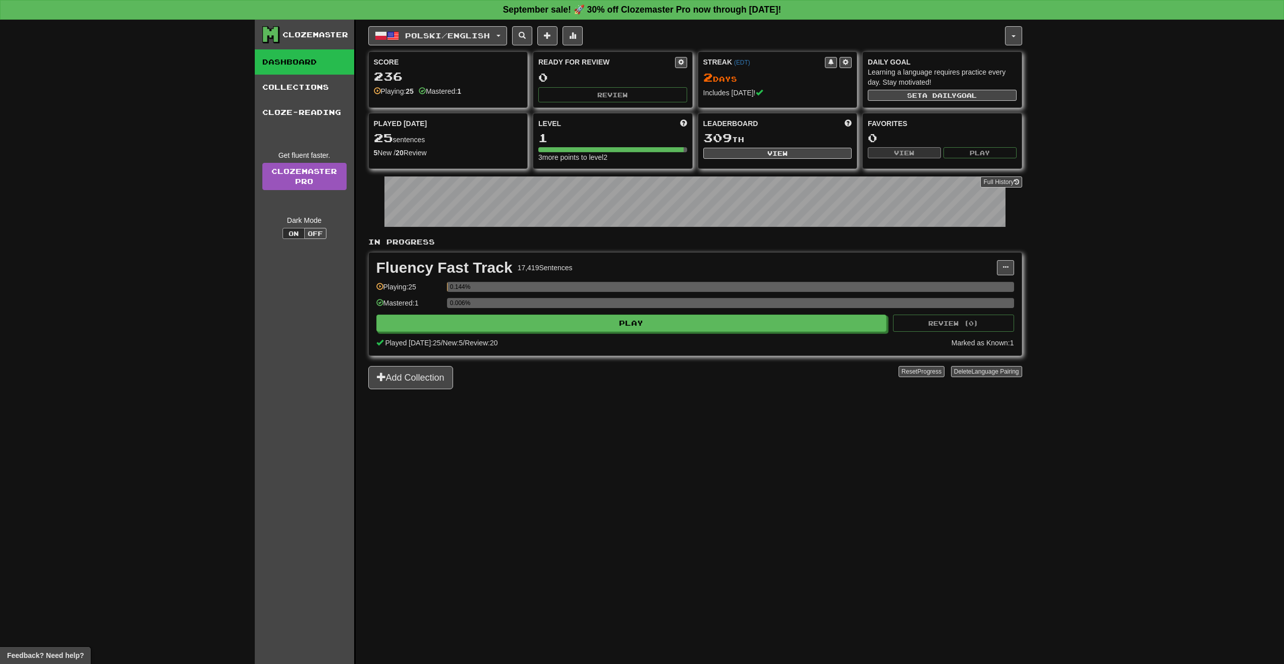
click at [310, 24] on div "Clozemaster Dashboard Collections Cloze-Reading Get fluent faster. Clozemaster …" at bounding box center [305, 355] width 101 height 670
drag, startPoint x: 292, startPoint y: 38, endPoint x: 287, endPoint y: 37, distance: 5.8
click at [287, 37] on div "Clozemaster" at bounding box center [316, 35] width 66 height 10
drag, startPoint x: 287, startPoint y: 37, endPoint x: 267, endPoint y: 31, distance: 20.4
click at [253, 31] on div "Clozemaster Dashboard Collections Cloze-Reading Get fluent faster. Clozemaster …" at bounding box center [642, 342] width 1284 height 645
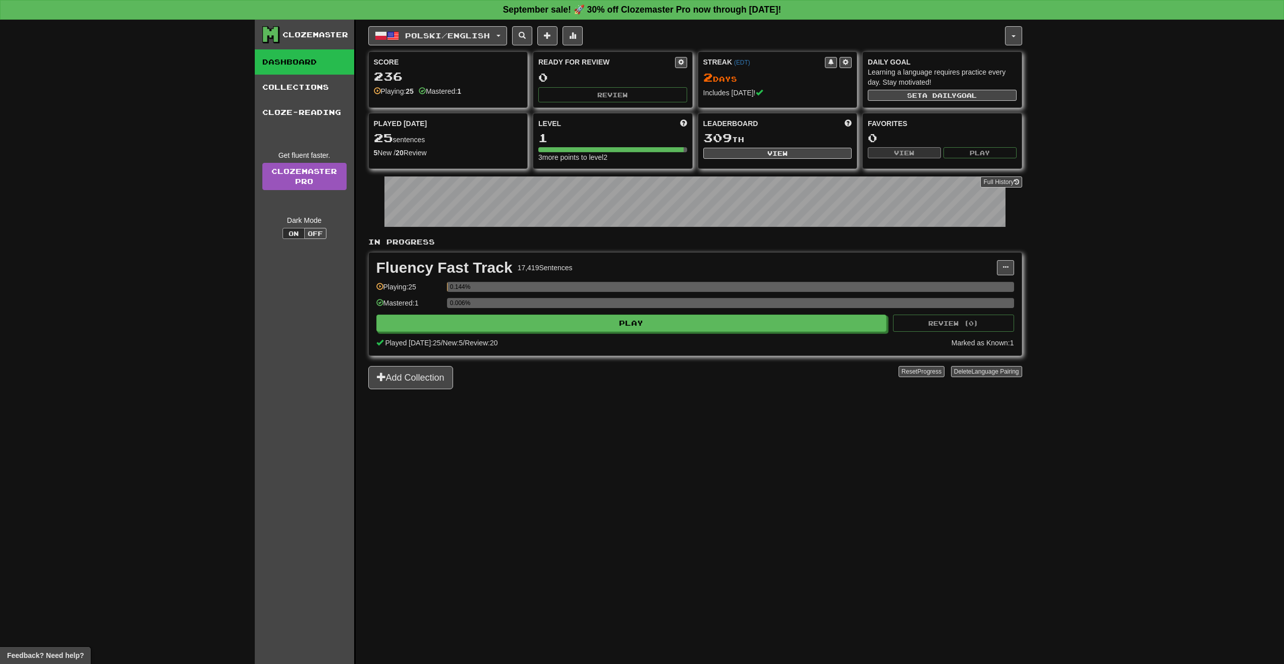
click at [279, 33] on icon at bounding box center [270, 34] width 17 height 17
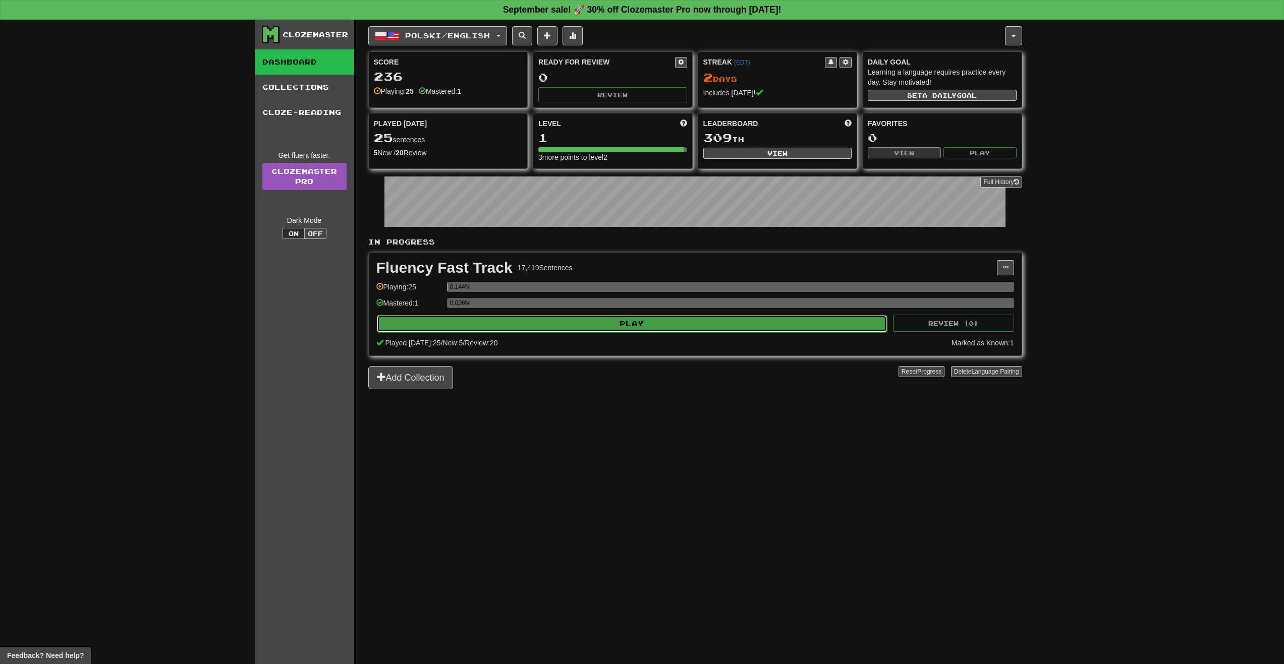
click at [802, 321] on button "Play" at bounding box center [632, 323] width 511 height 17
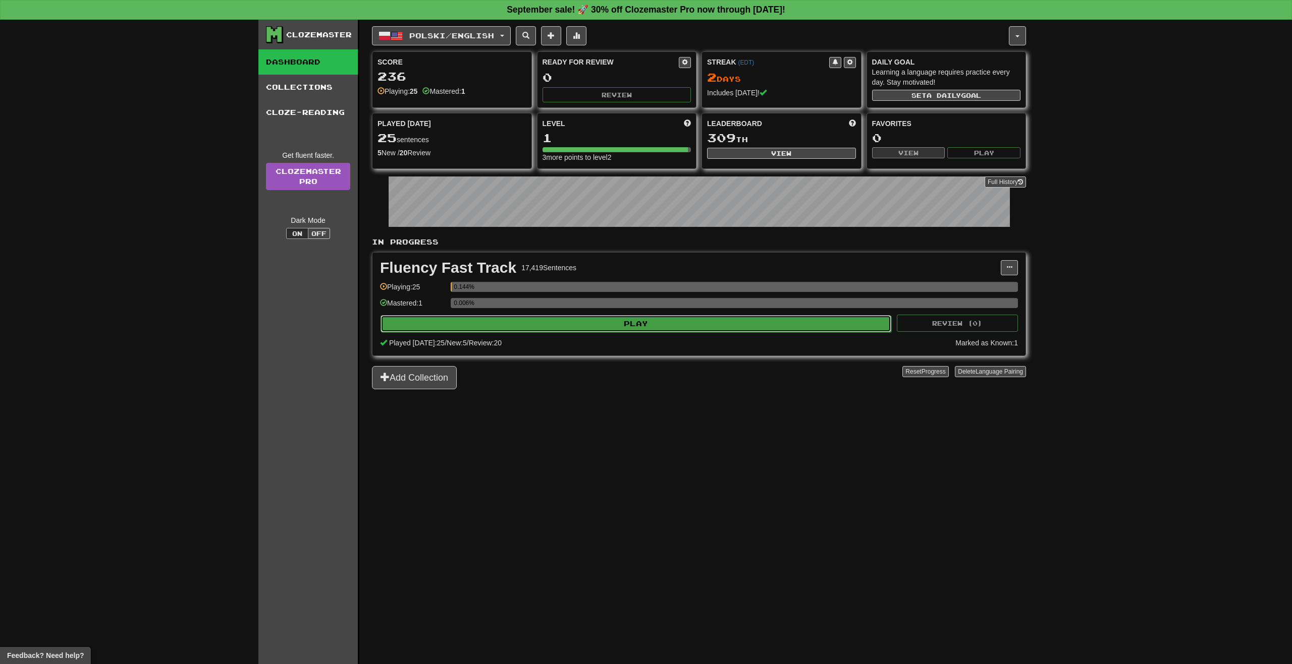
select select "**"
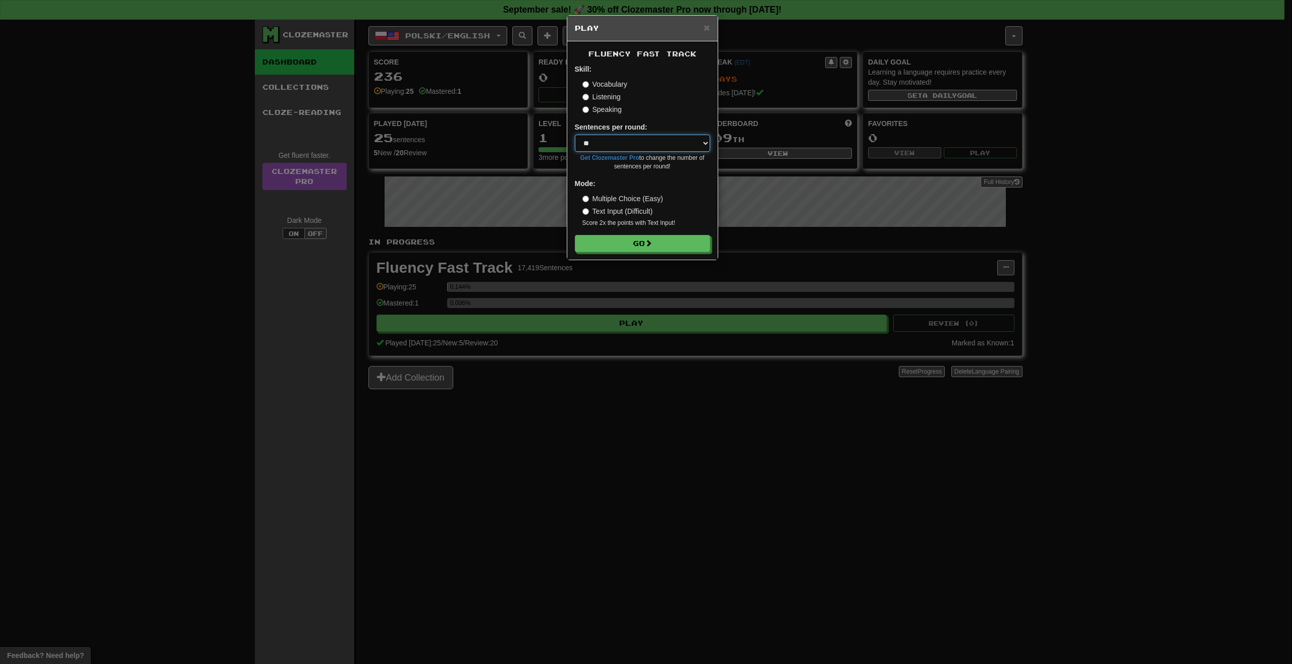
click at [626, 138] on select "* ** ** ** ** ** *** ********" at bounding box center [642, 143] width 135 height 17
click at [616, 140] on select "* ** ** ** ** ** *** ********" at bounding box center [642, 143] width 135 height 17
click at [627, 250] on button "Go" at bounding box center [642, 244] width 135 height 17
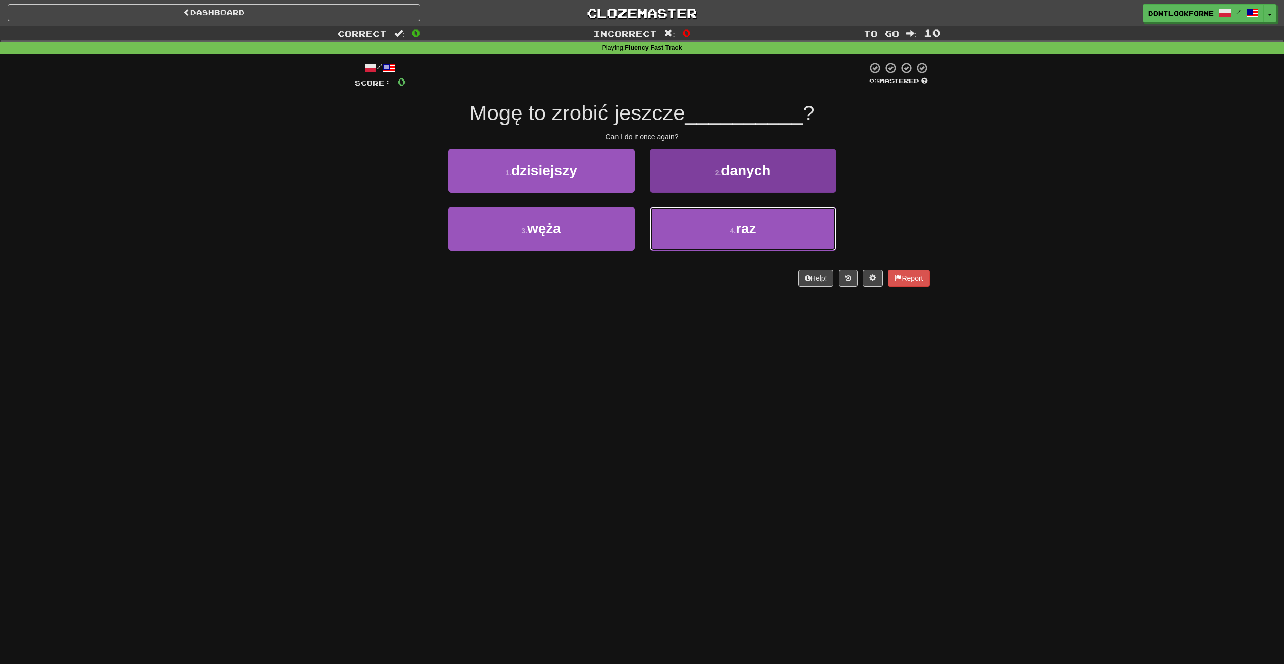
click at [790, 211] on button "4 . raz" at bounding box center [743, 229] width 187 height 44
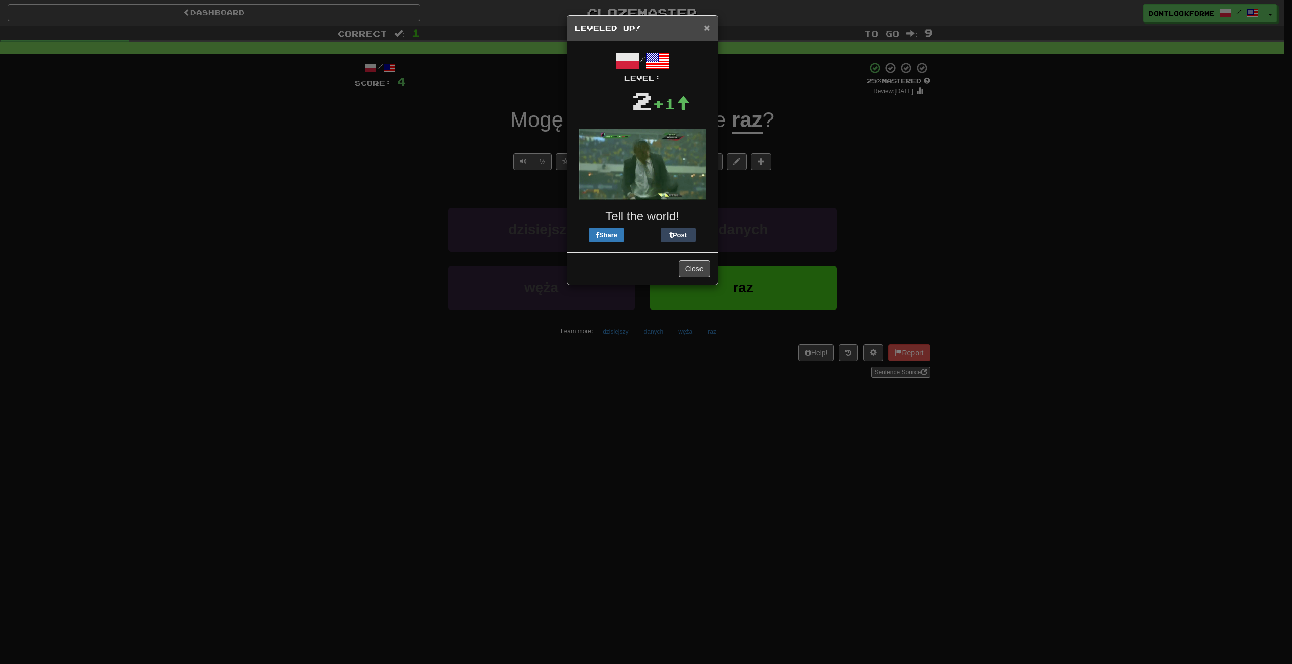
click at [704, 27] on span "×" at bounding box center [706, 28] width 6 height 12
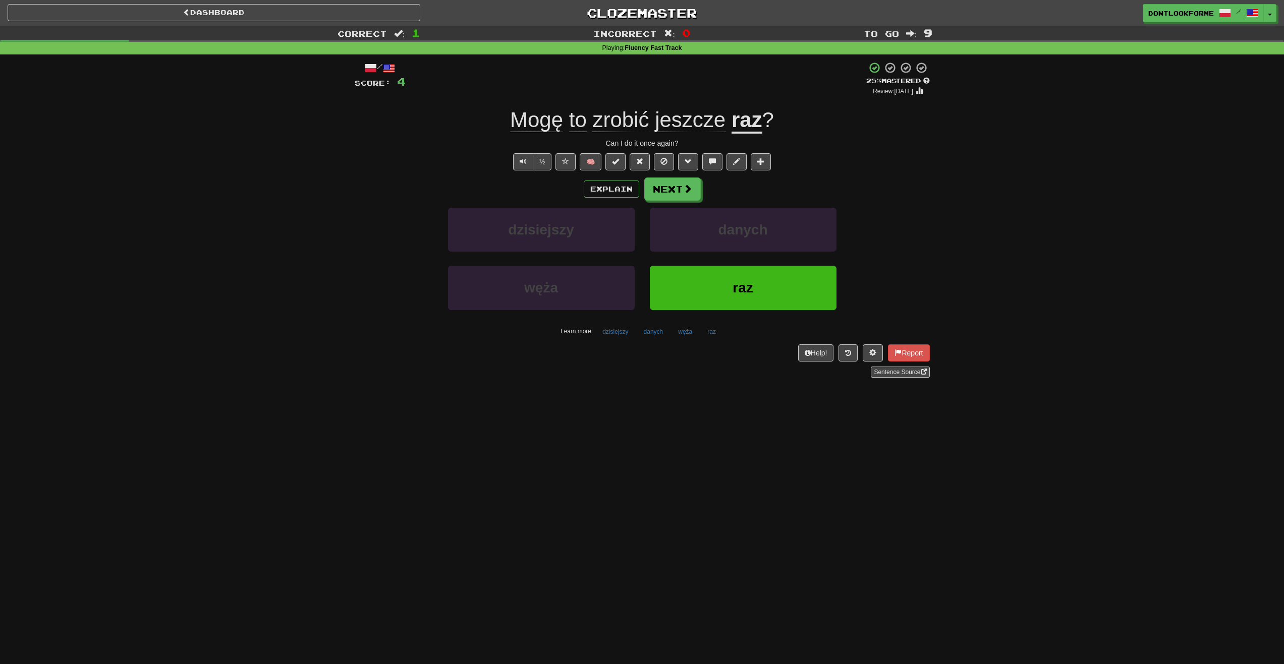
click at [696, 119] on span "jeszcze" at bounding box center [690, 120] width 71 height 24
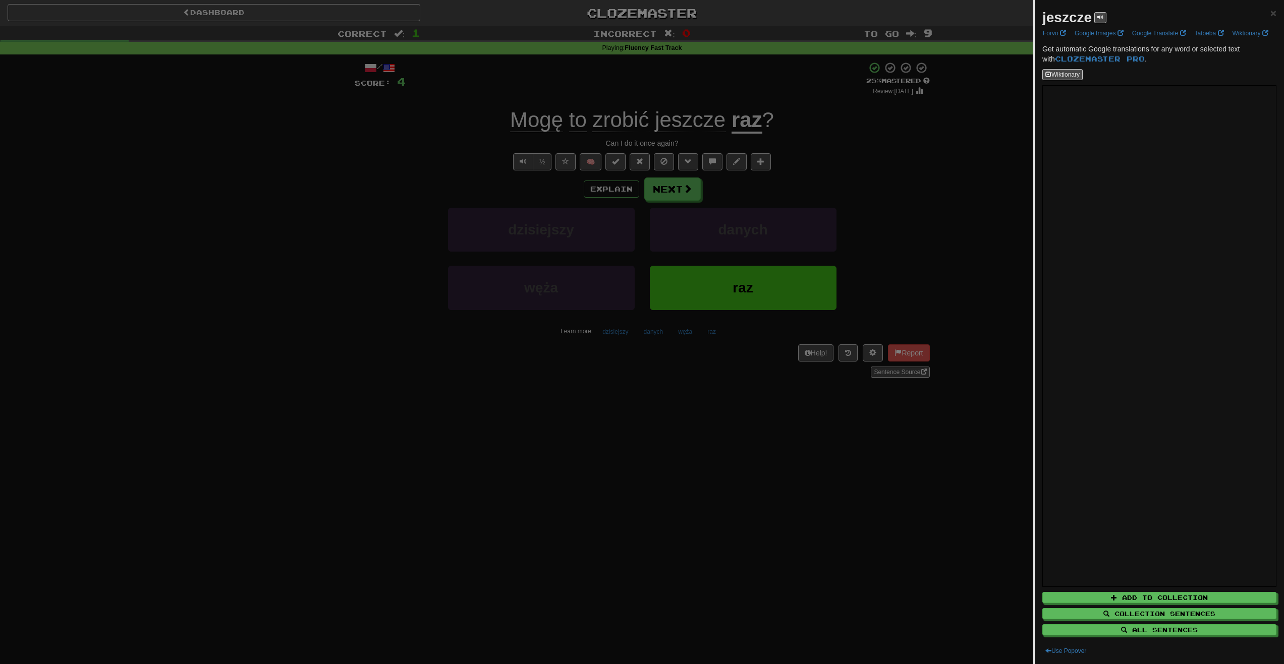
click at [877, 163] on div at bounding box center [642, 332] width 1284 height 664
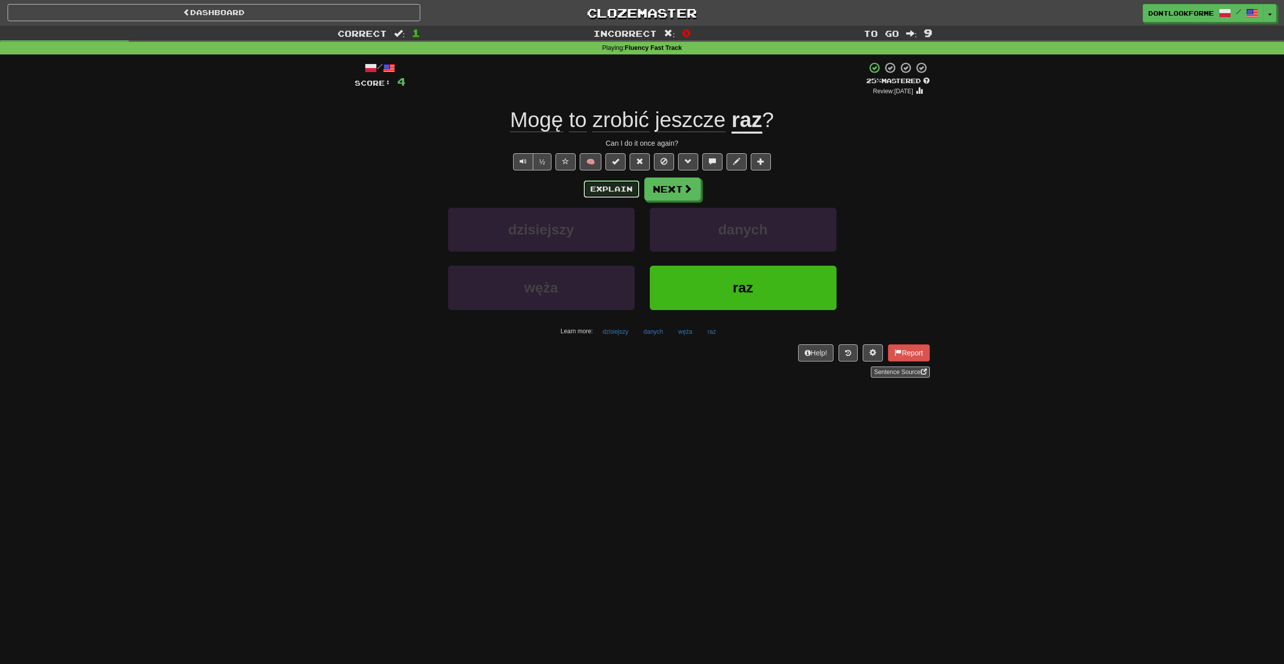
click at [607, 186] on button "Explain" at bounding box center [611, 189] width 55 height 17
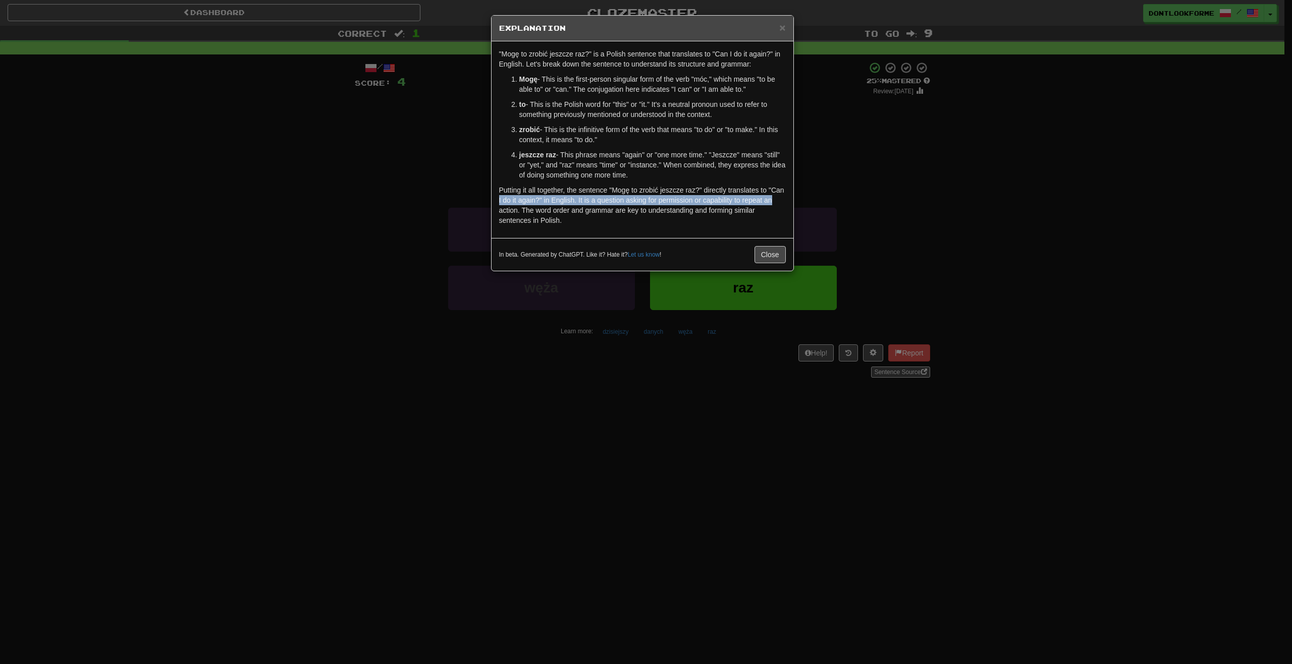
click at [1026, 200] on div "× Explanation "Mogę to zrobić jeszcze raz?" is a Polish sentence that translate…" at bounding box center [646, 332] width 1292 height 664
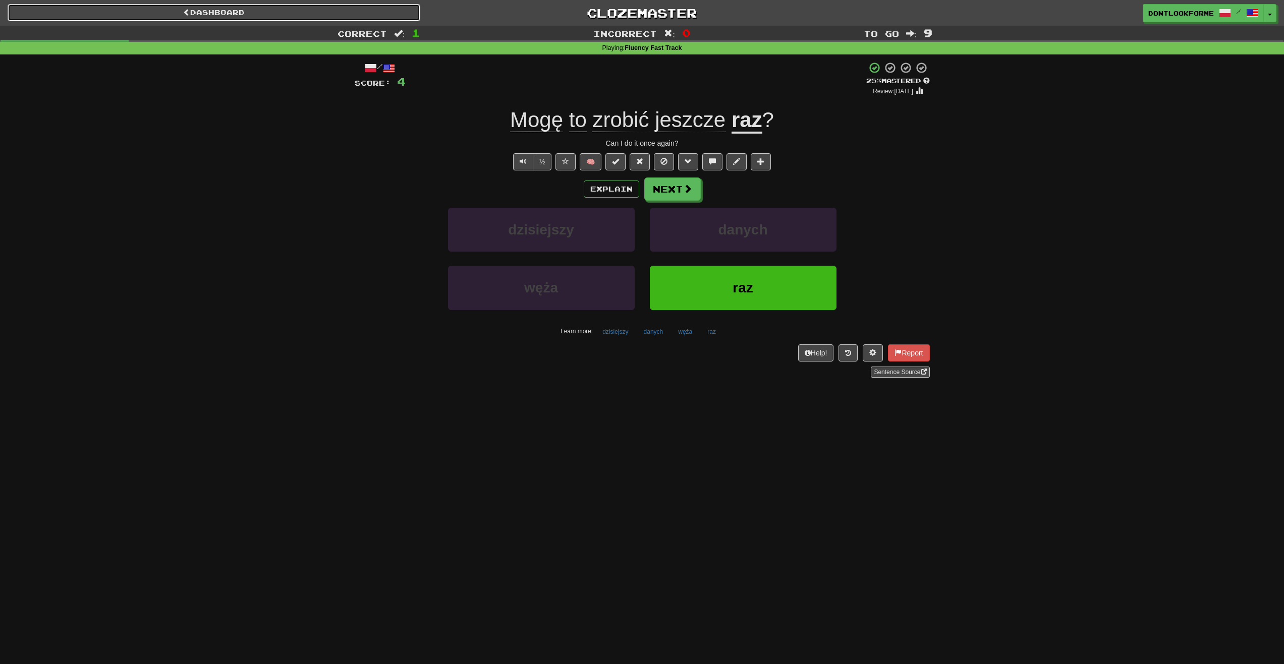
click at [218, 10] on link "Dashboard" at bounding box center [214, 12] width 413 height 17
